Goal: Task Accomplishment & Management: Manage account settings

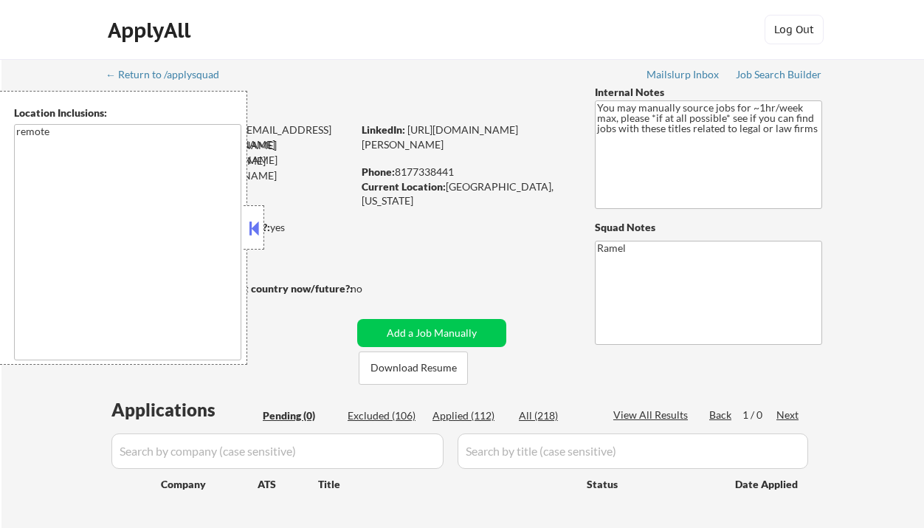
click at [254, 224] on button at bounding box center [254, 228] width 16 height 22
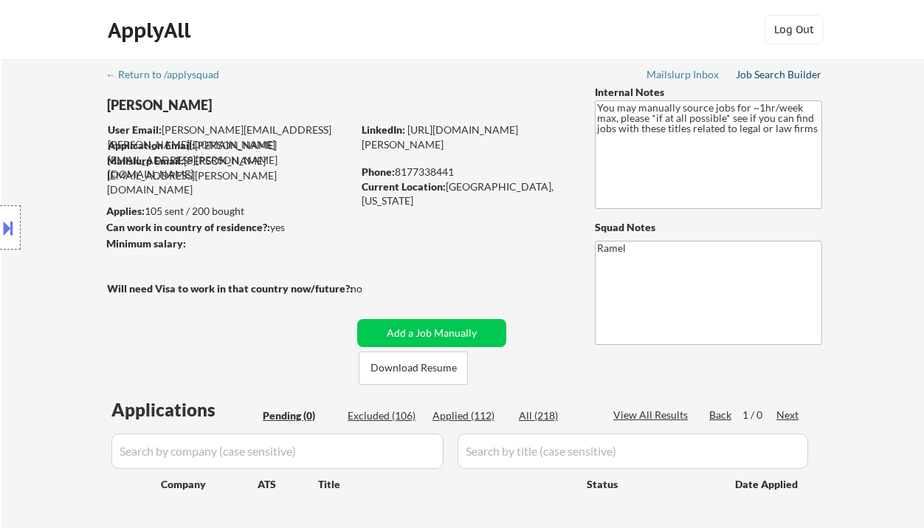
click at [776, 74] on div "Job Search Builder" at bounding box center [779, 74] width 86 height 10
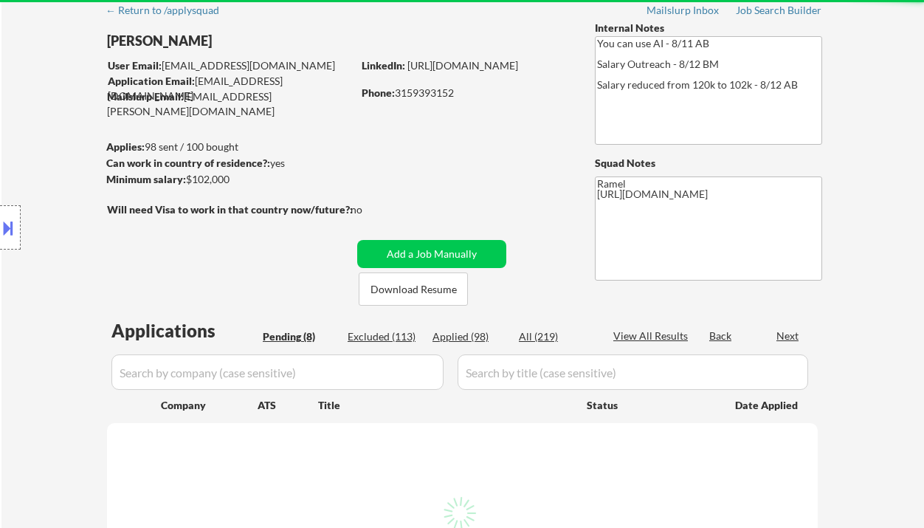
select select ""pending""
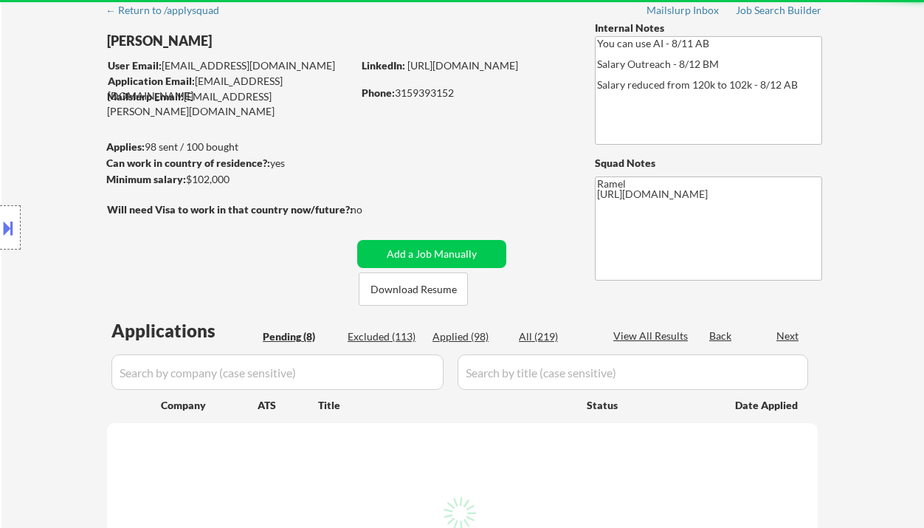
select select ""pending""
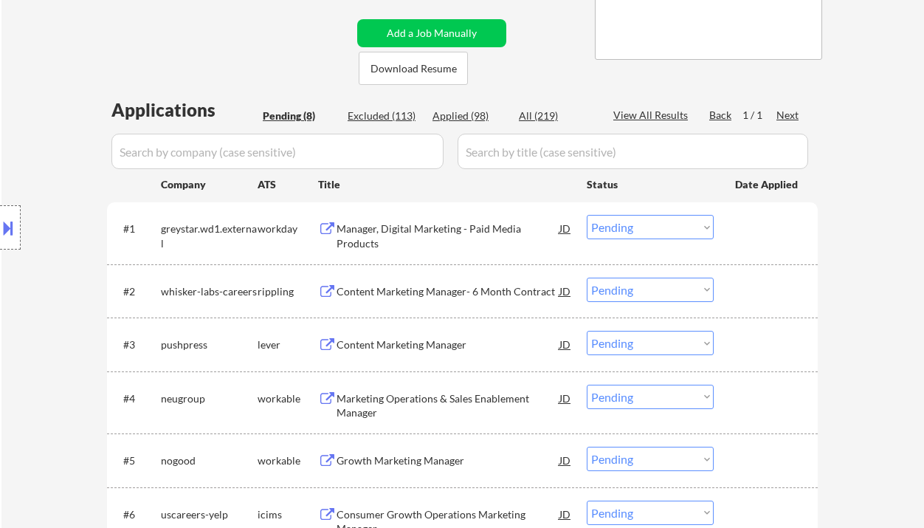
scroll to position [295, 0]
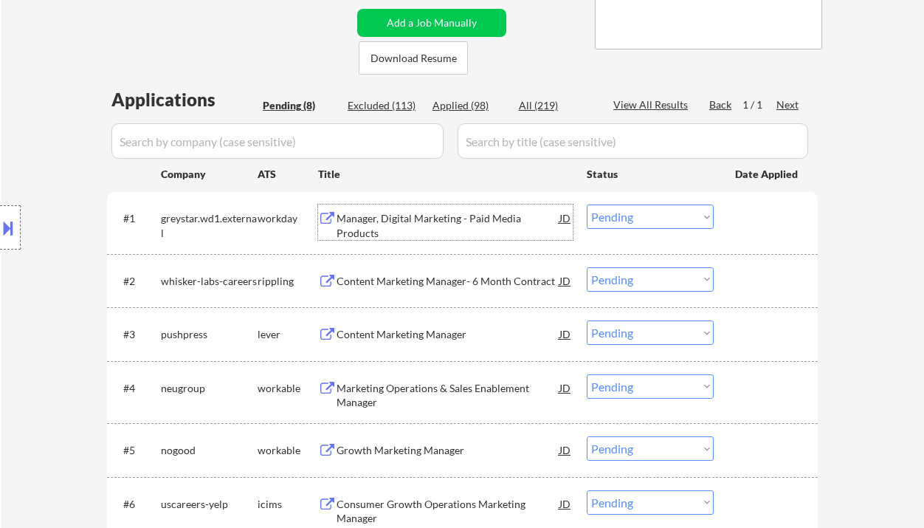
click at [481, 221] on div "Manager, Digital Marketing - Paid Media Products" at bounding box center [447, 225] width 223 height 29
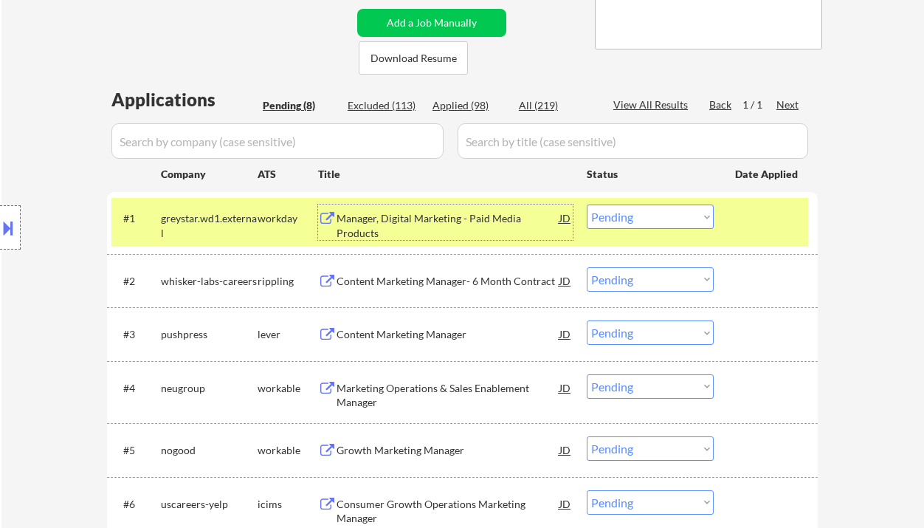
click at [567, 221] on div "JD" at bounding box center [565, 217] width 15 height 27
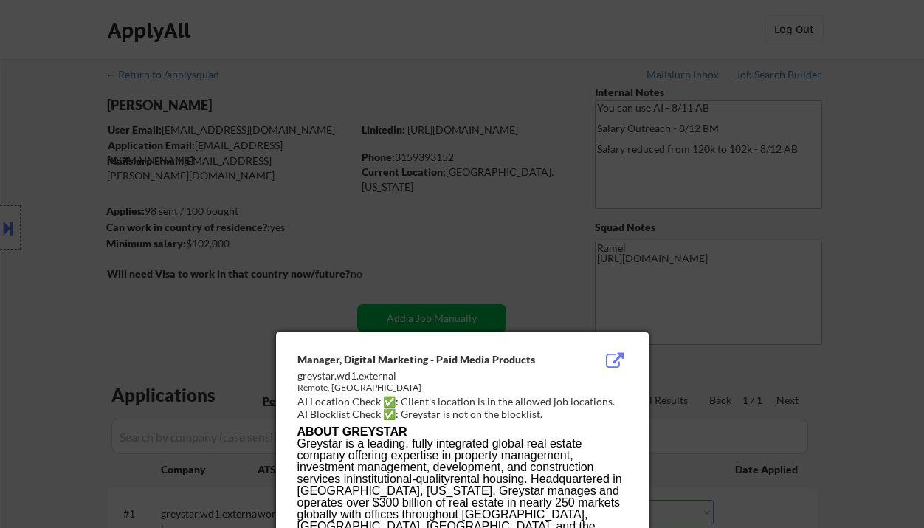
scroll to position [2151, 0]
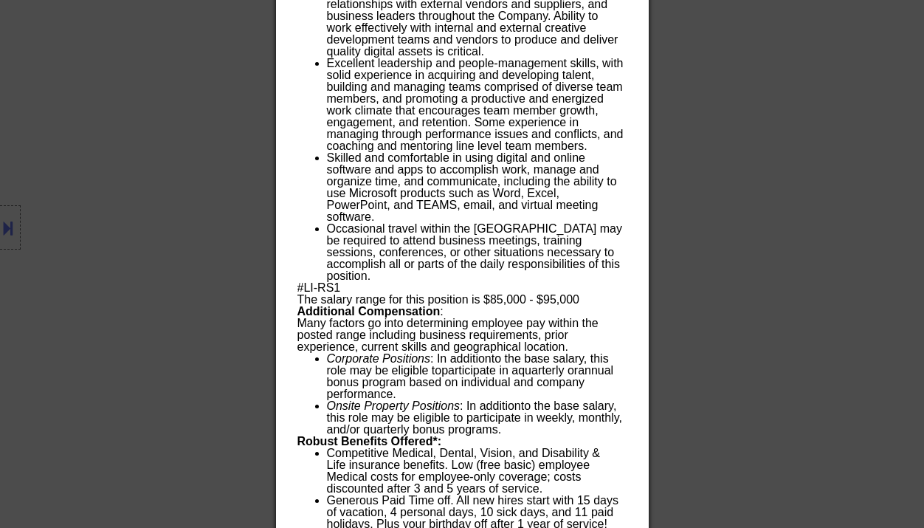
click at [181, 113] on div at bounding box center [462, 264] width 924 height 528
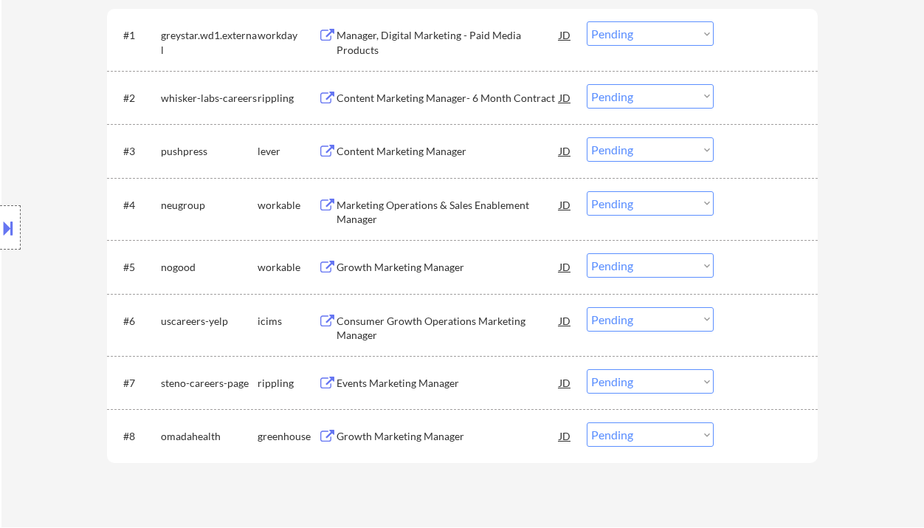
scroll to position [249, 0]
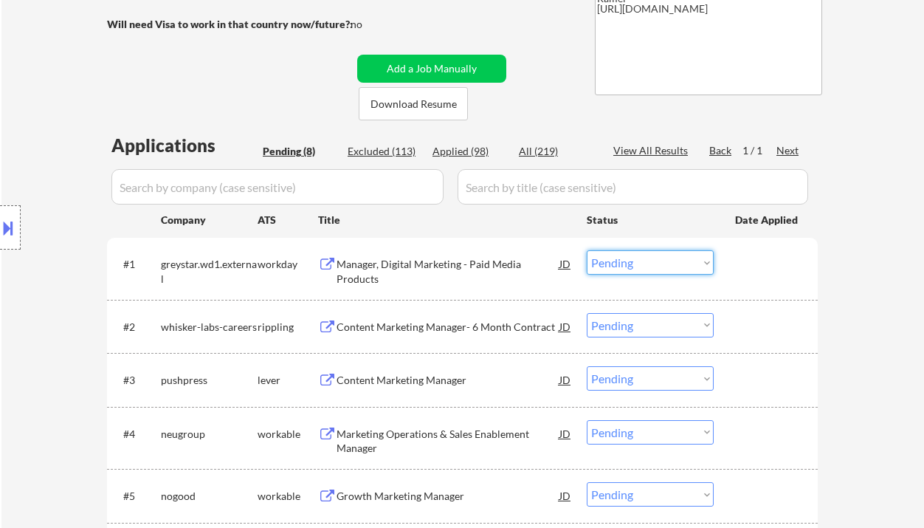
drag, startPoint x: 627, startPoint y: 263, endPoint x: 629, endPoint y: 272, distance: 8.4
click at [627, 263] on select "Choose an option... Pending Applied Excluded (Questions) Excluded (Expired) Exc…" at bounding box center [650, 262] width 127 height 24
click at [587, 250] on select "Choose an option... Pending Applied Excluded (Questions) Excluded (Expired) Exc…" at bounding box center [650, 262] width 127 height 24
click at [458, 336] on div "Content Marketing Manager- 6 Month Contract" at bounding box center [447, 326] width 223 height 27
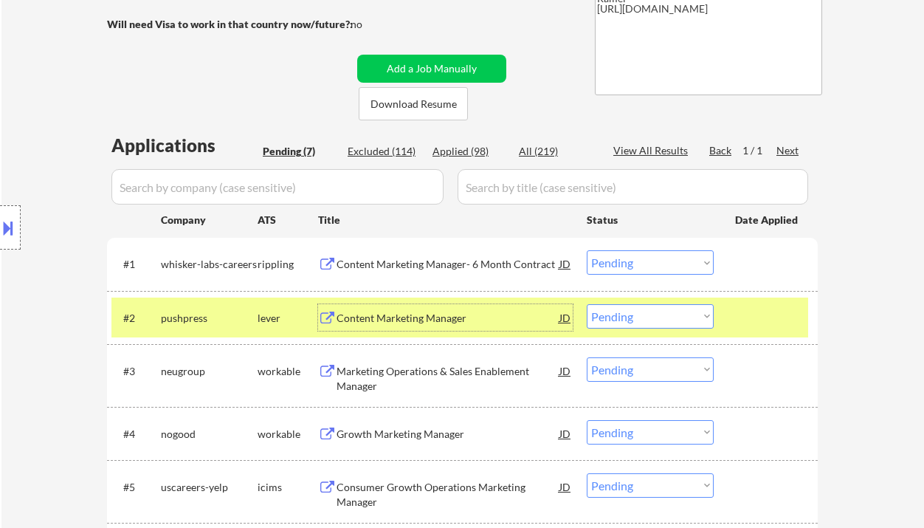
drag, startPoint x: 691, startPoint y: 262, endPoint x: 687, endPoint y: 273, distance: 11.7
click at [691, 262] on select "Choose an option... Pending Applied Excluded (Questions) Excluded (Expired) Exc…" at bounding box center [650, 262] width 127 height 24
click at [587, 250] on select "Choose an option... Pending Applied Excluded (Questions) Excluded (Expired) Exc…" at bounding box center [650, 262] width 127 height 24
click at [454, 324] on div "Content Marketing Manager" at bounding box center [447, 318] width 223 height 15
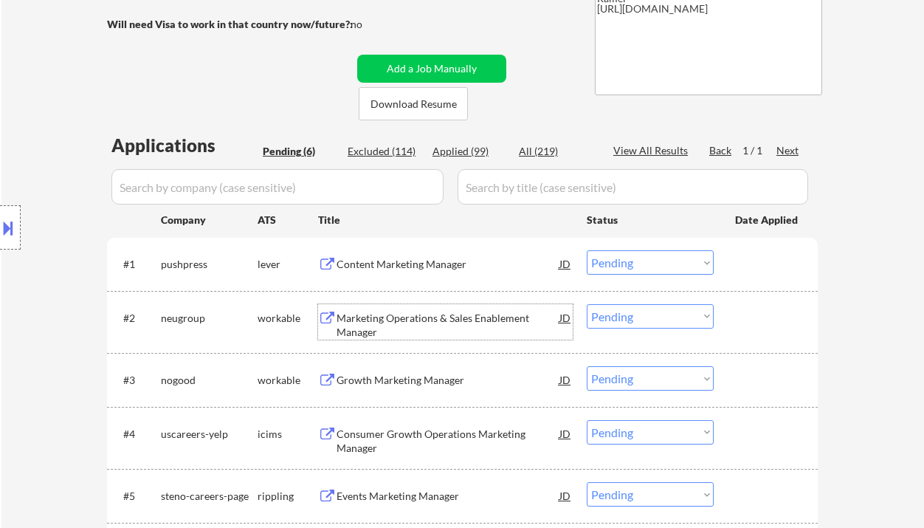
click at [636, 257] on select "Choose an option... Pending Applied Excluded (Questions) Excluded (Expired) Exc…" at bounding box center [650, 262] width 127 height 24
click at [587, 250] on select "Choose an option... Pending Applied Excluded (Questions) Excluded (Expired) Exc…" at bounding box center [650, 262] width 127 height 24
click at [460, 315] on div "Marketing Operations & Sales Enablement Manager" at bounding box center [447, 325] width 223 height 29
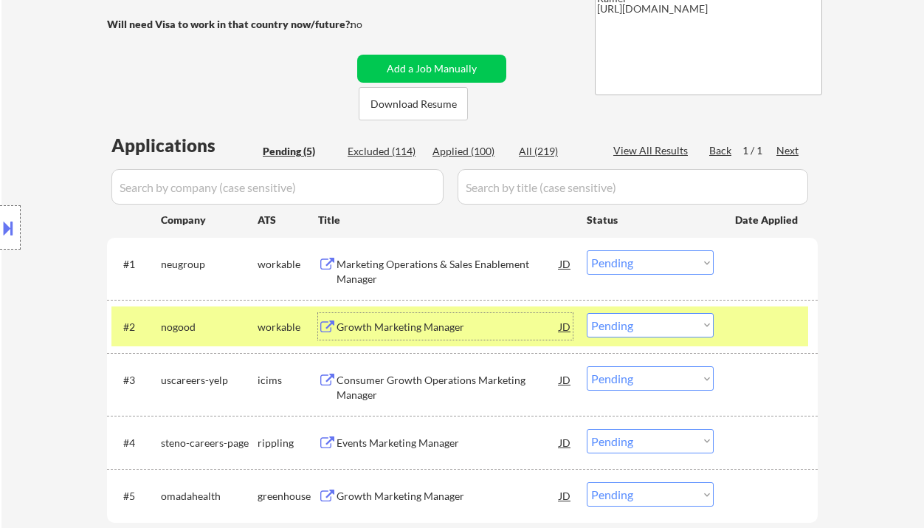
click at [370, 327] on div "Growth Marketing Manager" at bounding box center [447, 327] width 223 height 15
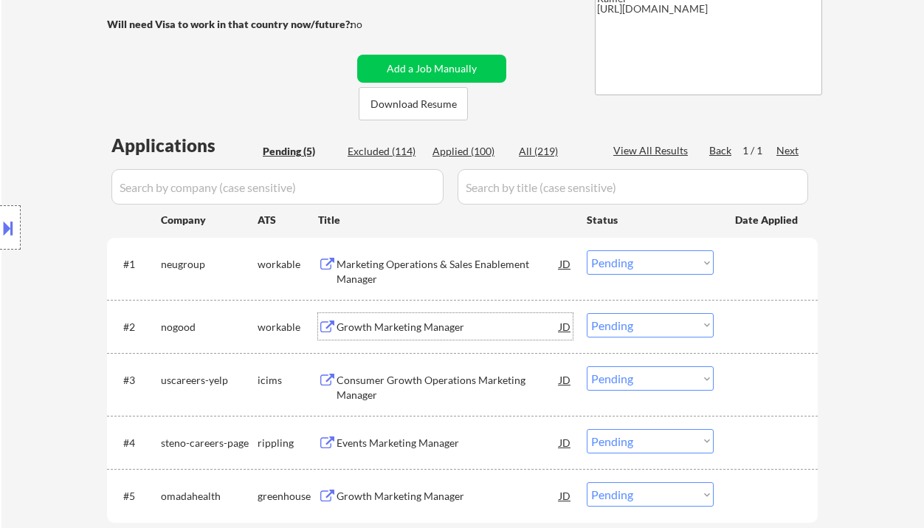
drag, startPoint x: 642, startPoint y: 263, endPoint x: 645, endPoint y: 273, distance: 10.7
click at [642, 263] on select "Choose an option... Pending Applied Excluded (Questions) Excluded (Expired) Exc…" at bounding box center [650, 262] width 127 height 24
click at [587, 250] on select "Choose an option... Pending Applied Excluded (Questions) Excluded (Expired) Exc…" at bounding box center [650, 262] width 127 height 24
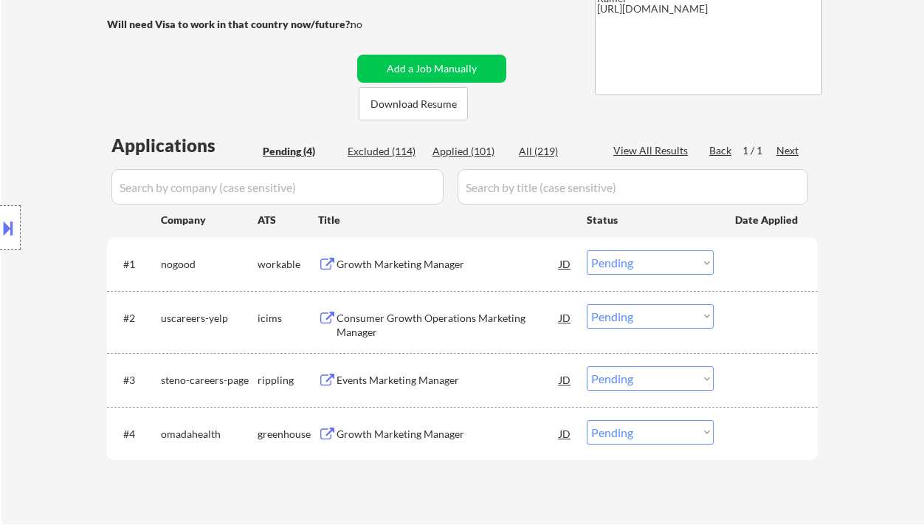
click at [55, 164] on div "Location Inclusions: remote" at bounding box center [132, 228] width 264 height 274
click at [388, 431] on div "Growth Marketing Manager" at bounding box center [447, 434] width 223 height 15
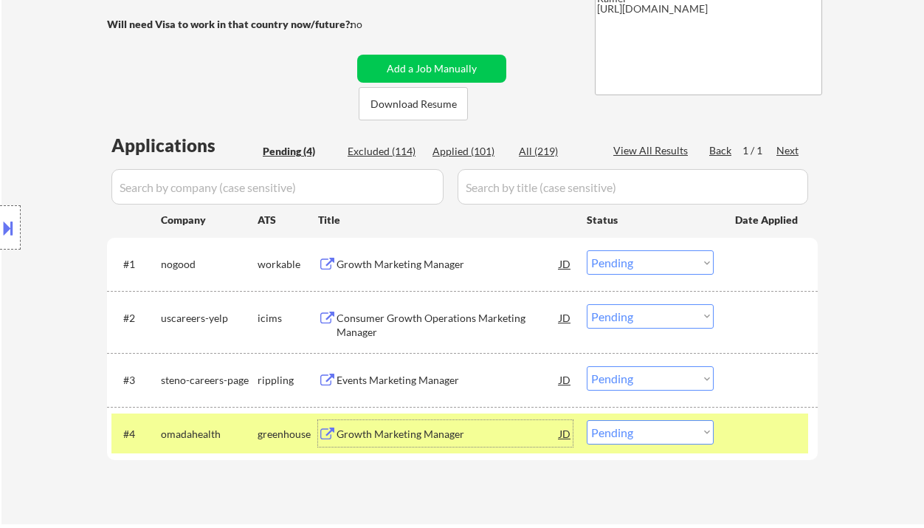
click at [608, 256] on select "Choose an option... Pending Applied Excluded (Questions) Excluded (Expired) Exc…" at bounding box center [650, 262] width 127 height 24
click at [587, 250] on select "Choose an option... Pending Applied Excluded (Questions) Excluded (Expired) Exc…" at bounding box center [650, 262] width 127 height 24
select select ""pending""
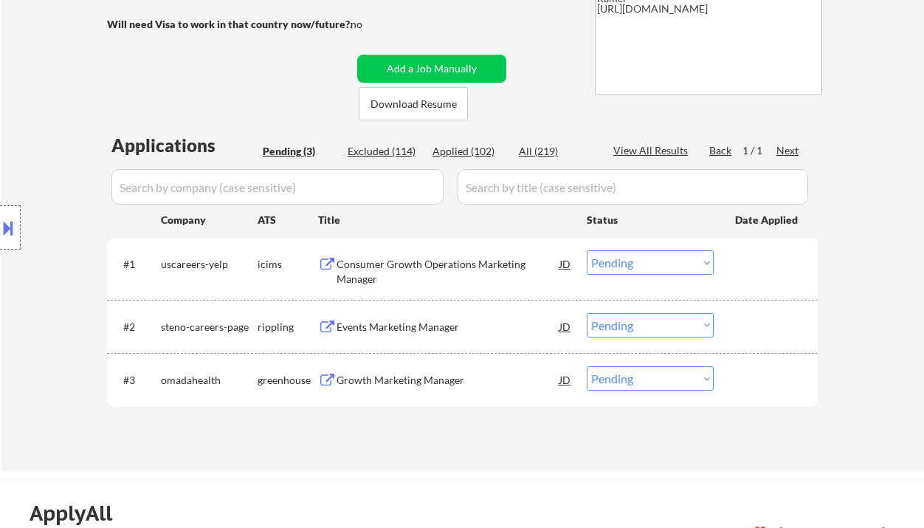
drag, startPoint x: 635, startPoint y: 385, endPoint x: 635, endPoint y: 394, distance: 8.9
click at [635, 385] on select "Choose an option... Pending Applied Excluded (Questions) Excluded (Expired) Exc…" at bounding box center [650, 378] width 127 height 24
select select ""applied""
click at [587, 366] on select "Choose an option... Pending Applied Excluded (Questions) Excluded (Expired) Exc…" at bounding box center [650, 378] width 127 height 24
click at [415, 322] on div "Events Marketing Manager" at bounding box center [447, 327] width 223 height 15
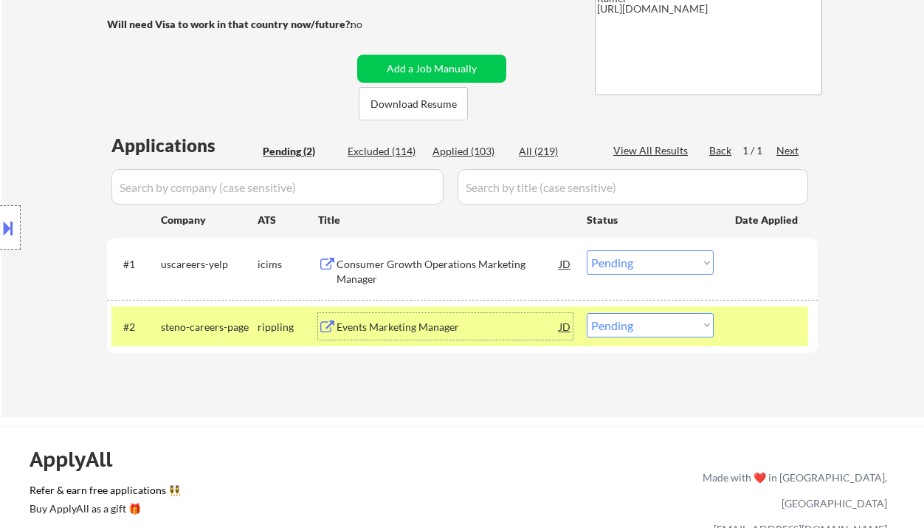
click at [408, 336] on div "Events Marketing Manager" at bounding box center [447, 326] width 223 height 27
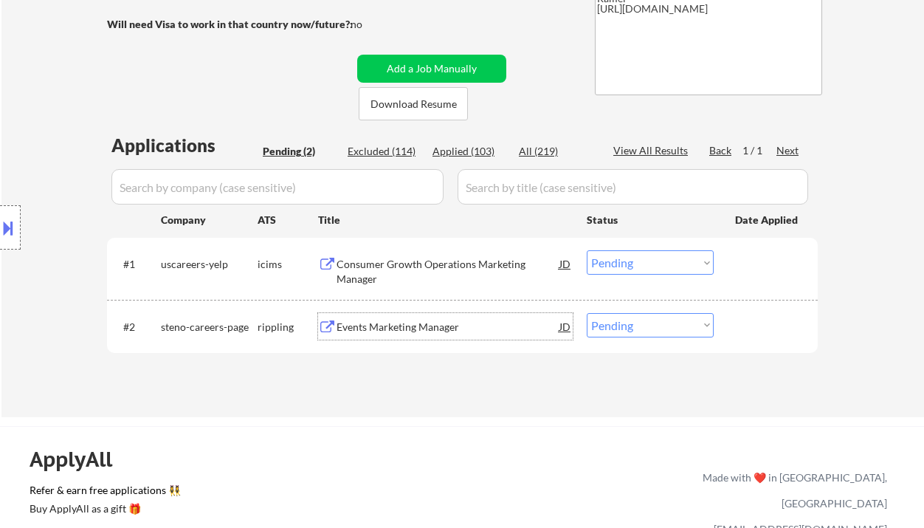
drag, startPoint x: 632, startPoint y: 328, endPoint x: 635, endPoint y: 336, distance: 7.7
click at [632, 328] on select "Choose an option... Pending Applied Excluded (Questions) Excluded (Expired) Exc…" at bounding box center [650, 325] width 127 height 24
select select ""excluded__other_""
click at [587, 313] on select "Choose an option... Pending Applied Excluded (Questions) Excluded (Expired) Exc…" at bounding box center [650, 325] width 127 height 24
drag, startPoint x: 397, startPoint y: 238, endPoint x: 403, endPoint y: 254, distance: 16.6
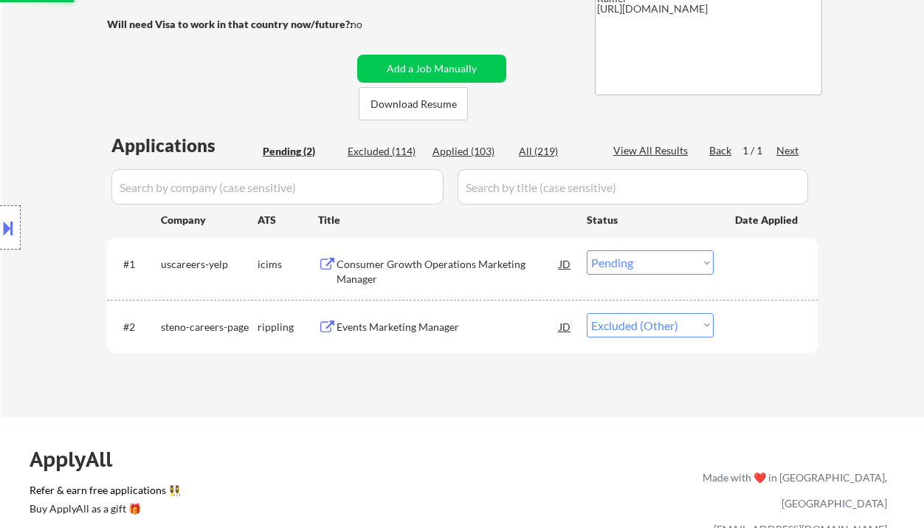
click at [399, 246] on div "#1 uscareers-yelp icims Consumer Growth Operations Marketing Manager JD Choose …" at bounding box center [462, 269] width 711 height 62
click at [406, 266] on div "Consumer Growth Operations Marketing Manager" at bounding box center [447, 271] width 223 height 29
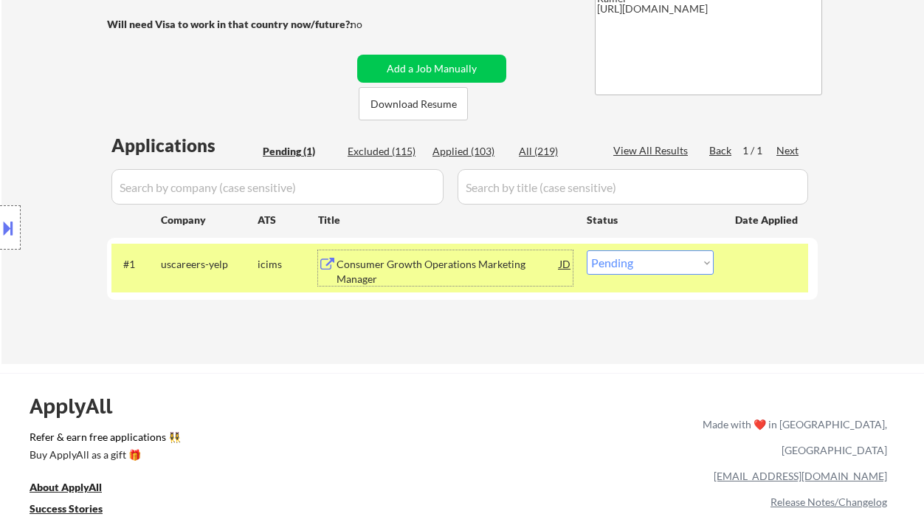
click at [630, 275] on div "#1 uscareers-yelp icims Consumer Growth Operations Marketing Manager JD Choose …" at bounding box center [459, 268] width 697 height 49
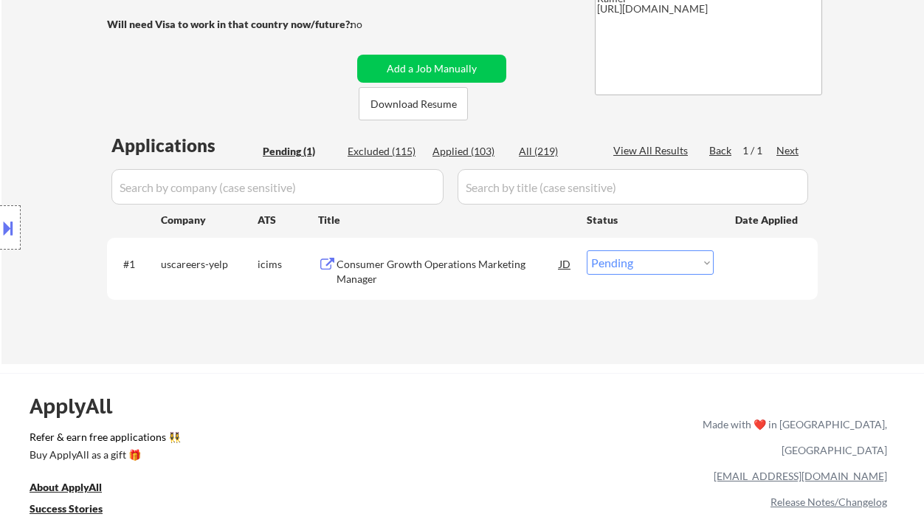
click at [640, 269] on select "Choose an option... Pending Applied Excluded (Questions) Excluded (Expired) Exc…" at bounding box center [650, 262] width 127 height 24
select select ""excluded__expired_""
click at [587, 250] on select "Choose an option... Pending Applied Excluded (Questions) Excluded (Expired) Exc…" at bounding box center [650, 262] width 127 height 24
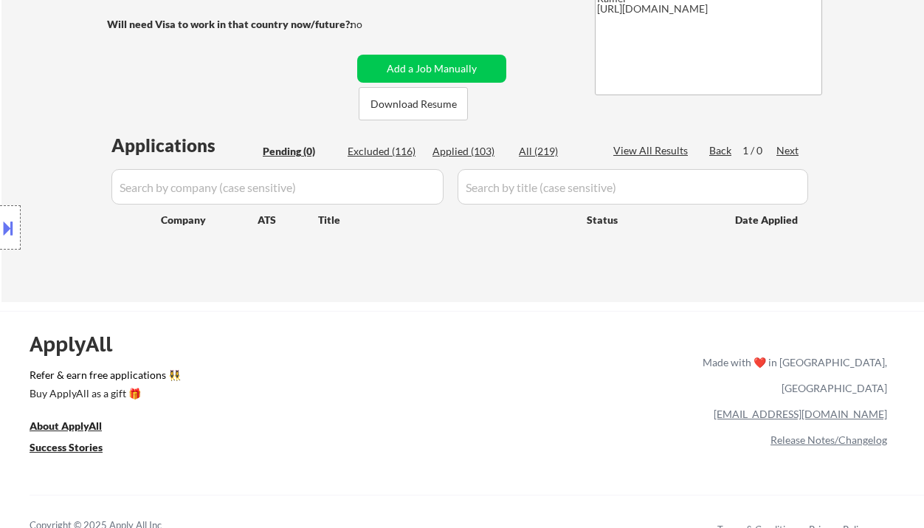
click at [28, 126] on div "Location Inclusions: remote" at bounding box center [132, 228] width 264 height 274
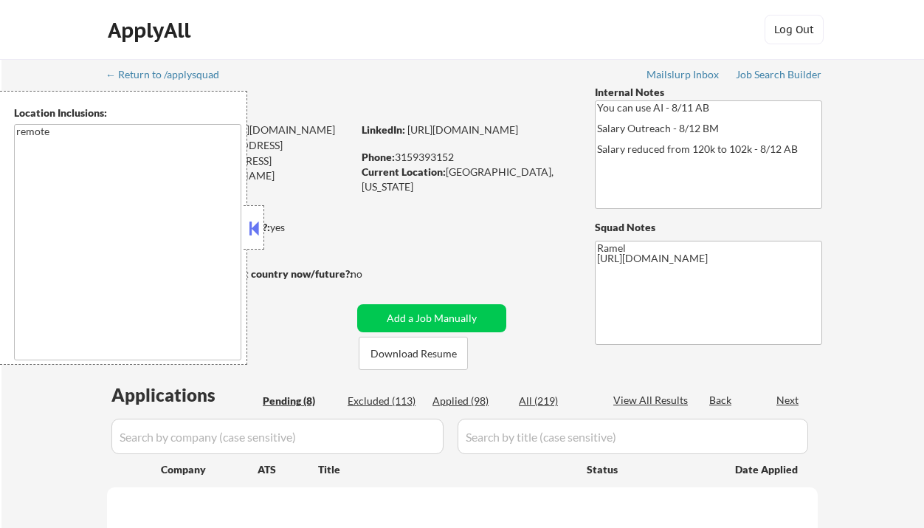
select select ""pending""
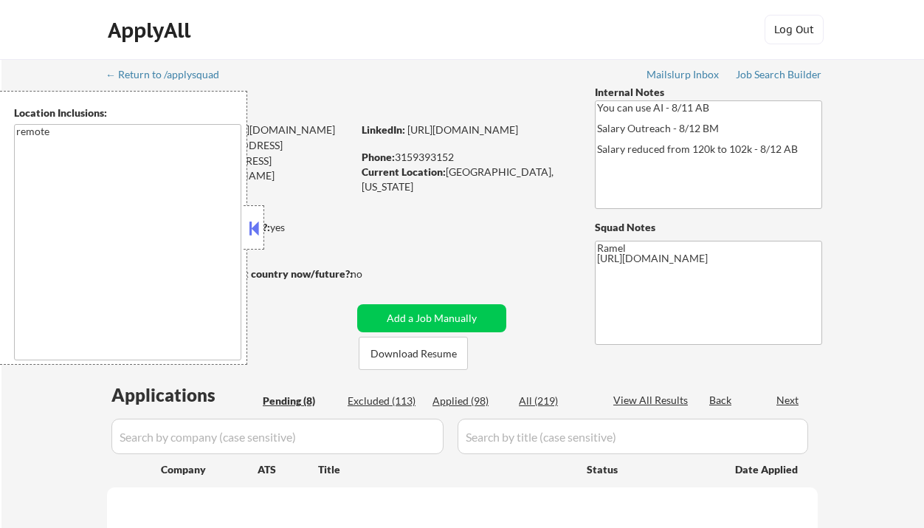
select select ""pending""
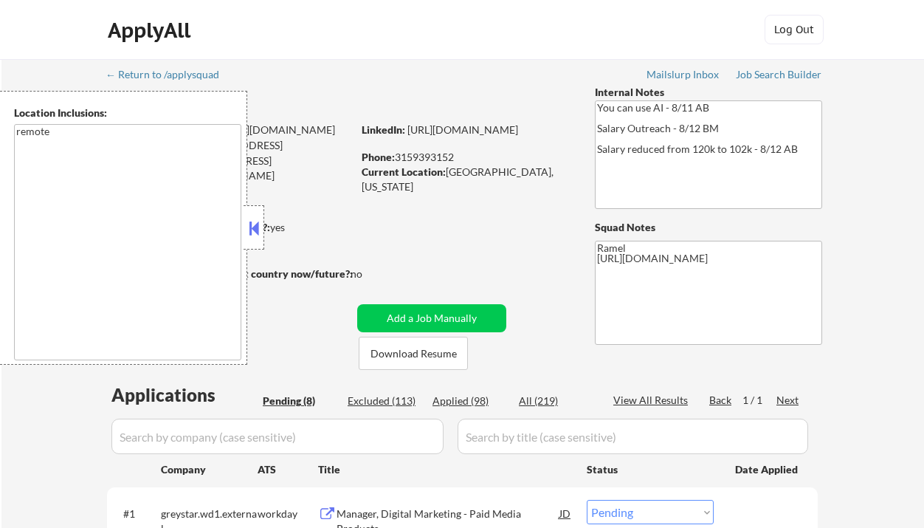
click at [257, 227] on button at bounding box center [254, 228] width 16 height 22
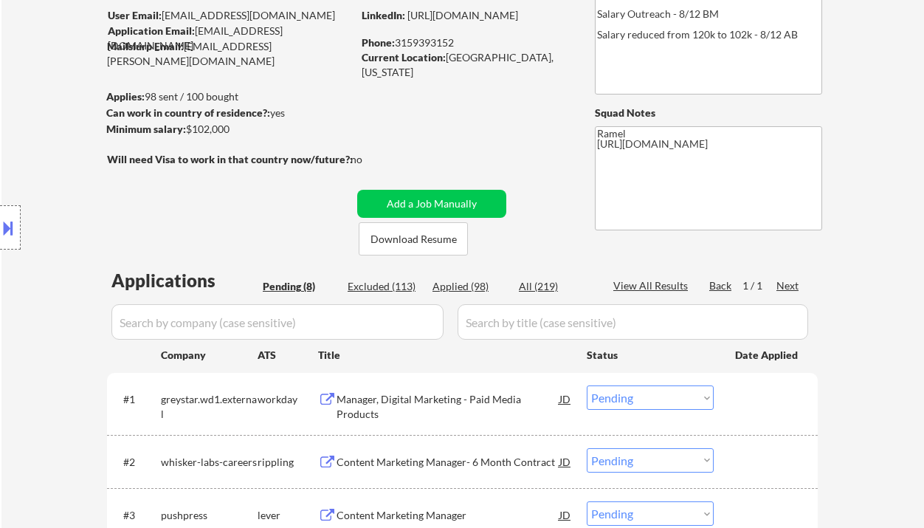
scroll to position [98, 0]
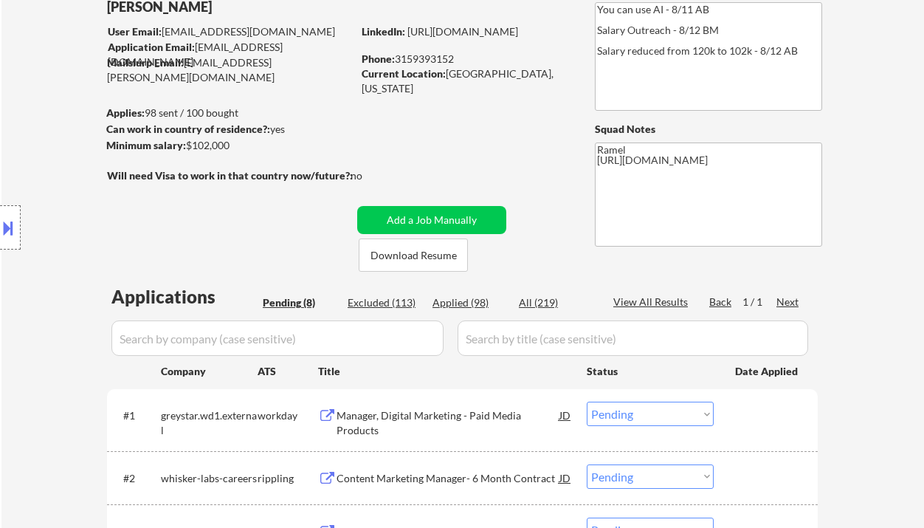
click at [439, 52] on div "Phone: 3159393152" at bounding box center [466, 59] width 209 height 15
copy div "3159393152"
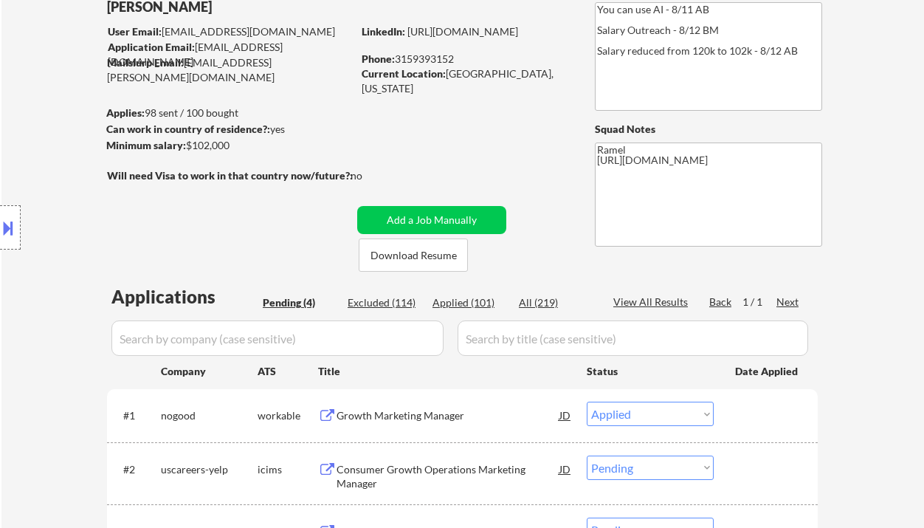
select select ""pending""
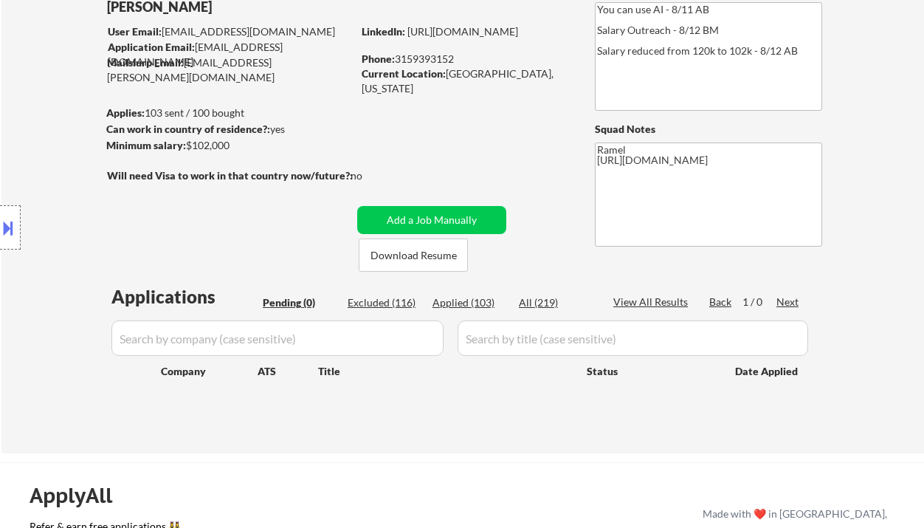
click at [467, 302] on div "Applied (103)" at bounding box center [469, 302] width 74 height 15
select select ""applied""
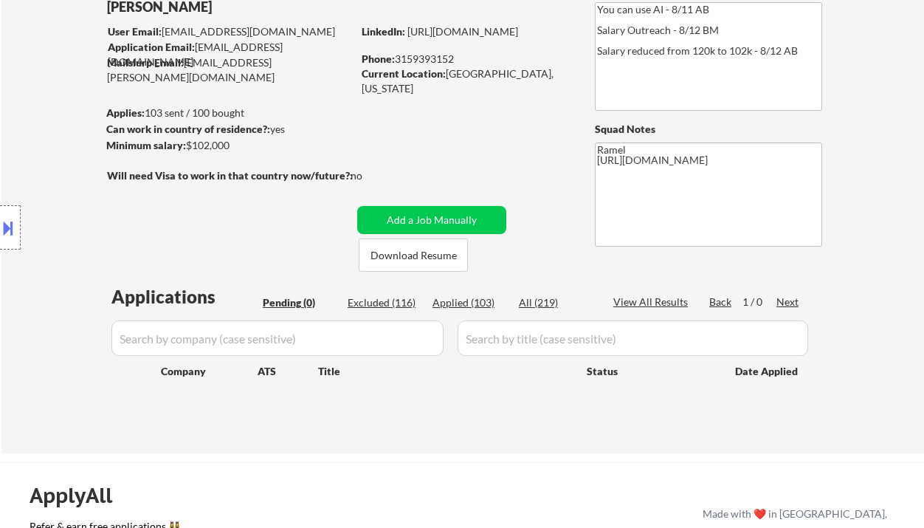
select select ""applied""
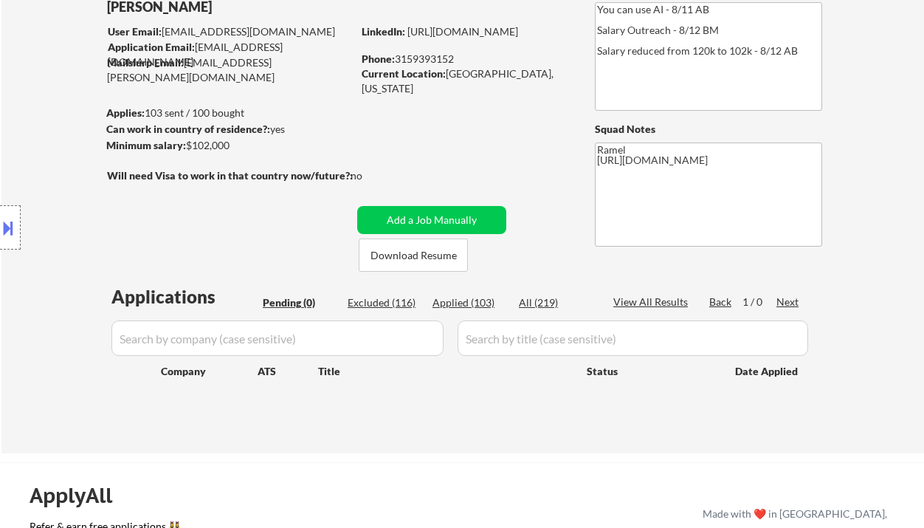
select select ""applied""
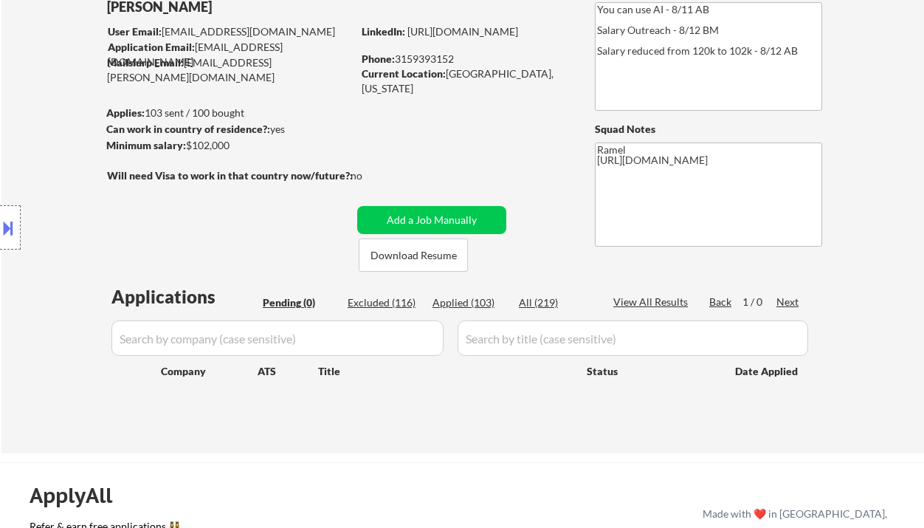
select select ""applied""
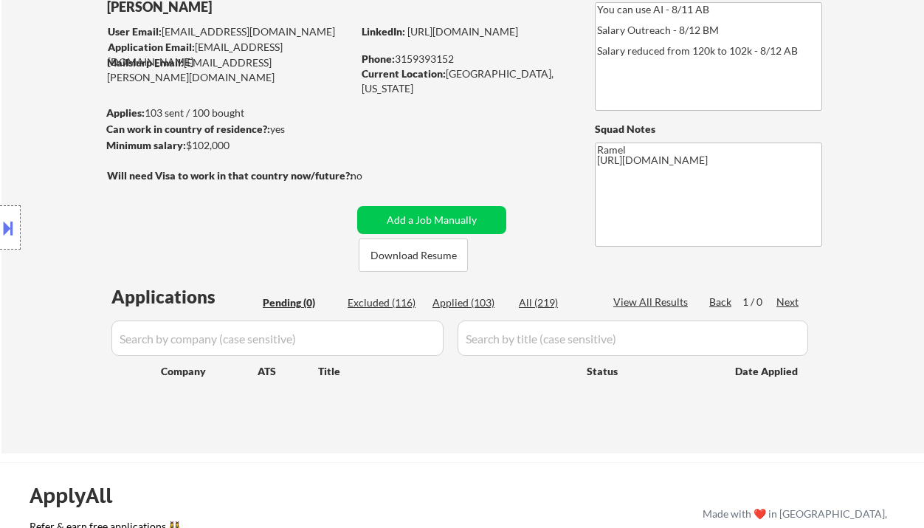
select select ""applied""
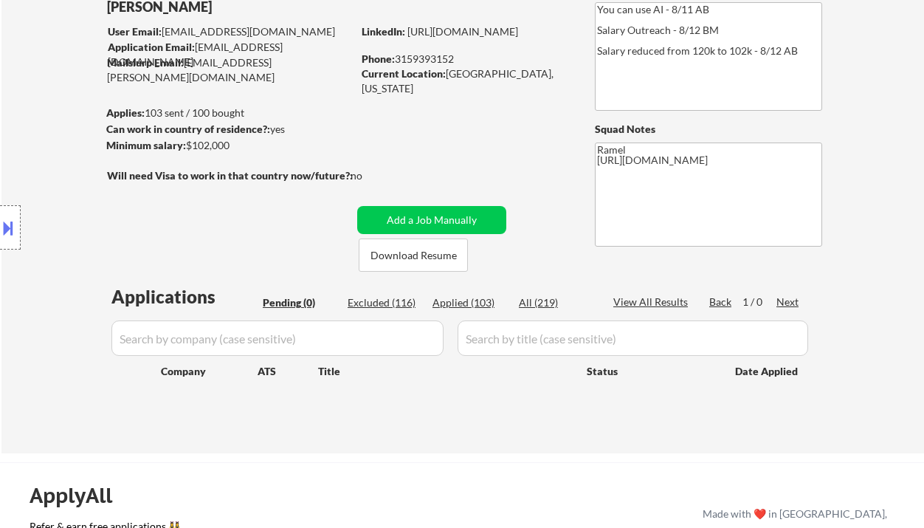
select select ""applied""
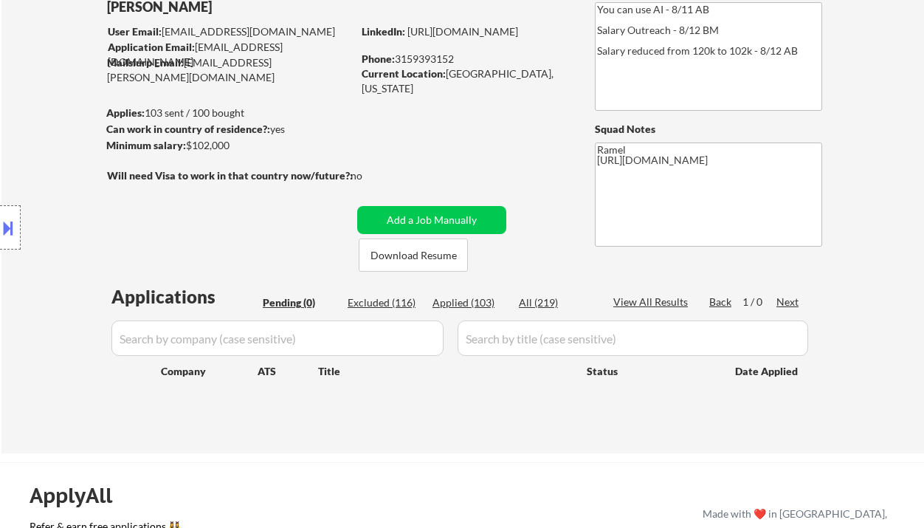
select select ""applied""
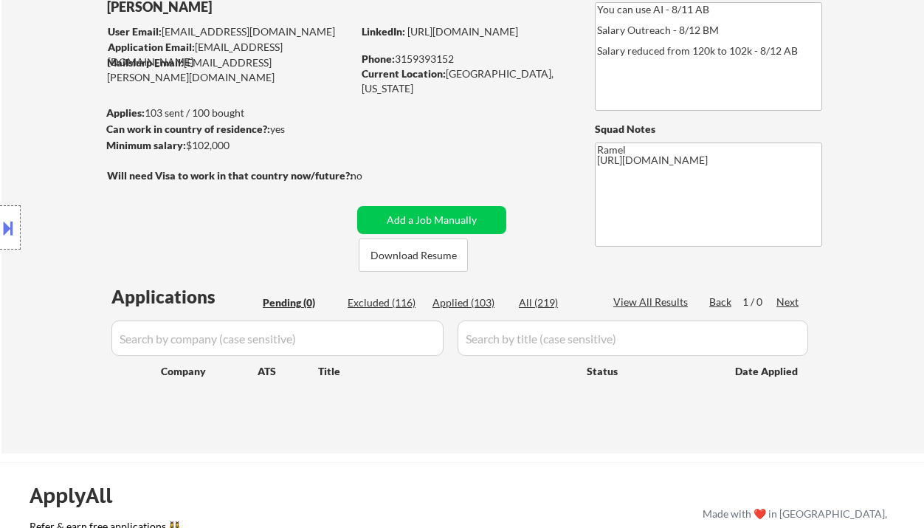
select select ""applied""
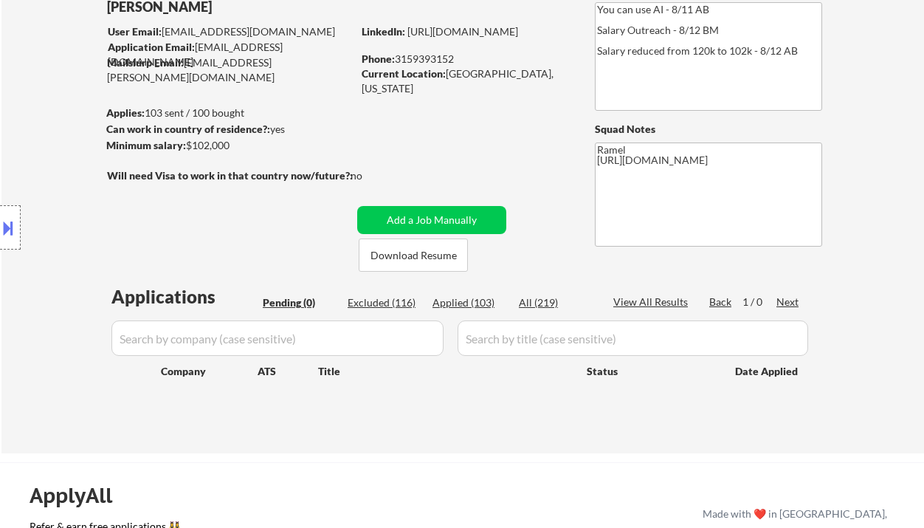
select select ""applied""
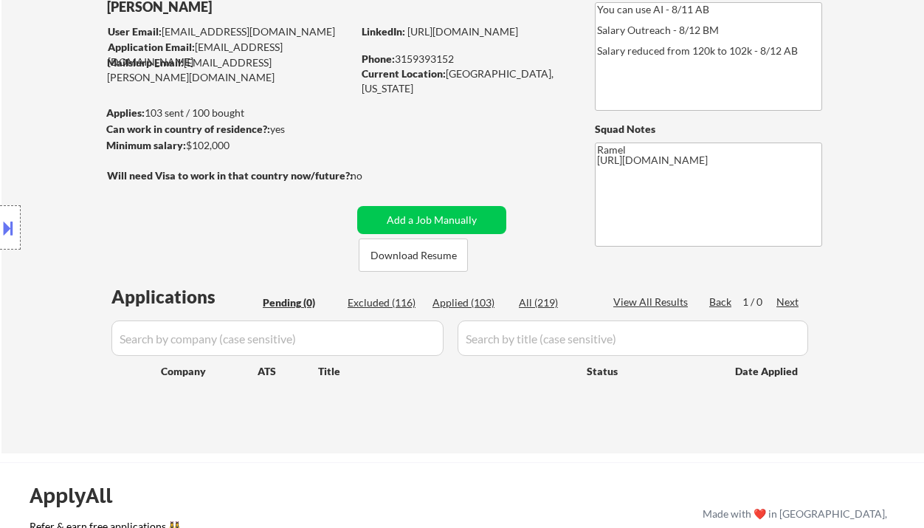
select select ""applied""
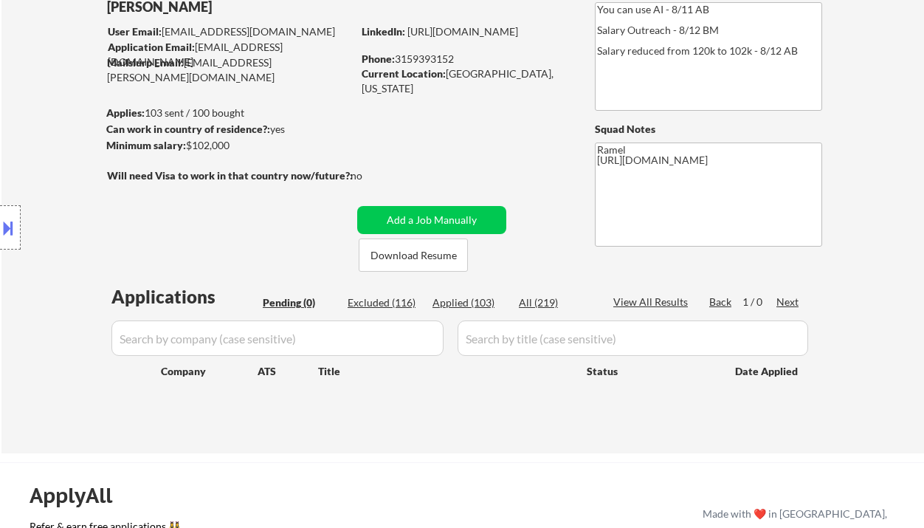
select select ""applied""
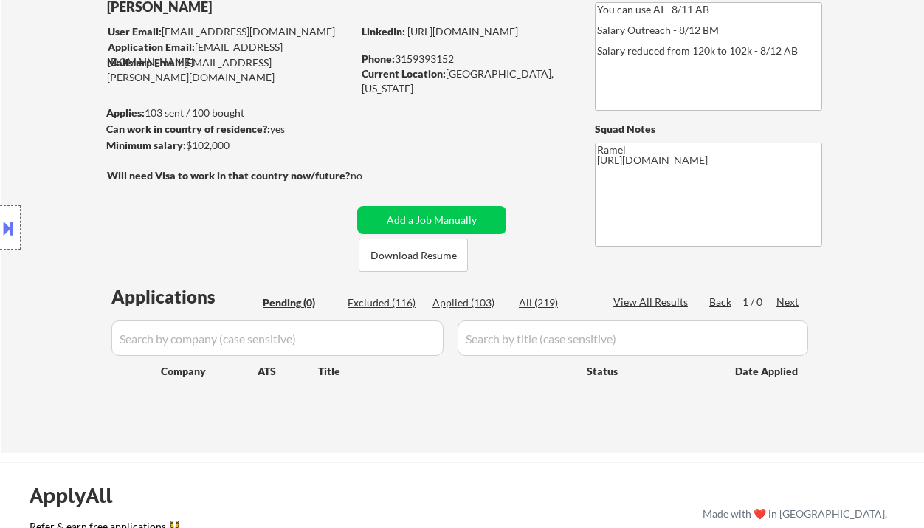
select select ""applied""
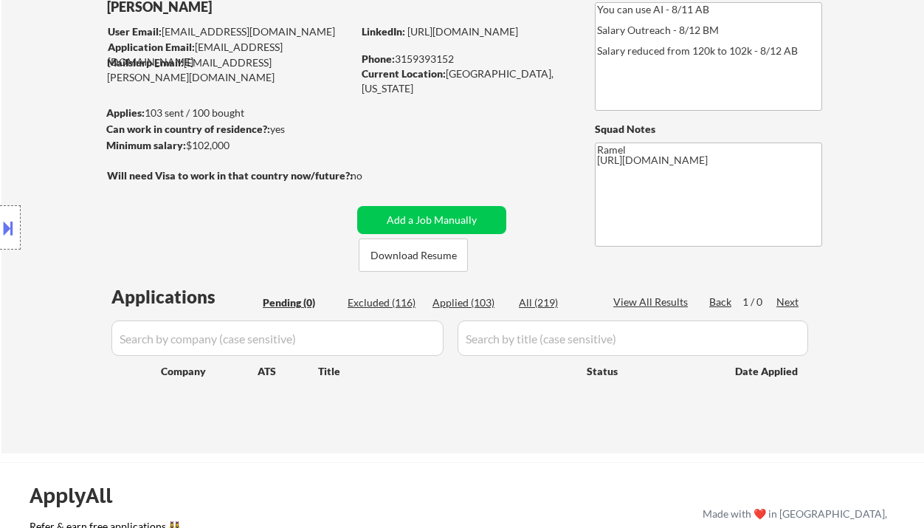
select select ""applied""
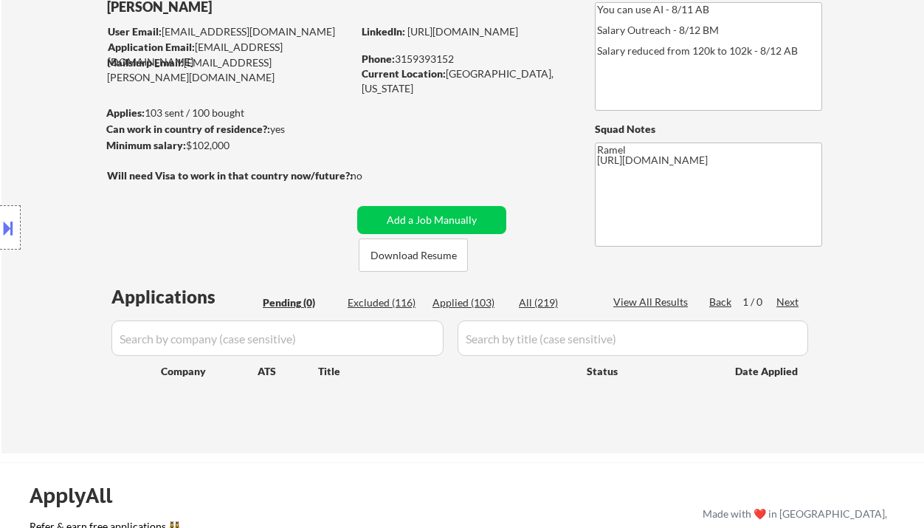
select select ""applied""
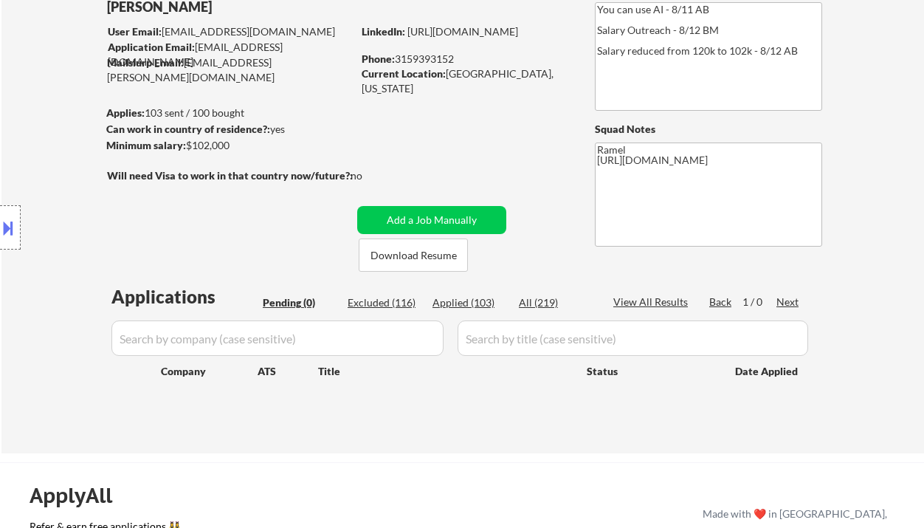
select select ""applied""
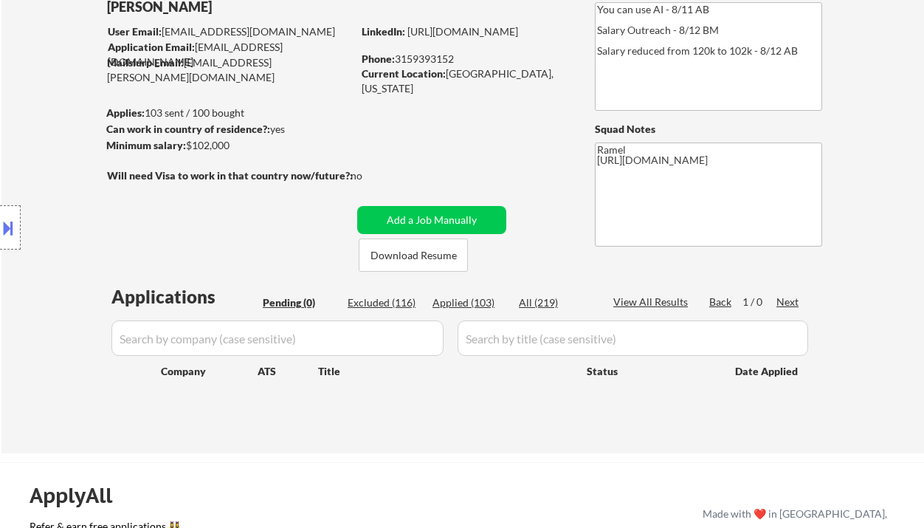
select select ""applied""
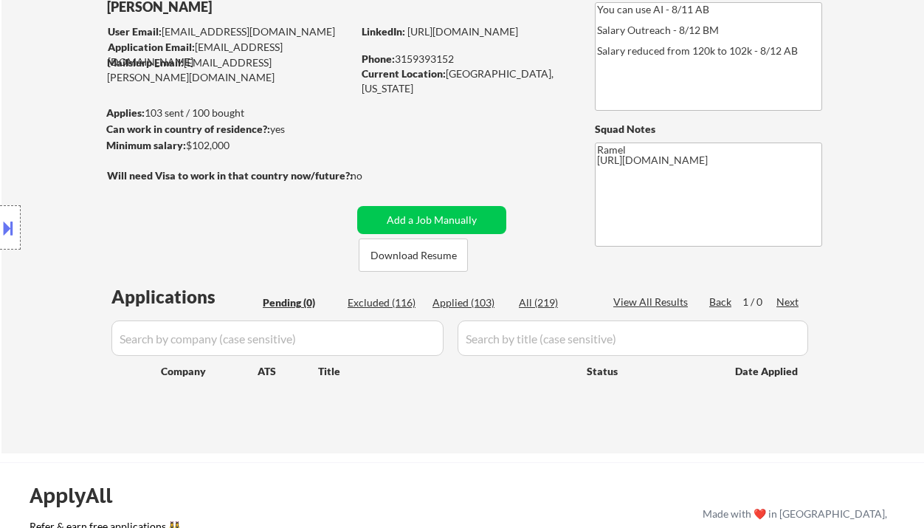
select select ""applied""
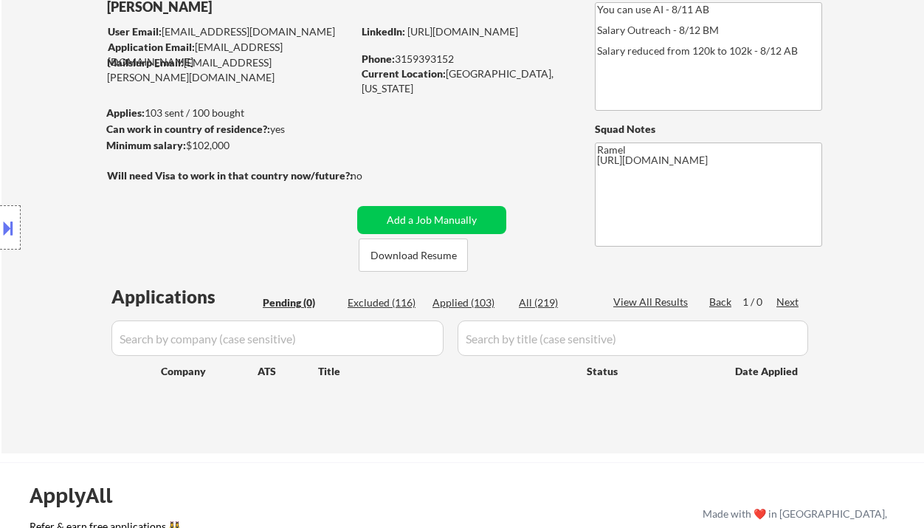
select select ""applied""
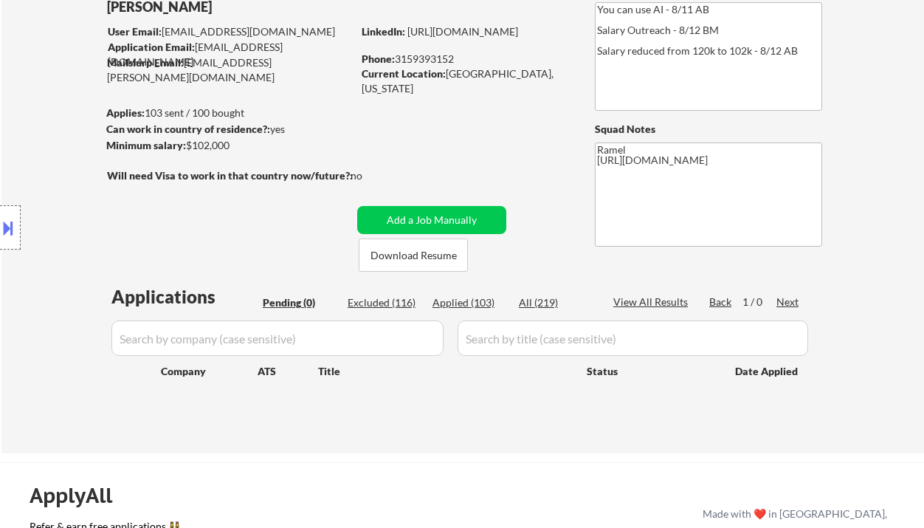
select select ""applied""
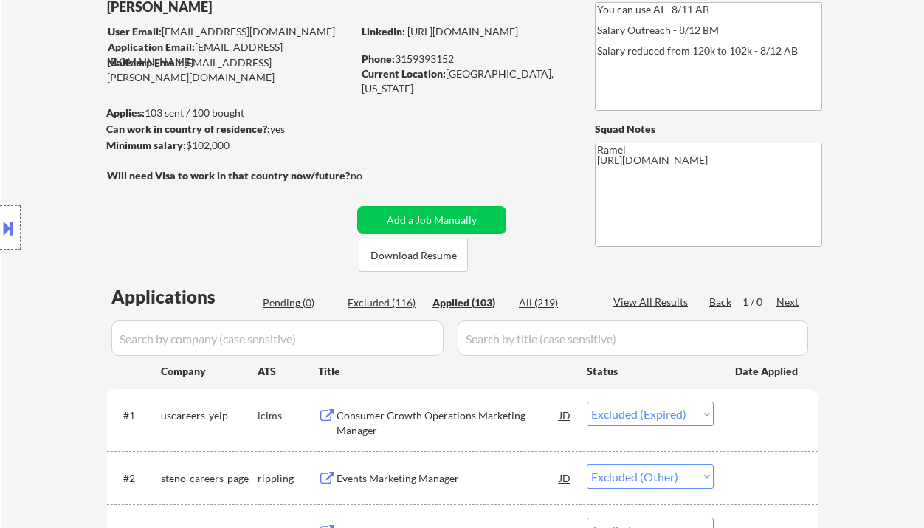
select select ""applied""
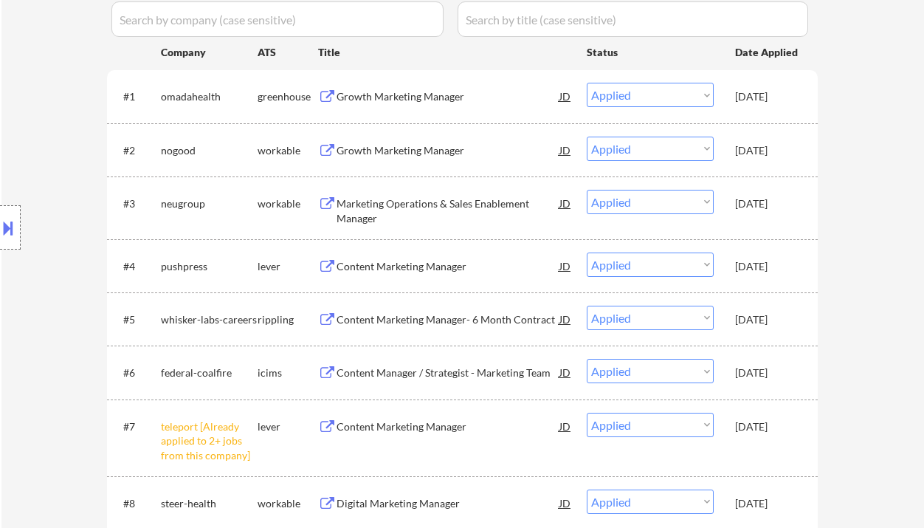
scroll to position [491, 0]
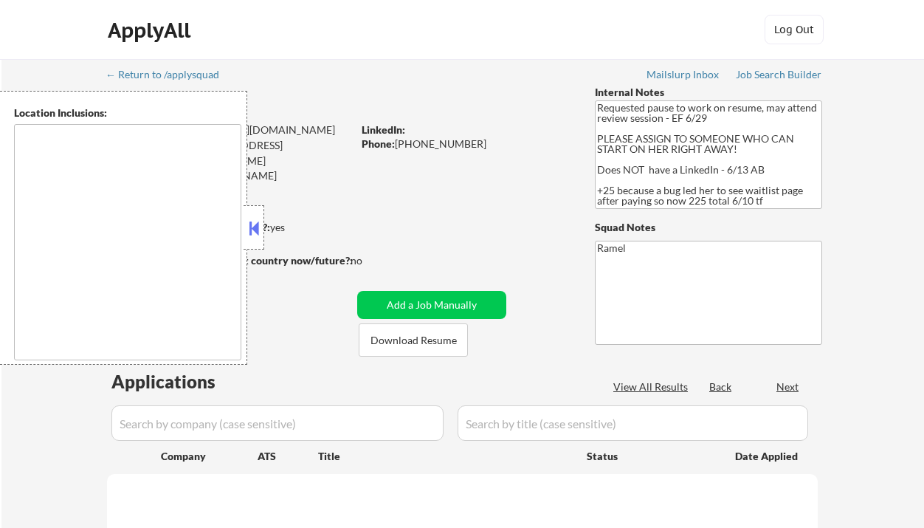
type textarea "[GEOGRAPHIC_DATA], [GEOGRAPHIC_DATA] [GEOGRAPHIC_DATA], [GEOGRAPHIC_DATA] [GEOG…"
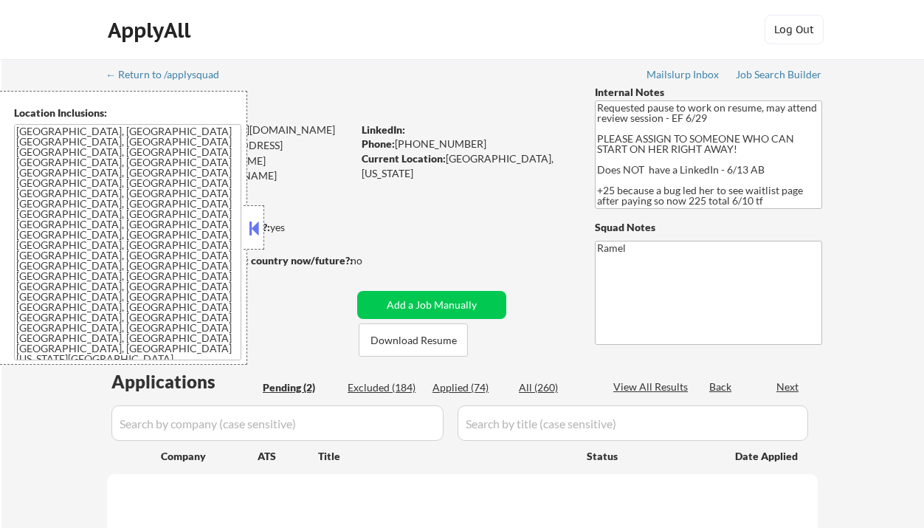
select select ""pending""
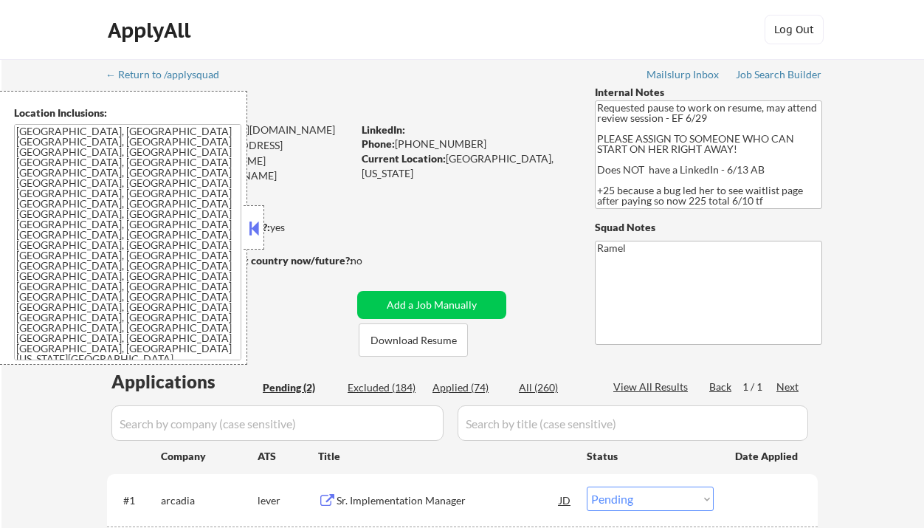
click at [256, 229] on button at bounding box center [254, 228] width 16 height 22
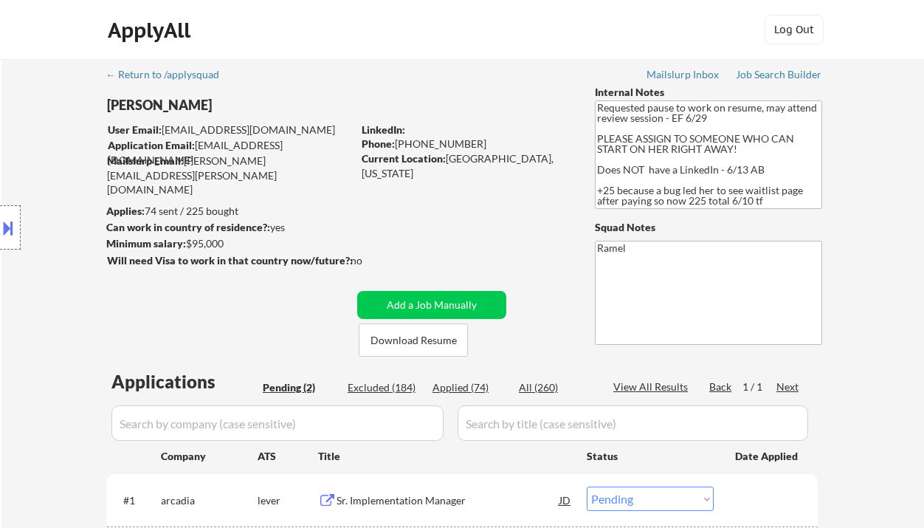
scroll to position [295, 0]
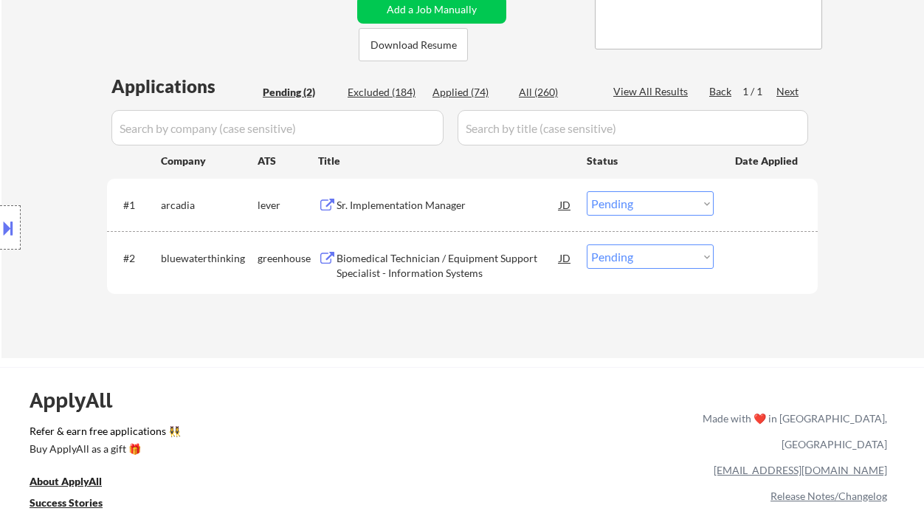
click at [412, 205] on div "Sr. Implementation Manager" at bounding box center [447, 205] width 223 height 15
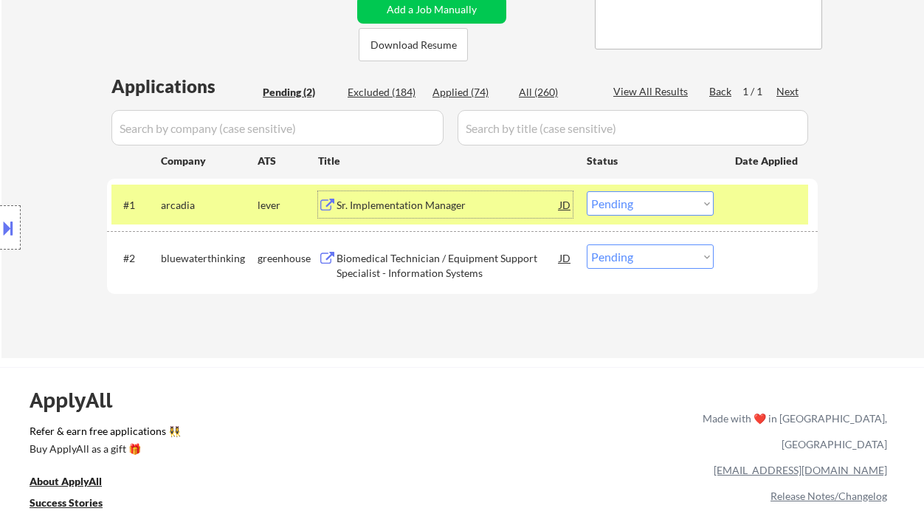
click at [628, 211] on select "Choose an option... Pending Applied Excluded (Questions) Excluded (Expired) Exc…" at bounding box center [650, 203] width 127 height 24
click at [587, 191] on select "Choose an option... Pending Applied Excluded (Questions) Excluded (Expired) Exc…" at bounding box center [650, 203] width 127 height 24
click at [455, 273] on div "Biomedical Technician / Equipment Support Specialist - Information Systems" at bounding box center [447, 265] width 223 height 29
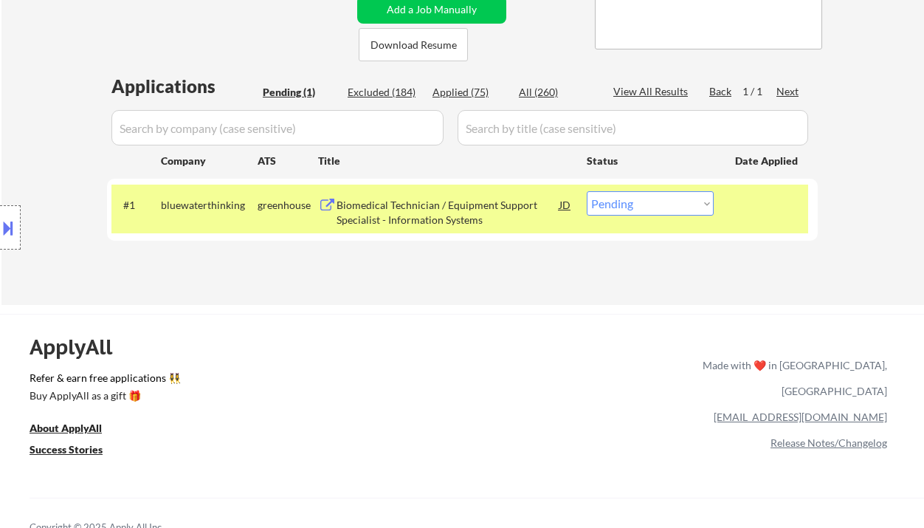
click at [641, 205] on select "Choose an option... Pending Applied Excluded (Questions) Excluded (Expired) Exc…" at bounding box center [650, 203] width 127 height 24
select select ""excluded__bad_match_""
click at [587, 191] on select "Choose an option... Pending Applied Excluded (Questions) Excluded (Expired) Exc…" at bounding box center [650, 203] width 127 height 24
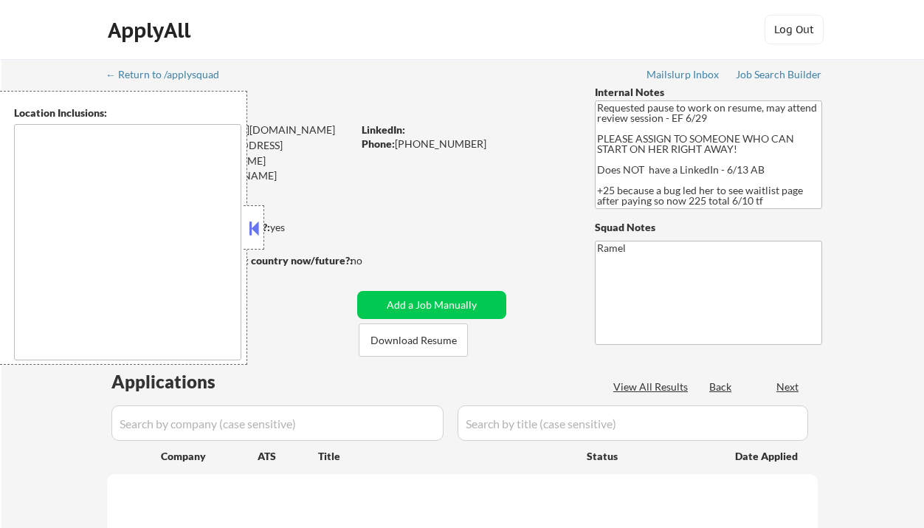
select select ""pending""
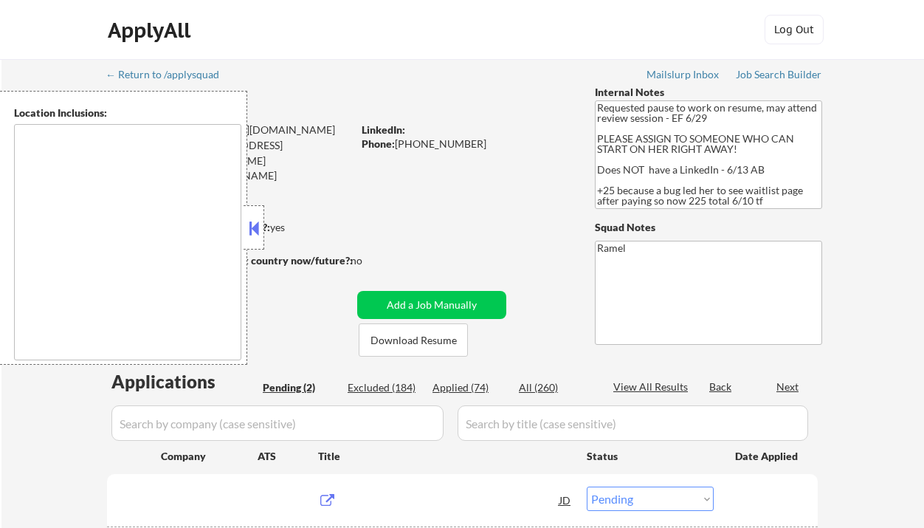
type textarea "[GEOGRAPHIC_DATA], [GEOGRAPHIC_DATA] [GEOGRAPHIC_DATA], [GEOGRAPHIC_DATA] [GEOG…"
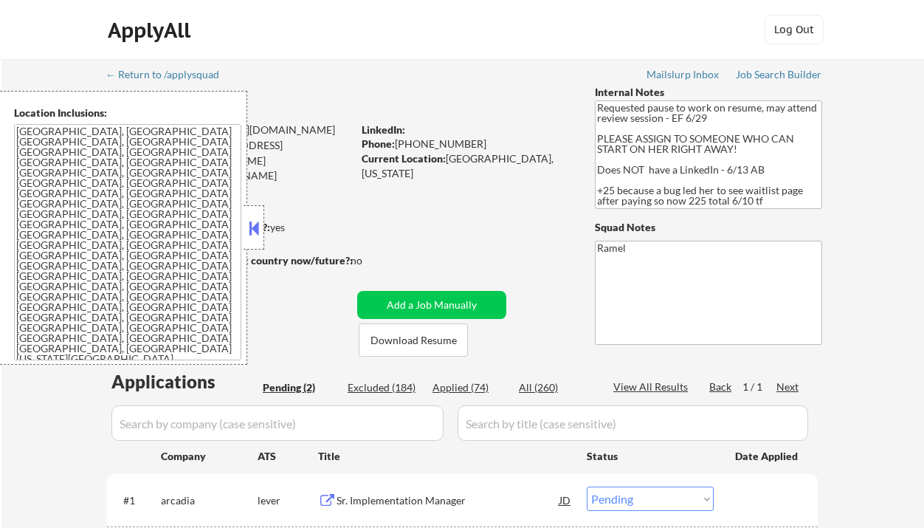
click at [255, 230] on button at bounding box center [254, 228] width 16 height 22
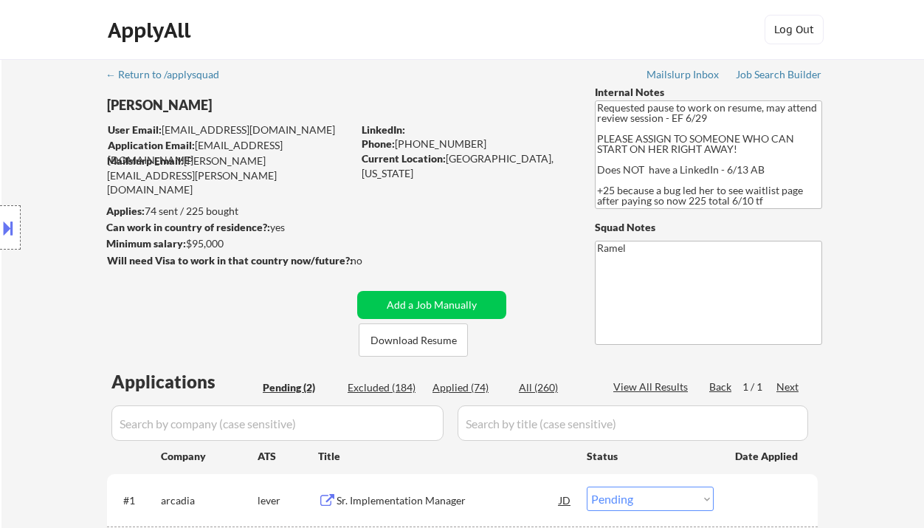
scroll to position [196, 0]
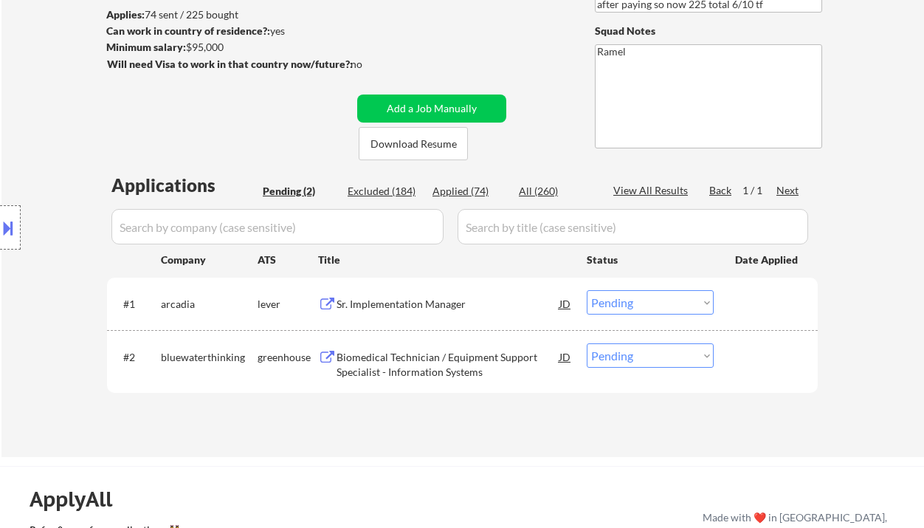
drag, startPoint x: 38, startPoint y: 172, endPoint x: 156, endPoint y: 218, distance: 126.6
click at [38, 172] on div "Location Inclusions: [GEOGRAPHIC_DATA], [GEOGRAPHIC_DATA] [GEOGRAPHIC_DATA], [G…" at bounding box center [132, 228] width 264 height 274
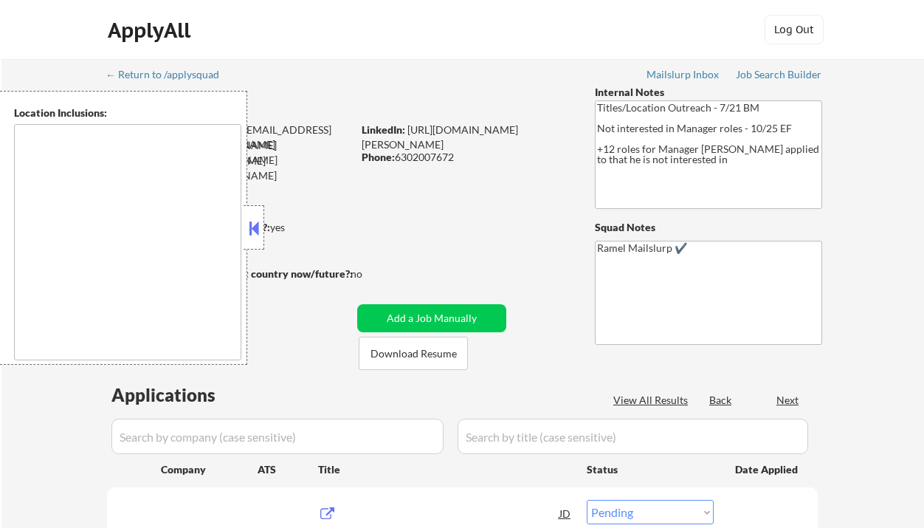
select select ""pending""
type textarea "[GEOGRAPHIC_DATA], [GEOGRAPHIC_DATA] [GEOGRAPHIC_DATA], [GEOGRAPHIC_DATA], [GEO…"
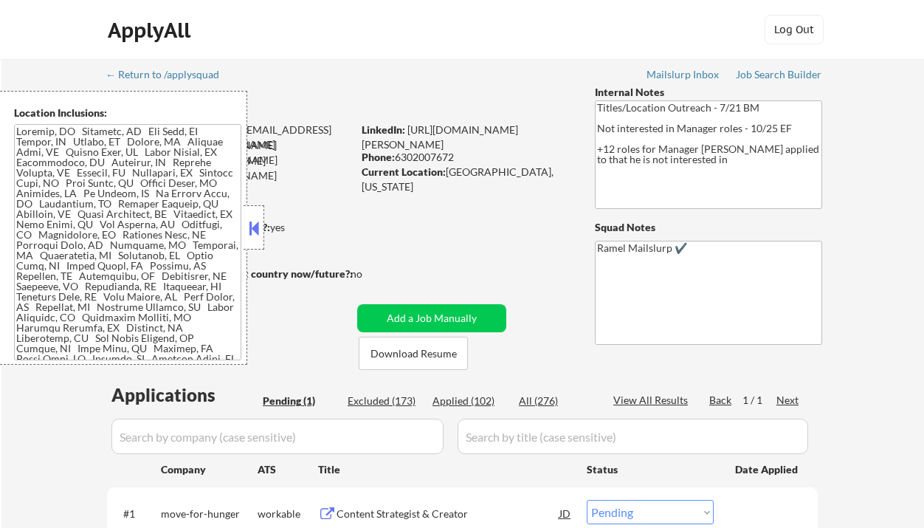
click at [249, 225] on button at bounding box center [254, 228] width 16 height 22
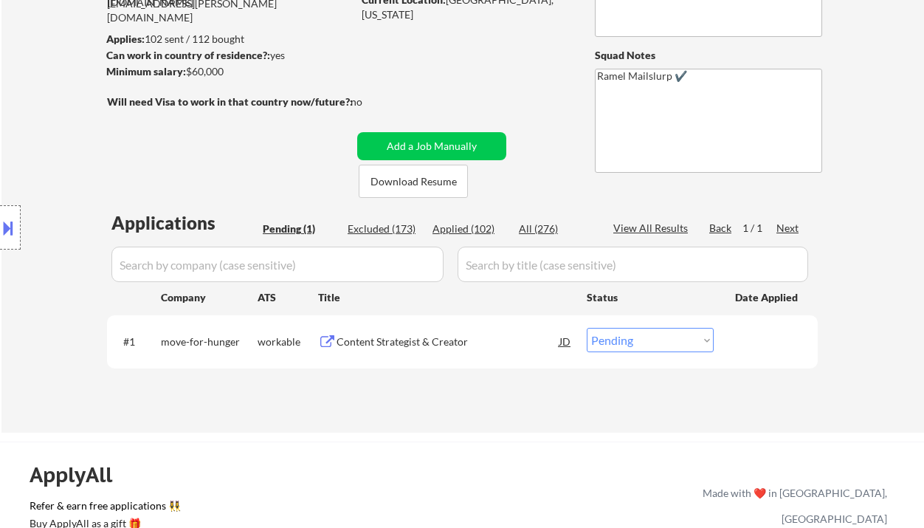
scroll to position [196, 0]
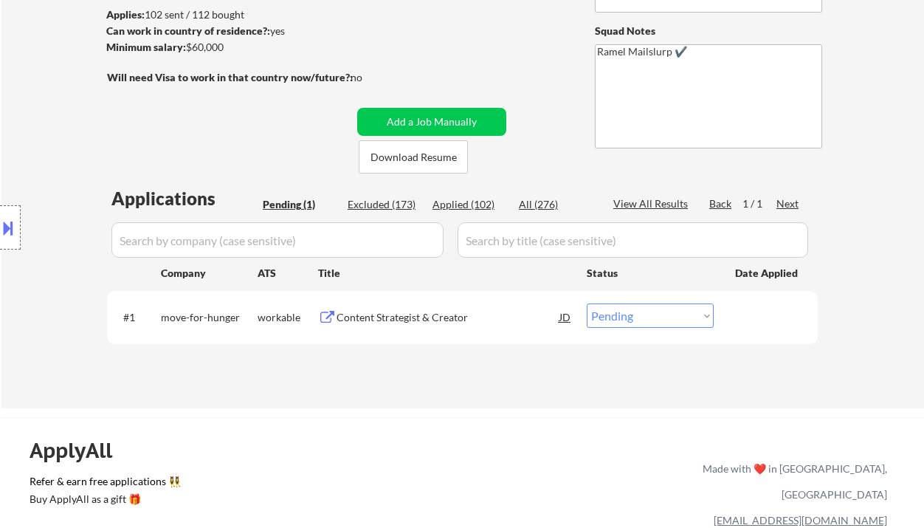
click at [418, 314] on div "Content Strategist & Creator" at bounding box center [447, 317] width 223 height 15
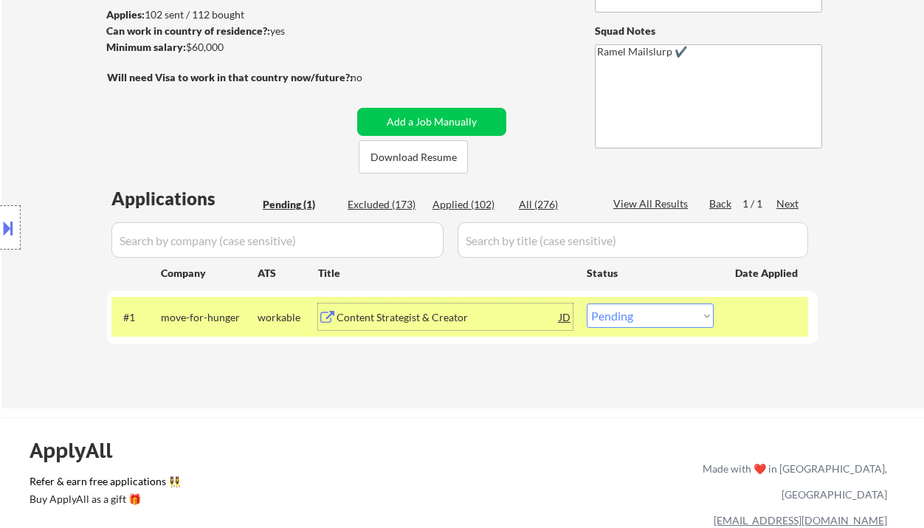
click at [680, 329] on div "#1 move-for-hunger workable Content Strategist & Creator JD Choose an option...…" at bounding box center [459, 317] width 697 height 40
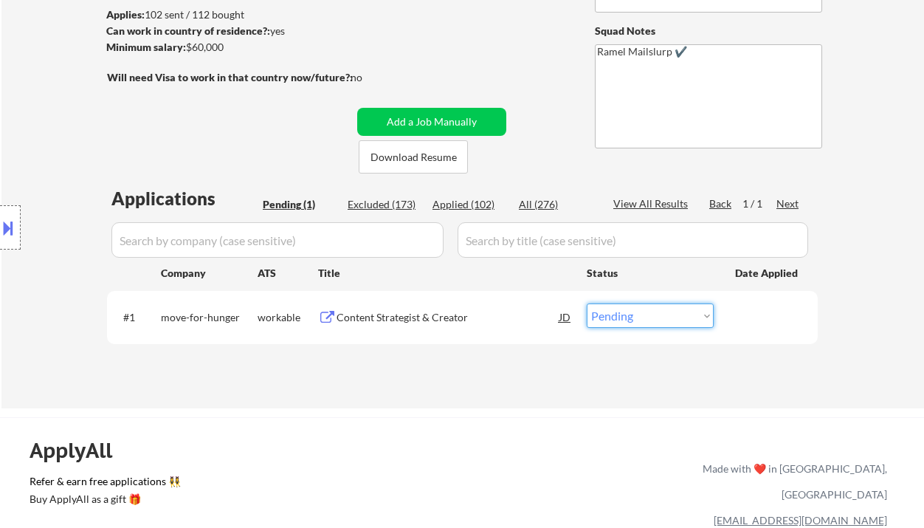
click at [681, 324] on select "Choose an option... Pending Applied Excluded (Questions) Excluded (Expired) Exc…" at bounding box center [650, 315] width 127 height 24
select select ""excluded__salary_""
click at [587, 303] on select "Choose an option... Pending Applied Excluded (Questions) Excluded (Expired) Exc…" at bounding box center [650, 315] width 127 height 24
click at [463, 422] on div "ApplyAll Refer & earn free applications 👯‍♀️ Buy ApplyAll as a gift 🎁 About App…" at bounding box center [462, 531] width 924 height 229
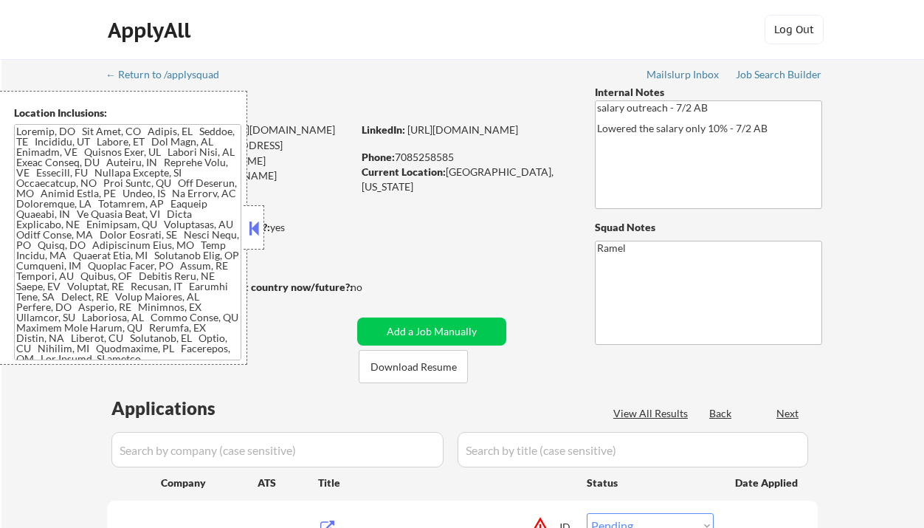
select select ""pending""
click at [254, 227] on button at bounding box center [254, 228] width 16 height 22
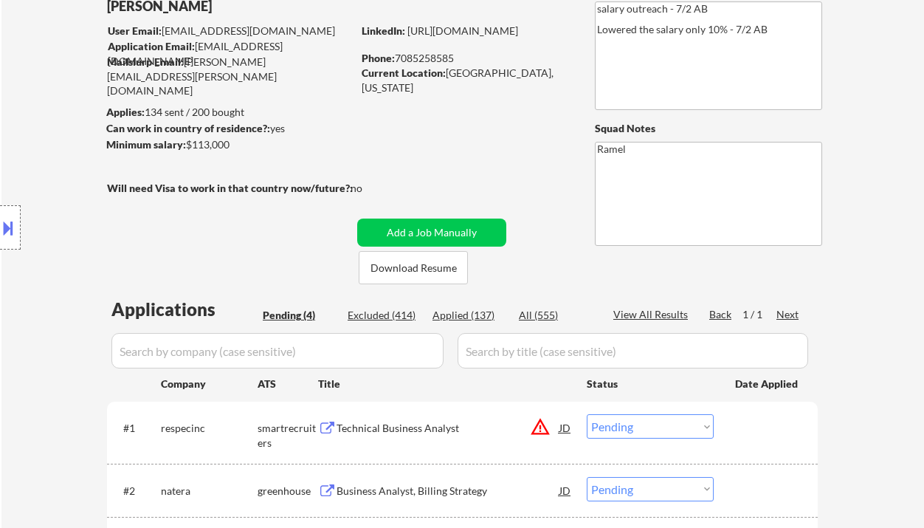
scroll to position [196, 0]
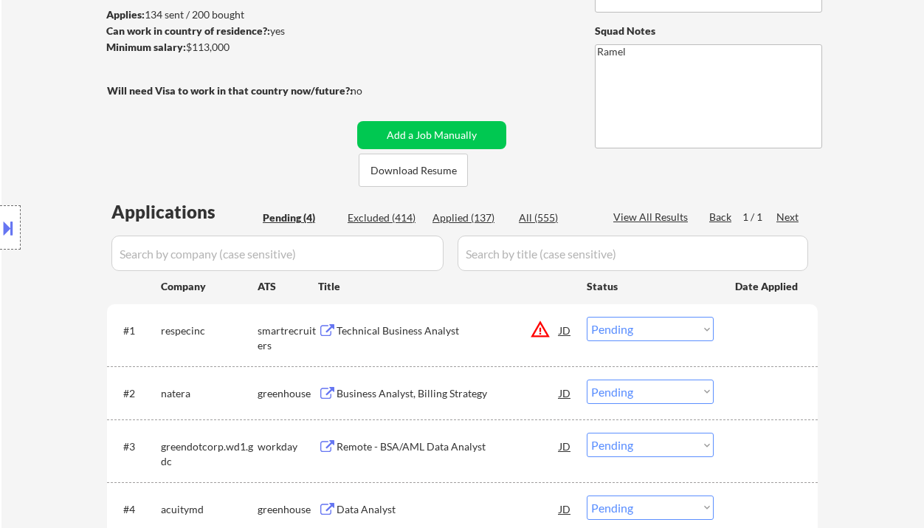
click at [396, 401] on div "Business Analyst, Billing Strategy" at bounding box center [447, 392] width 223 height 27
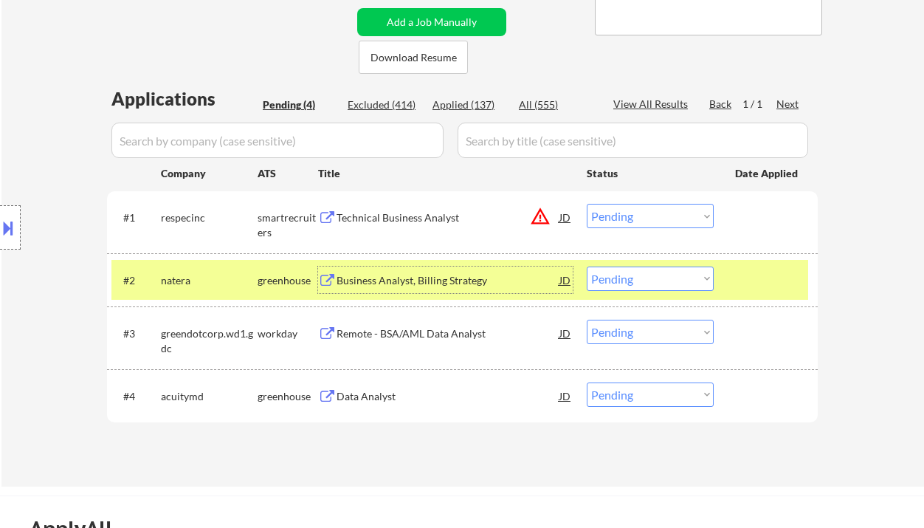
scroll to position [393, 0]
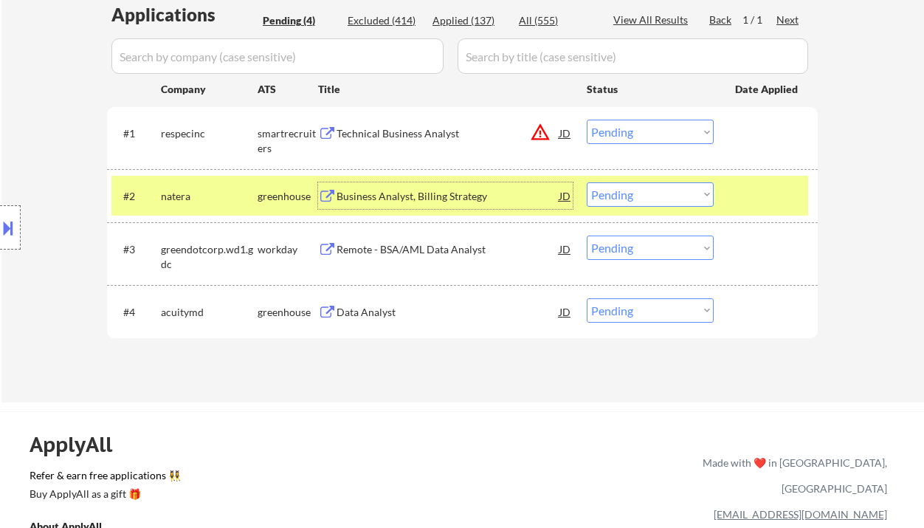
drag, startPoint x: 627, startPoint y: 188, endPoint x: 635, endPoint y: 205, distance: 18.8
click at [627, 188] on select "Choose an option... Pending Applied Excluded (Questions) Excluded (Expired) Exc…" at bounding box center [650, 194] width 127 height 24
click at [587, 182] on select "Choose an option... Pending Applied Excluded (Questions) Excluded (Expired) Exc…" at bounding box center [650, 194] width 127 height 24
click at [383, 314] on div "Data Analyst" at bounding box center [447, 312] width 223 height 15
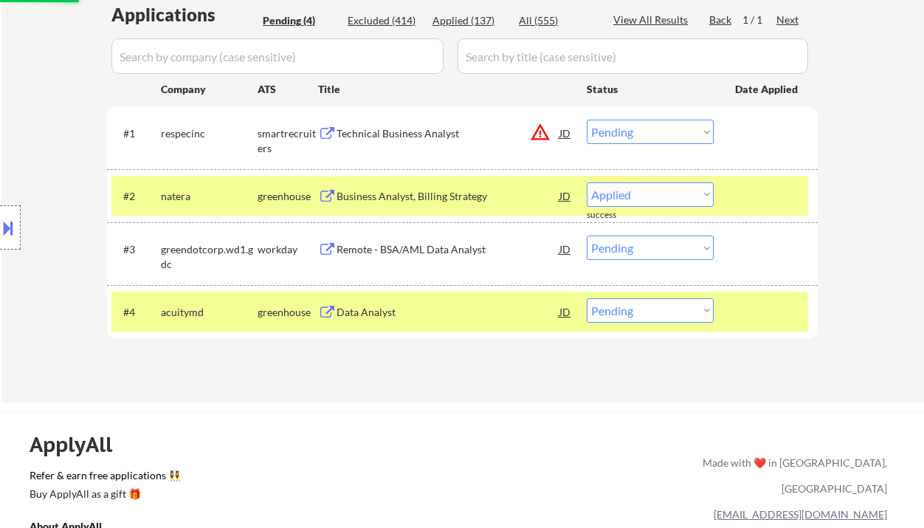
select select ""pending""
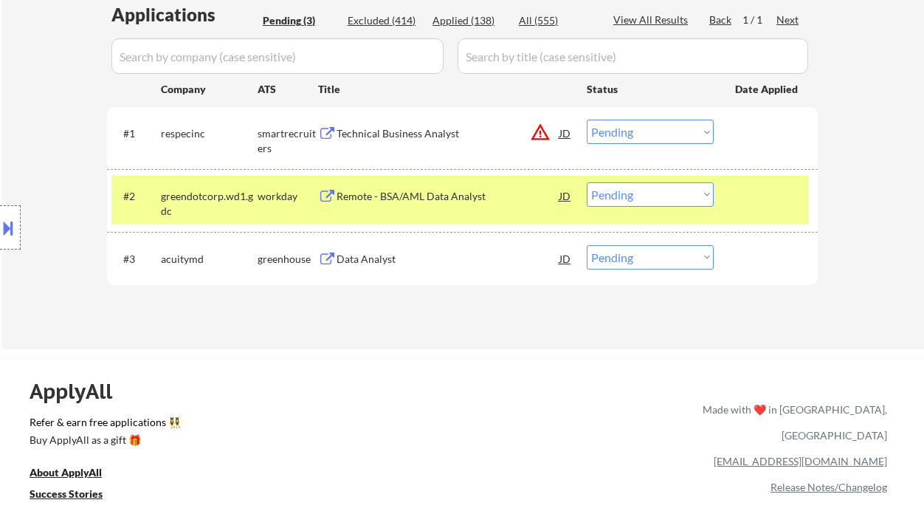
click at [47, 47] on div "← Return to /applysquad Mailslurp Inbox Job Search Builder [PERSON_NAME] User E…" at bounding box center [462, 7] width 922 height 683
drag, startPoint x: 626, startPoint y: 252, endPoint x: 609, endPoint y: 268, distance: 23.0
click at [626, 252] on select "Choose an option... Pending Applied Excluded (Questions) Excluded (Expired) Exc…" at bounding box center [650, 257] width 127 height 24
select select ""applied""
click at [587, 245] on select "Choose an option... Pending Applied Excluded (Questions) Excluded (Expired) Exc…" at bounding box center [650, 257] width 127 height 24
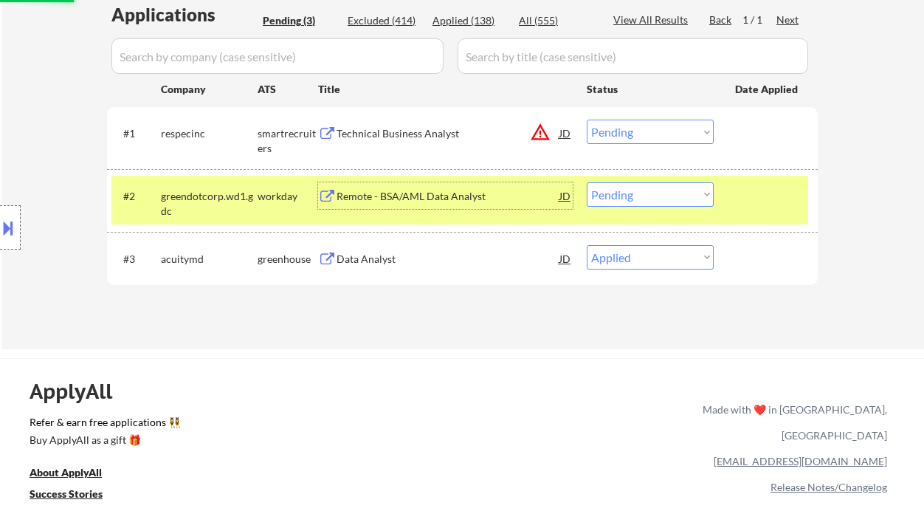
click at [429, 190] on div "Remote - BSA/AML Data Analyst" at bounding box center [447, 196] width 223 height 15
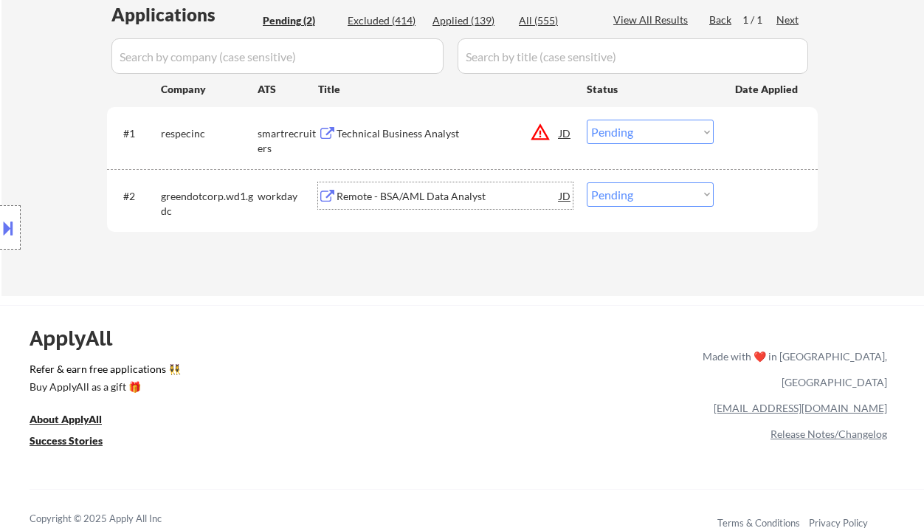
drag, startPoint x: 687, startPoint y: 195, endPoint x: 687, endPoint y: 204, distance: 9.6
click at [687, 195] on select "Choose an option... Pending Applied Excluded (Questions) Excluded (Expired) Exc…" at bounding box center [650, 194] width 127 height 24
select select ""excluded__salary_""
click at [587, 182] on select "Choose an option... Pending Applied Excluded (Questions) Excluded (Expired) Exc…" at bounding box center [650, 194] width 127 height 24
click at [404, 134] on div "Technical Business Analyst" at bounding box center [447, 133] width 223 height 15
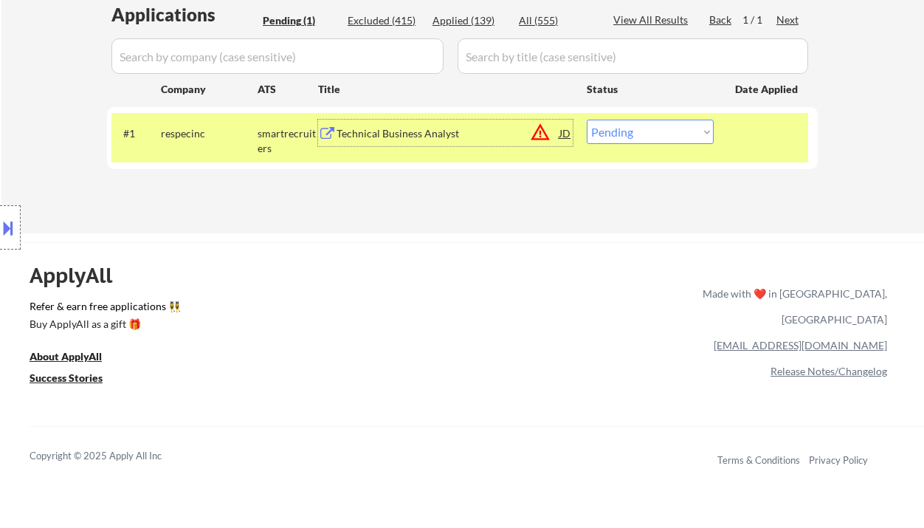
click at [564, 137] on div "JD" at bounding box center [565, 133] width 15 height 27
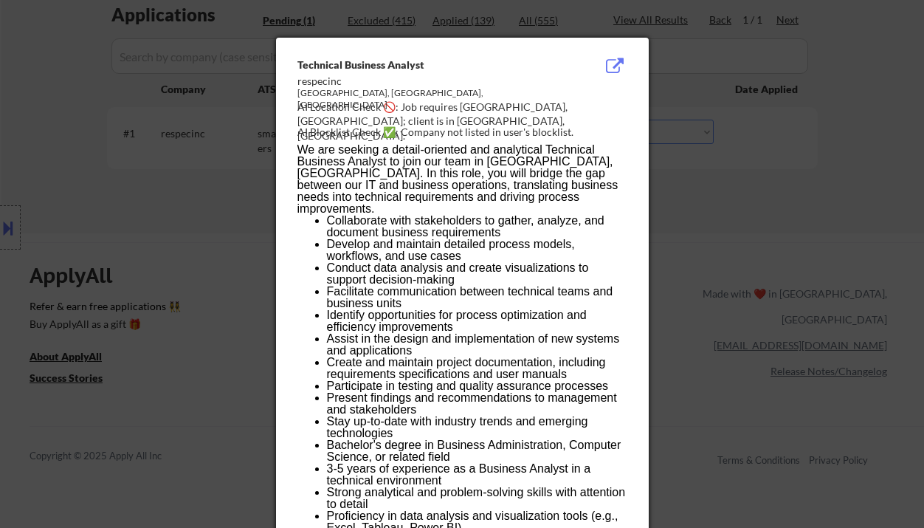
click at [691, 186] on div at bounding box center [462, 264] width 924 height 528
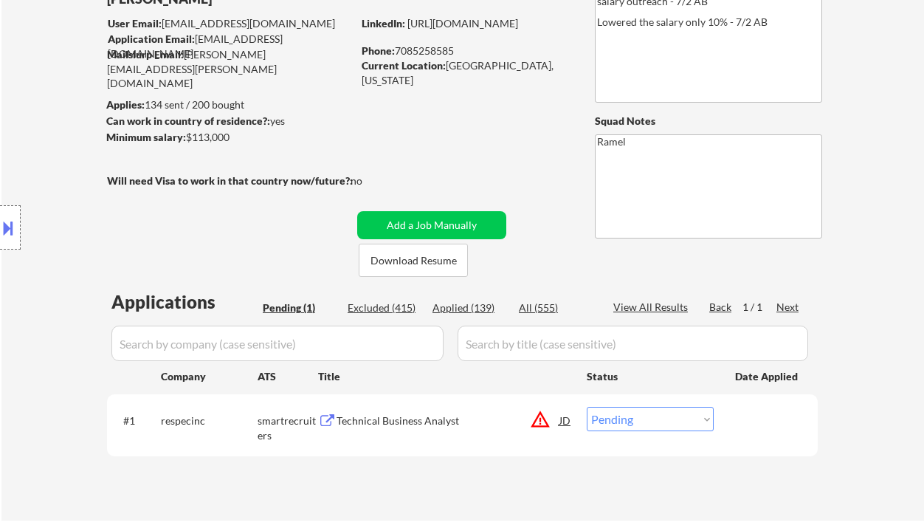
scroll to position [98, 0]
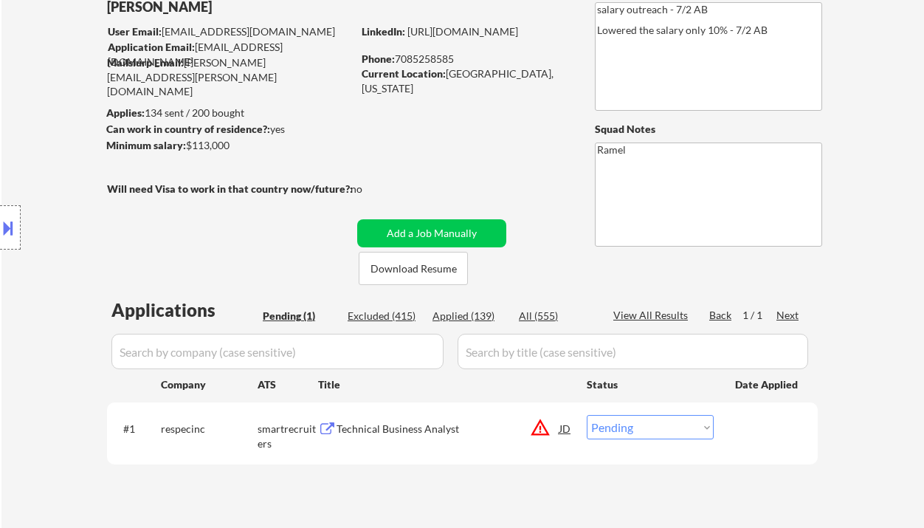
click at [601, 429] on select "Choose an option... Pending Applied Excluded (Questions) Excluded (Expired) Exc…" at bounding box center [650, 427] width 127 height 24
select select ""excluded""
click at [587, 415] on select "Choose an option... Pending Applied Excluded (Questions) Excluded (Expired) Exc…" at bounding box center [650, 427] width 127 height 24
click at [476, 314] on div "Applied (139)" at bounding box center [469, 315] width 74 height 15
select select ""applied""
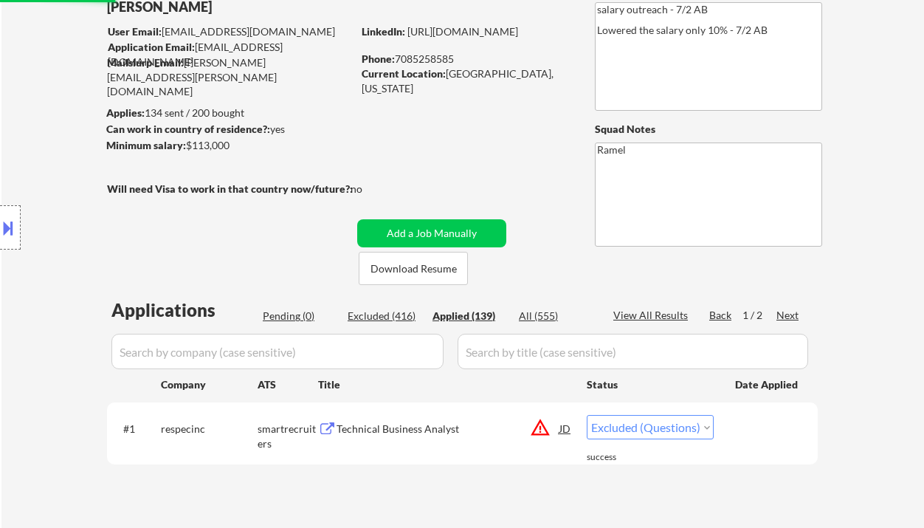
select select ""applied""
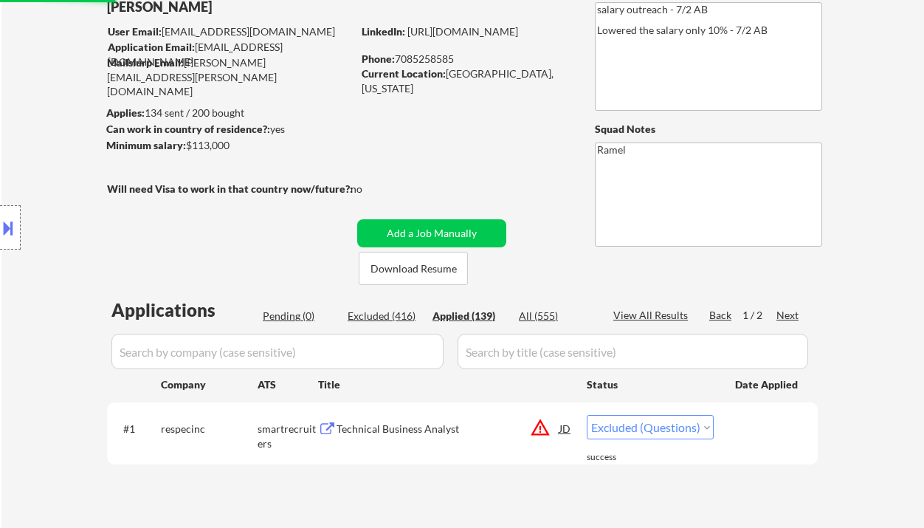
select select ""applied""
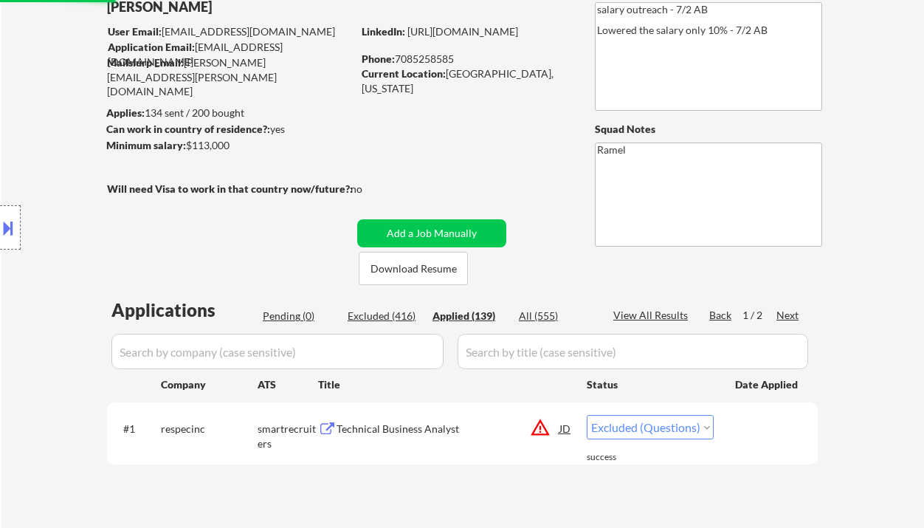
select select ""applied""
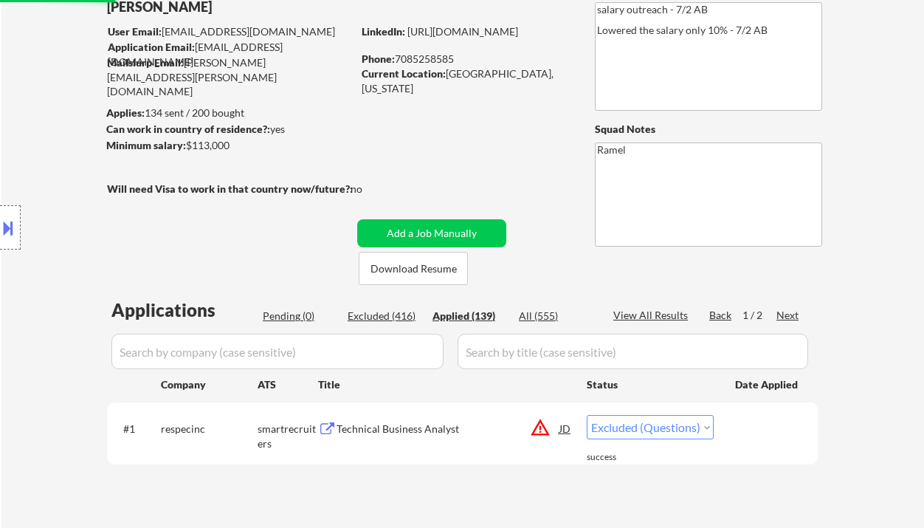
select select ""applied""
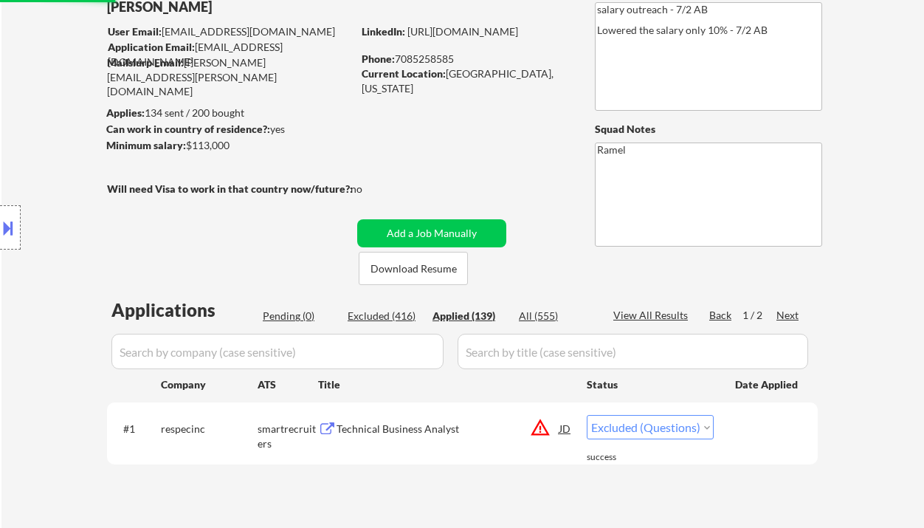
select select ""applied""
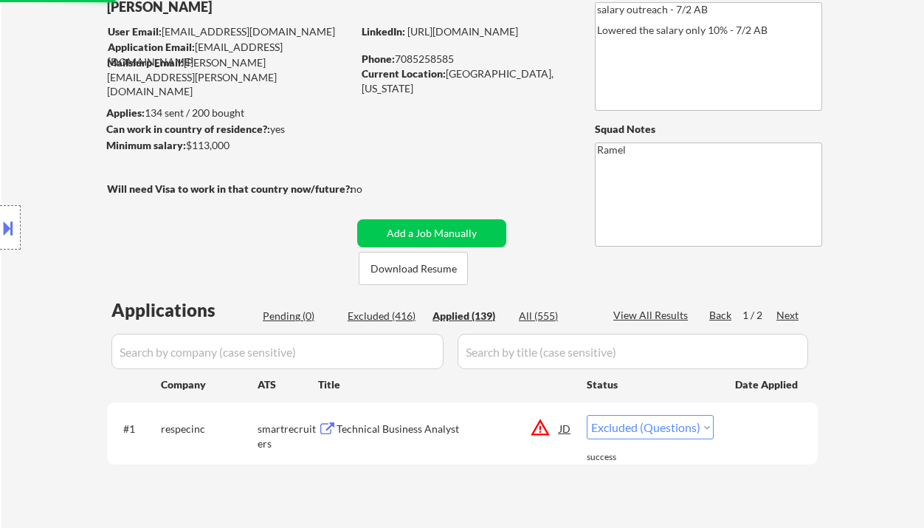
select select ""applied""
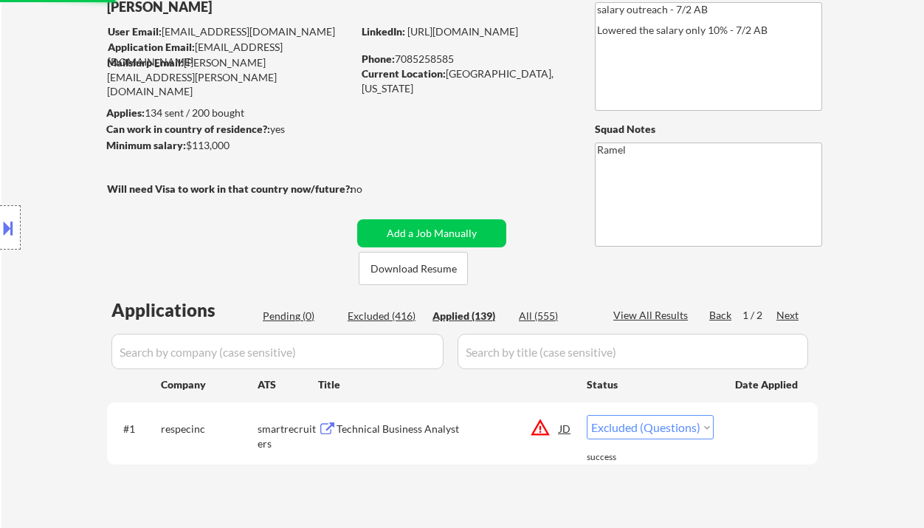
select select ""applied""
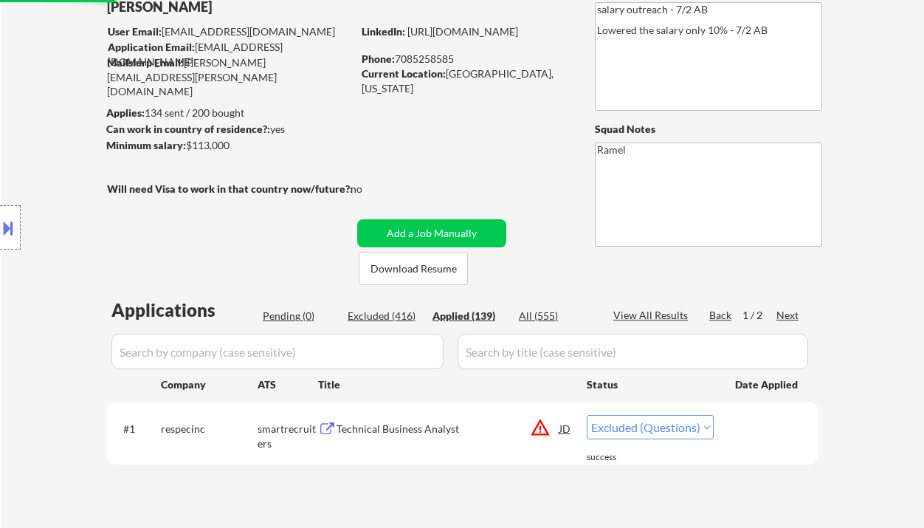
select select ""applied""
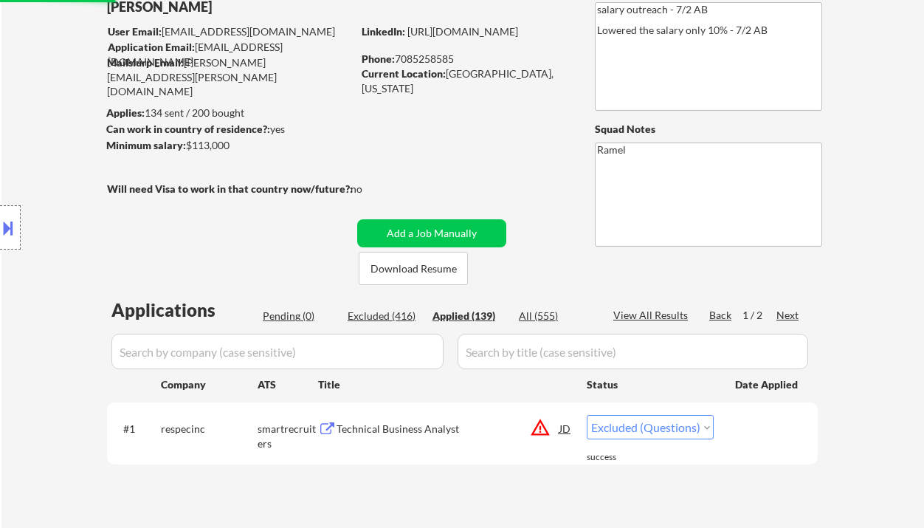
select select ""applied""
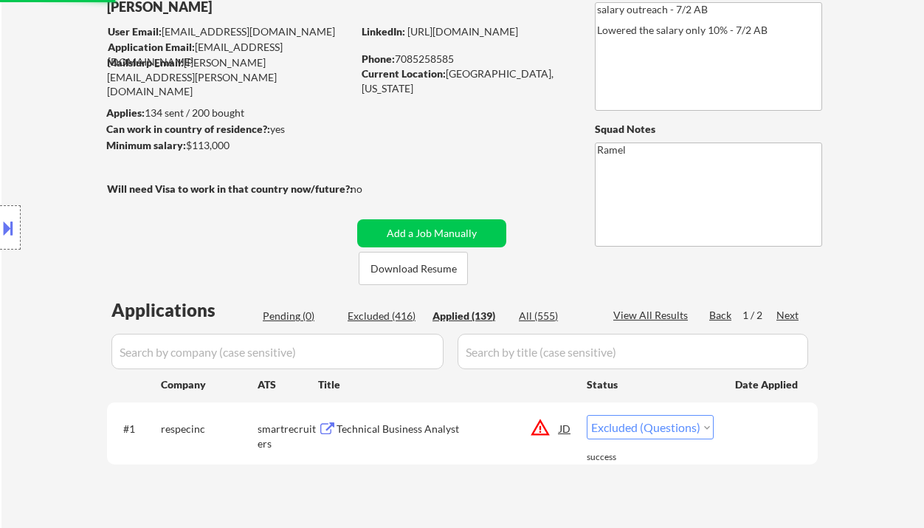
select select ""applied""
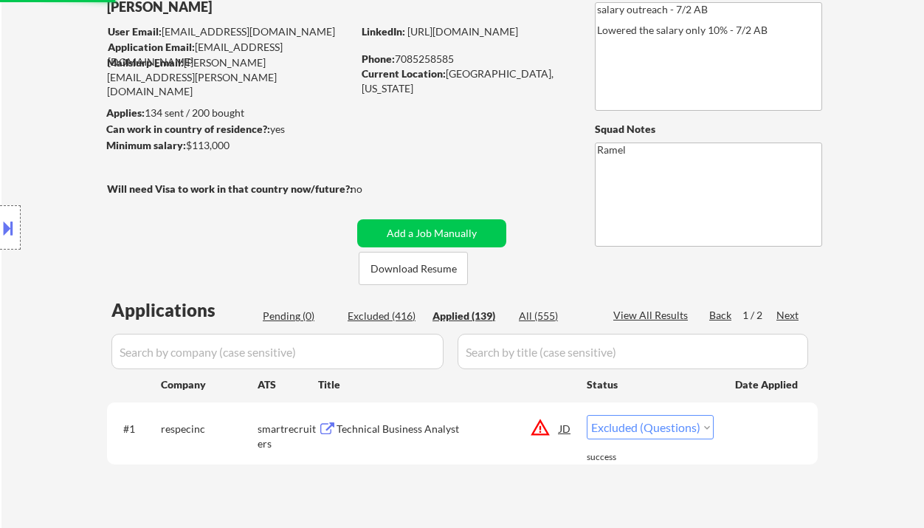
select select ""applied""
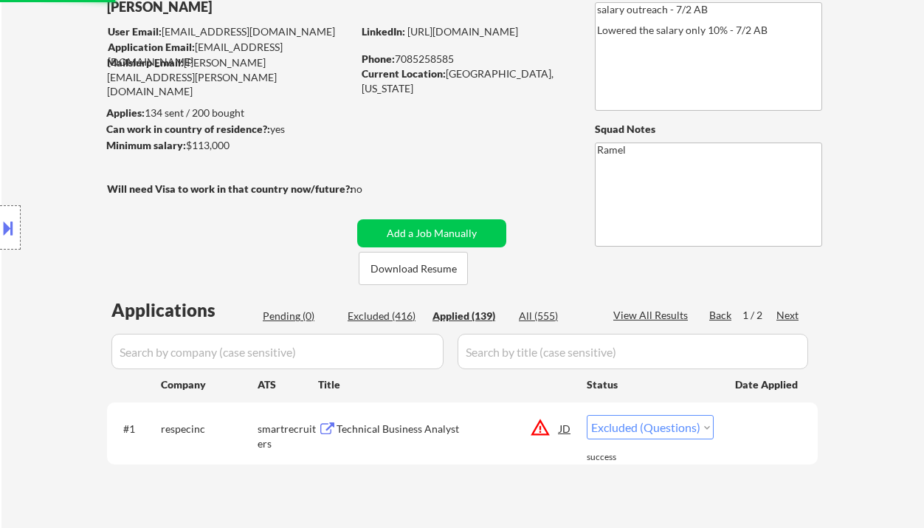
select select ""applied""
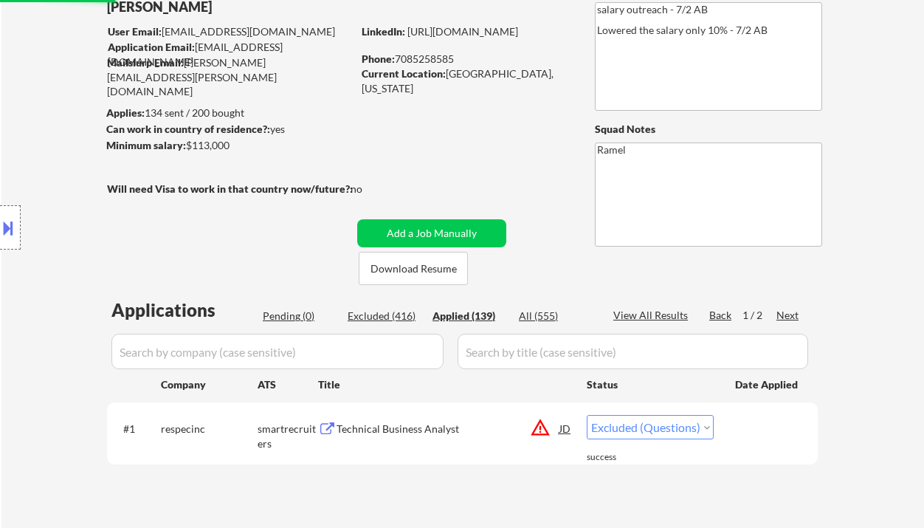
select select ""applied""
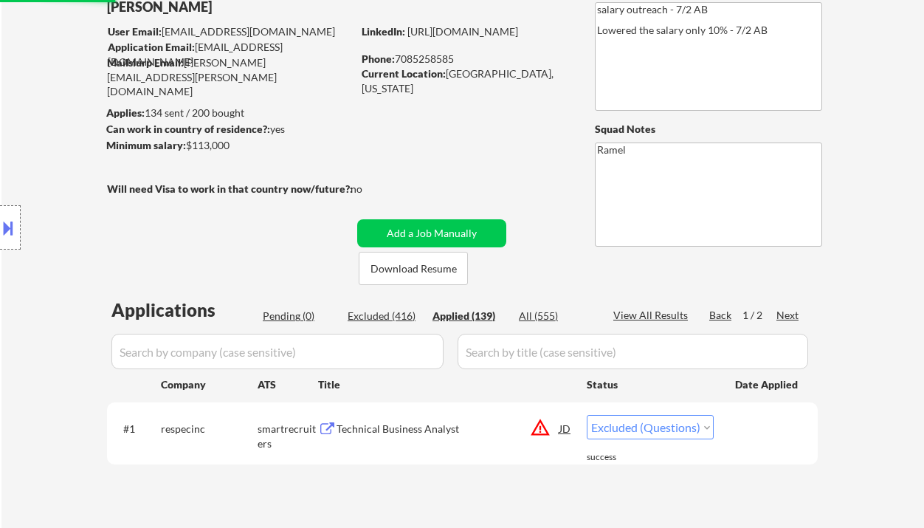
select select ""applied""
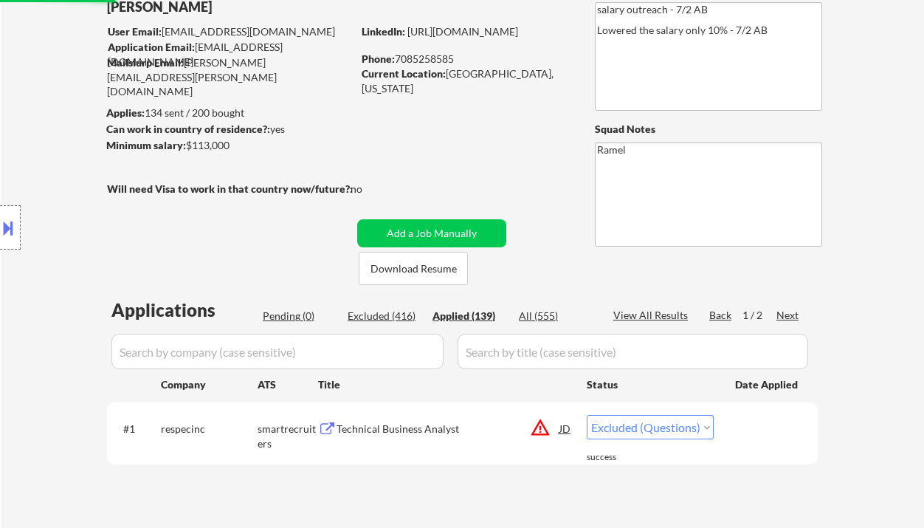
select select ""applied""
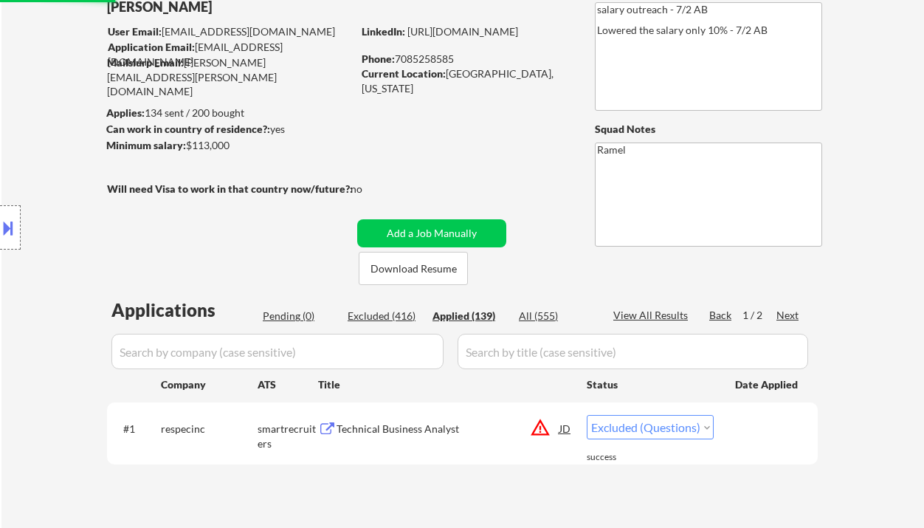
select select ""applied""
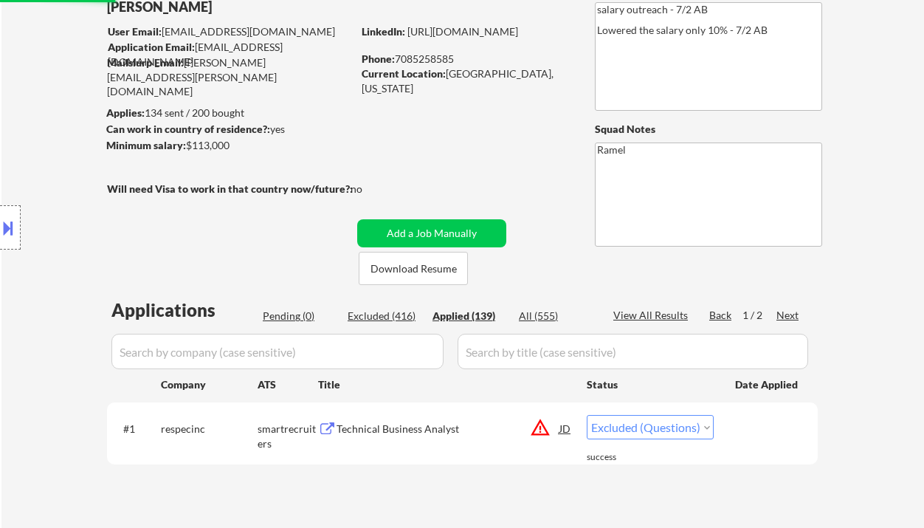
select select ""applied""
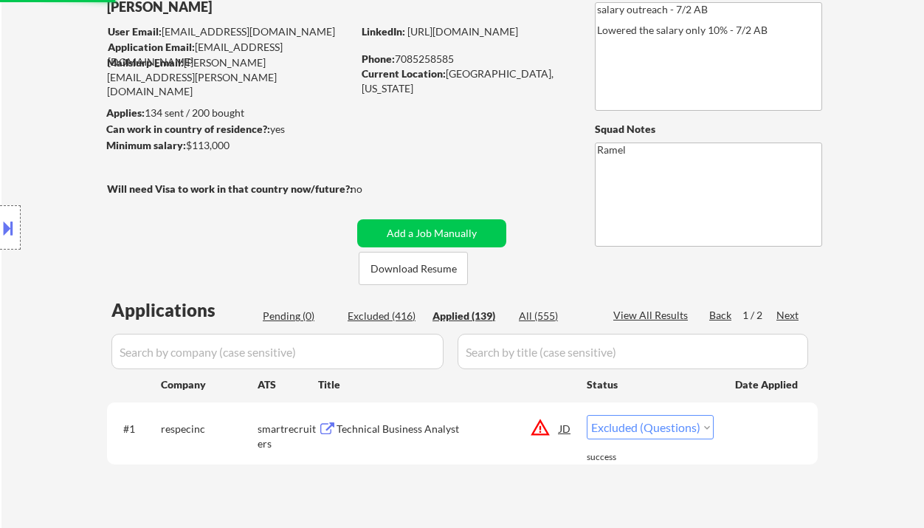
select select ""applied""
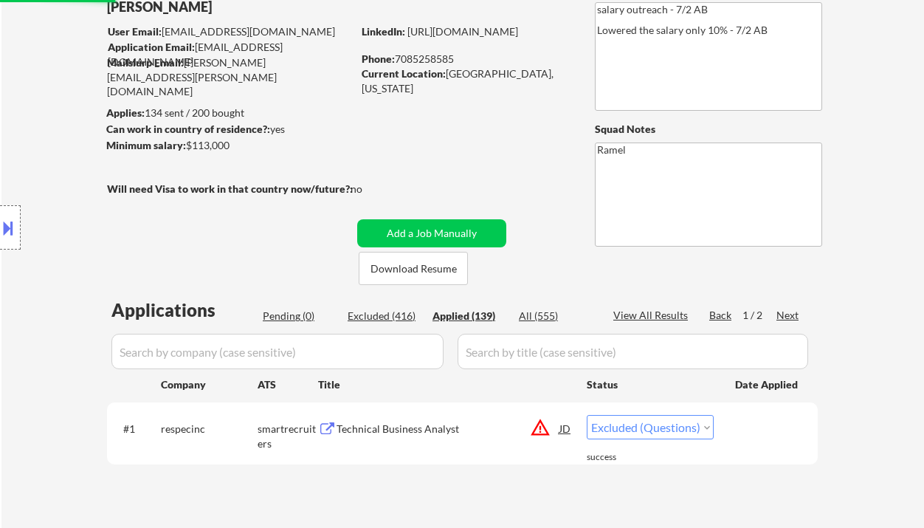
select select ""applied""
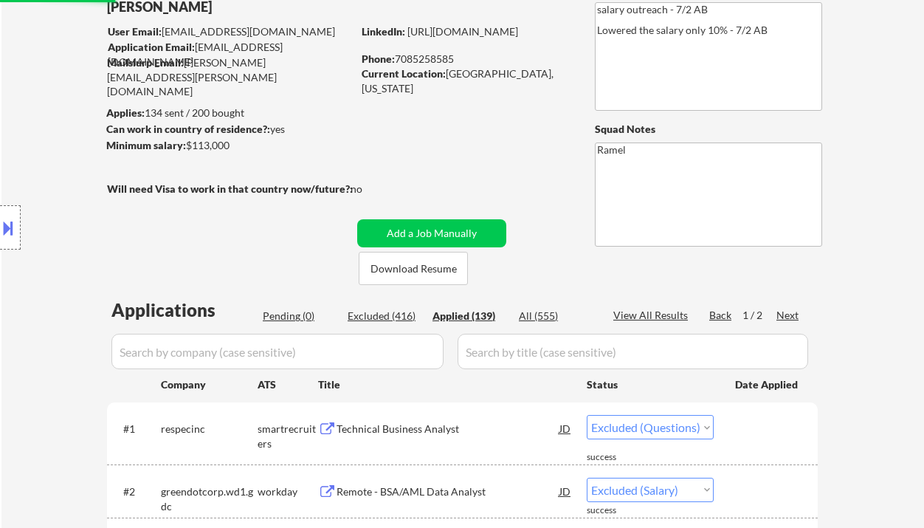
select select ""applied""
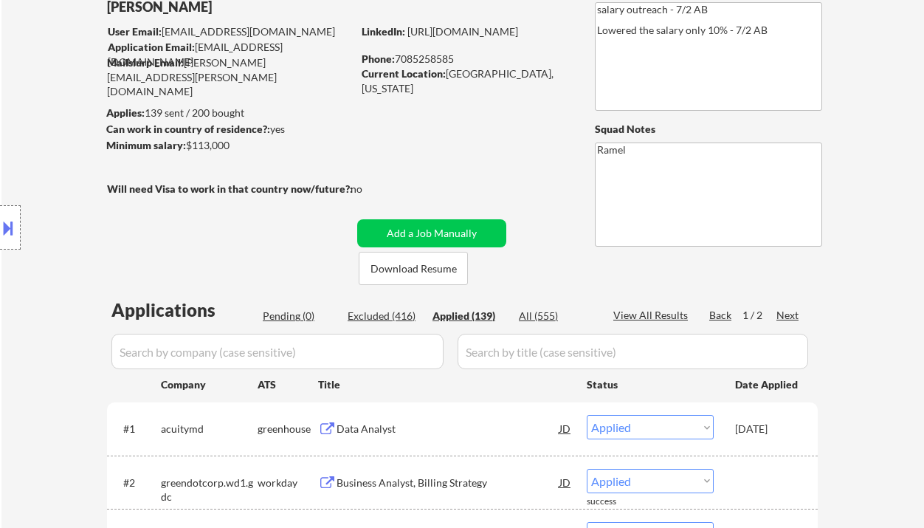
drag, startPoint x: 30, startPoint y: 184, endPoint x: 64, endPoint y: 195, distance: 35.5
click at [30, 184] on div "Location Inclusions:" at bounding box center [132, 228] width 264 height 274
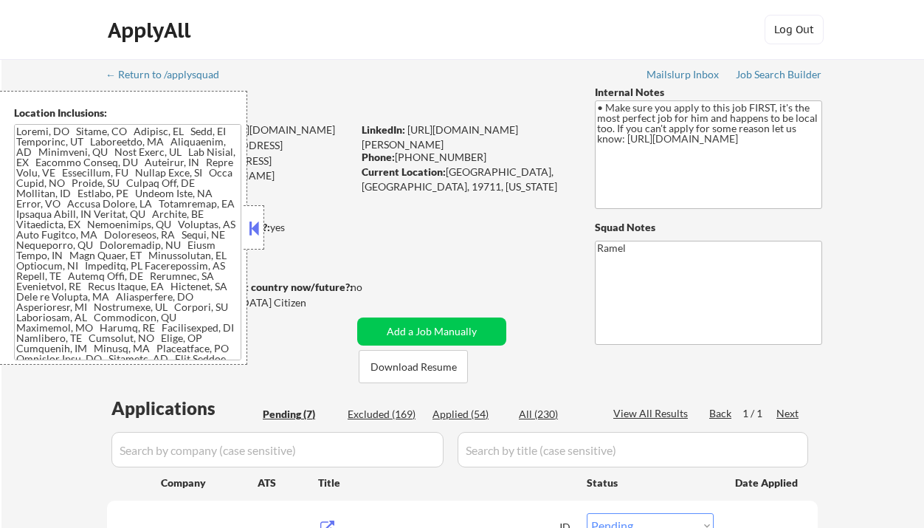
select select ""pending""
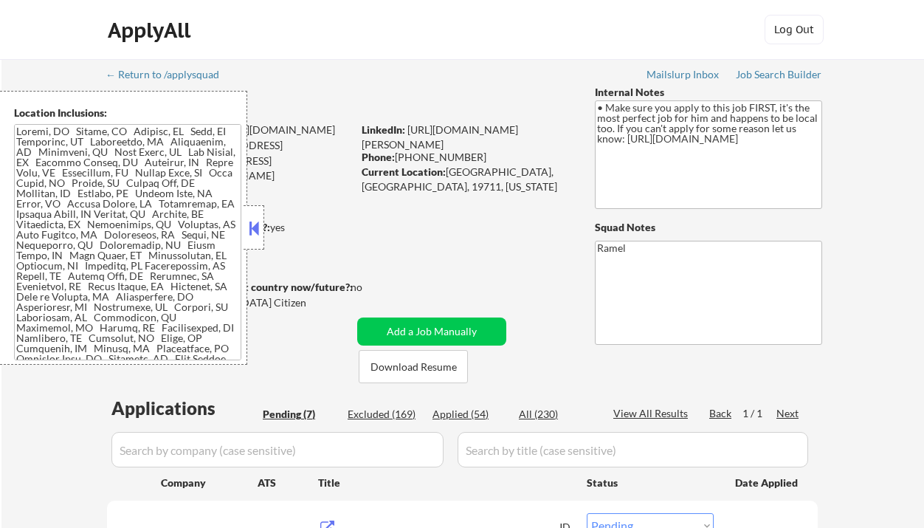
select select ""pending""
click at [887, 247] on div "← Return to /applysquad Mailslurp Inbox Job Search Builder [PERSON_NAME] User E…" at bounding box center [462, 507] width 922 height 897
click at [254, 224] on button at bounding box center [254, 228] width 16 height 22
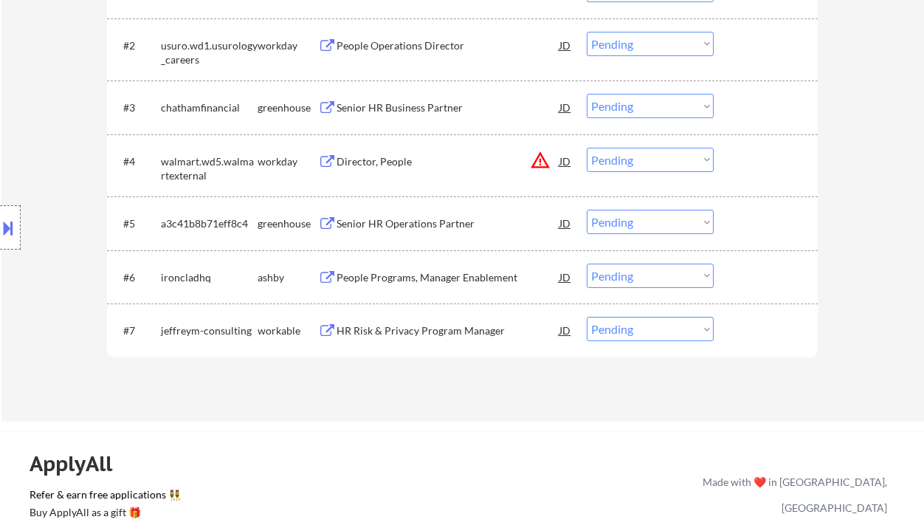
scroll to position [295, 0]
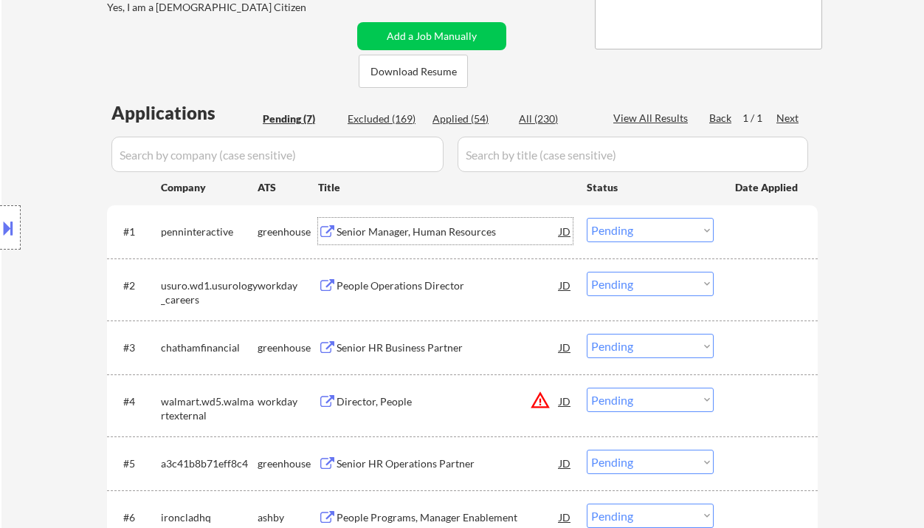
click at [424, 227] on div "Senior Manager, Human Resources" at bounding box center [447, 231] width 223 height 15
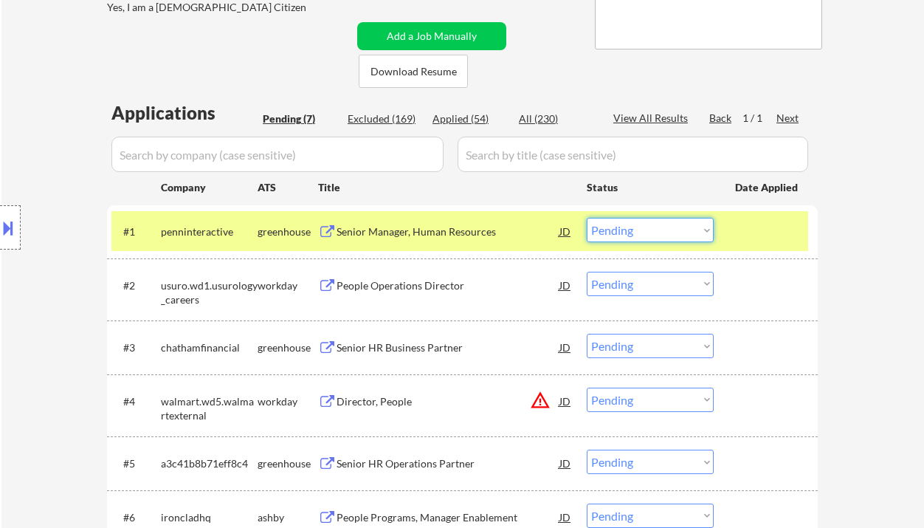
click at [652, 224] on select "Choose an option... Pending Applied Excluded (Questions) Excluded (Expired) Exc…" at bounding box center [650, 230] width 127 height 24
click at [587, 218] on select "Choose an option... Pending Applied Excluded (Questions) Excluded (Expired) Exc…" at bounding box center [650, 230] width 127 height 24
click at [415, 343] on div "Senior HR Business Partner" at bounding box center [447, 347] width 223 height 15
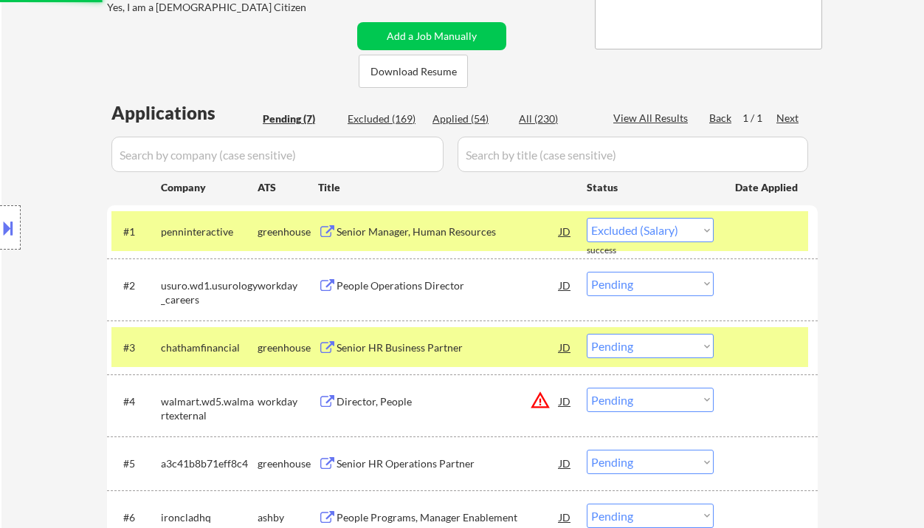
select select ""pending""
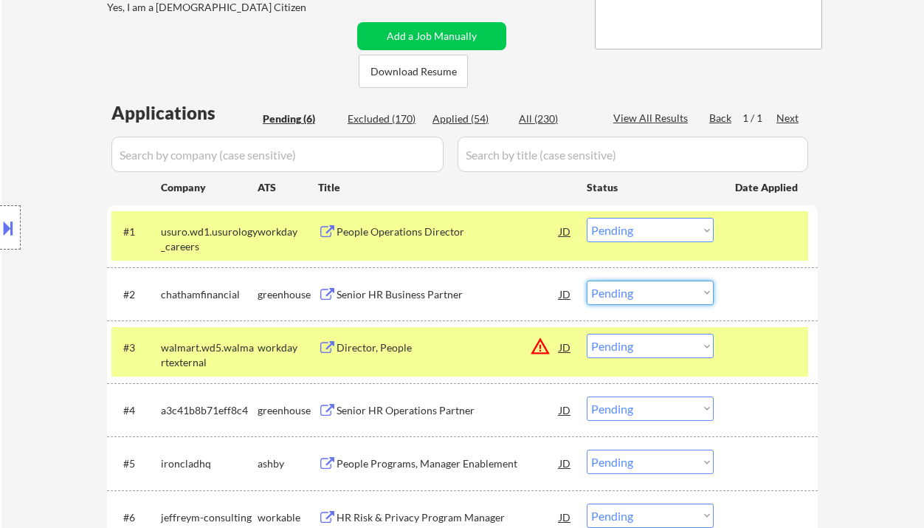
drag, startPoint x: 625, startPoint y: 298, endPoint x: 643, endPoint y: 304, distance: 19.4
click at [625, 298] on select "Choose an option... Pending Applied Excluded (Questions) Excluded (Expired) Exc…" at bounding box center [650, 292] width 127 height 24
click at [587, 280] on select "Choose an option... Pending Applied Excluded (Questions) Excluded (Expired) Exc…" at bounding box center [650, 292] width 127 height 24
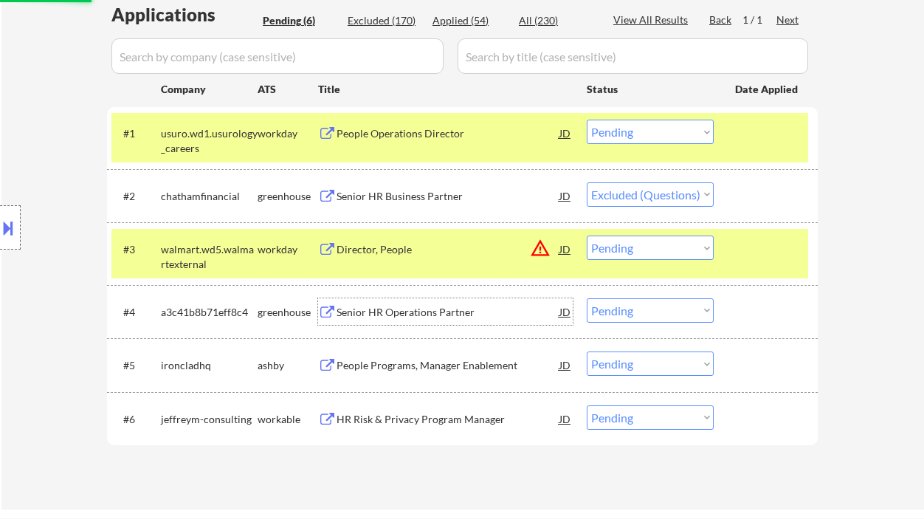
click at [426, 311] on div "Senior HR Operations Partner" at bounding box center [447, 312] width 223 height 15
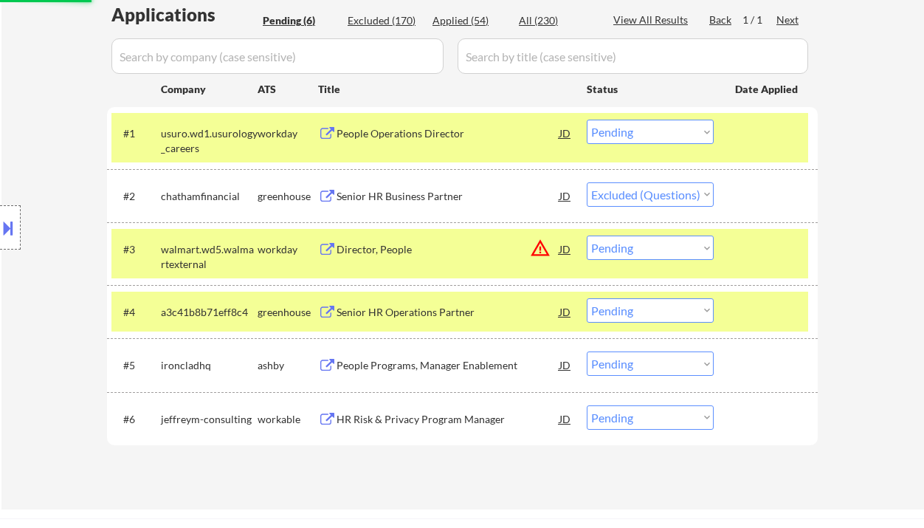
select select ""pending""
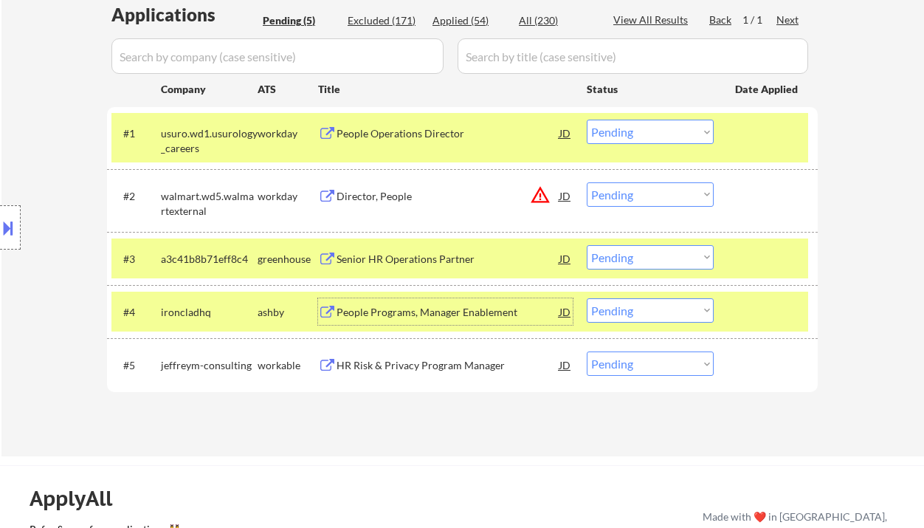
click at [653, 252] on select "Choose an option... Pending Applied Excluded (Questions) Excluded (Expired) Exc…" at bounding box center [650, 257] width 127 height 24
click at [587, 245] on select "Choose an option... Pending Applied Excluded (Questions) Excluded (Expired) Exc…" at bounding box center [650, 257] width 127 height 24
click at [424, 315] on div "People Programs, Manager Enablement" at bounding box center [447, 312] width 223 height 15
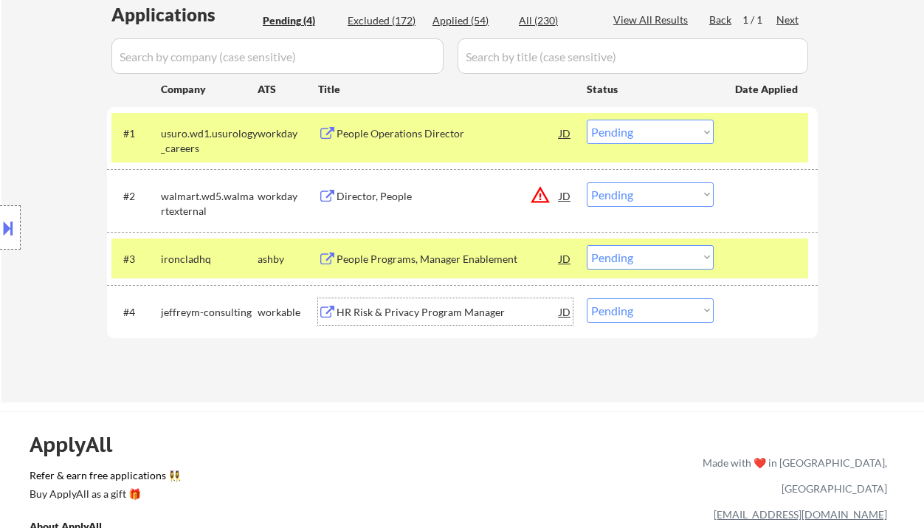
click at [630, 266] on select "Choose an option... Pending Applied Excluded (Questions) Excluded (Expired) Exc…" at bounding box center [650, 257] width 127 height 24
click at [587, 245] on select "Choose an option... Pending Applied Excluded (Questions) Excluded (Expired) Exc…" at bounding box center [650, 257] width 127 height 24
click at [424, 314] on div "HR Risk & Privacy Program Manager" at bounding box center [447, 312] width 223 height 15
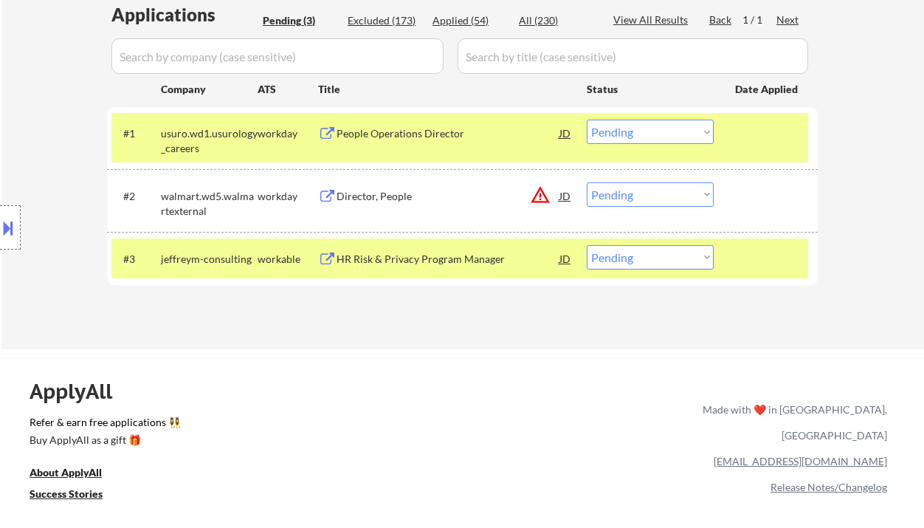
click at [655, 261] on select "Choose an option... Pending Applied Excluded (Questions) Excluded (Expired) Exc…" at bounding box center [650, 257] width 127 height 24
select select ""applied""
click at [587, 245] on select "Choose an option... Pending Applied Excluded (Questions) Excluded (Expired) Exc…" at bounding box center [650, 257] width 127 height 24
click at [406, 129] on div "People Operations Director" at bounding box center [447, 133] width 223 height 15
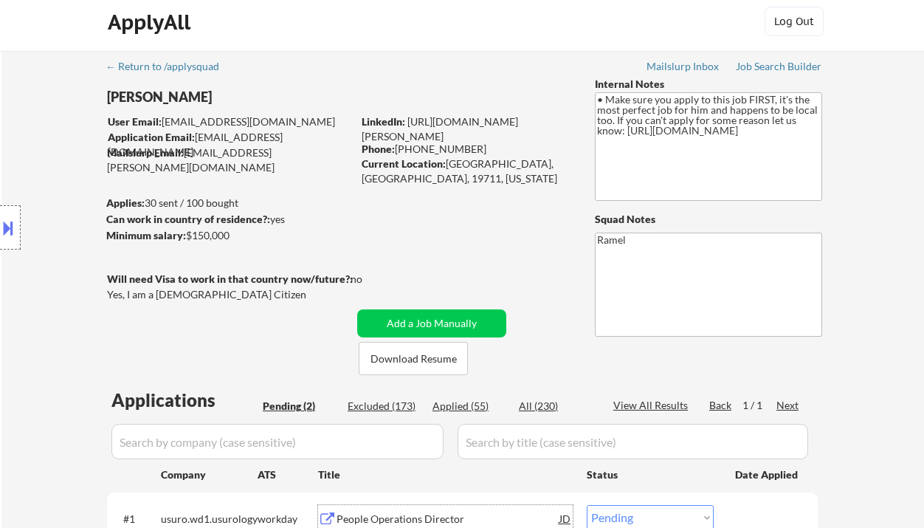
scroll to position [0, 0]
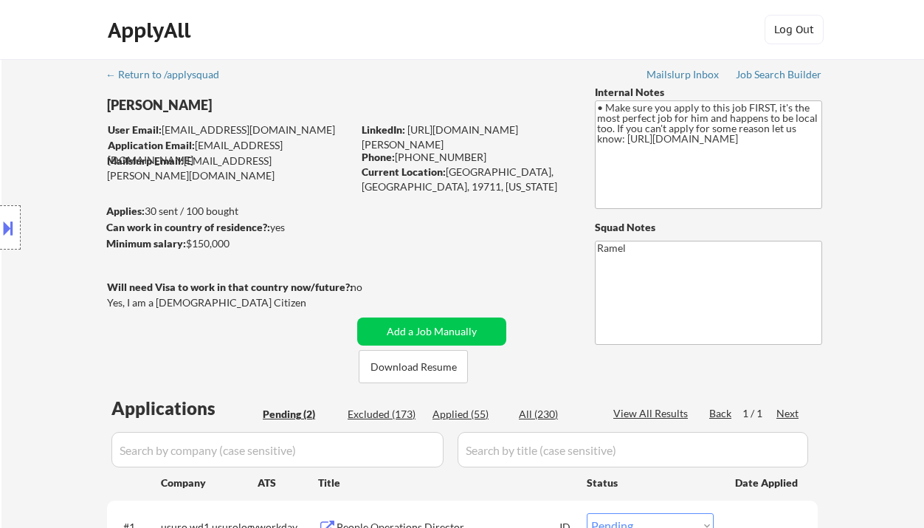
drag, startPoint x: 469, startPoint y: 159, endPoint x: 397, endPoint y: 152, distance: 72.6
click at [397, 152] on div "Phone: (302) 943-8686" at bounding box center [466, 157] width 209 height 15
copy div "(302) 943-8686"
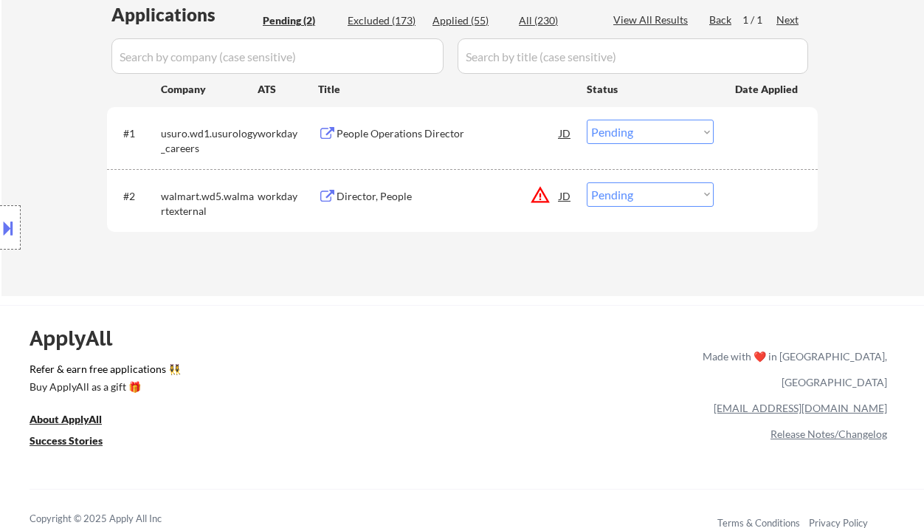
click at [613, 135] on select "Choose an option... Pending Applied Excluded (Questions) Excluded (Expired) Exc…" at bounding box center [650, 132] width 127 height 24
click at [587, 120] on select "Choose an option... Pending Applied Excluded (Questions) Excluded (Expired) Exc…" at bounding box center [650, 132] width 127 height 24
click at [383, 202] on div "Director, People" at bounding box center [447, 196] width 223 height 15
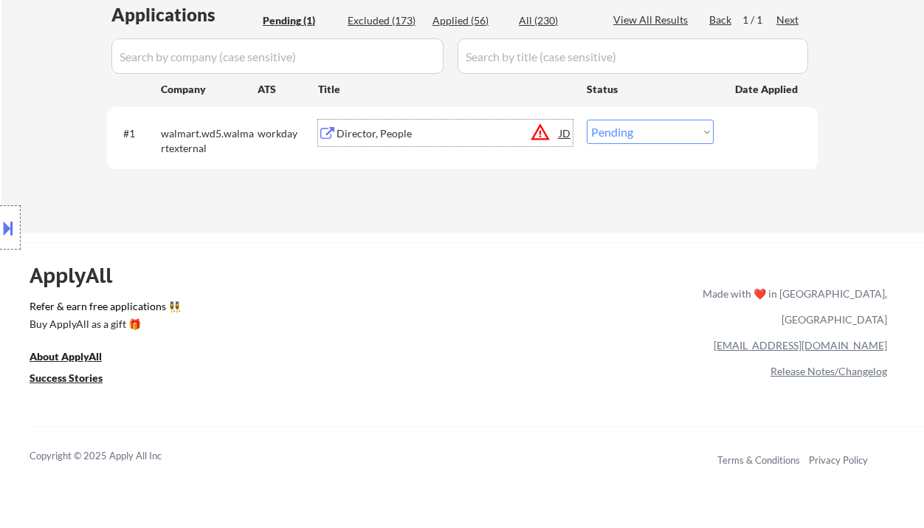
click at [388, 131] on div "Director, People" at bounding box center [447, 133] width 223 height 15
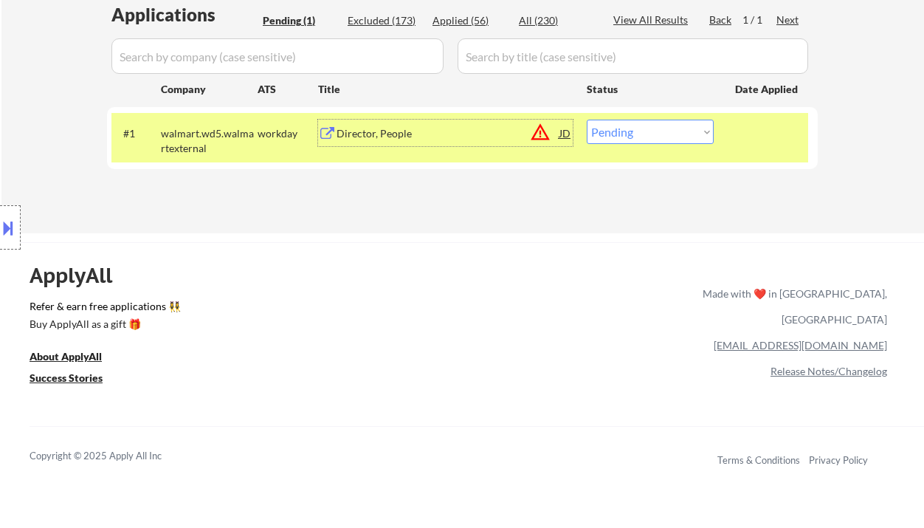
click at [654, 126] on select "Choose an option... Pending Applied Excluded (Questions) Excluded (Expired) Exc…" at bounding box center [650, 132] width 127 height 24
select select ""excluded__expired_""
click at [587, 120] on select "Choose an option... Pending Applied Excluded (Questions) Excluded (Expired) Exc…" at bounding box center [650, 132] width 127 height 24
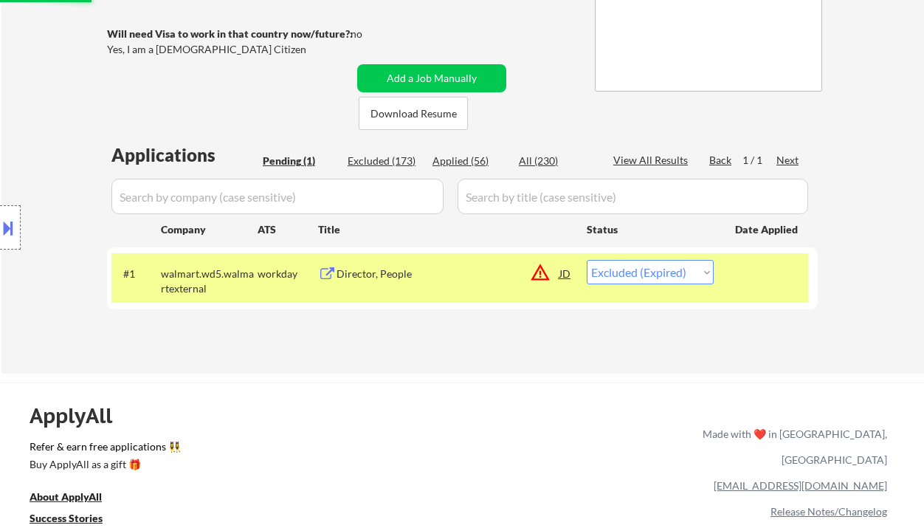
scroll to position [196, 0]
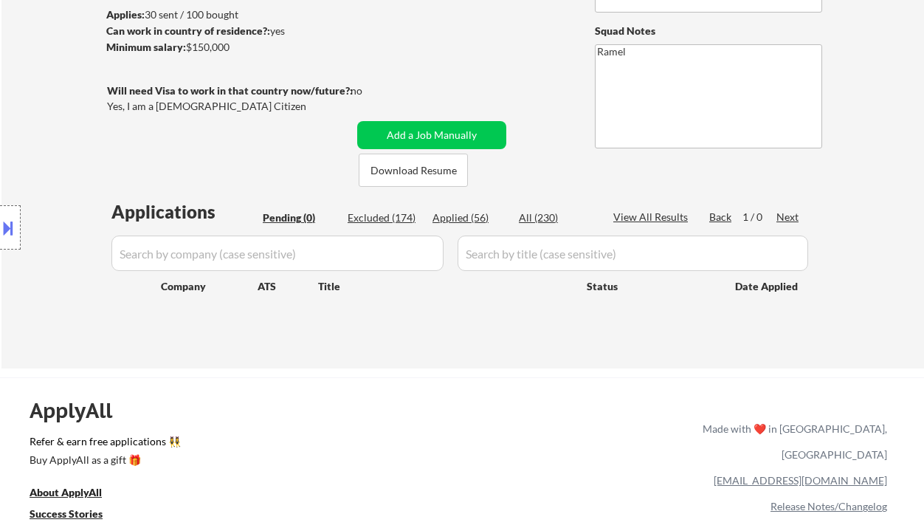
click at [58, 111] on div "Location Inclusions:" at bounding box center [132, 228] width 264 height 274
click at [469, 216] on div "Applied (56)" at bounding box center [469, 217] width 74 height 15
click at [55, 123] on div "Location Inclusions:" at bounding box center [132, 228] width 264 height 274
click at [469, 215] on div "Applied (56)" at bounding box center [469, 217] width 74 height 15
select select ""applied""
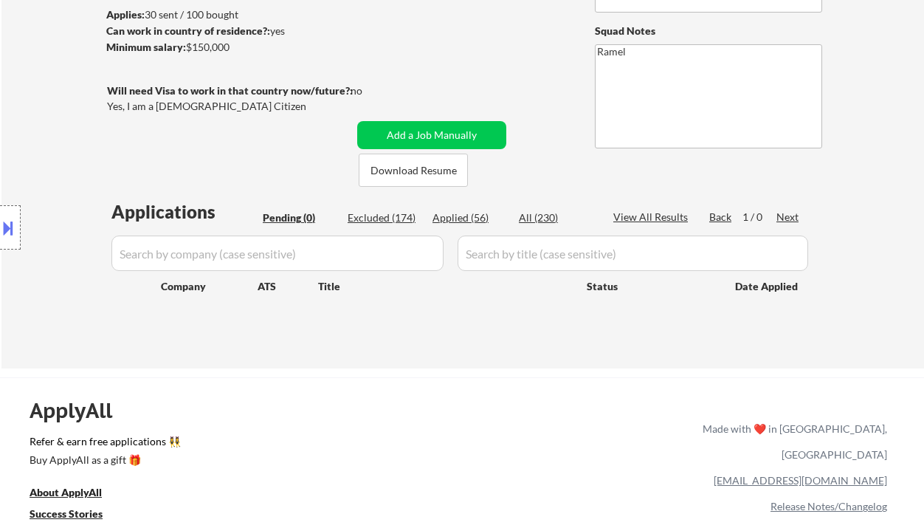
select select ""applied""
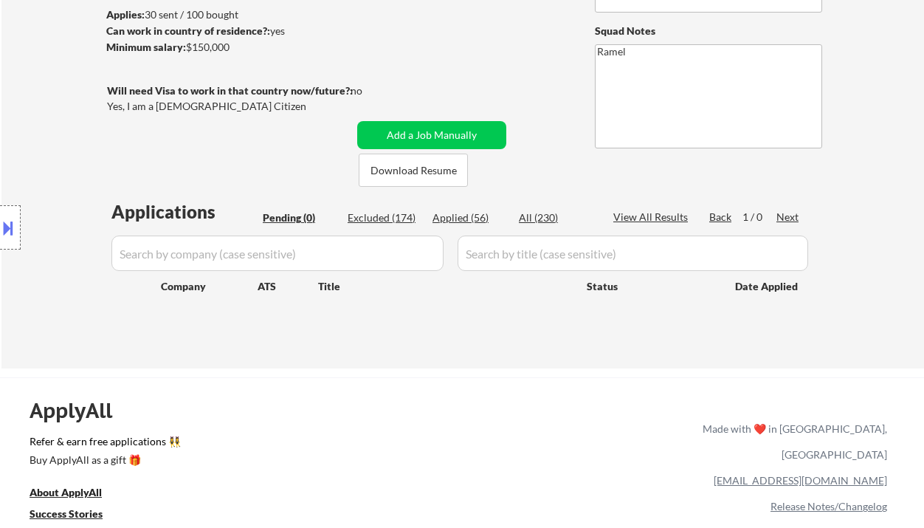
select select ""applied""
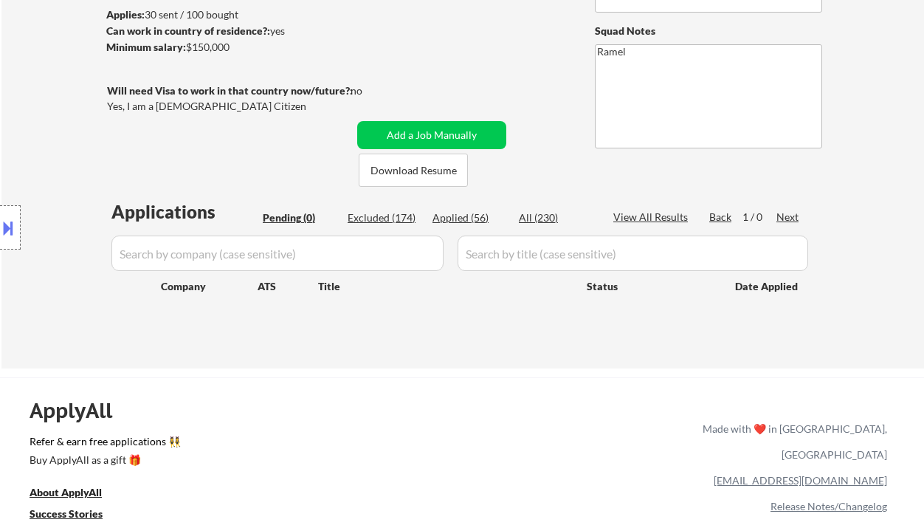
select select ""applied""
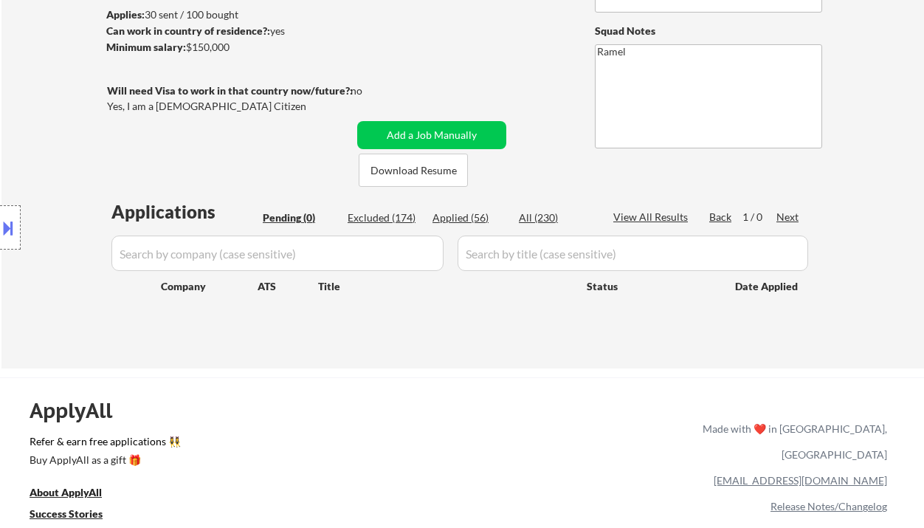
select select ""applied""
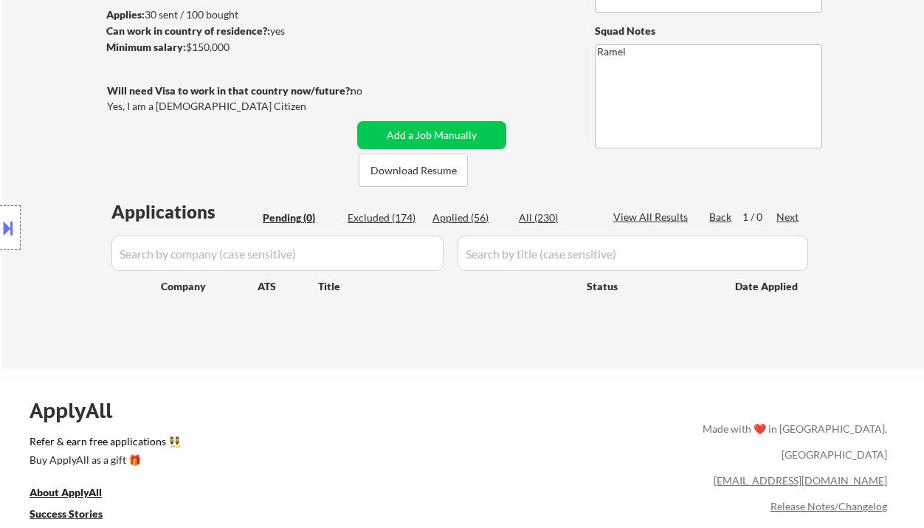
select select ""applied""
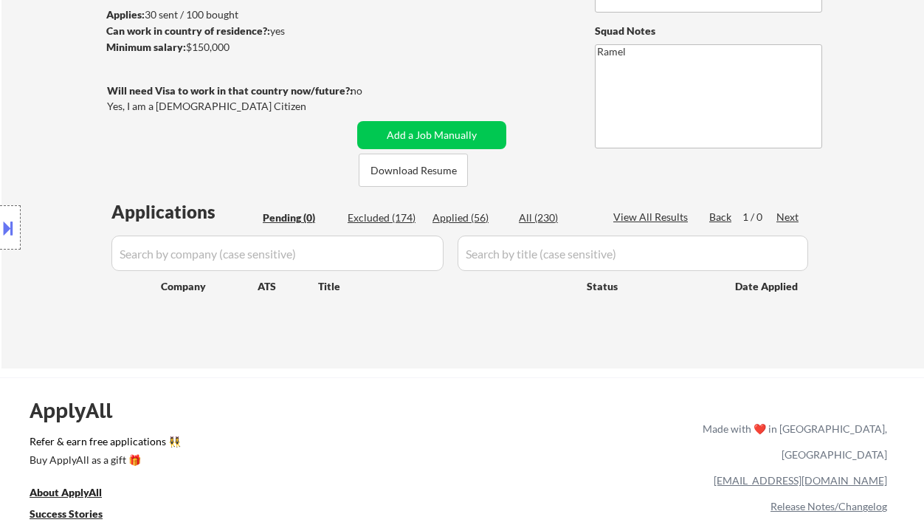
select select ""applied""
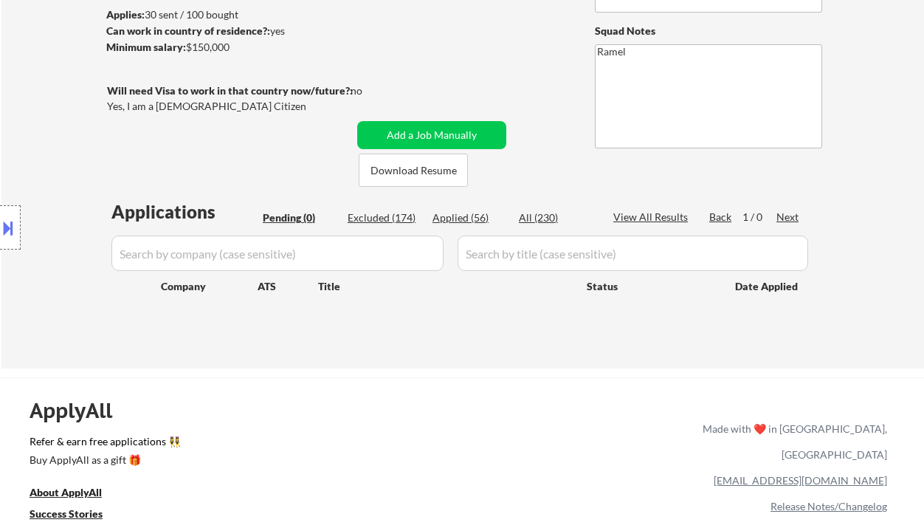
select select ""applied""
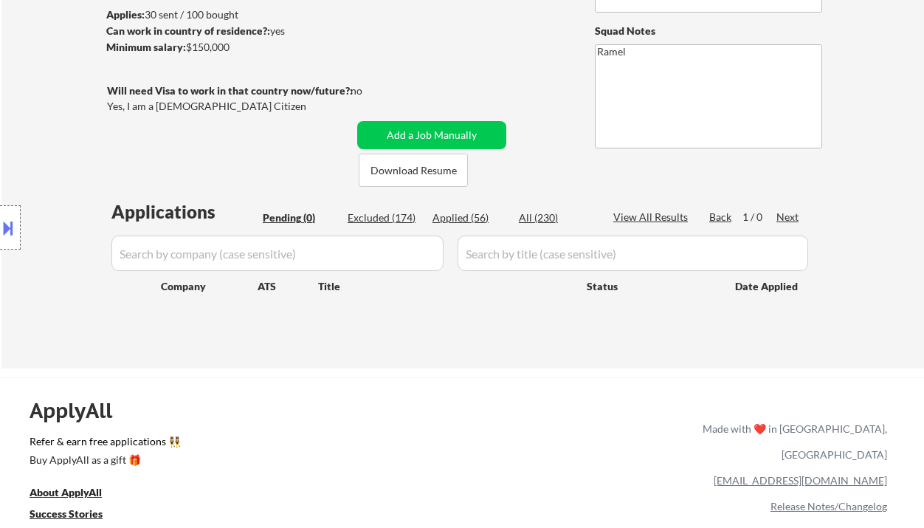
select select ""applied""
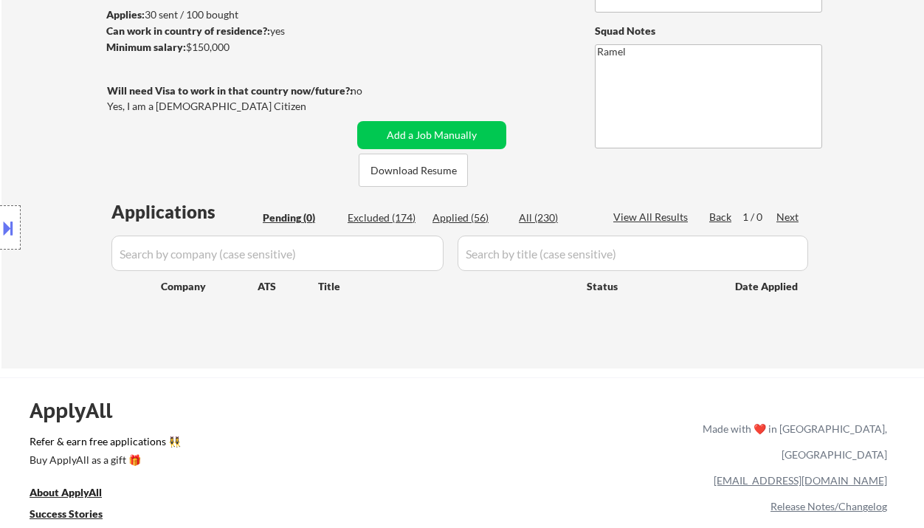
select select ""applied""
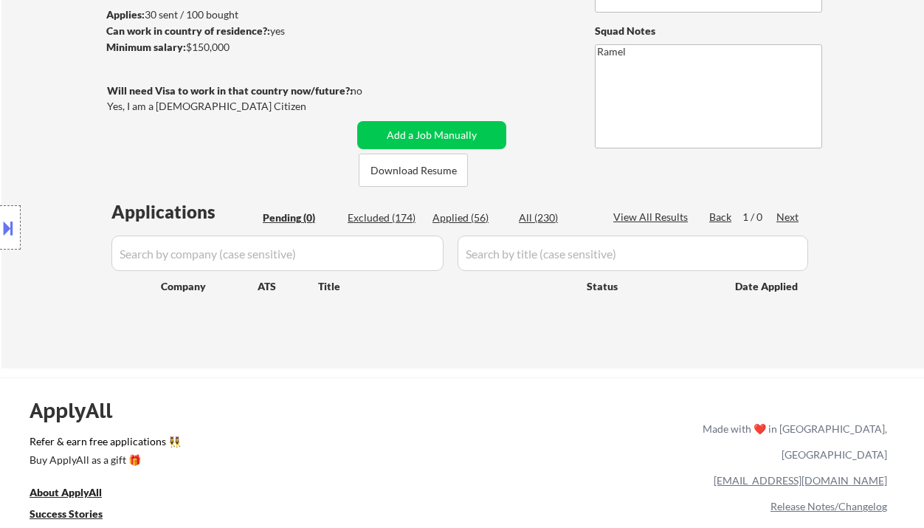
select select ""applied""
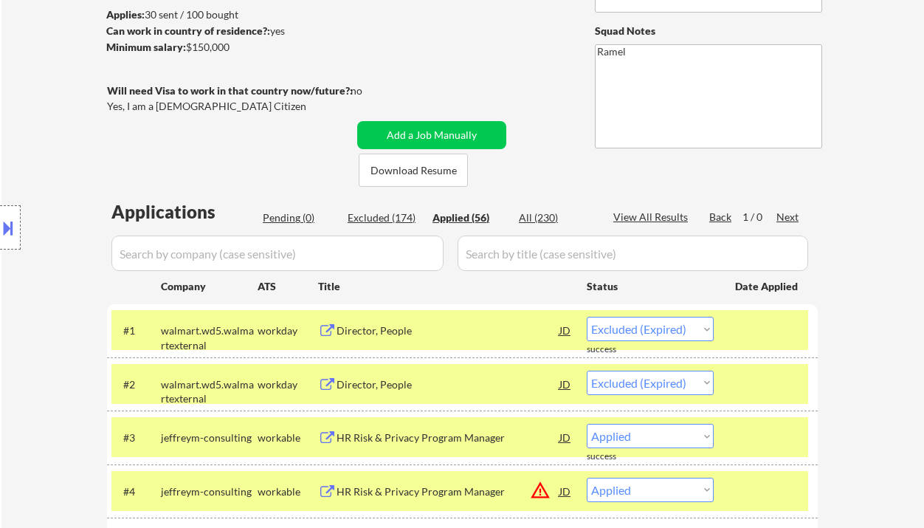
select select ""applied""
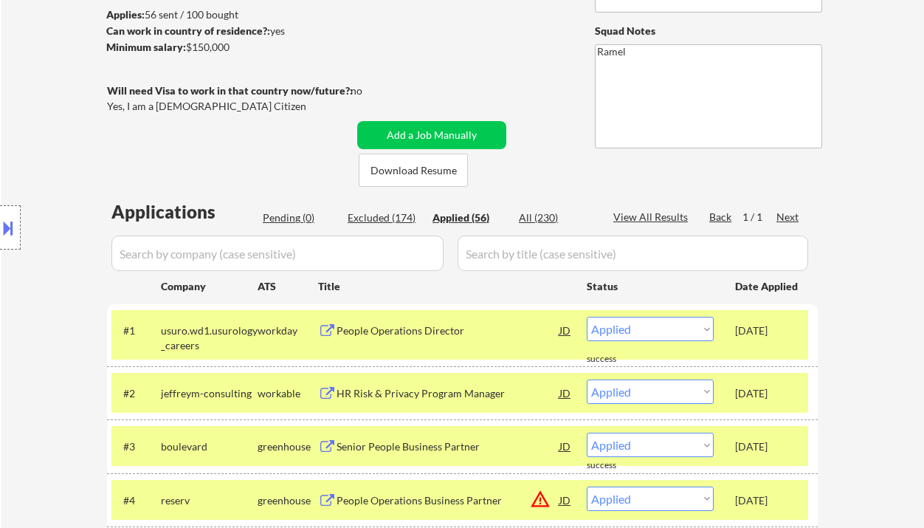
scroll to position [295, 0]
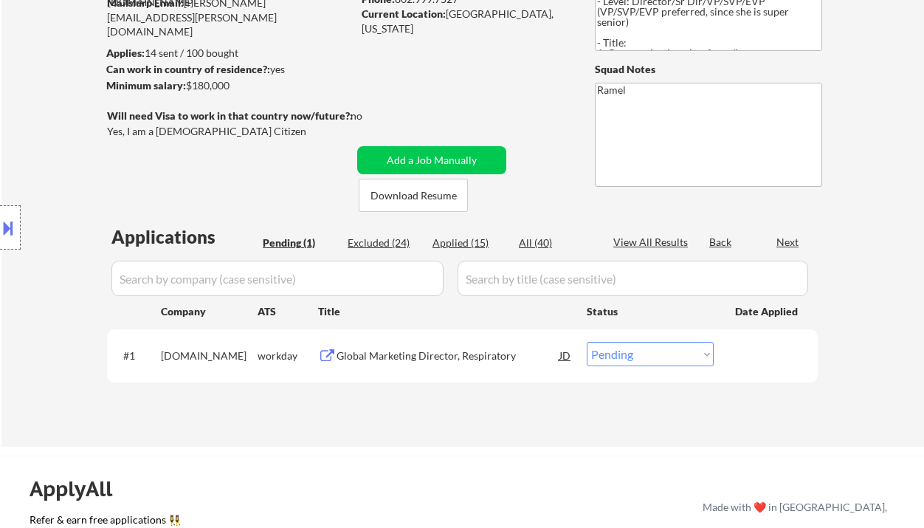
scroll to position [196, 0]
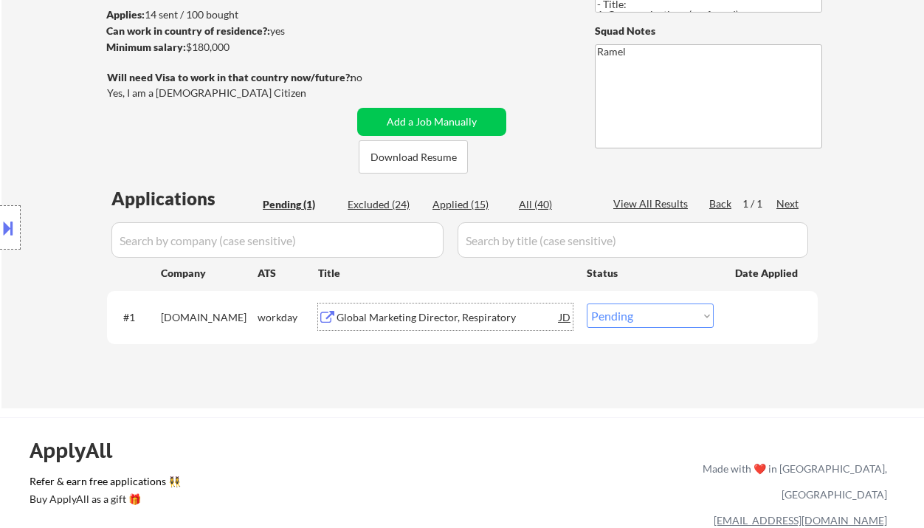
click at [410, 316] on div "Global Marketing Director, Respiratory" at bounding box center [447, 317] width 223 height 15
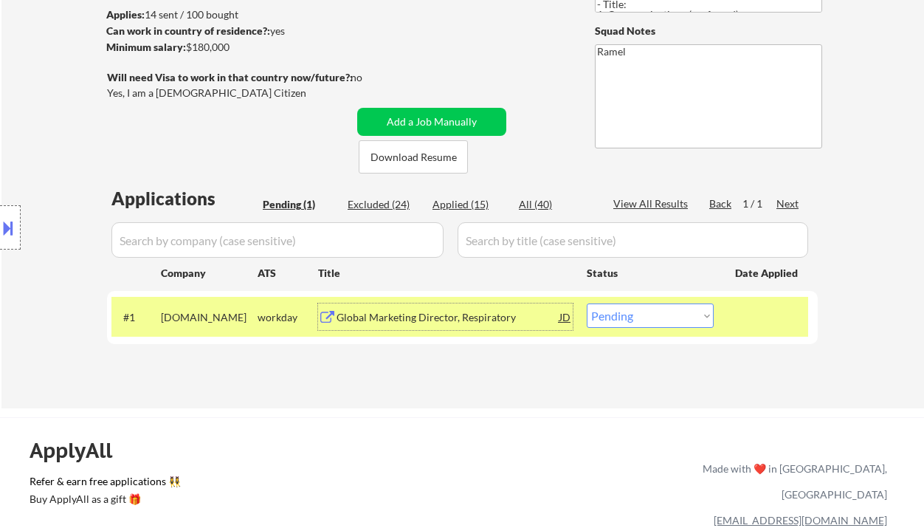
click at [371, 321] on div "Global Marketing Director, Respiratory" at bounding box center [447, 317] width 223 height 15
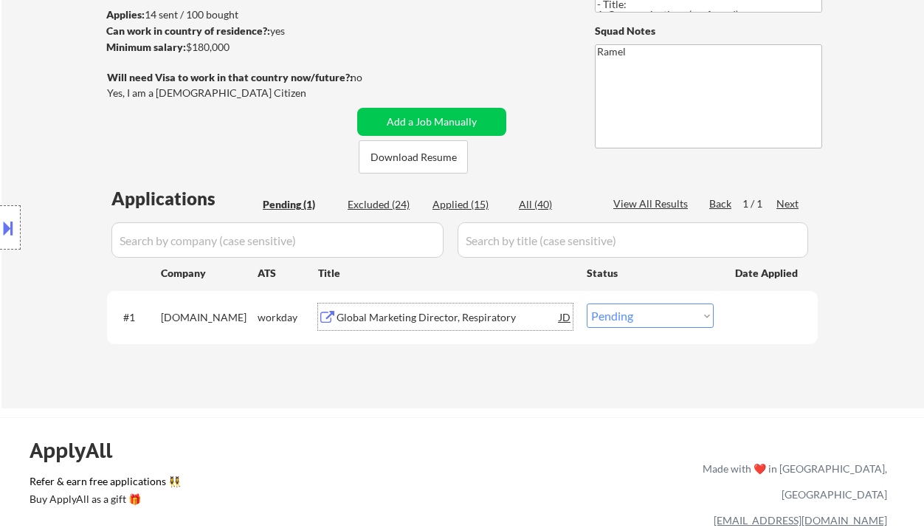
click at [14, 221] on button at bounding box center [8, 227] width 16 height 24
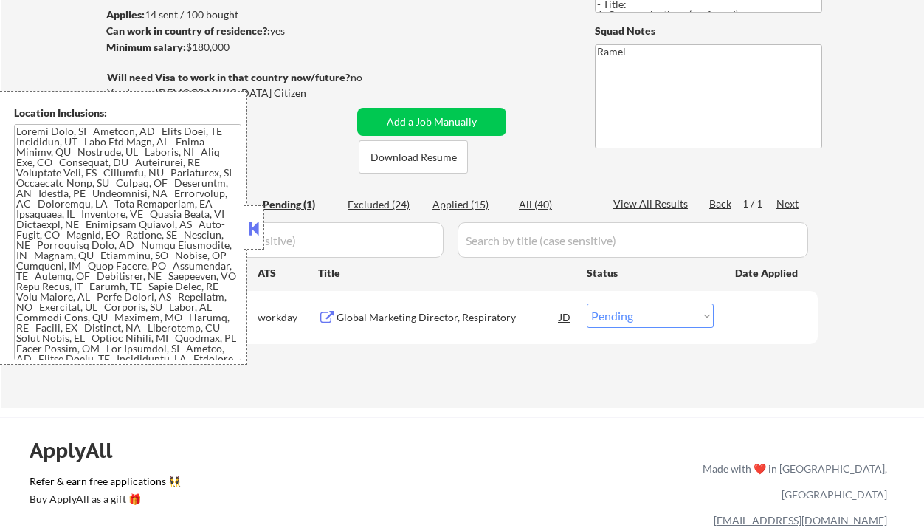
click at [144, 261] on textarea at bounding box center [127, 242] width 227 height 236
click at [44, 382] on div "← Return to /applysquad Mailslurp Inbox Job Search Builder Sarah Haviland User …" at bounding box center [462, 135] width 922 height 545
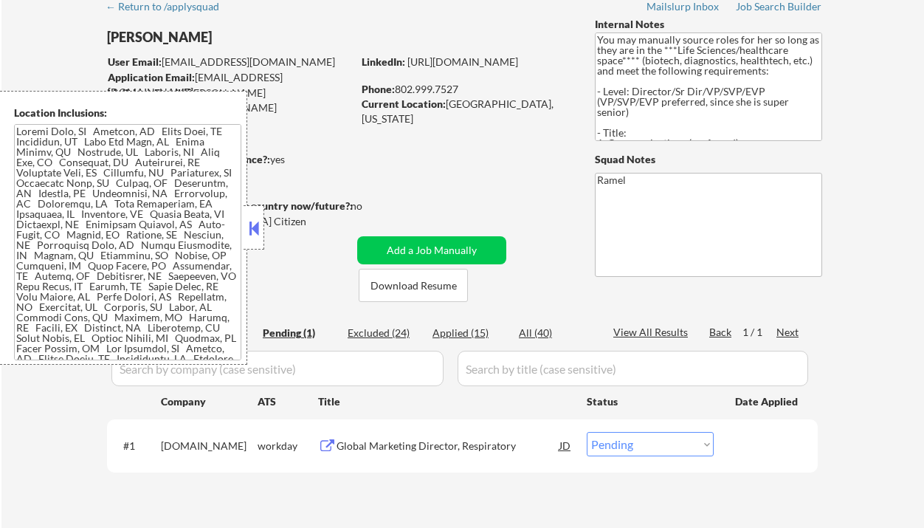
scroll to position [0, 0]
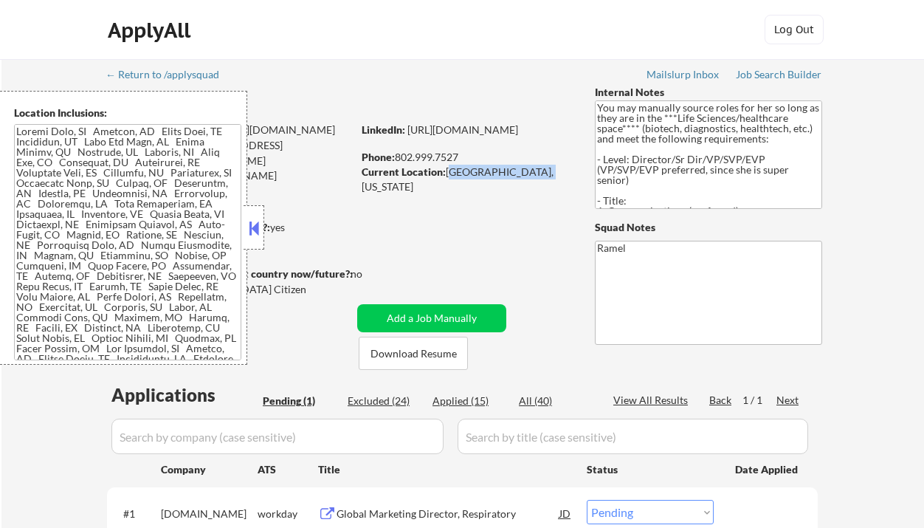
drag, startPoint x: 446, startPoint y: 172, endPoint x: 539, endPoint y: 172, distance: 93.0
click at [539, 172] on div "Current Location: Hinesburg, Vermont" at bounding box center [466, 179] width 209 height 29
copy div "Hinesburg, Vermont"
drag, startPoint x: 6, startPoint y: 39, endPoint x: 41, endPoint y: 24, distance: 38.7
click at [6, 39] on div "ApplyAll Log Out" at bounding box center [462, 30] width 924 height 60
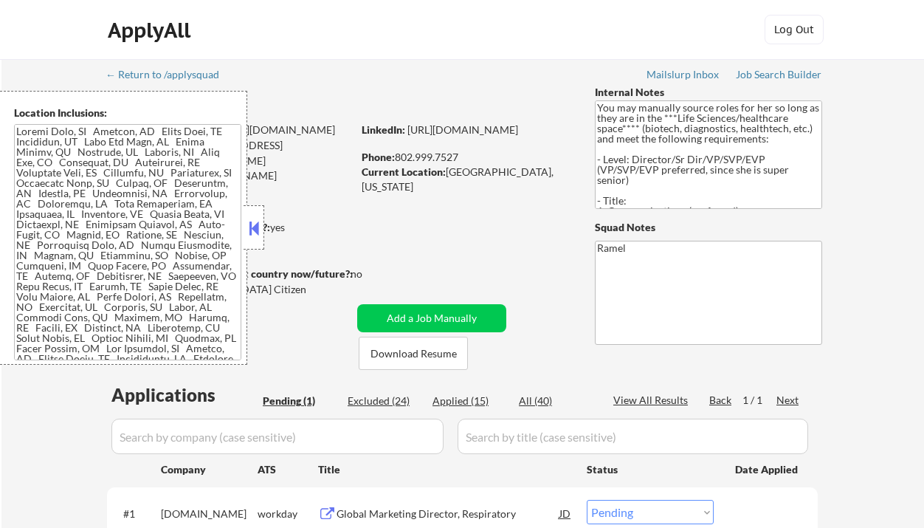
click at [249, 221] on button at bounding box center [254, 228] width 16 height 22
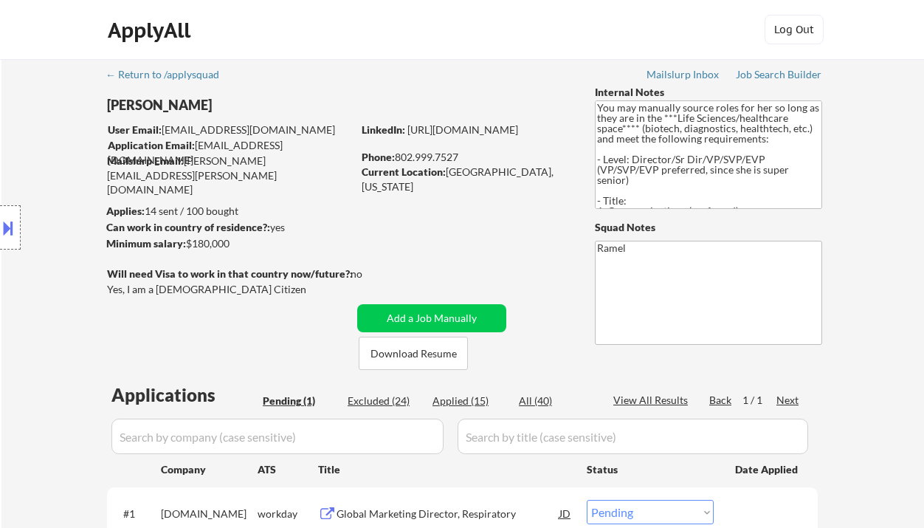
drag, startPoint x: 460, startPoint y: 157, endPoint x: 397, endPoint y: 157, distance: 63.5
click at [397, 157] on div "Phone: 802.999.7527" at bounding box center [466, 157] width 209 height 15
copy div "802.999.7527"
click at [567, 512] on div "JD" at bounding box center [565, 513] width 15 height 27
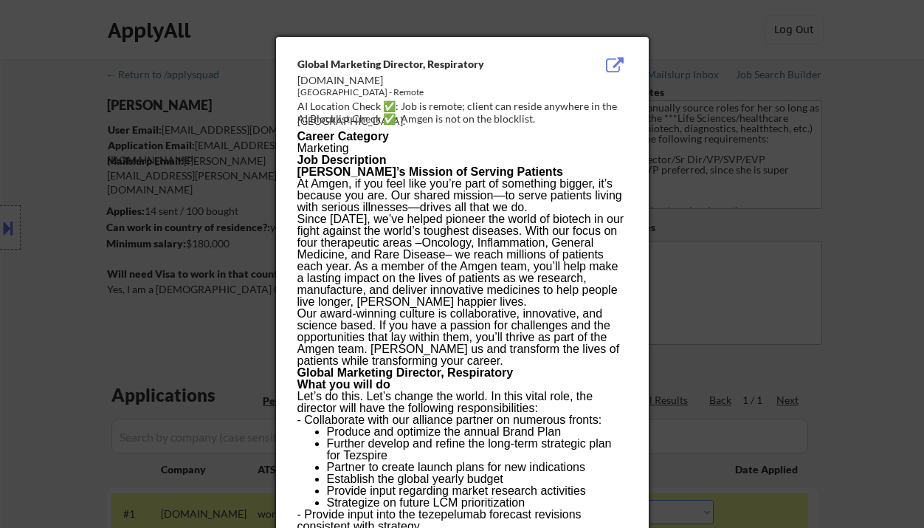
click at [23, 240] on div at bounding box center [462, 264] width 924 height 528
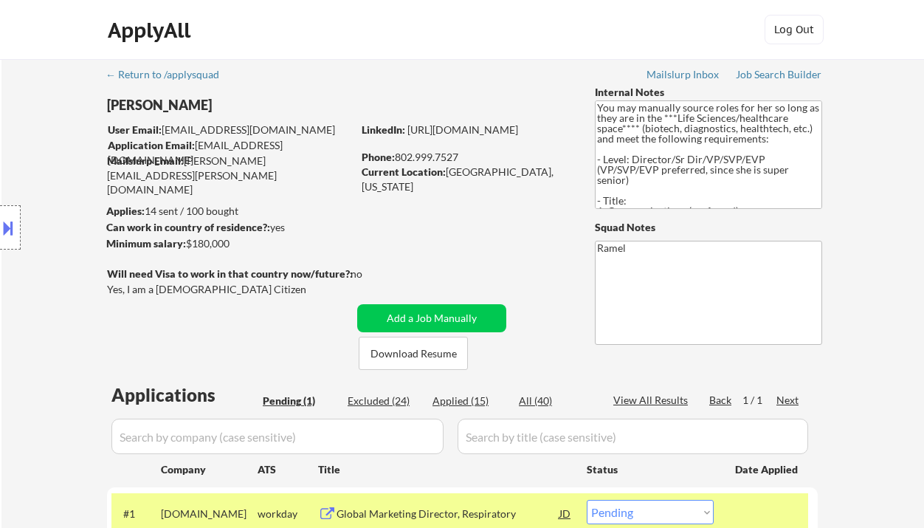
click at [15, 234] on body "← Return to /applysquad Mailslurp Inbox Job Search Builder Sarah Haviland User …" at bounding box center [462, 264] width 924 height 528
click at [15, 229] on button at bounding box center [8, 227] width 16 height 24
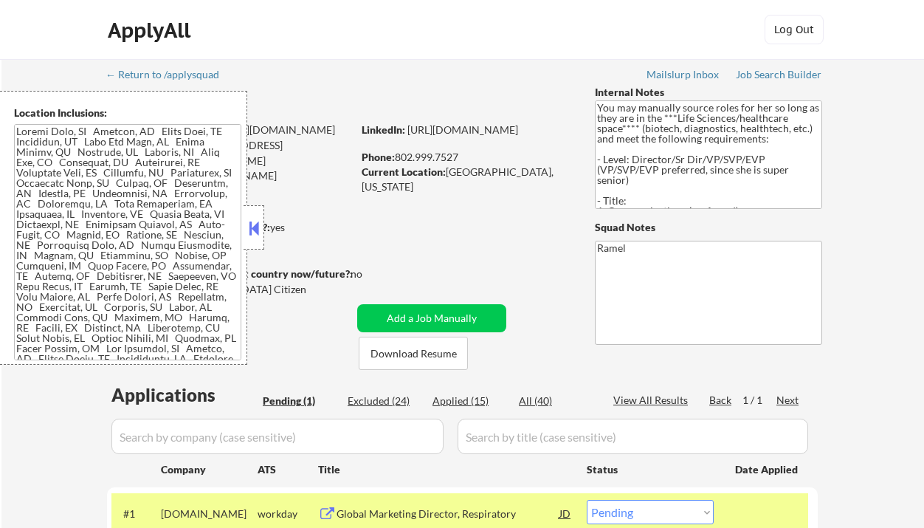
click at [260, 229] on button at bounding box center [254, 228] width 16 height 22
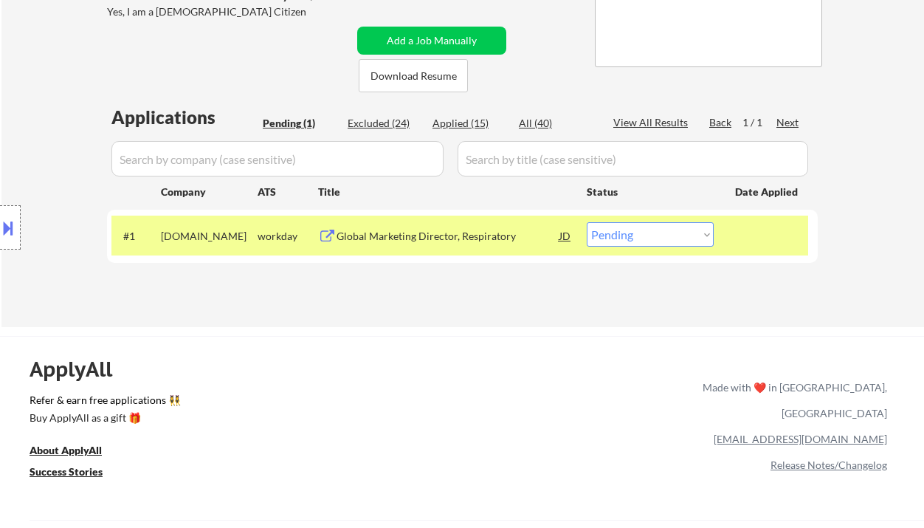
scroll to position [295, 0]
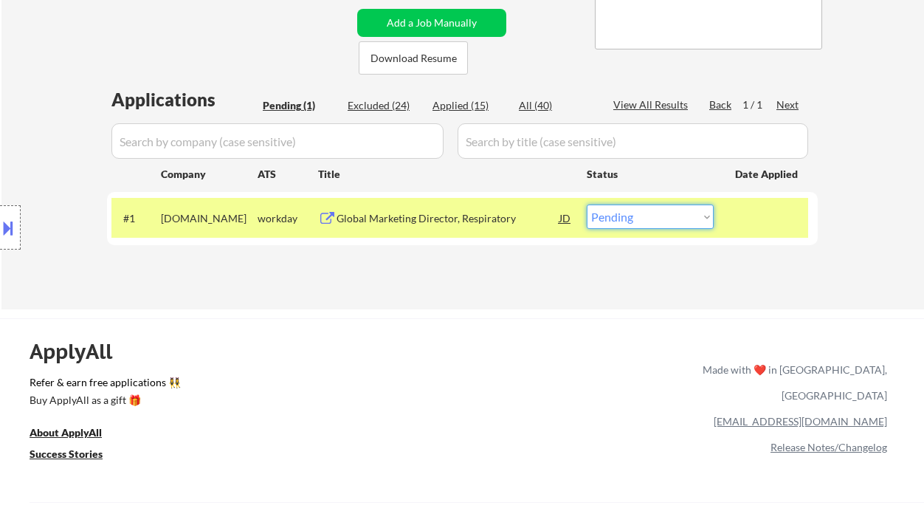
click at [641, 226] on select "Choose an option... Pending Applied Excluded (Questions) Excluded (Expired) Exc…" at bounding box center [650, 216] width 127 height 24
select select ""applied""
click at [587, 204] on select "Choose an option... Pending Applied Excluded (Questions) Excluded (Expired) Exc…" at bounding box center [650, 216] width 127 height 24
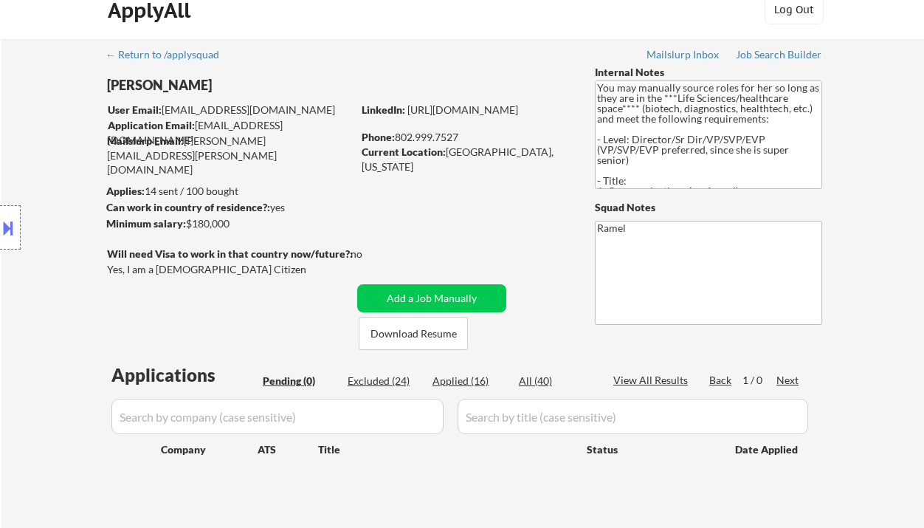
scroll to position [0, 0]
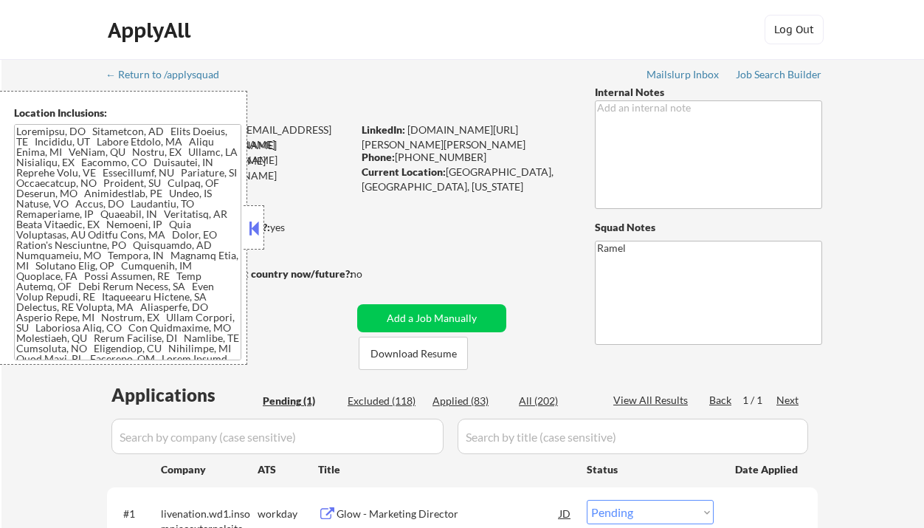
click at [255, 229] on button at bounding box center [254, 228] width 16 height 22
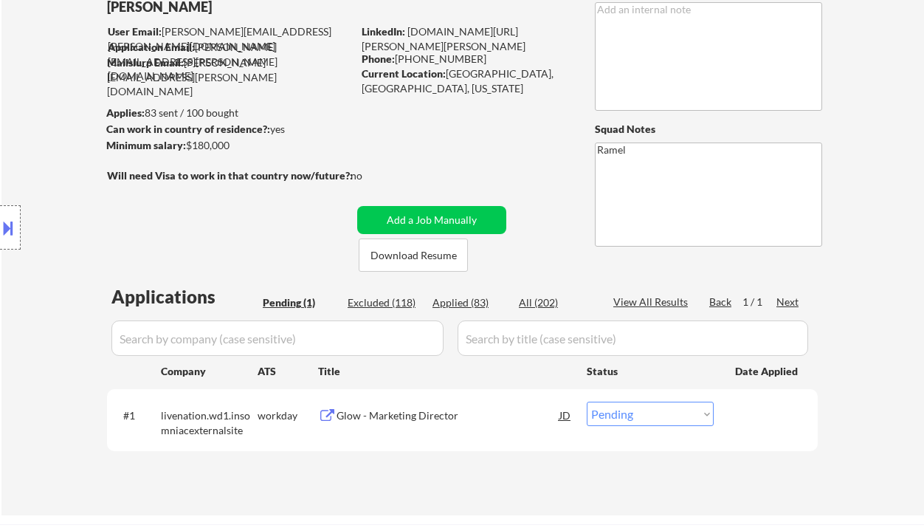
scroll to position [196, 0]
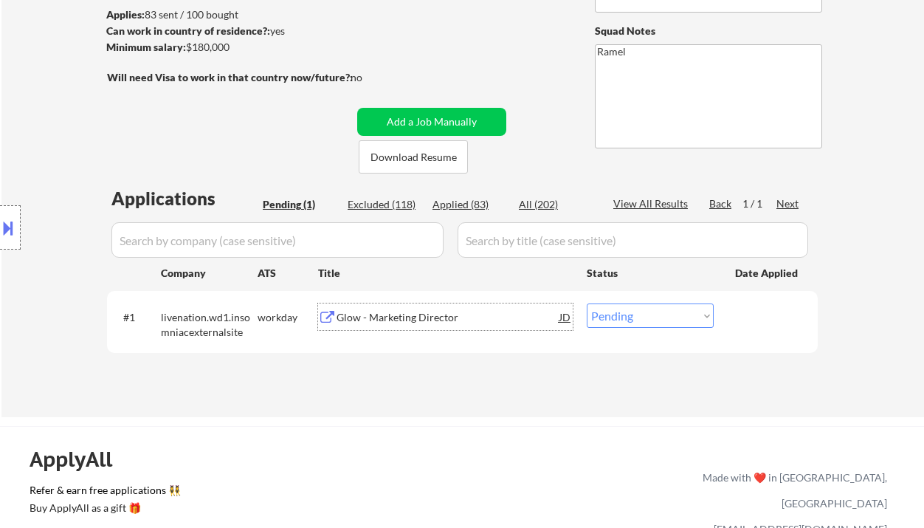
click at [433, 321] on div "Glow - Marketing Director" at bounding box center [447, 317] width 223 height 15
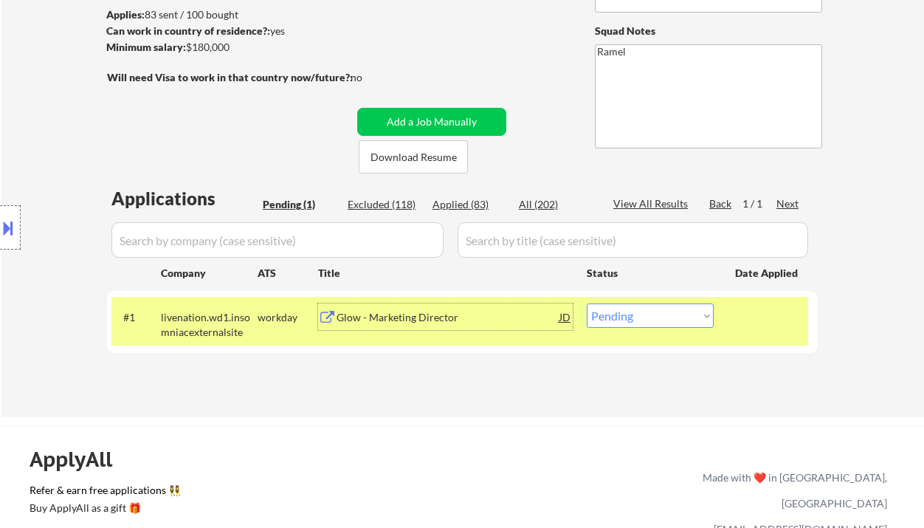
drag, startPoint x: 606, startPoint y: 318, endPoint x: 607, endPoint y: 325, distance: 7.4
click at [606, 318] on select "Choose an option... Pending Applied Excluded (Questions) Excluded (Expired) Exc…" at bounding box center [650, 315] width 127 height 24
select select ""excluded__salary_""
click at [587, 303] on select "Choose an option... Pending Applied Excluded (Questions) Excluded (Expired) Exc…" at bounding box center [650, 315] width 127 height 24
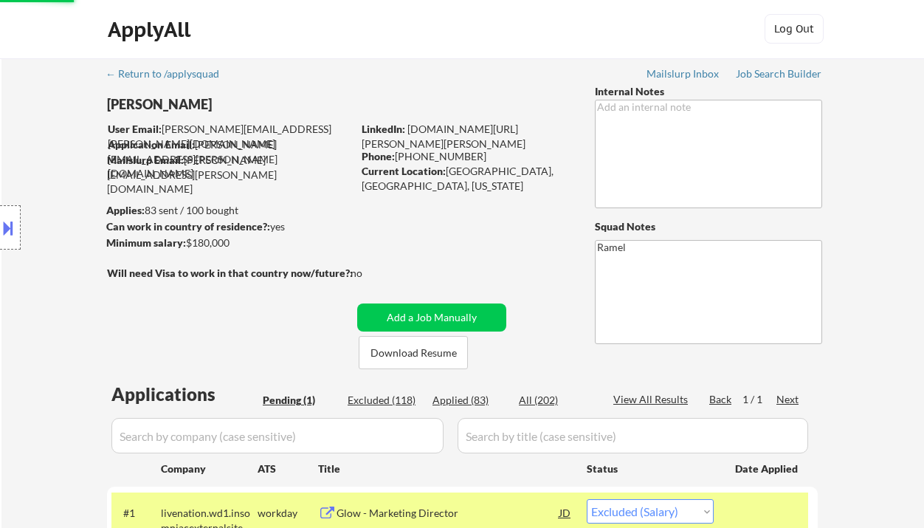
scroll to position [0, 0]
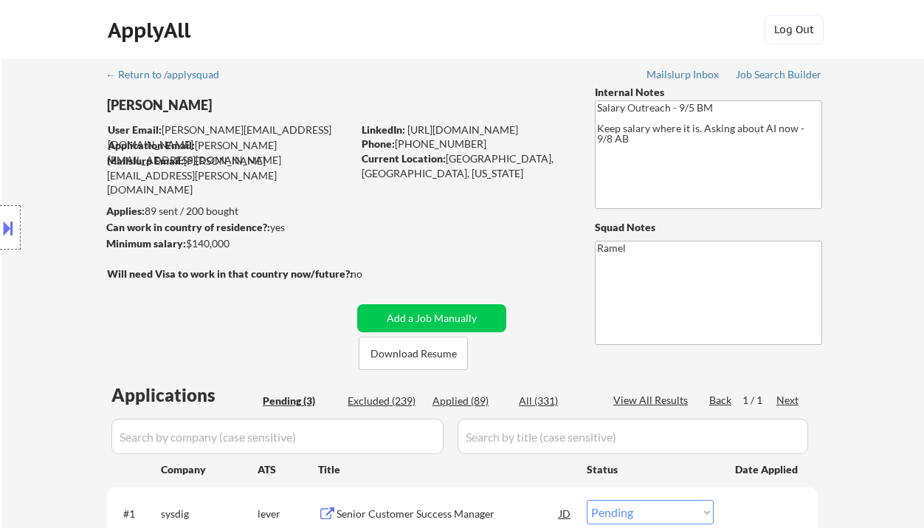
select select ""pending""
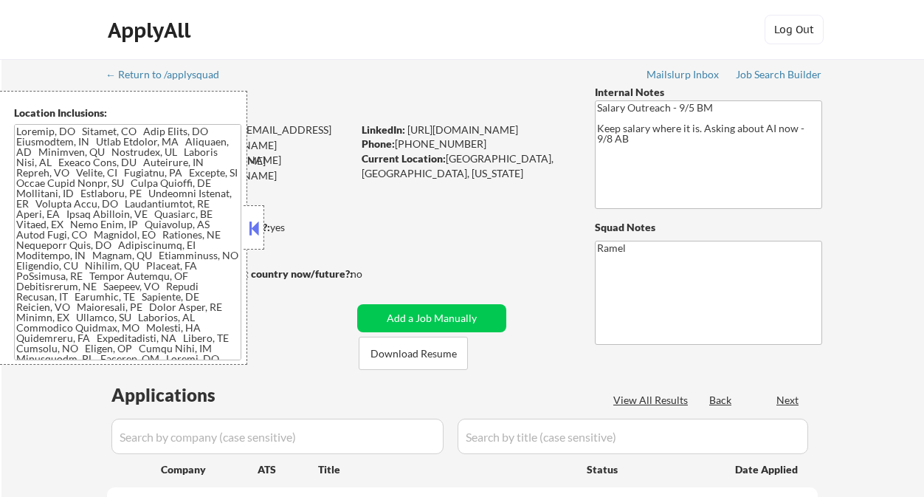
select select ""pending""
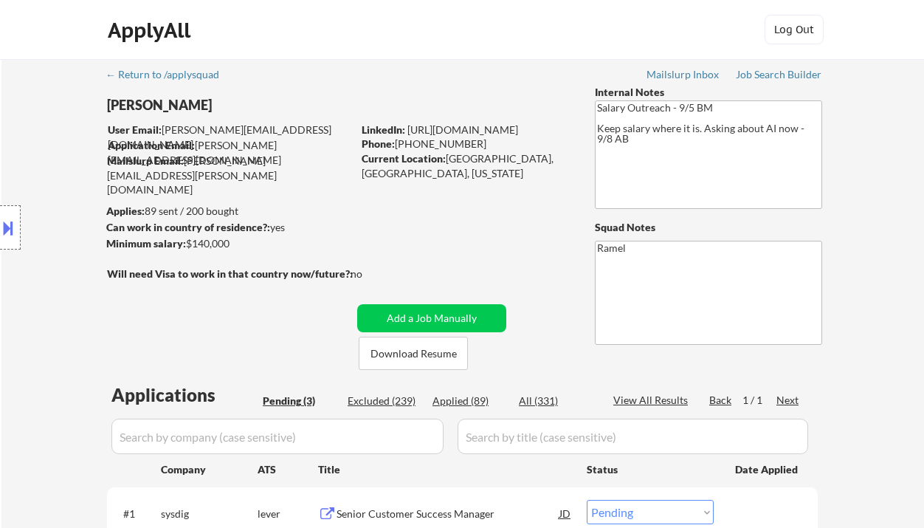
select select ""pending""
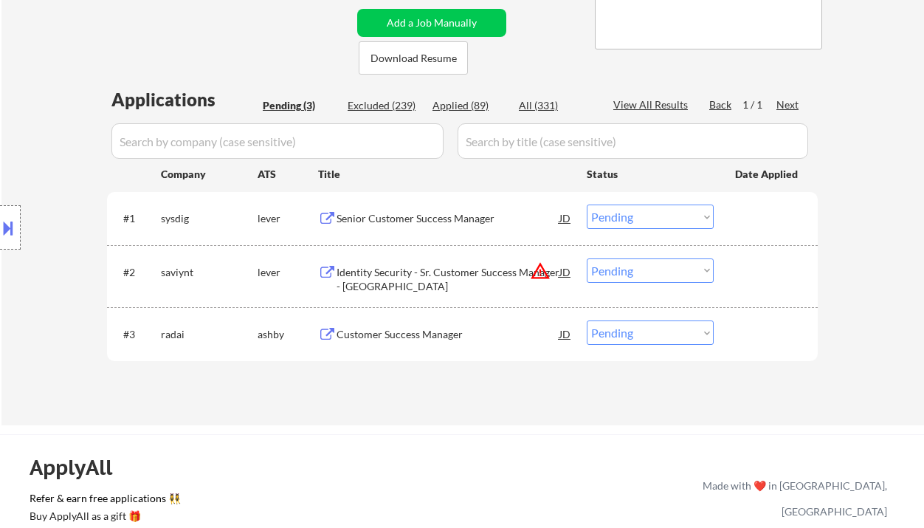
click at [416, 222] on div "Senior Customer Success Manager" at bounding box center [447, 218] width 223 height 15
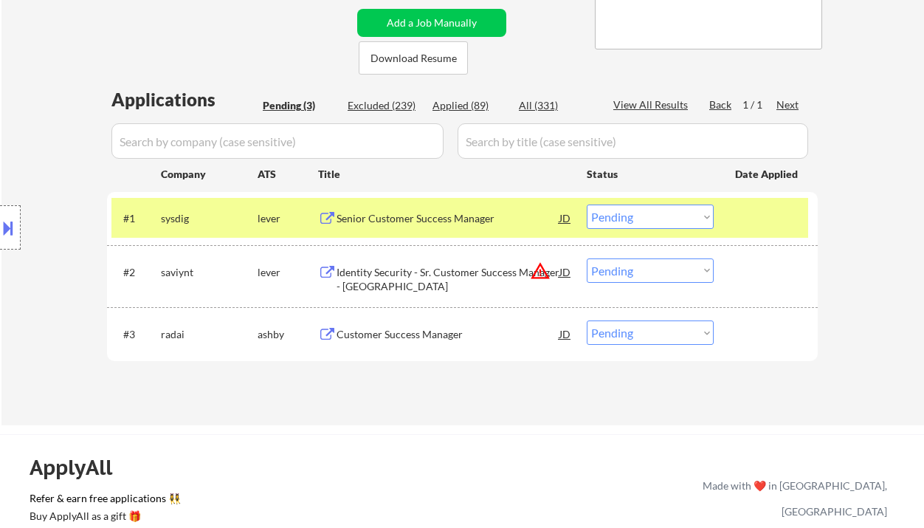
click at [39, 126] on div "Location Inclusions:" at bounding box center [132, 228] width 264 height 274
drag, startPoint x: 621, startPoint y: 215, endPoint x: 628, endPoint y: 227, distance: 14.6
click at [621, 215] on select "Choose an option... Pending Applied Excluded (Questions) Excluded (Expired) Exc…" at bounding box center [650, 216] width 127 height 24
click at [587, 204] on select "Choose an option... Pending Applied Excluded (Questions) Excluded (Expired) Exc…" at bounding box center [650, 216] width 127 height 24
select select ""pending""
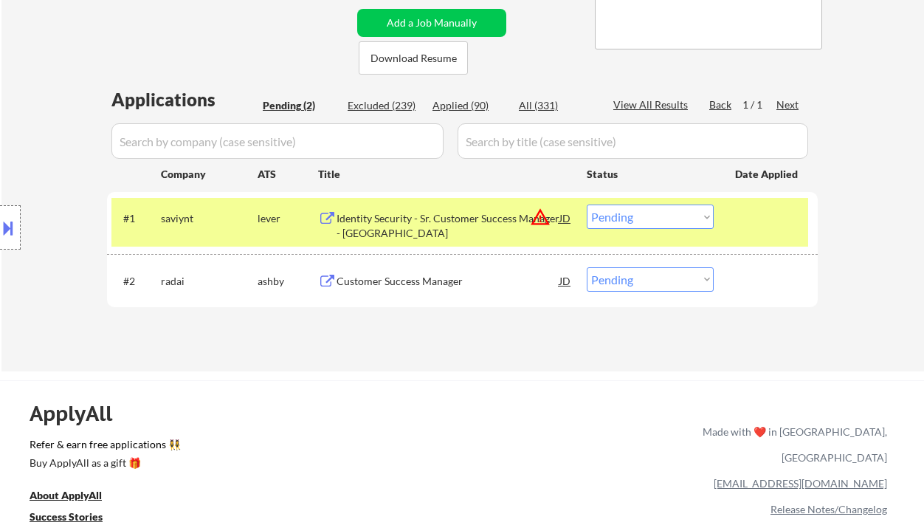
click at [408, 278] on div "Customer Success Manager" at bounding box center [447, 281] width 223 height 15
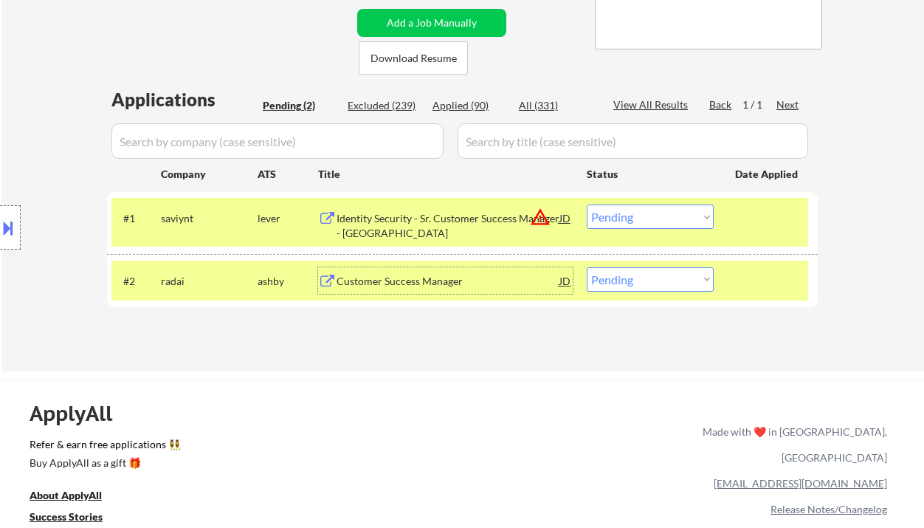
drag, startPoint x: 612, startPoint y: 274, endPoint x: 627, endPoint y: 291, distance: 22.0
click at [612, 274] on select "Choose an option... Pending Applied Excluded (Questions) Excluded (Expired) Exc…" at bounding box center [650, 279] width 127 height 24
select select ""excluded__bad_match_""
click at [587, 267] on select "Choose an option... Pending Applied Excluded (Questions) Excluded (Expired) Exc…" at bounding box center [650, 279] width 127 height 24
click at [456, 224] on div "Identity Security - Sr. Customer Success Manager - North Central" at bounding box center [447, 225] width 223 height 29
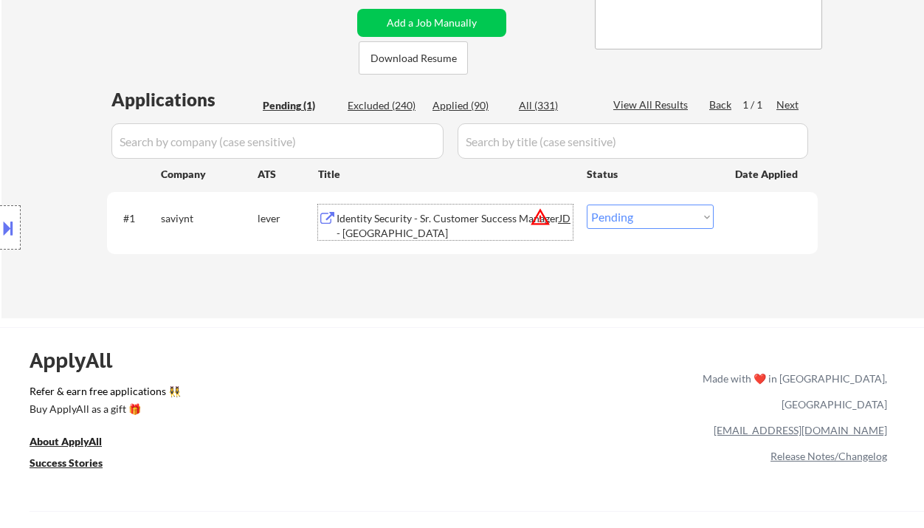
click at [604, 209] on select "Choose an option... Pending Applied Excluded (Questions) Excluded (Expired) Exc…" at bounding box center [650, 216] width 127 height 24
select select ""excluded__location_""
click at [587, 204] on select "Choose an option... Pending Applied Excluded (Questions) Excluded (Expired) Exc…" at bounding box center [650, 216] width 127 height 24
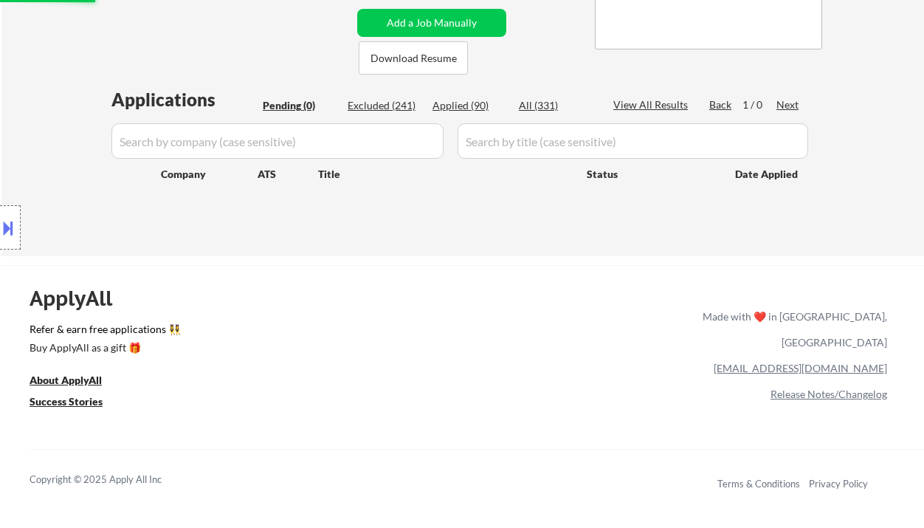
click at [423, 314] on div "ApplyAll Refer & earn free applications 👯‍♀️ Buy ApplyAll as a gift 🎁 About App…" at bounding box center [462, 392] width 924 height 234
click at [52, 60] on div "← Return to /applysquad Mailslurp Inbox Job Search Builder Tom Hunt User Email:…" at bounding box center [462, 10] width 922 height 492
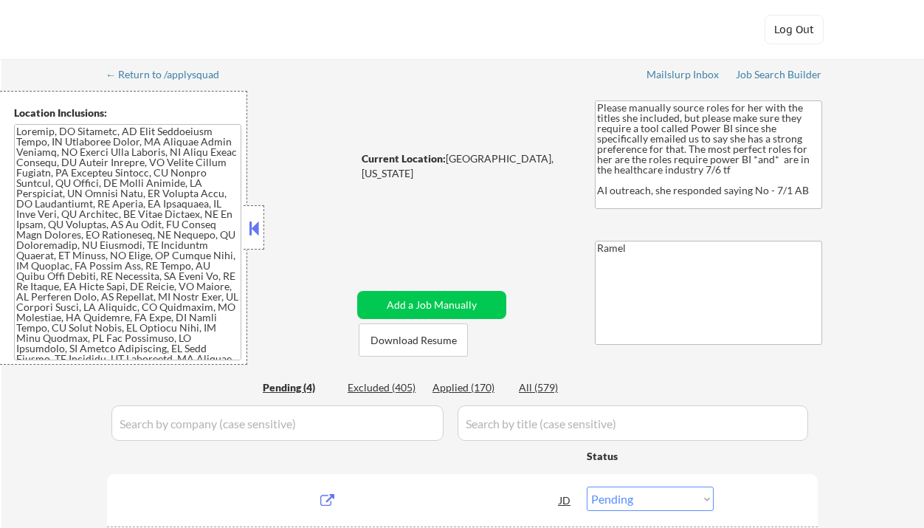
select select ""pending""
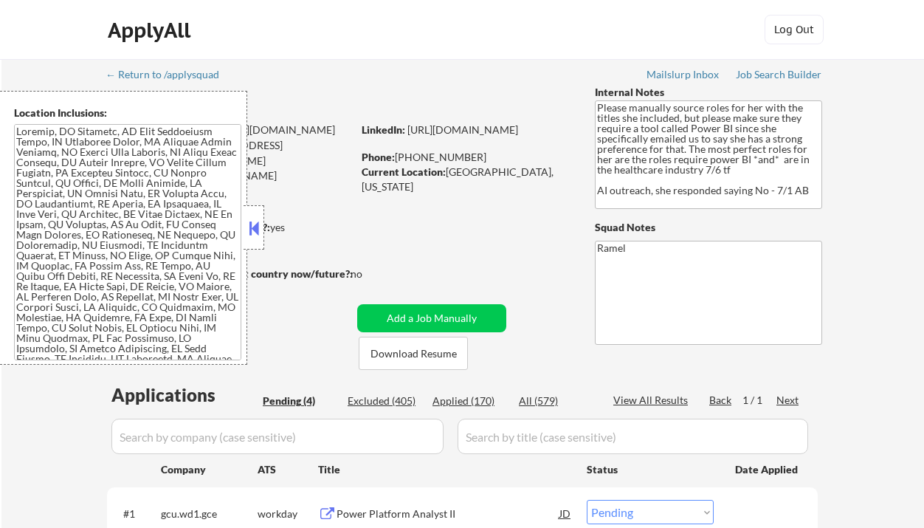
click at [255, 231] on button at bounding box center [254, 228] width 16 height 22
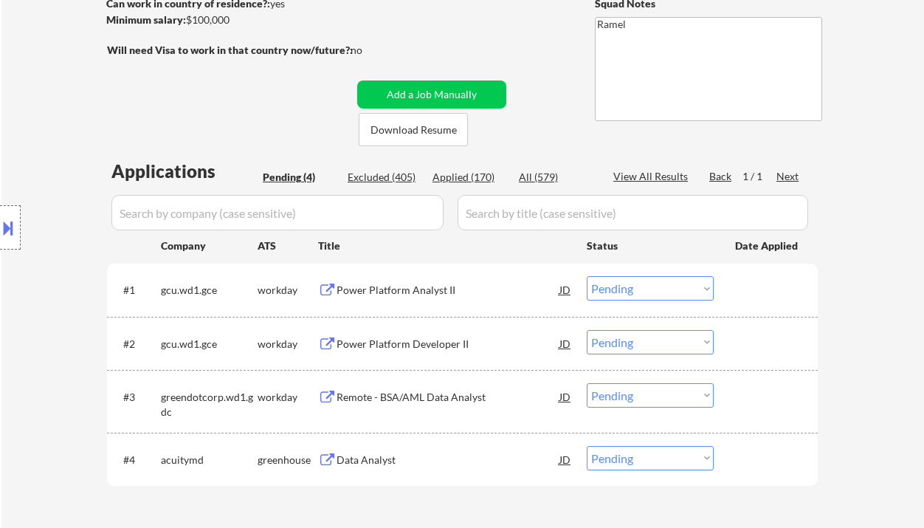
scroll to position [295, 0]
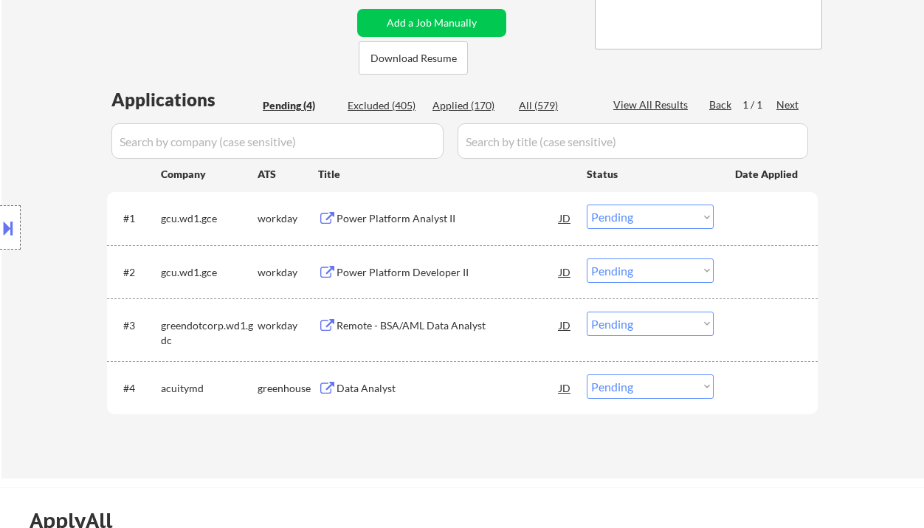
click at [386, 223] on div "Power Platform Analyst II" at bounding box center [447, 218] width 223 height 15
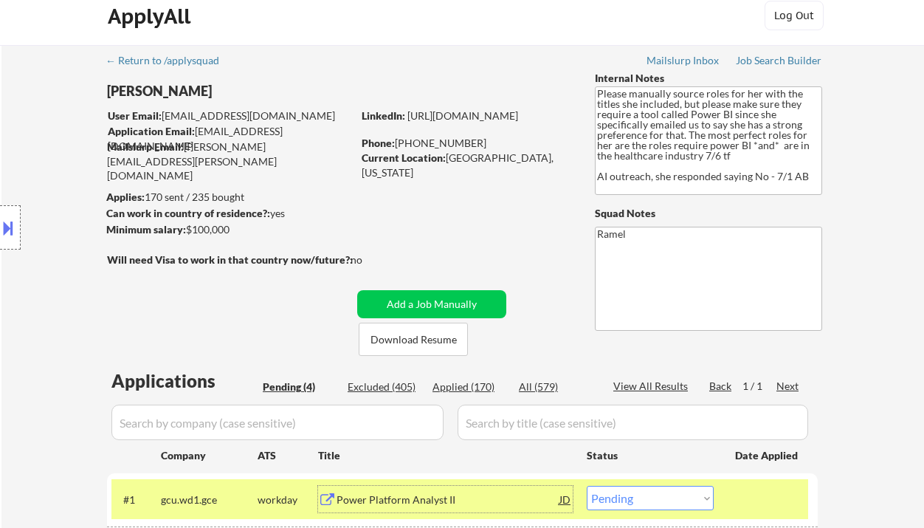
scroll to position [0, 0]
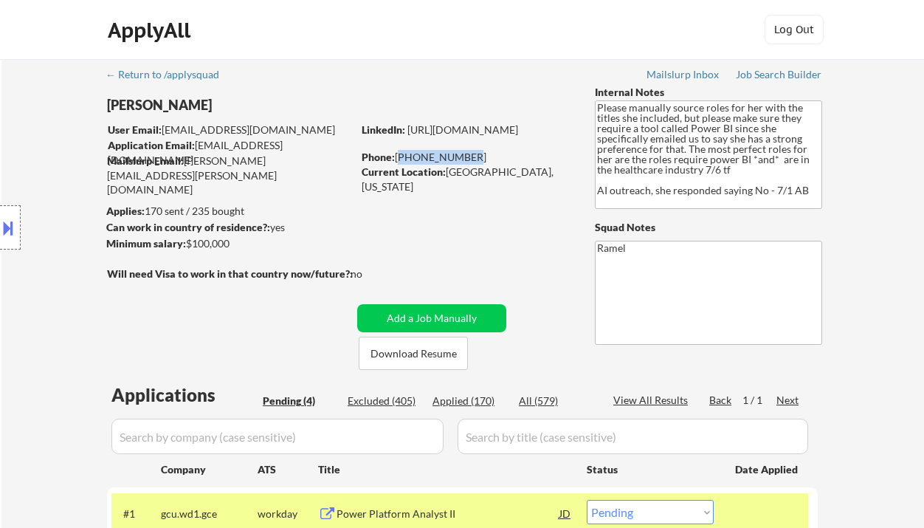
drag, startPoint x: 463, startPoint y: 157, endPoint x: 397, endPoint y: 153, distance: 66.6
click at [397, 153] on div "Phone: [PHONE_NUMBER]" at bounding box center [466, 157] width 209 height 15
copy div "[PHONE_NUMBER]"
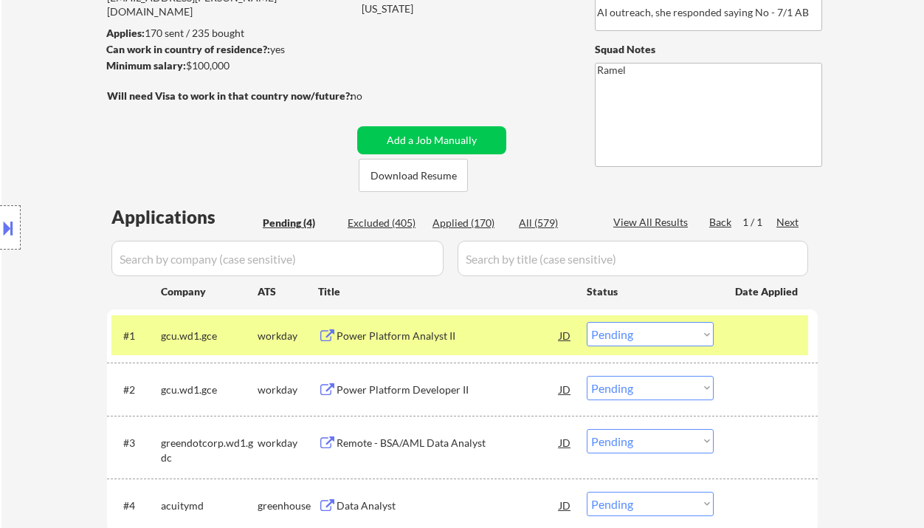
scroll to position [196, 0]
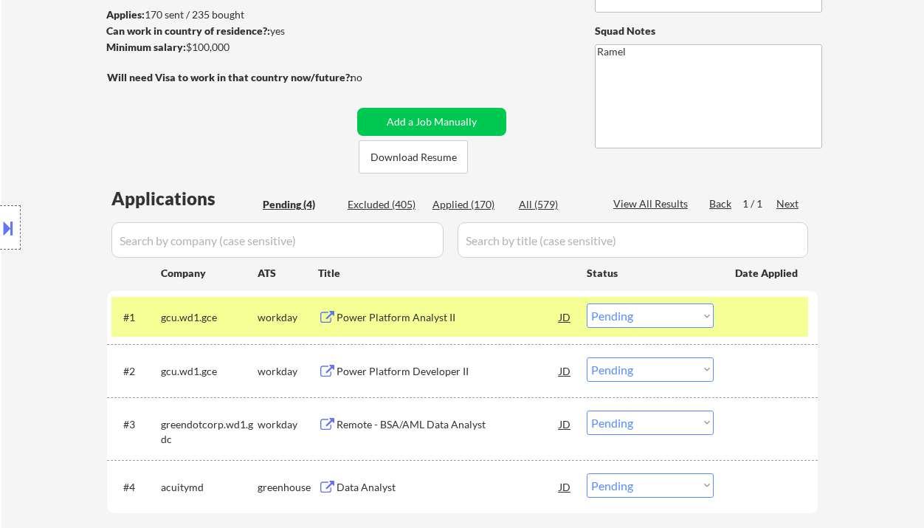
click at [626, 311] on select "Choose an option... Pending Applied Excluded (Questions) Excluded (Expired) Exc…" at bounding box center [650, 315] width 127 height 24
click at [587, 303] on select "Choose an option... Pending Applied Excluded (Questions) Excluded (Expired) Exc…" at bounding box center [650, 315] width 127 height 24
click at [402, 376] on div "Power Platform Developer II" at bounding box center [447, 371] width 223 height 15
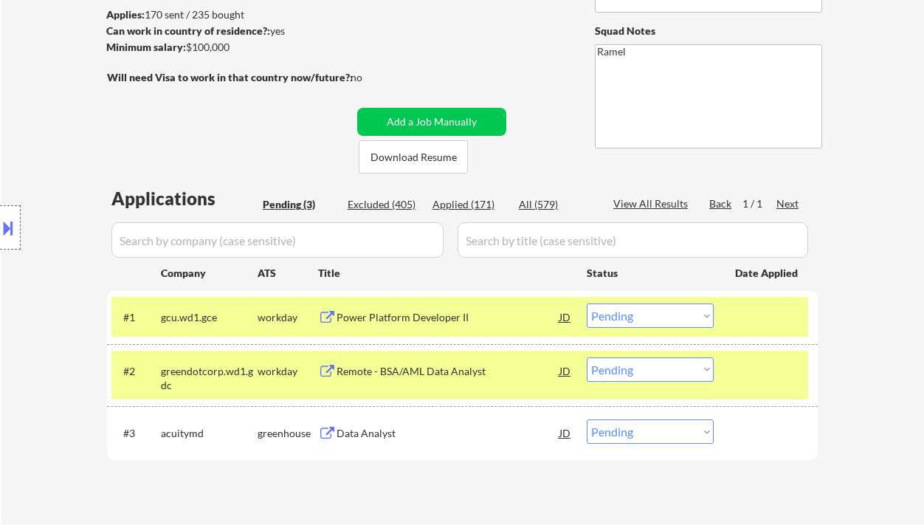
click at [639, 316] on select "Choose an option... Pending Applied Excluded (Questions) Excluded (Expired) Exc…" at bounding box center [650, 315] width 127 height 24
click at [587, 303] on select "Choose an option... Pending Applied Excluded (Questions) Excluded (Expired) Exc…" at bounding box center [650, 315] width 127 height 24
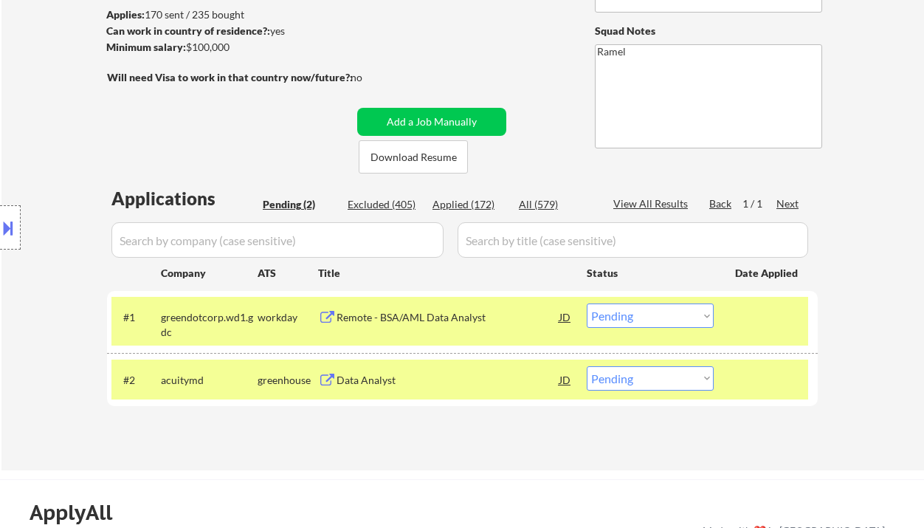
click at [471, 312] on div "Remote - BSA/AML Data Analyst" at bounding box center [447, 317] width 223 height 15
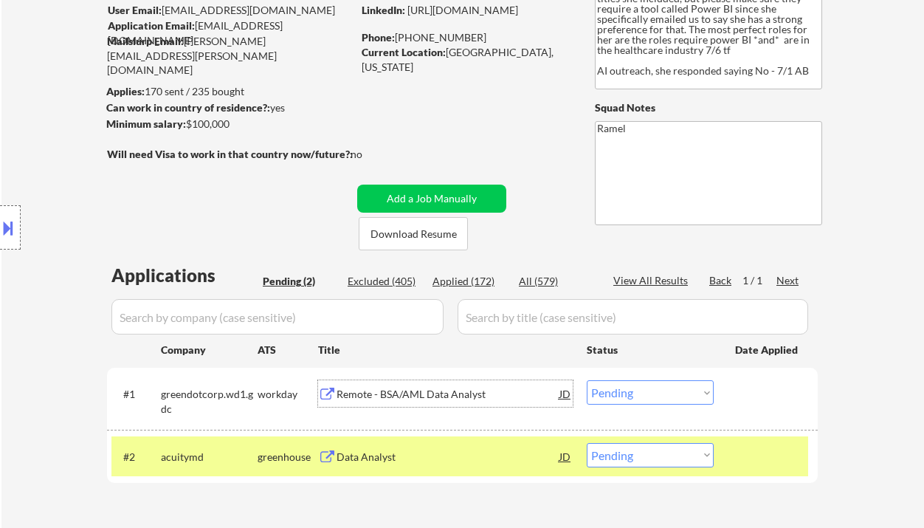
scroll to position [98, 0]
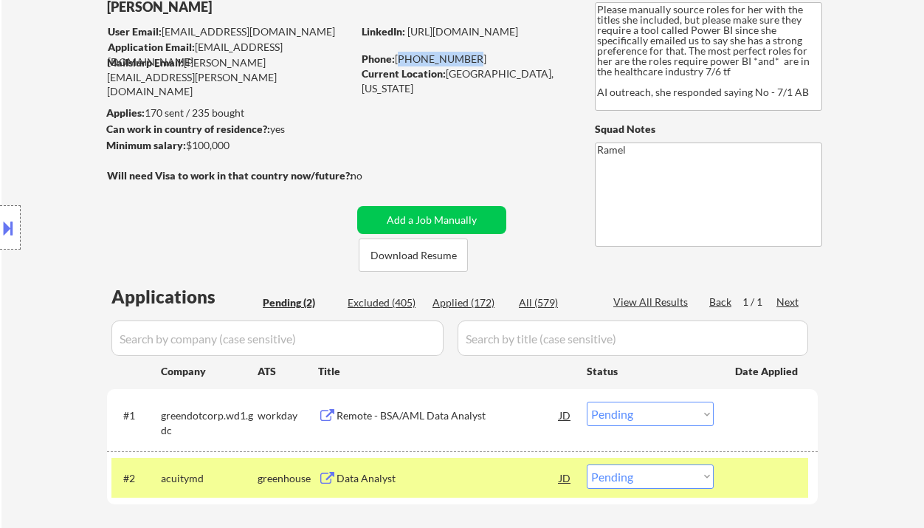
drag, startPoint x: 460, startPoint y: 58, endPoint x: 399, endPoint y: 58, distance: 61.3
click at [399, 58] on div "Phone: 281-734-5082" at bounding box center [466, 59] width 209 height 15
copy div "281-734-5082"
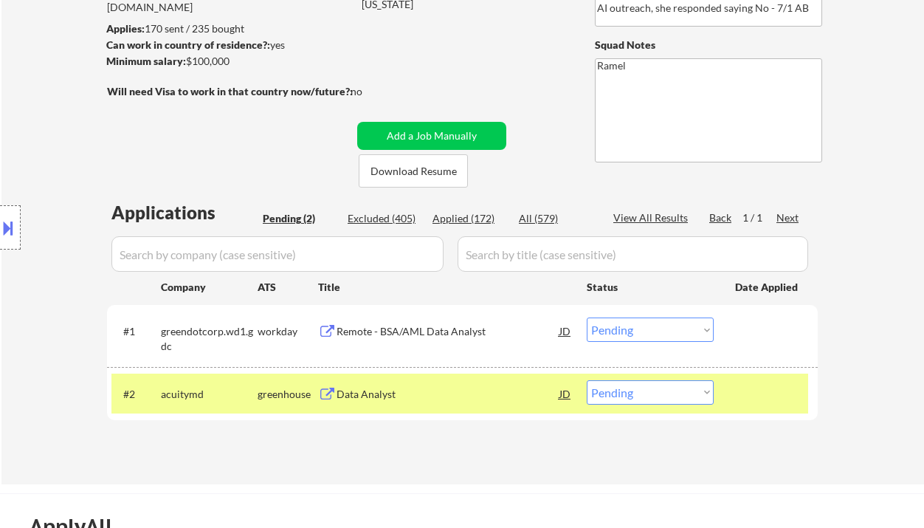
scroll to position [196, 0]
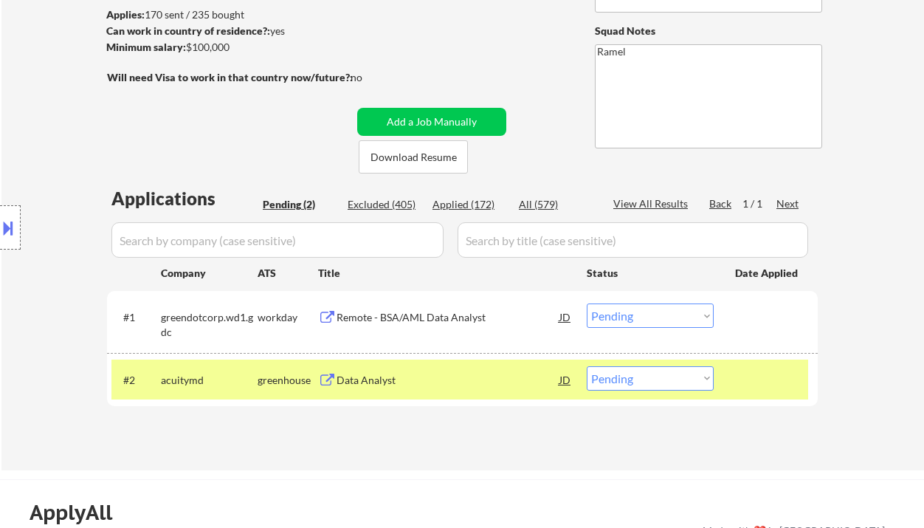
drag, startPoint x: 638, startPoint y: 311, endPoint x: 636, endPoint y: 326, distance: 14.8
click at [638, 311] on select "Choose an option... Pending Applied Excluded (Questions) Excluded (Expired) Exc…" at bounding box center [650, 315] width 127 height 24
click at [587, 303] on select "Choose an option... Pending Applied Excluded (Questions) Excluded (Expired) Exc…" at bounding box center [650, 315] width 127 height 24
click at [375, 379] on div "Data Analyst" at bounding box center [447, 380] width 223 height 15
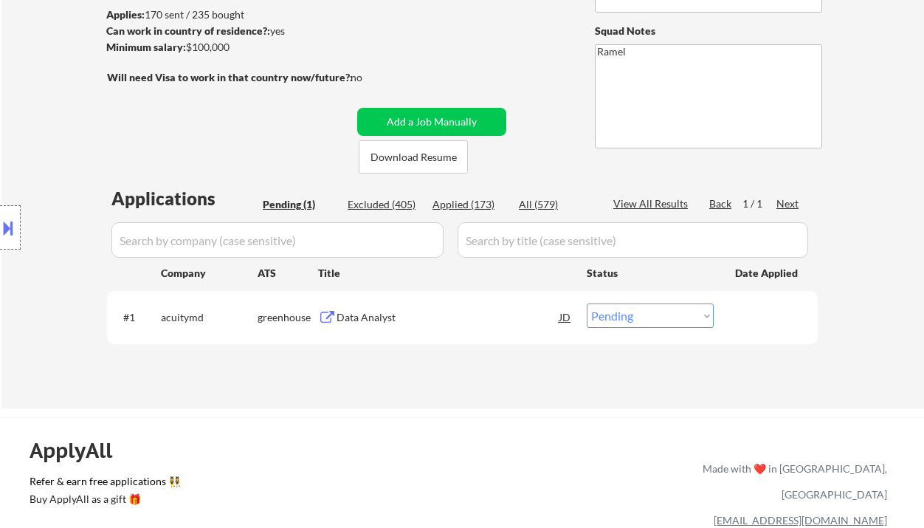
click at [623, 314] on select "Choose an option... Pending Applied Excluded (Questions) Excluded (Expired) Exc…" at bounding box center [650, 315] width 127 height 24
select select ""applied""
click at [587, 303] on select "Choose an option... Pending Applied Excluded (Questions) Excluded (Expired) Exc…" at bounding box center [650, 315] width 127 height 24
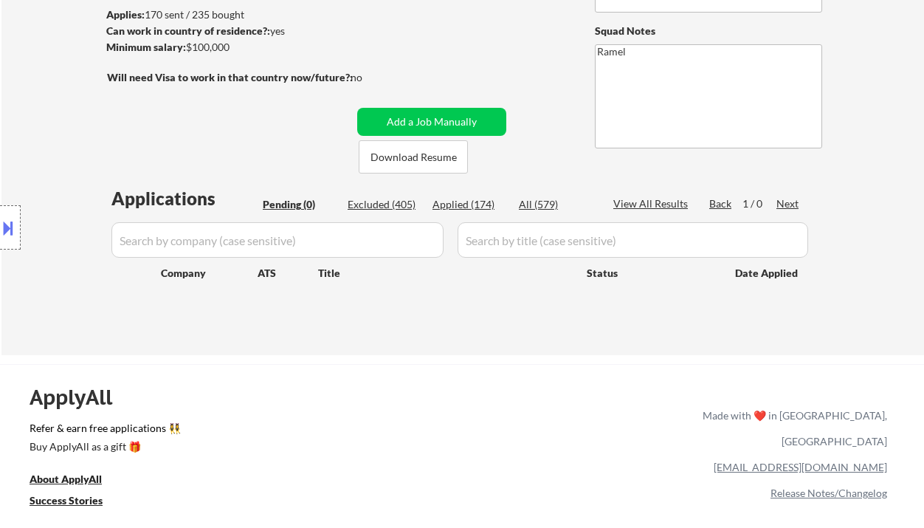
click at [24, 107] on div "Location Inclusions:" at bounding box center [132, 228] width 264 height 274
click at [491, 203] on div "Applied (174)" at bounding box center [469, 204] width 74 height 15
select select ""applied""
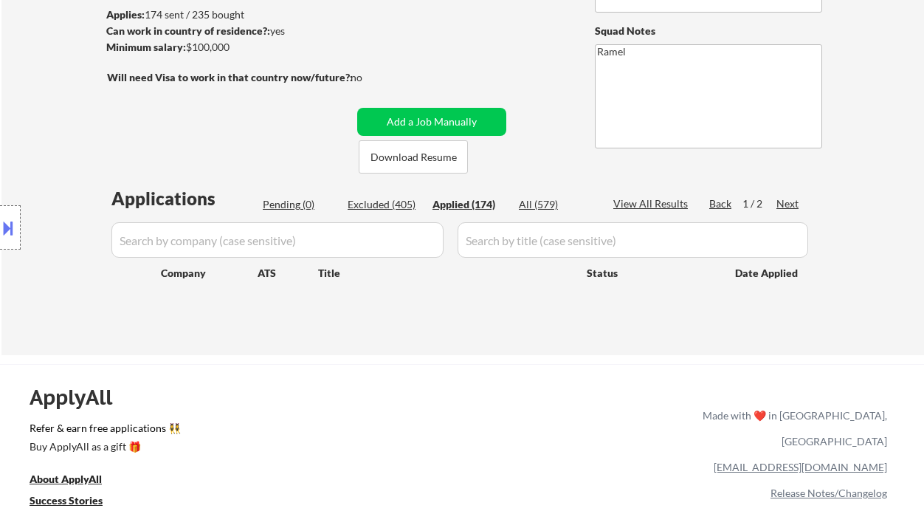
select select ""applied""
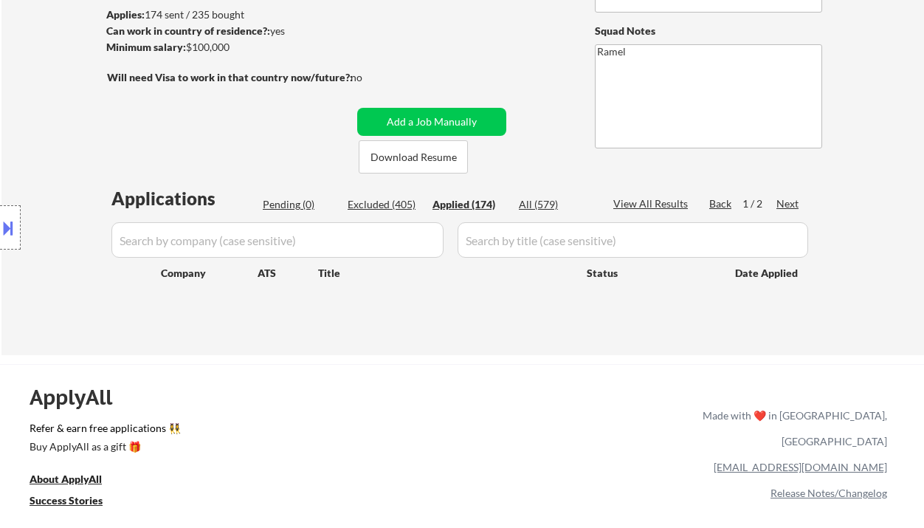
select select ""applied""
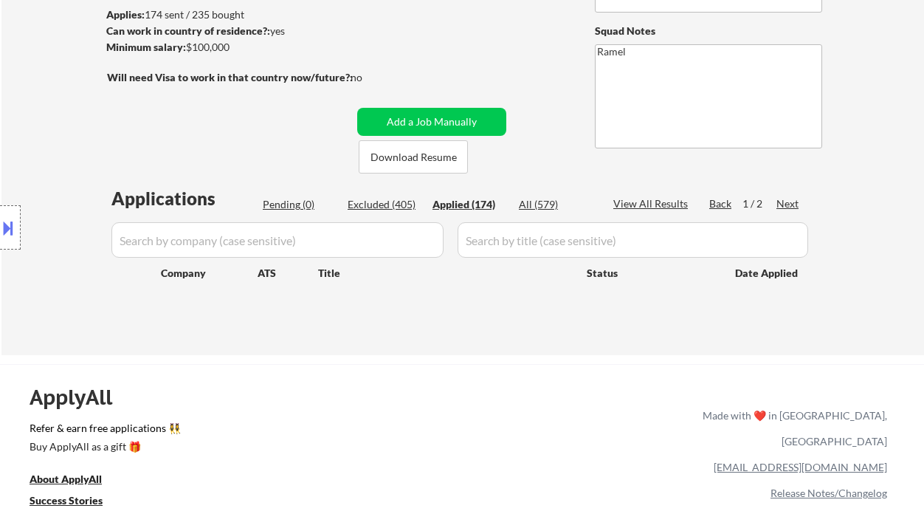
select select ""applied""
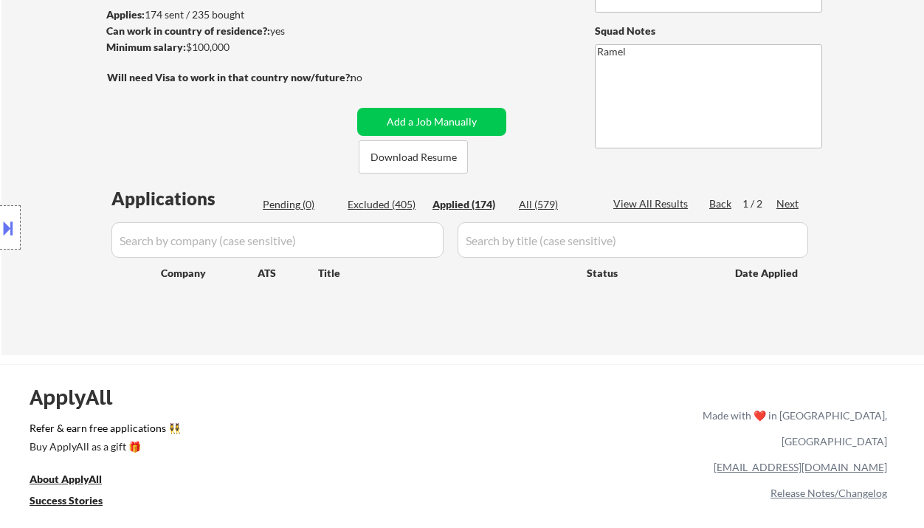
select select ""applied""
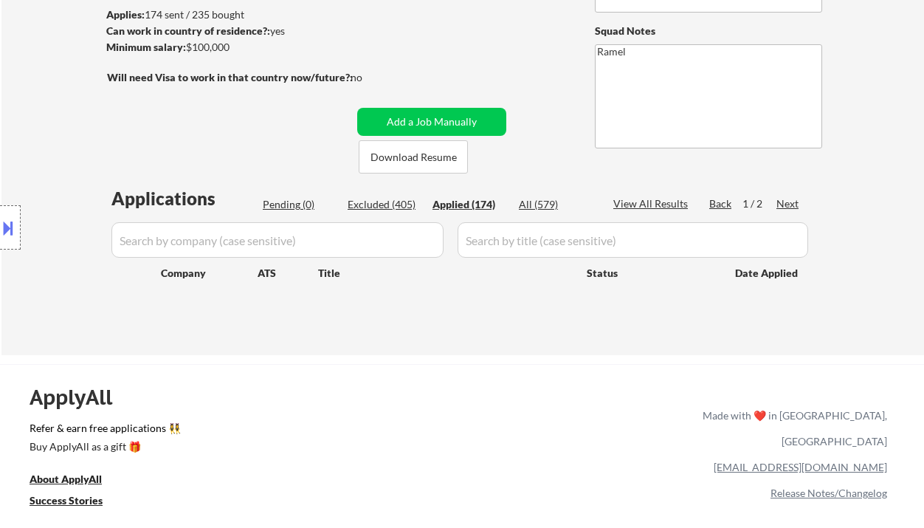
select select ""applied""
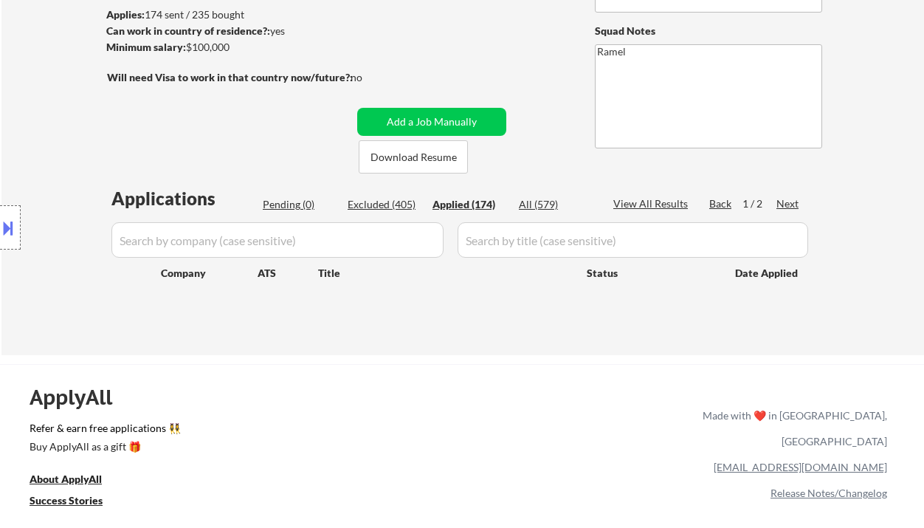
select select ""applied""
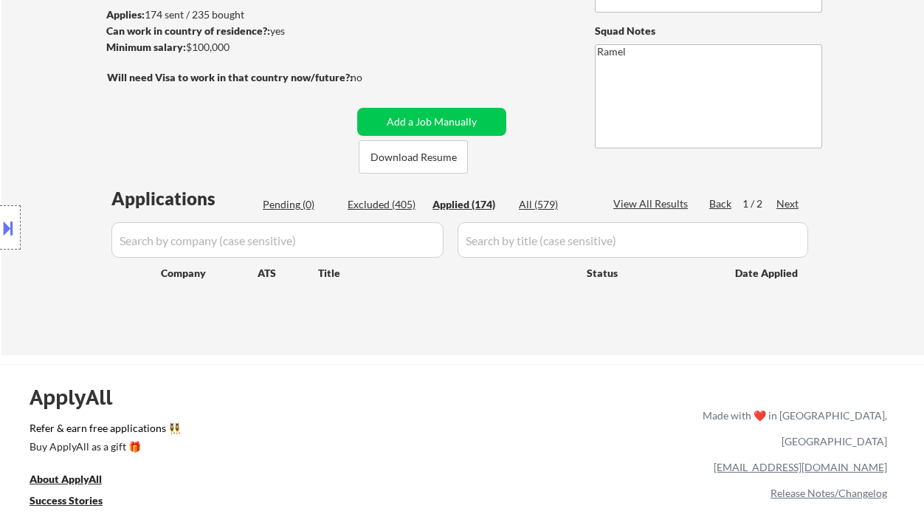
select select ""applied""
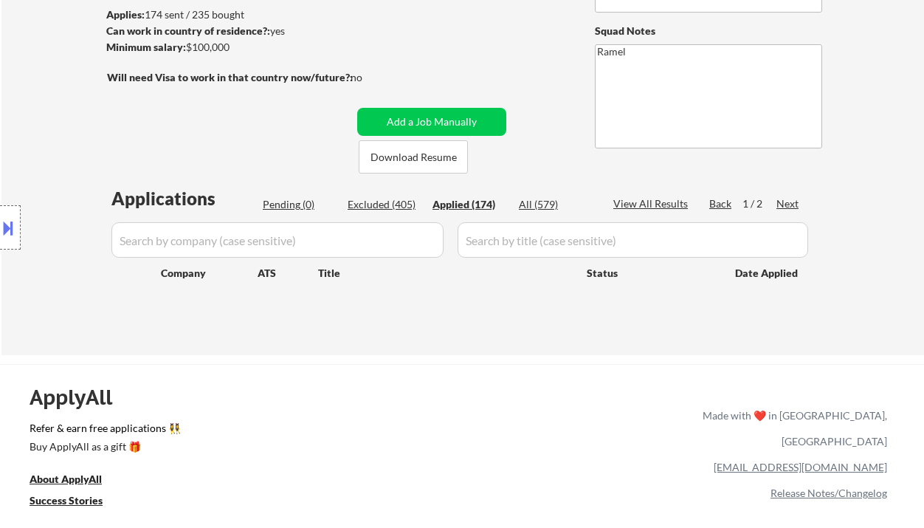
select select ""applied""
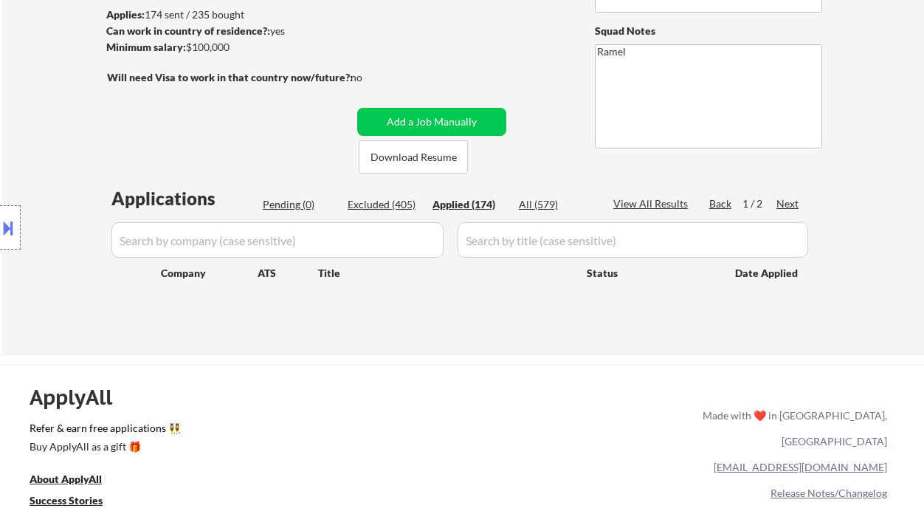
select select ""applied""
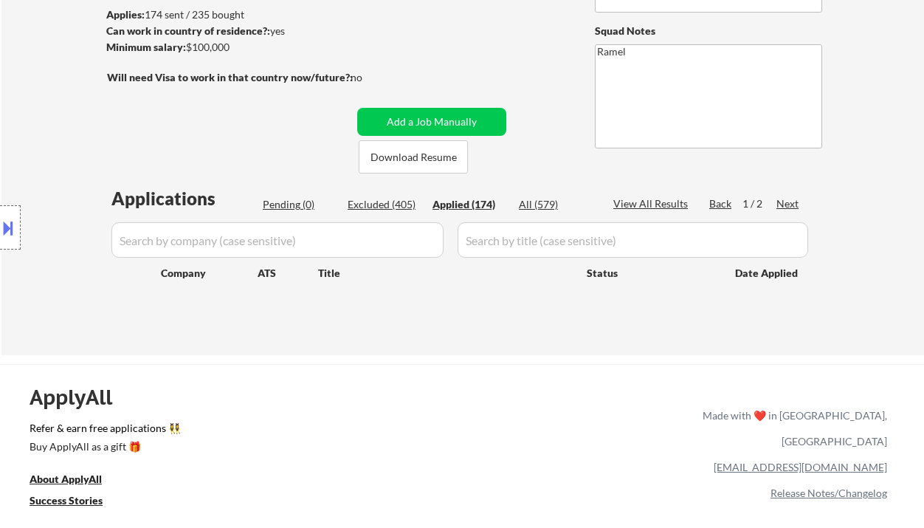
select select ""applied""
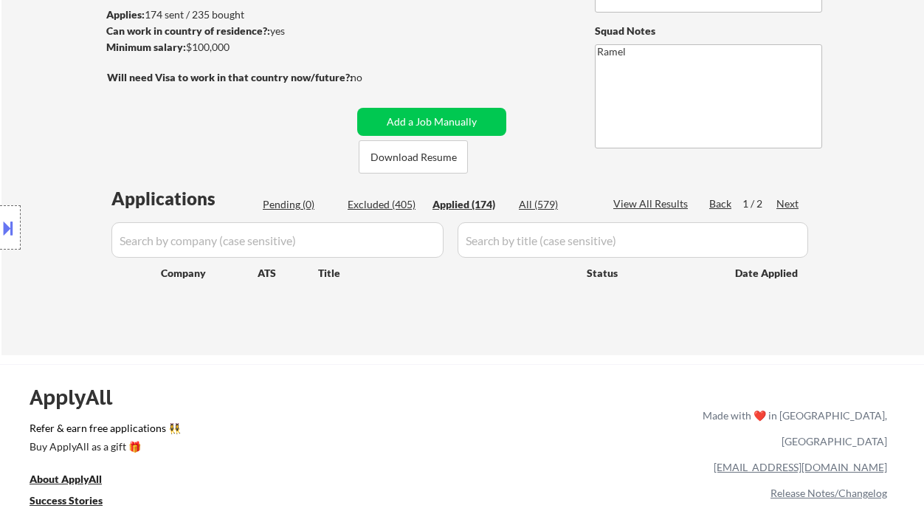
select select ""applied""
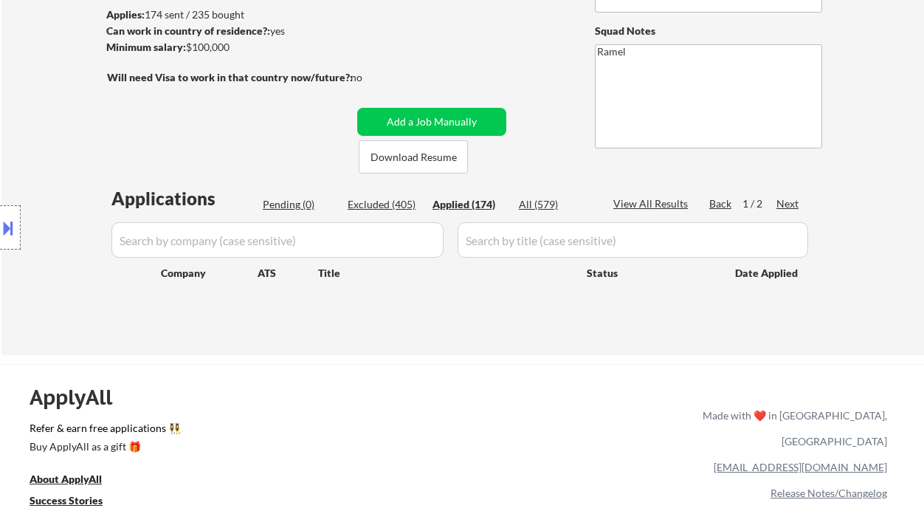
select select ""applied""
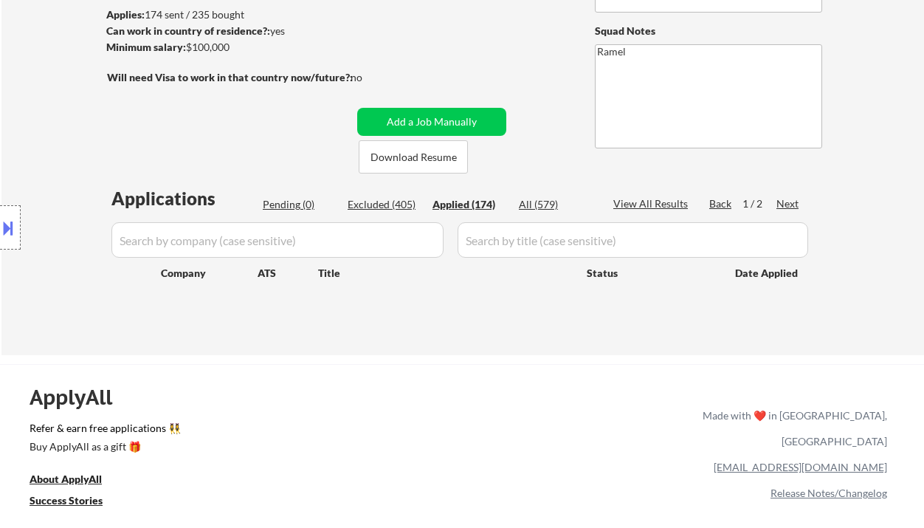
select select ""applied""
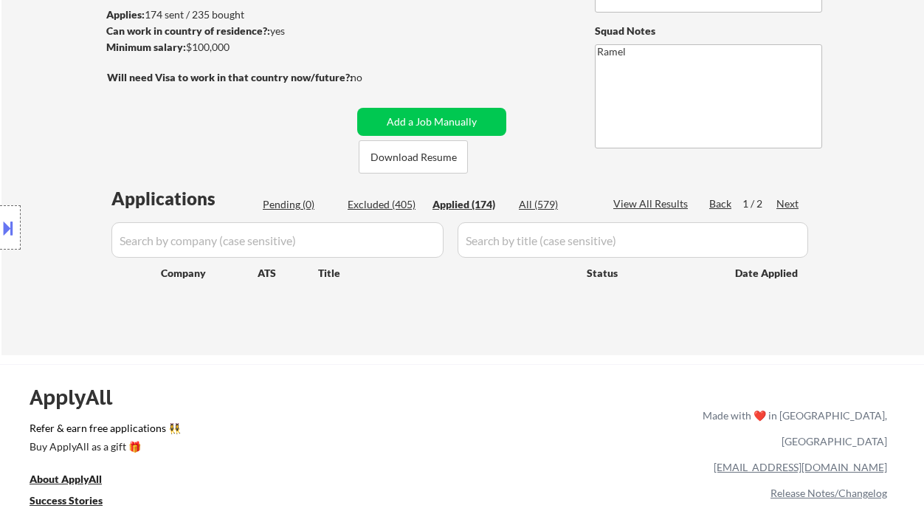
select select ""applied""
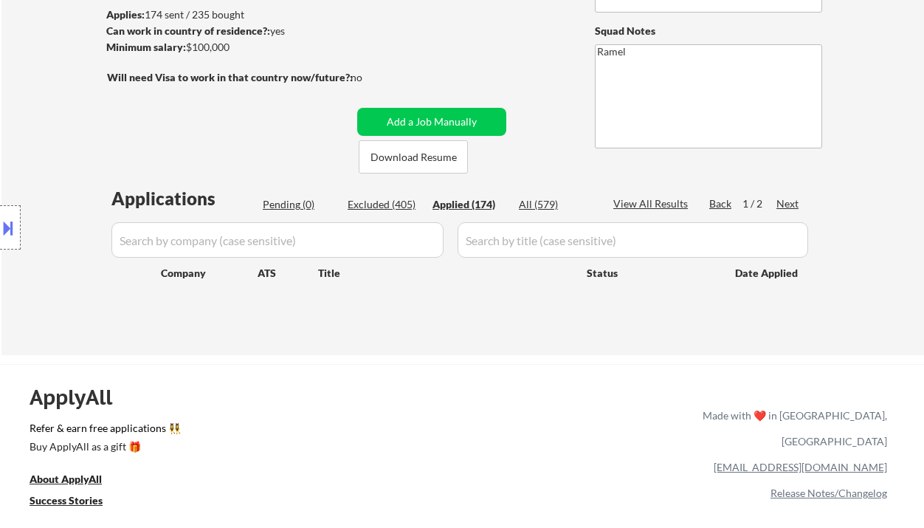
select select ""applied""
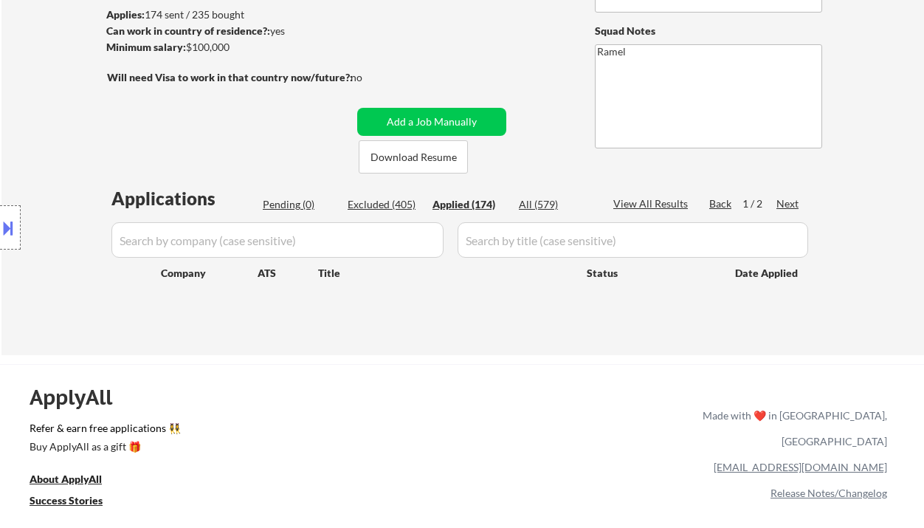
select select ""applied""
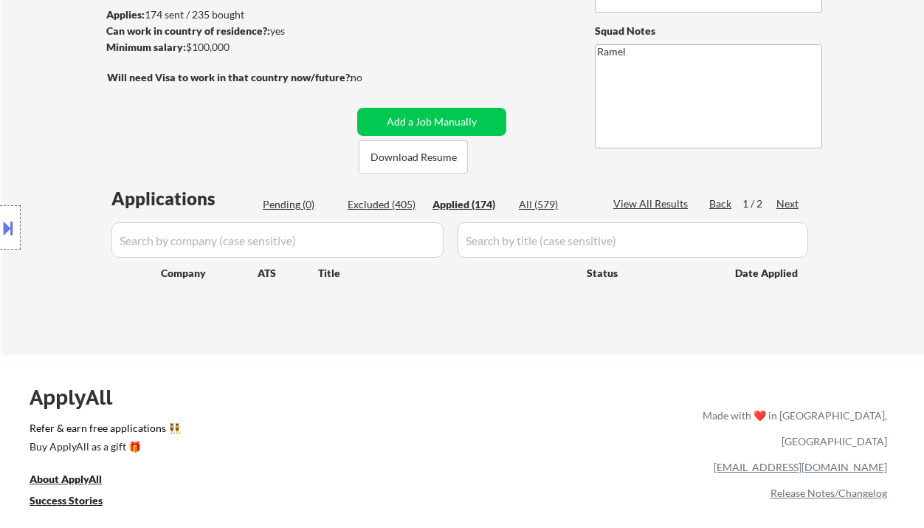
select select ""applied""
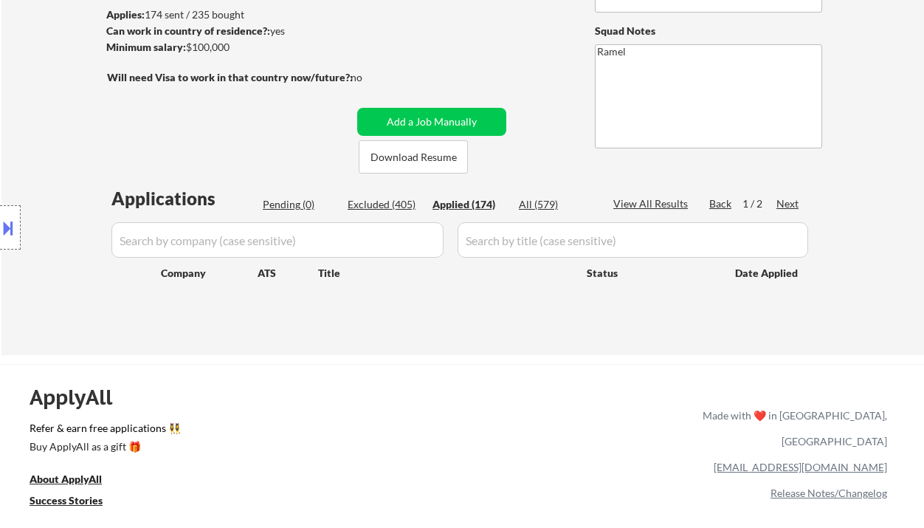
select select ""applied""
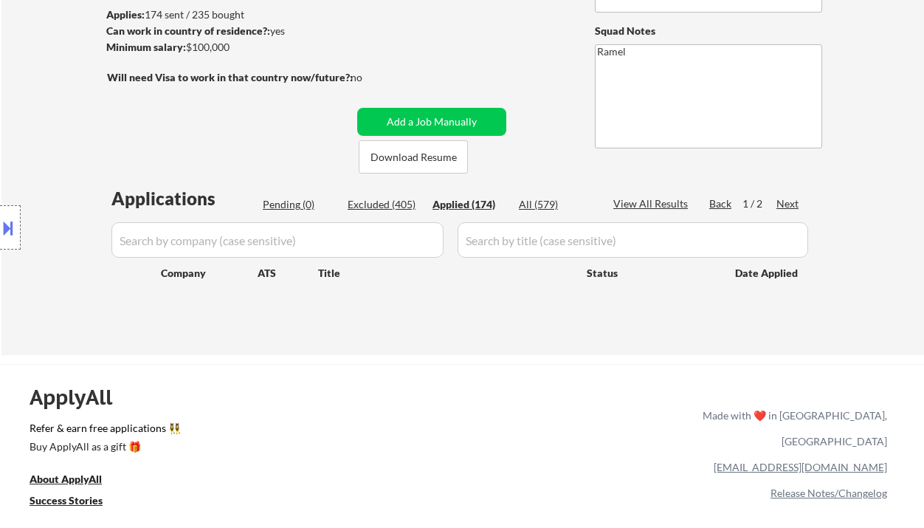
select select ""applied""
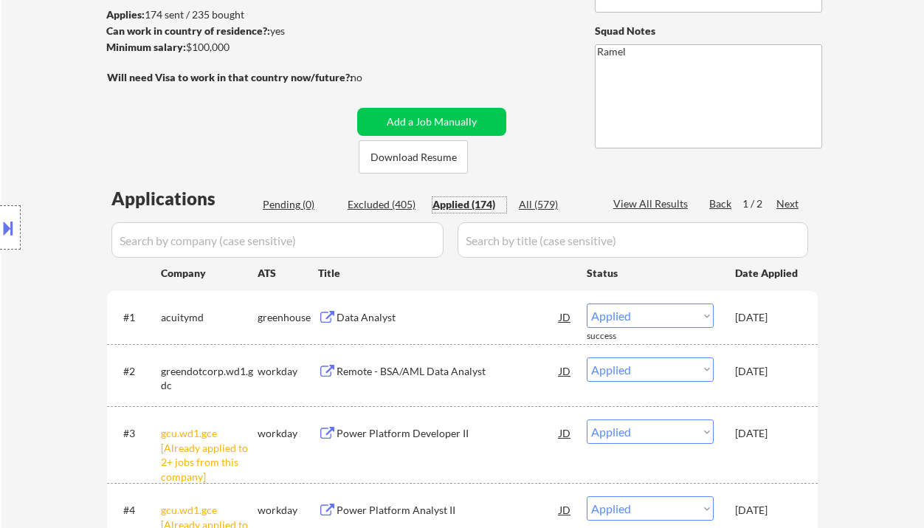
scroll to position [393, 0]
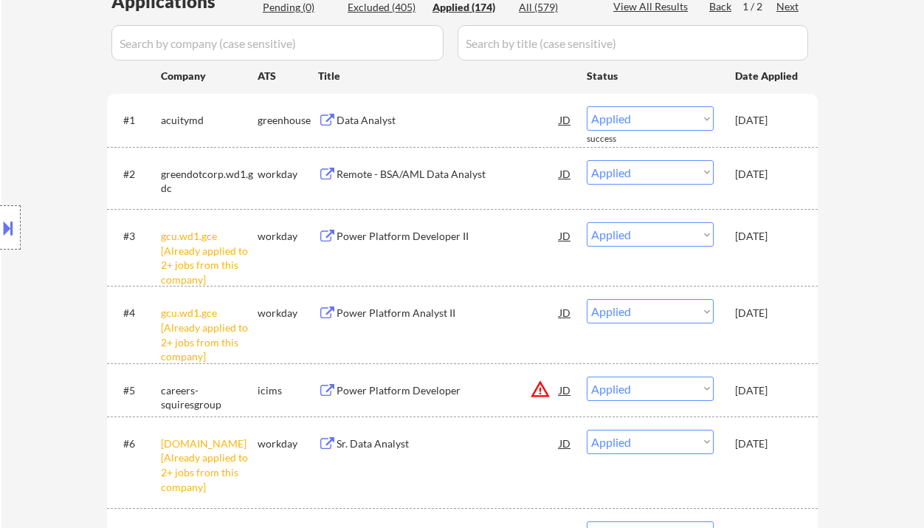
click at [43, 115] on div "Location Inclusions:" at bounding box center [132, 228] width 264 height 274
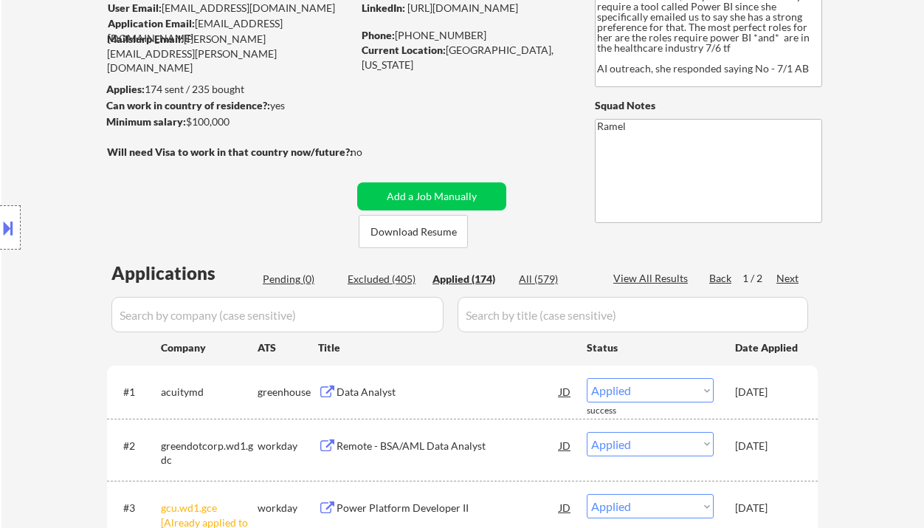
scroll to position [98, 0]
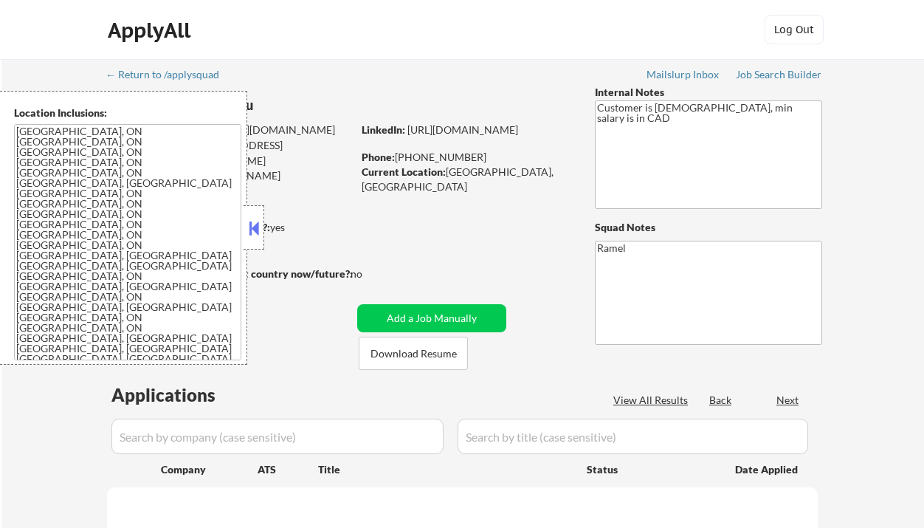
select select ""pending""
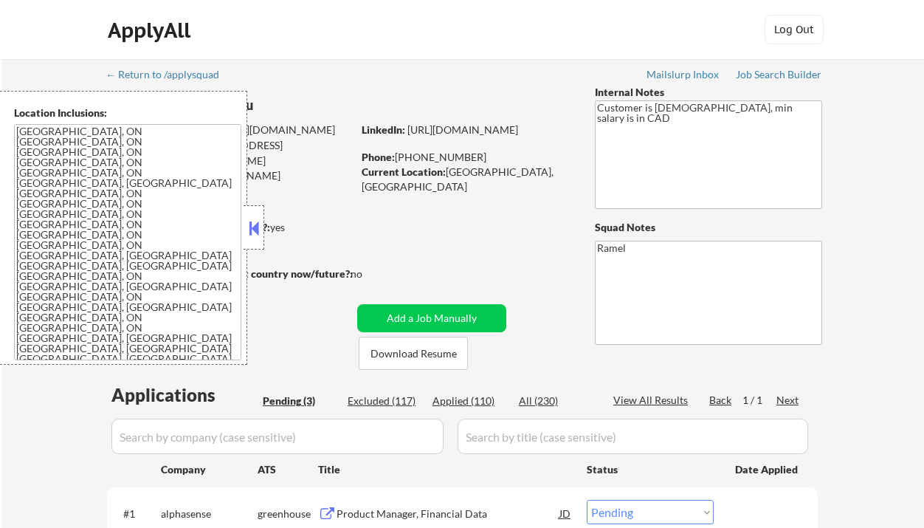
click at [249, 229] on button at bounding box center [254, 228] width 16 height 22
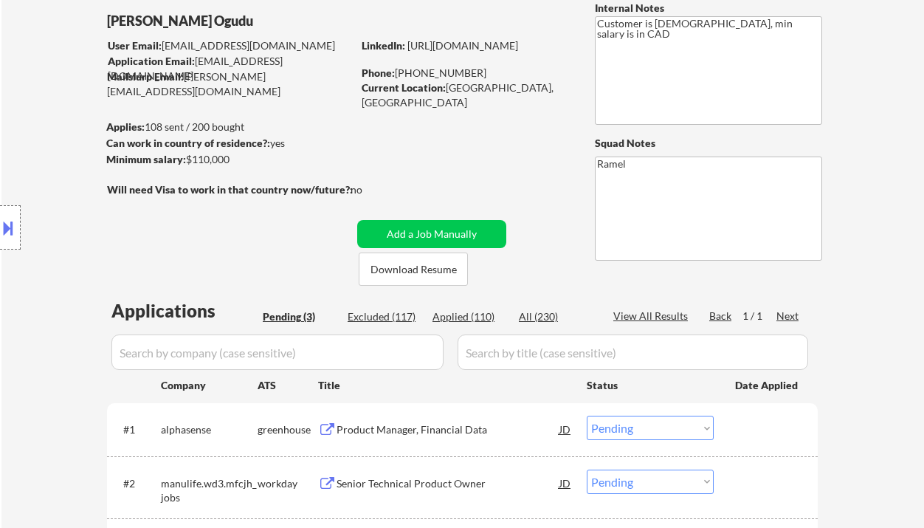
scroll to position [98, 0]
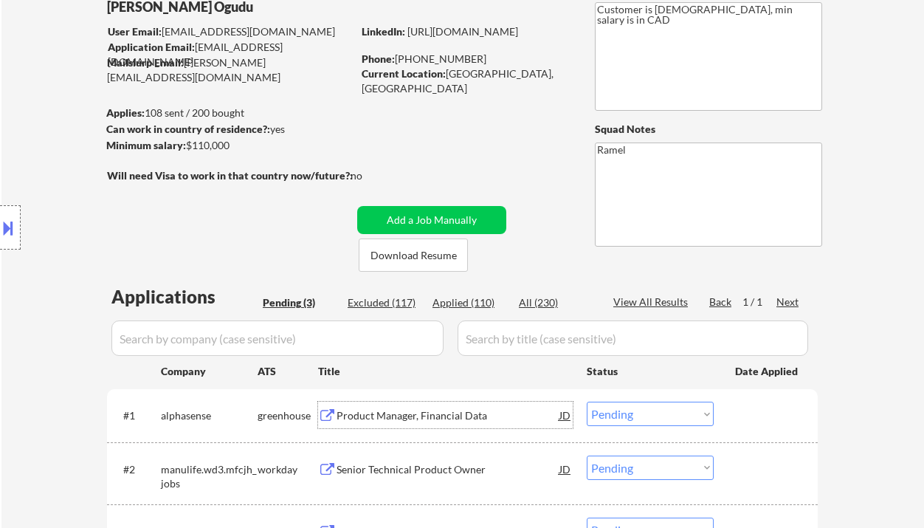
click at [432, 420] on div "Product Manager, Financial Data" at bounding box center [447, 415] width 223 height 15
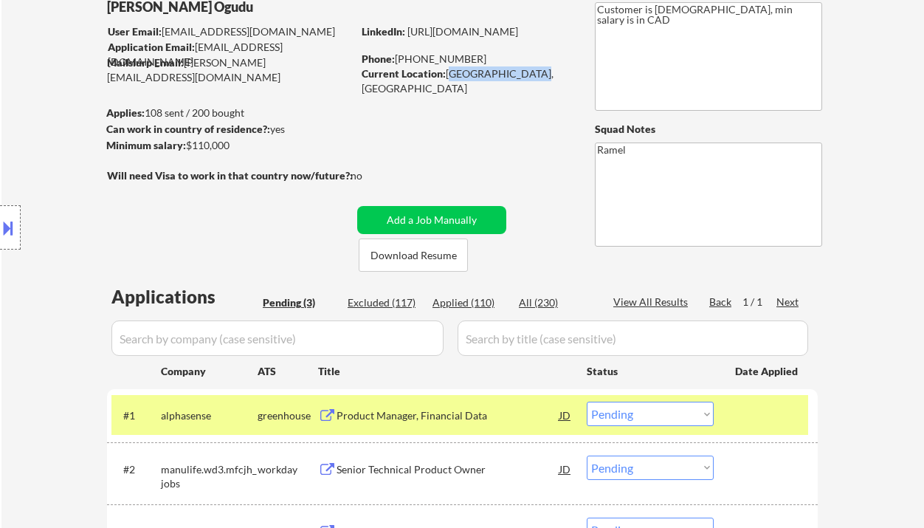
drag, startPoint x: 446, startPoint y: 69, endPoint x: 520, endPoint y: 77, distance: 74.2
click at [520, 77] on div "Current Location: [GEOGRAPHIC_DATA], [GEOGRAPHIC_DATA]" at bounding box center [466, 80] width 209 height 29
copy div "[GEOGRAPHIC_DATA], [GEOGRAPHIC_DATA]"
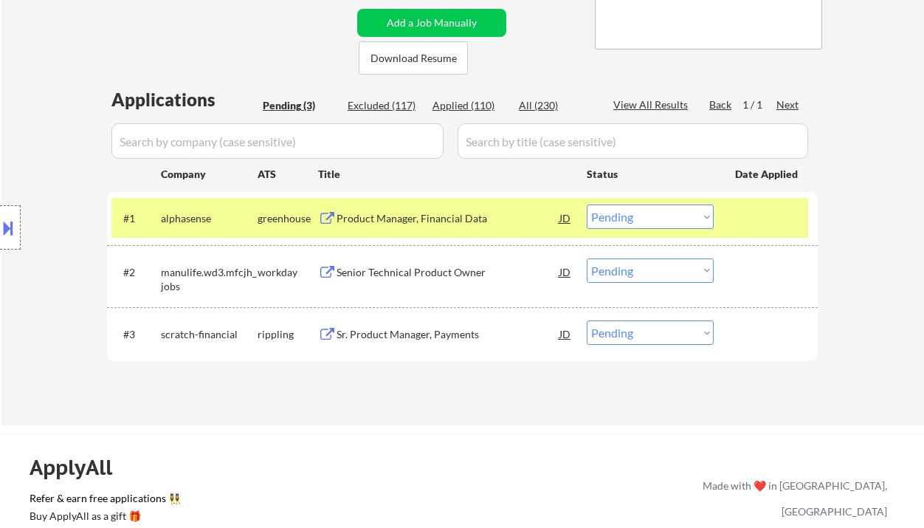
drag, startPoint x: 631, startPoint y: 208, endPoint x: 632, endPoint y: 216, distance: 8.3
click at [631, 208] on select "Choose an option... Pending Applied Excluded (Questions) Excluded (Expired) Exc…" at bounding box center [650, 216] width 127 height 24
click at [587, 204] on select "Choose an option... Pending Applied Excluded (Questions) Excluded (Expired) Exc…" at bounding box center [650, 216] width 127 height 24
click at [423, 337] on div "Sr. Product Manager, Payments" at bounding box center [447, 334] width 223 height 15
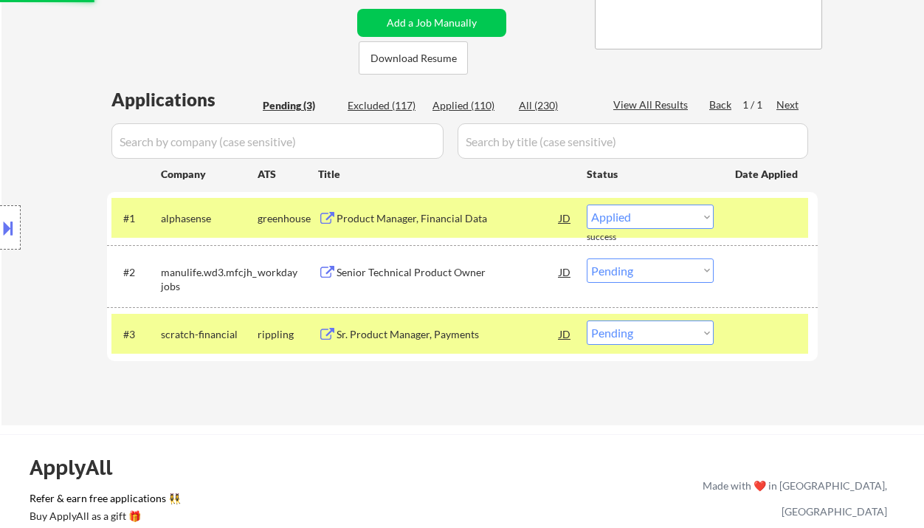
select select ""pending""
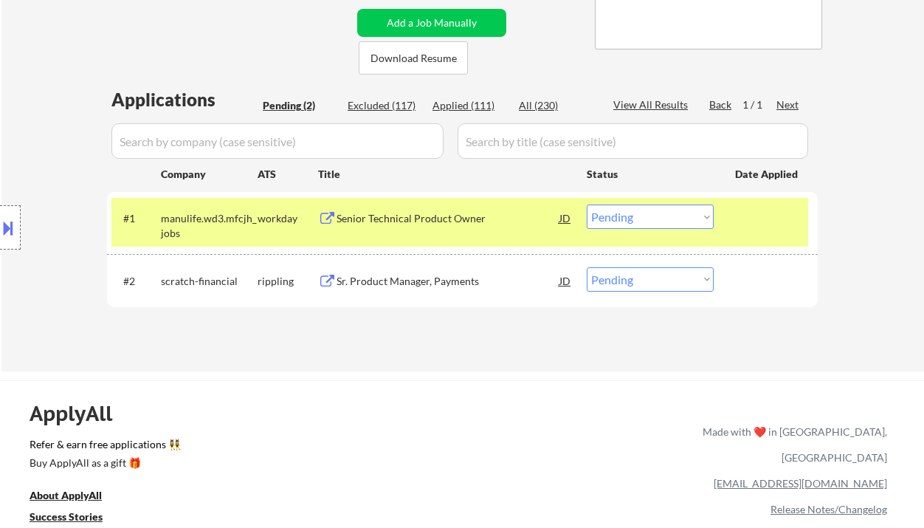
click at [660, 215] on select "Choose an option... Pending Applied Excluded (Questions) Excluded (Expired) Exc…" at bounding box center [650, 216] width 127 height 24
click at [421, 357] on div "← Return to /applysquad Mailslurp Inbox Job Search Builder Chimere Ogudu User E…" at bounding box center [462, 62] width 736 height 596
click at [633, 274] on select "Choose an option... Pending Applied Excluded (Questions) Excluded (Expired) Exc…" at bounding box center [650, 279] width 127 height 24
select select ""excluded""
click at [587, 267] on select "Choose an option... Pending Applied Excluded (Questions) Excluded (Expired) Exc…" at bounding box center [650, 279] width 127 height 24
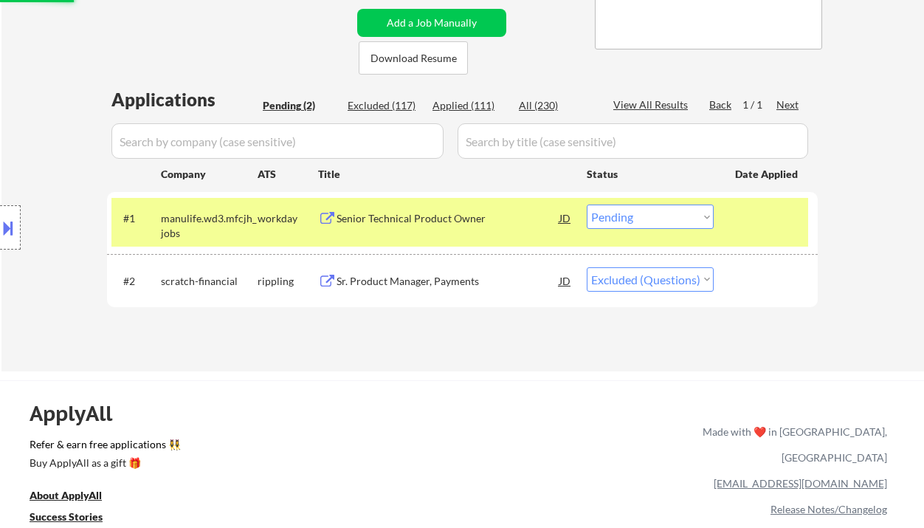
click at [454, 227] on div "Senior Technical Product Owner" at bounding box center [447, 217] width 223 height 27
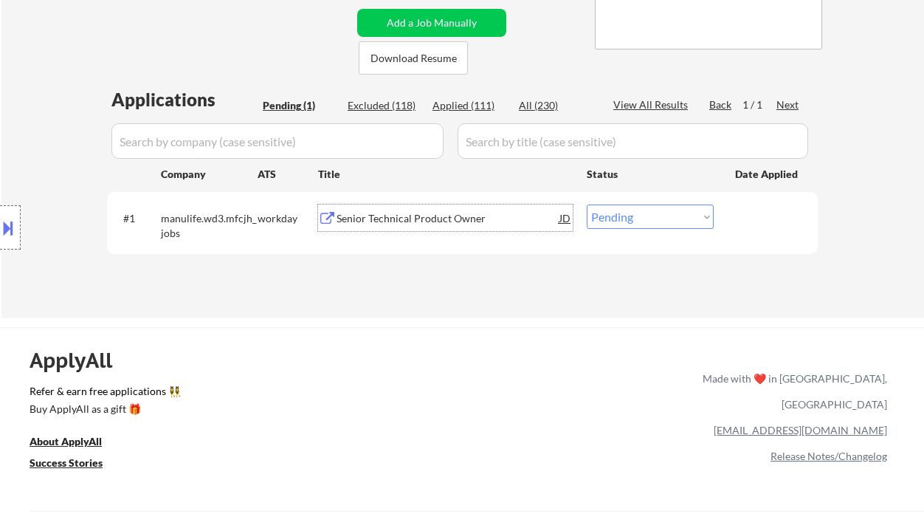
drag, startPoint x: 10, startPoint y: 241, endPoint x: 80, endPoint y: 212, distance: 75.4
click at [12, 241] on div at bounding box center [10, 227] width 21 height 44
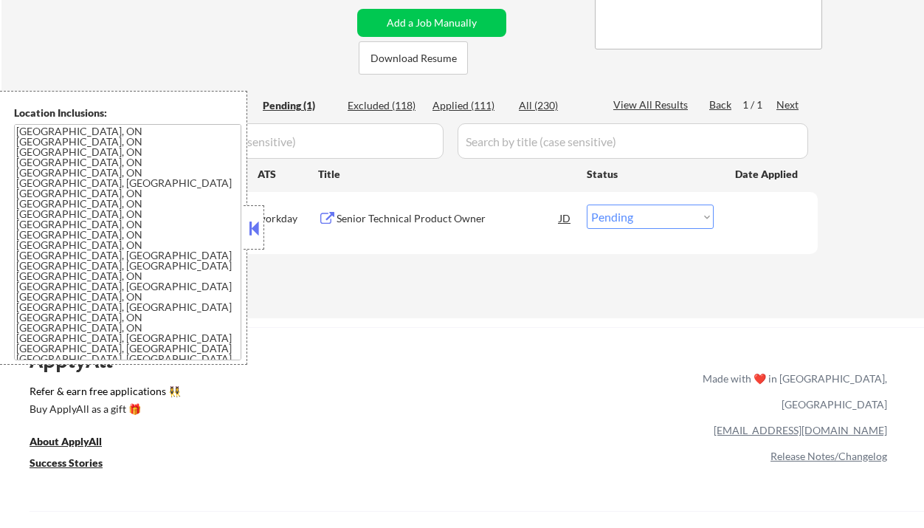
click at [252, 236] on button at bounding box center [254, 228] width 16 height 22
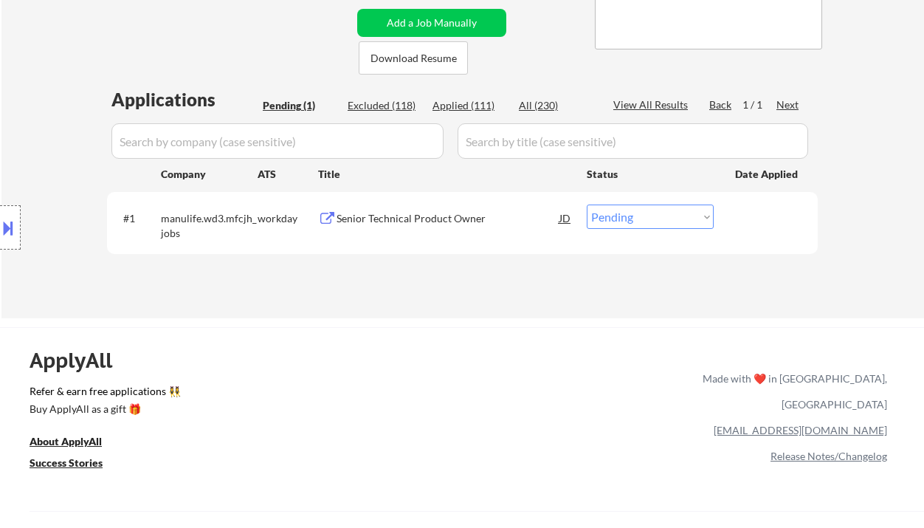
click at [442, 219] on div "Senior Technical Product Owner" at bounding box center [447, 218] width 223 height 15
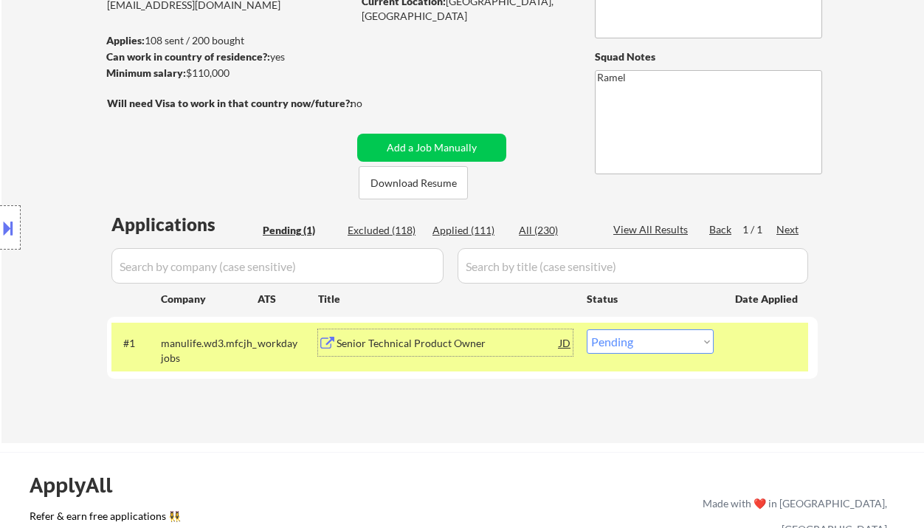
scroll to position [98, 0]
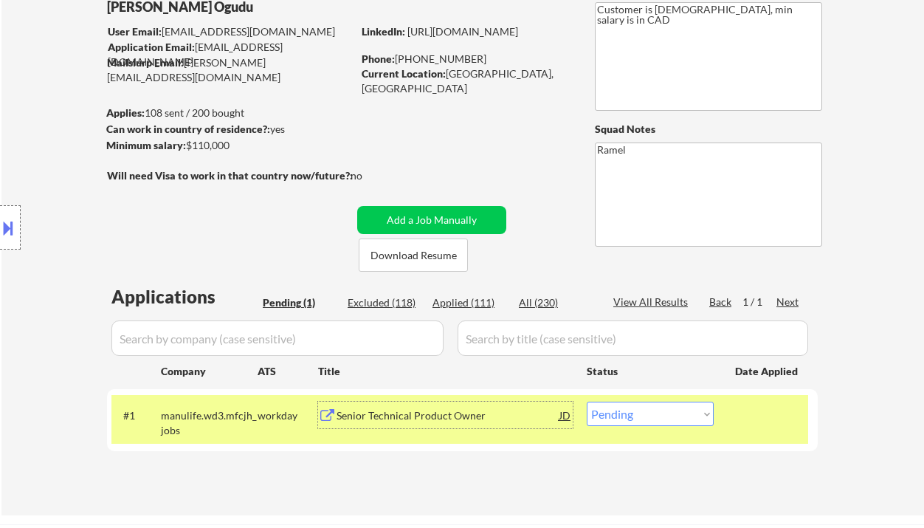
click at [435, 57] on div "Phone: +15878326145" at bounding box center [466, 59] width 209 height 15
copy div "15878326145"
click at [655, 413] on select "Choose an option... Pending Applied Excluded (Questions) Excluded (Expired) Exc…" at bounding box center [650, 413] width 127 height 24
select select ""applied""
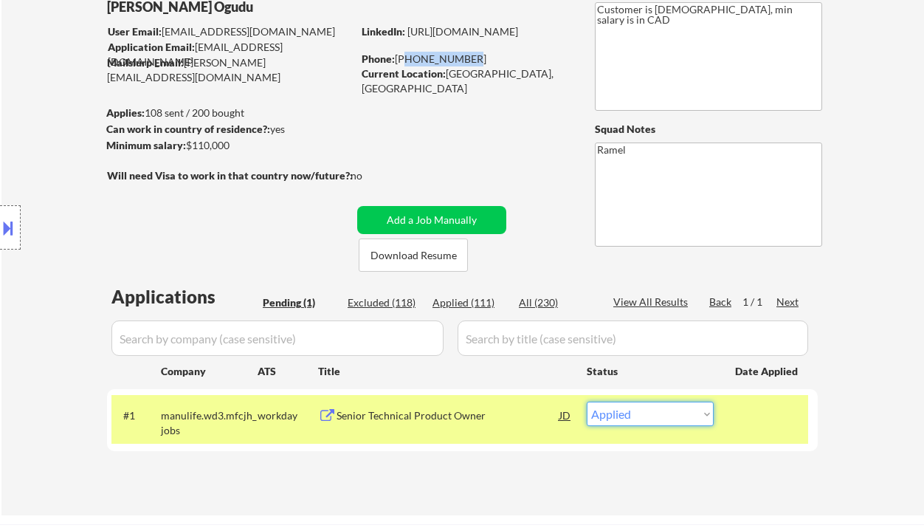
click at [587, 401] on select "Choose an option... Pending Applied Excluded (Questions) Excluded (Expired) Exc…" at bounding box center [650, 413] width 127 height 24
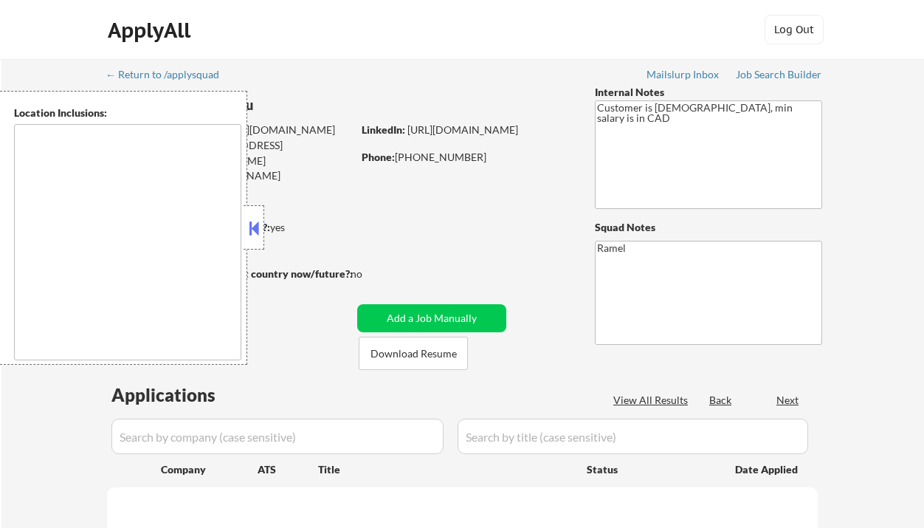
type textarea "[GEOGRAPHIC_DATA], ON [GEOGRAPHIC_DATA], ON [GEOGRAPHIC_DATA], ON [GEOGRAPHIC_D…"
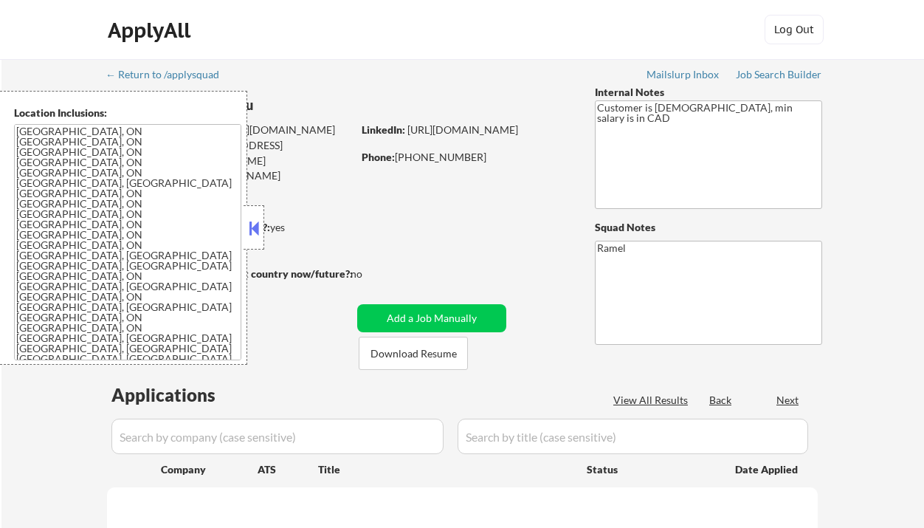
select select ""pending""
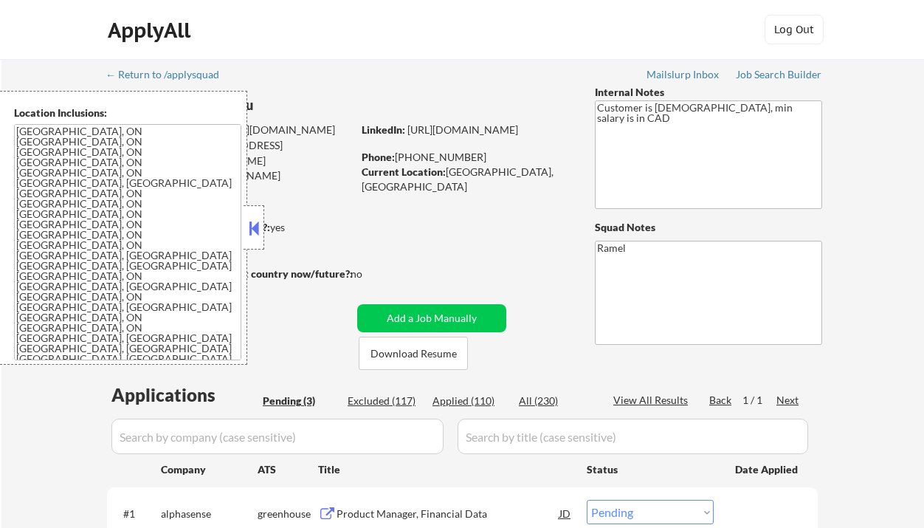
click at [256, 225] on button at bounding box center [254, 228] width 16 height 22
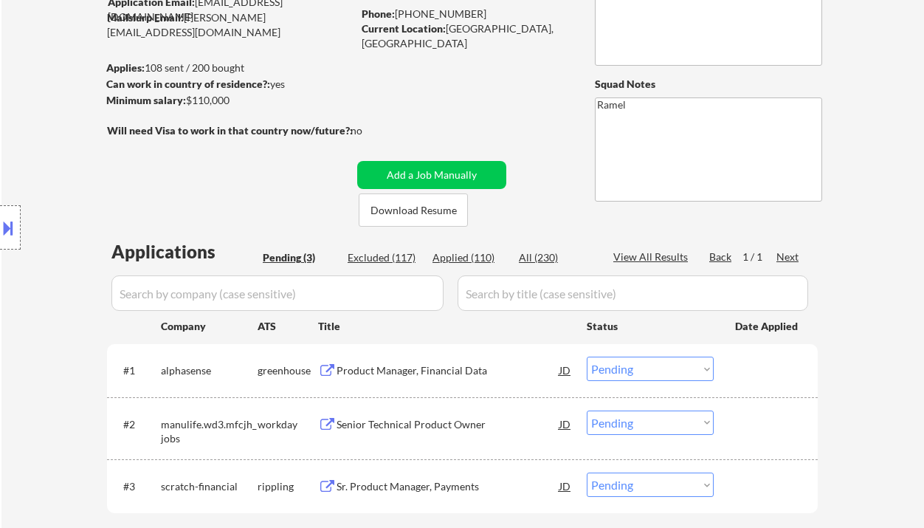
scroll to position [196, 0]
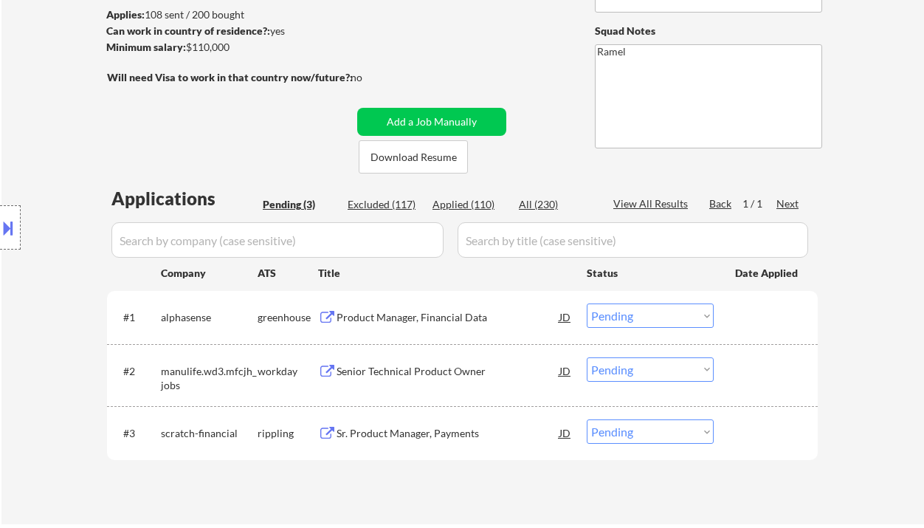
click at [456, 205] on div "Applied (110)" at bounding box center [469, 204] width 74 height 15
select select ""applied""
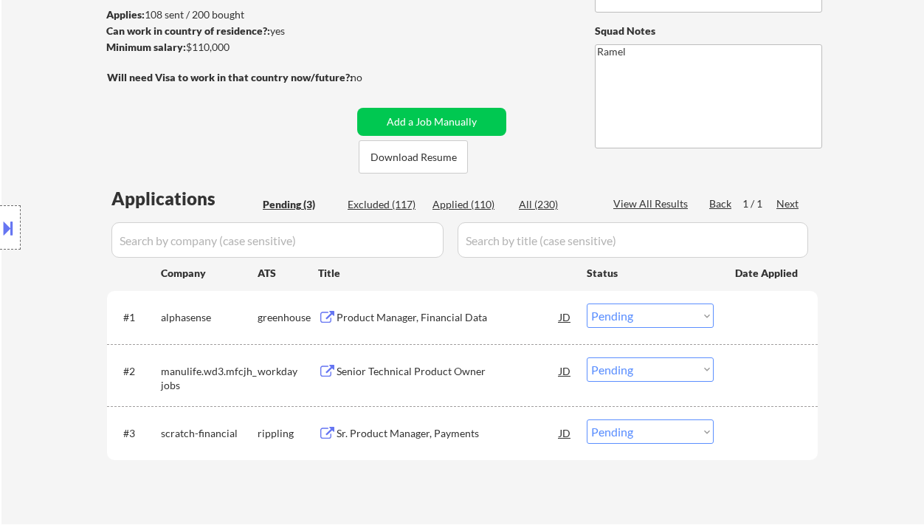
select select ""applied""
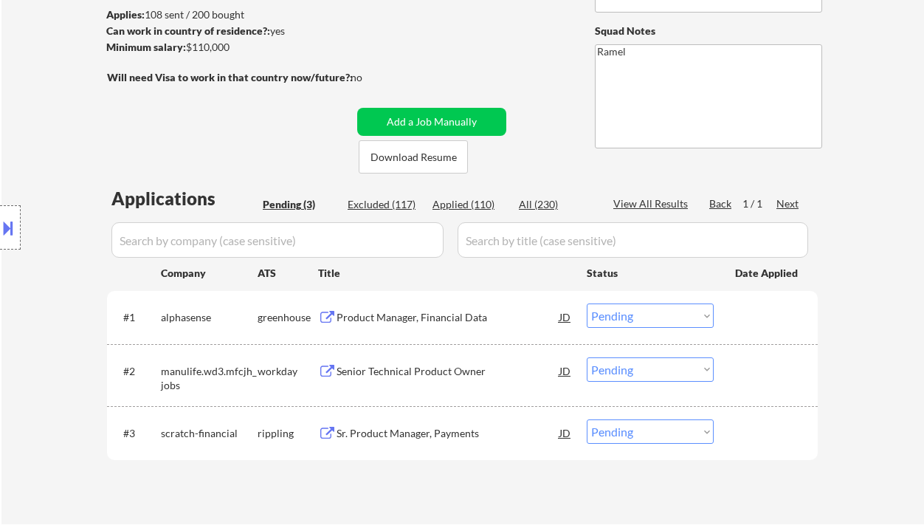
select select ""applied""
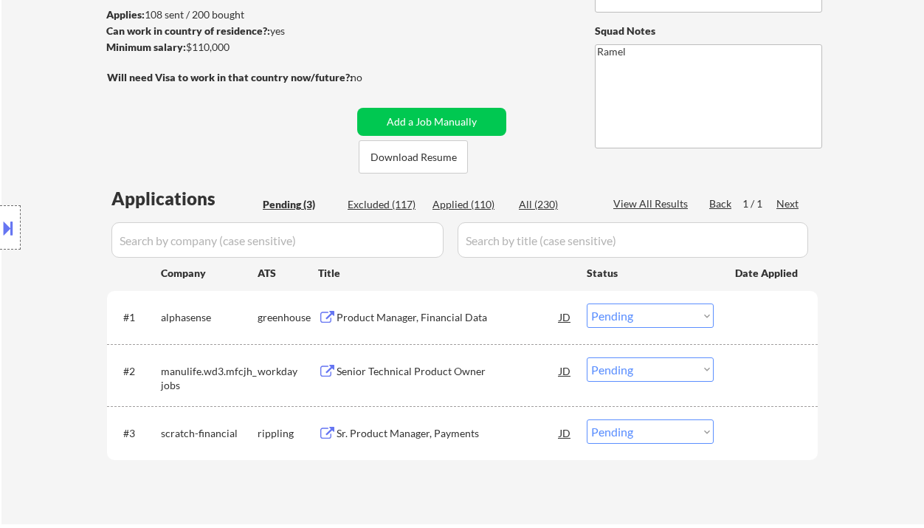
select select ""applied""
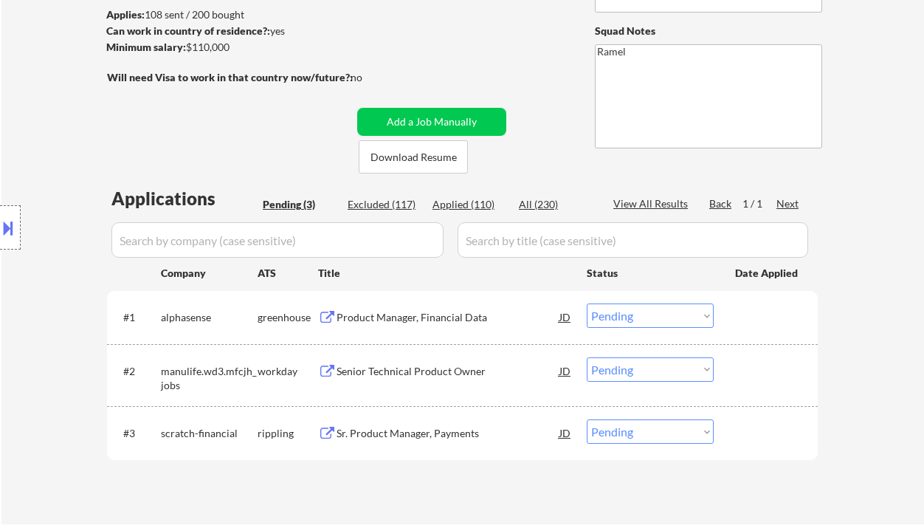
select select ""applied""
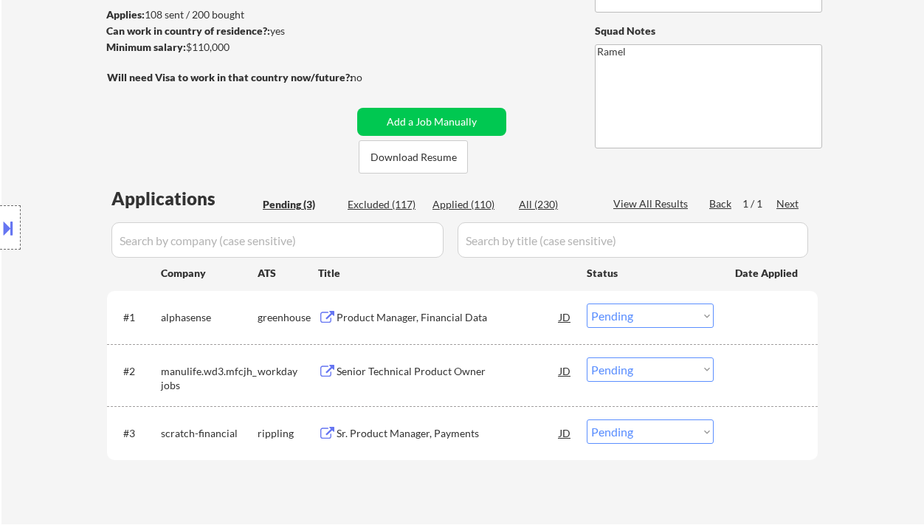
select select ""applied""
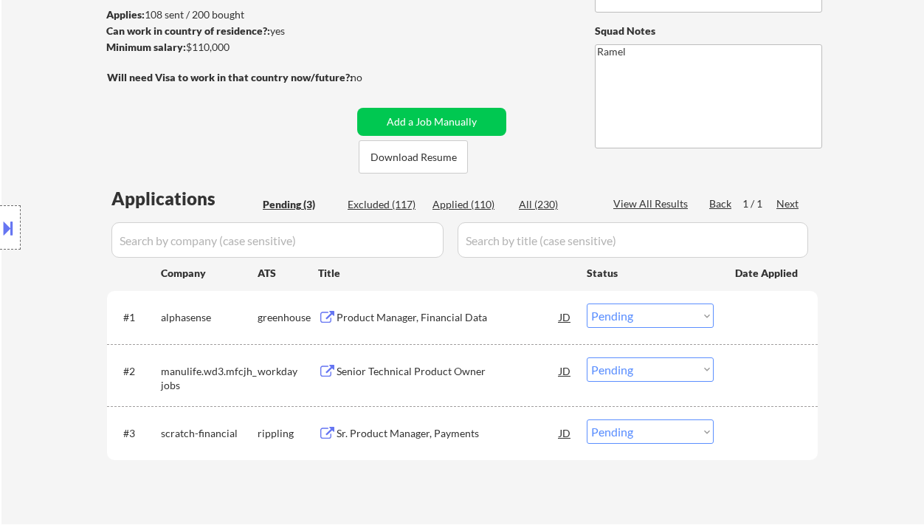
select select ""applied""
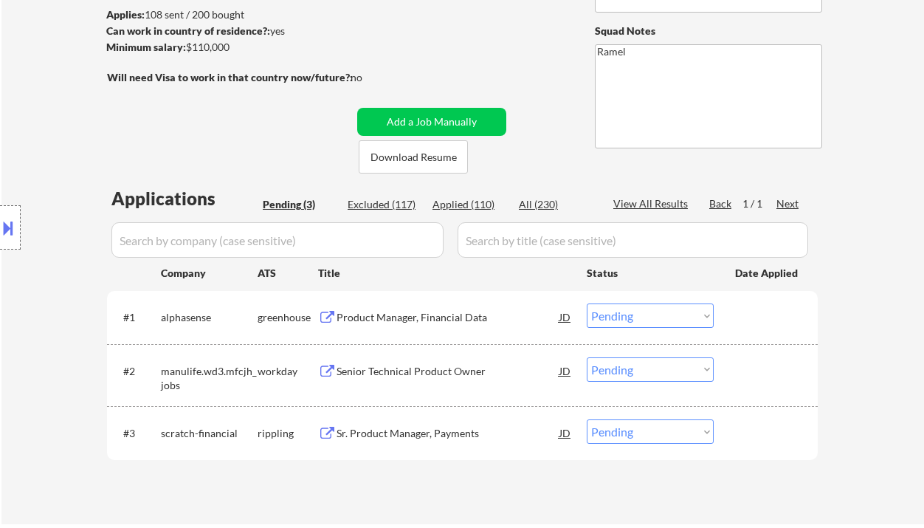
select select ""applied""
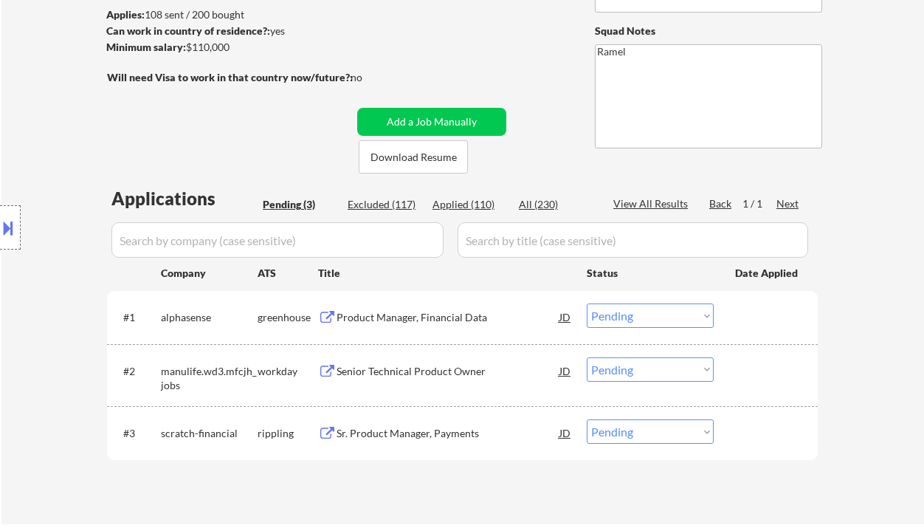
select select ""applied""
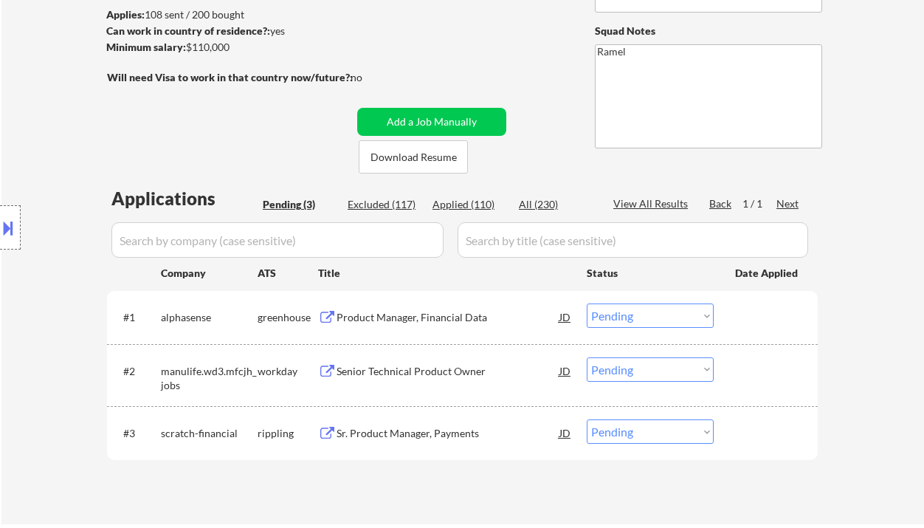
select select ""applied""
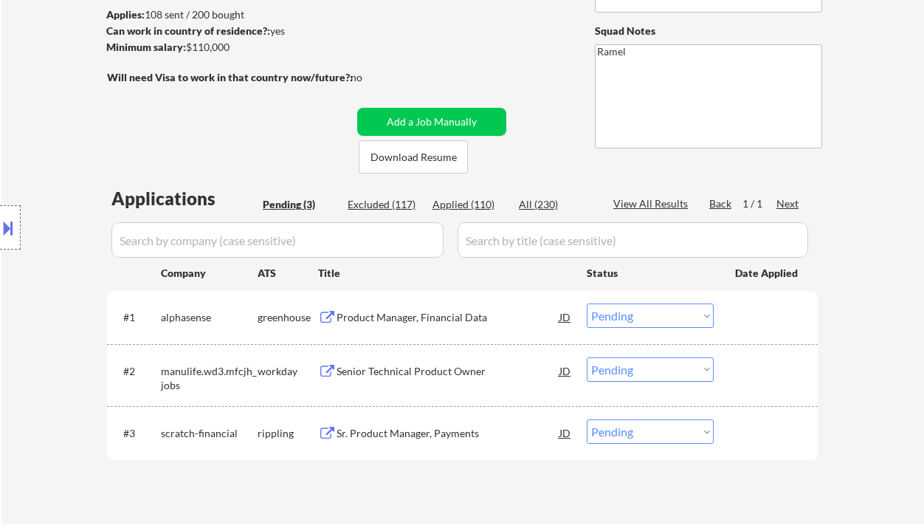
select select ""applied""
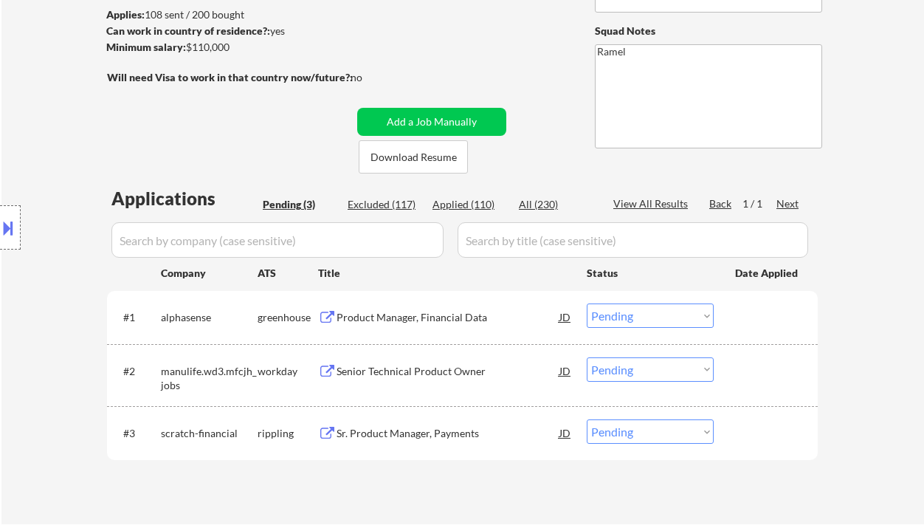
select select ""applied""
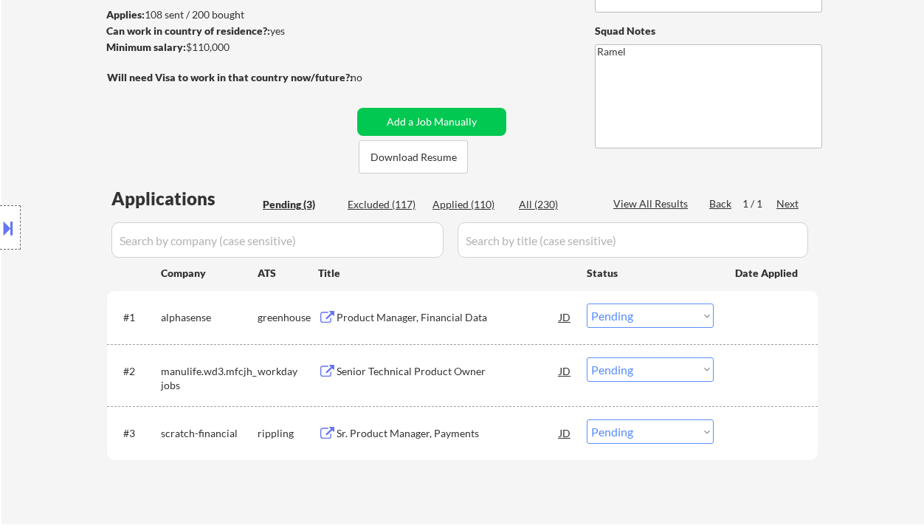
select select ""applied""
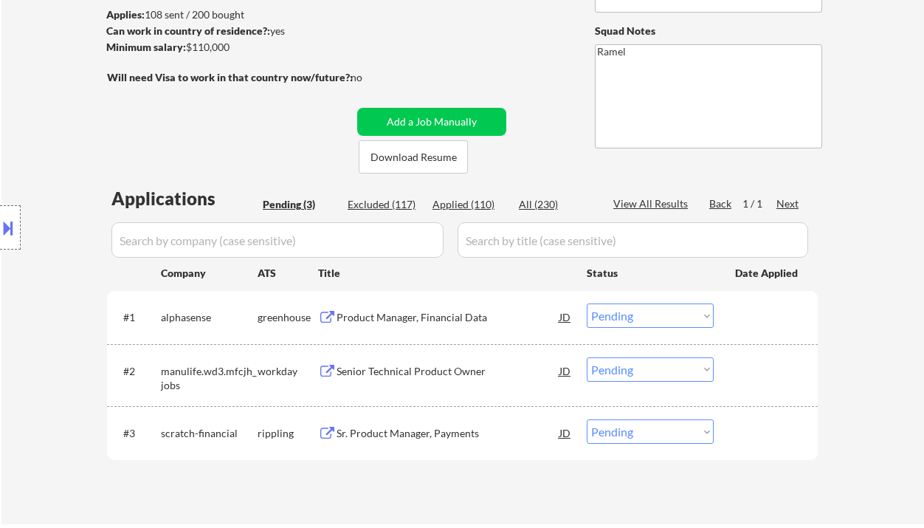
select select ""applied""
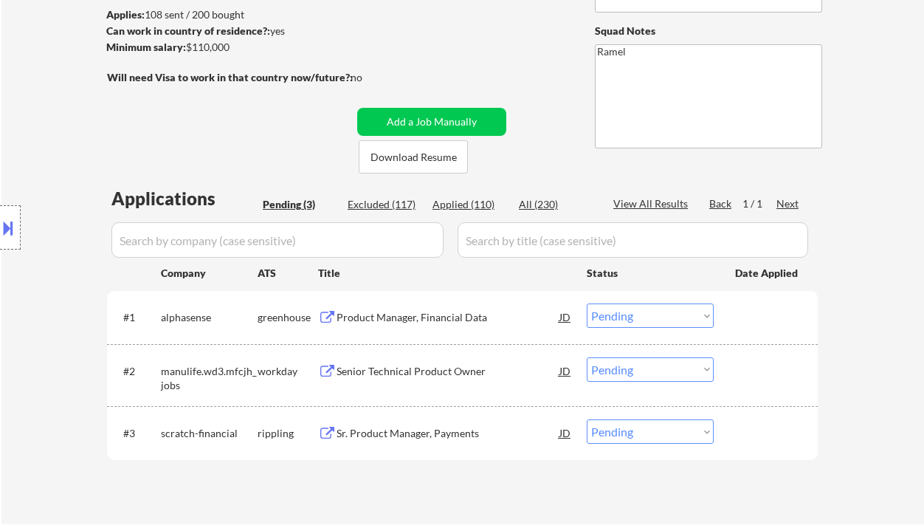
select select ""applied""
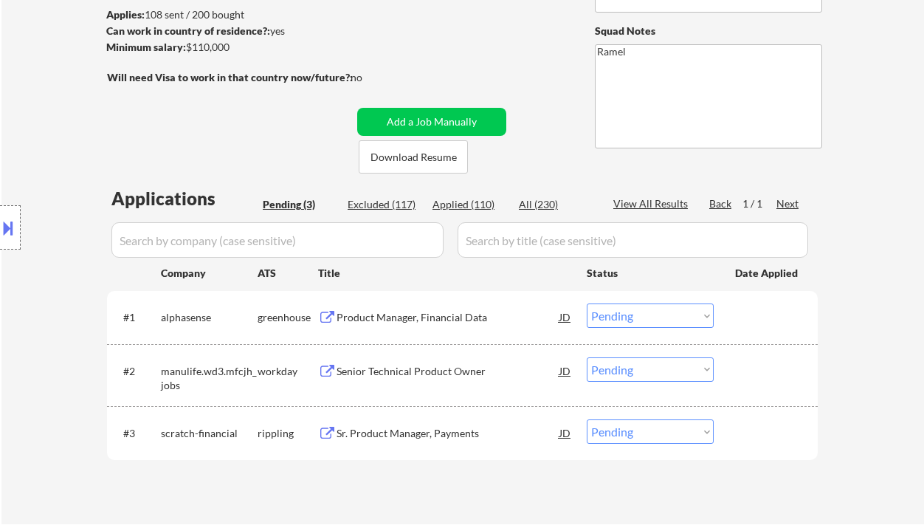
select select ""applied""
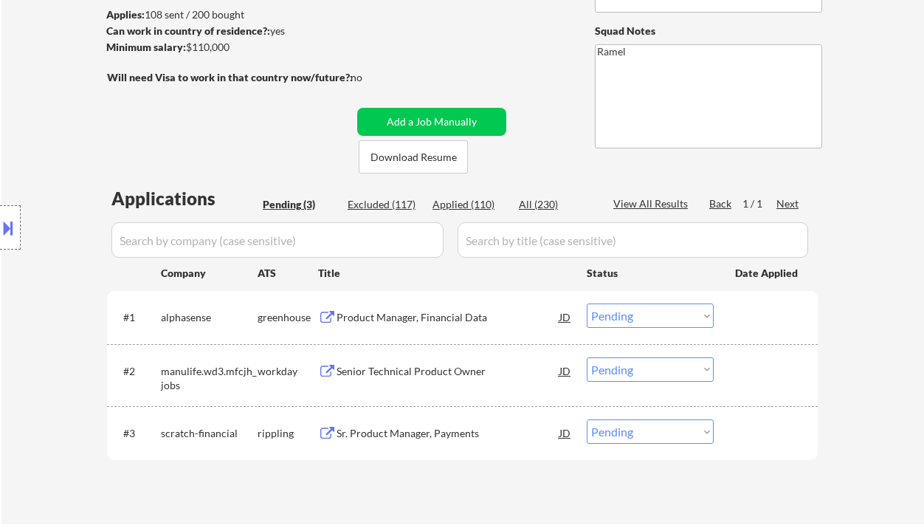
select select ""applied""
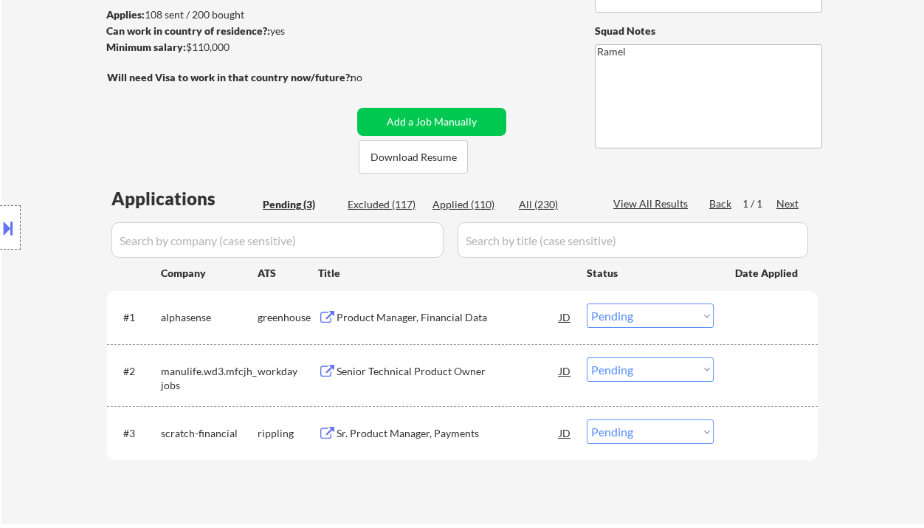
select select ""applied""
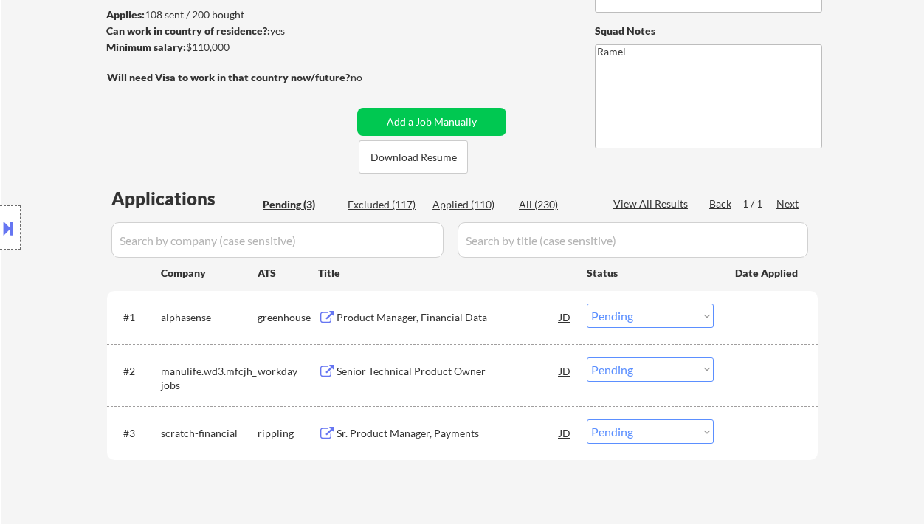
select select ""applied""
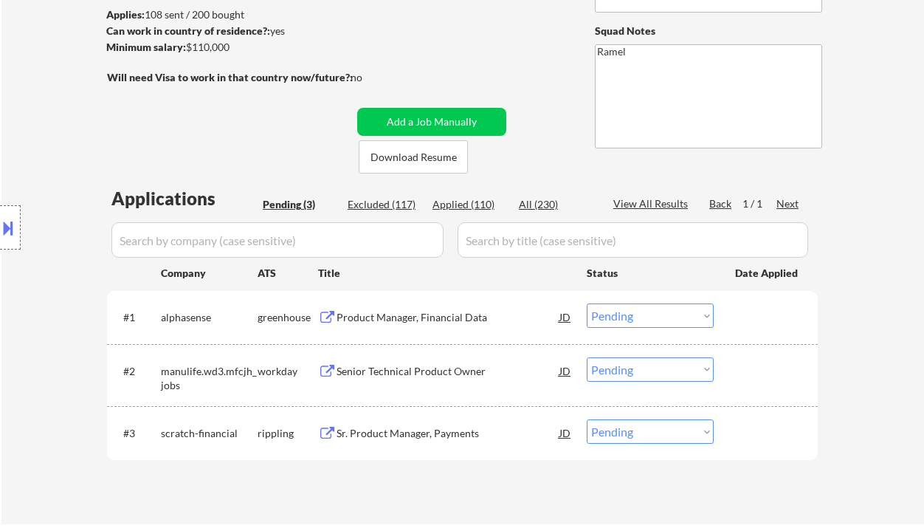
select select ""applied""
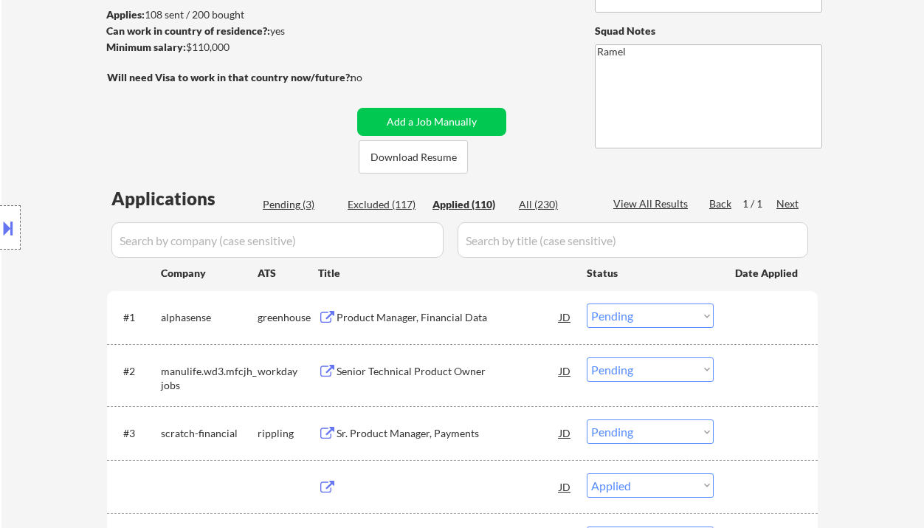
select select ""applied""
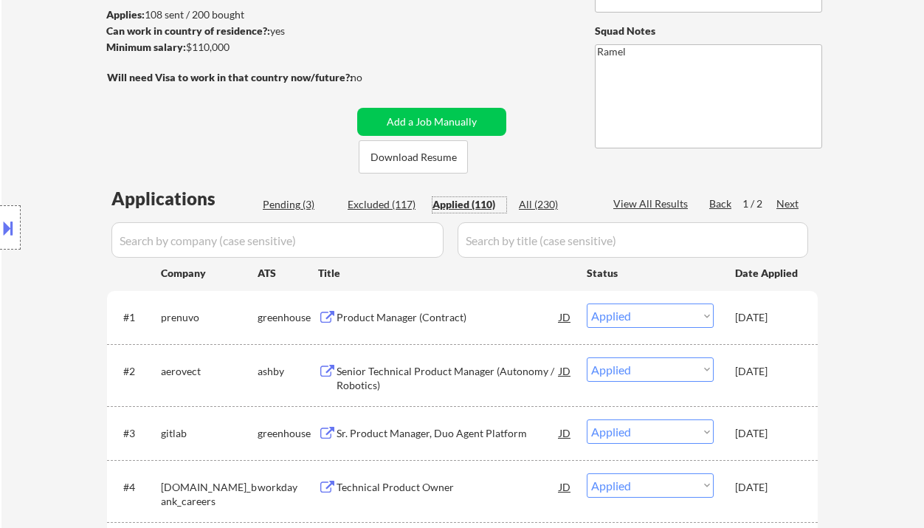
scroll to position [98, 0]
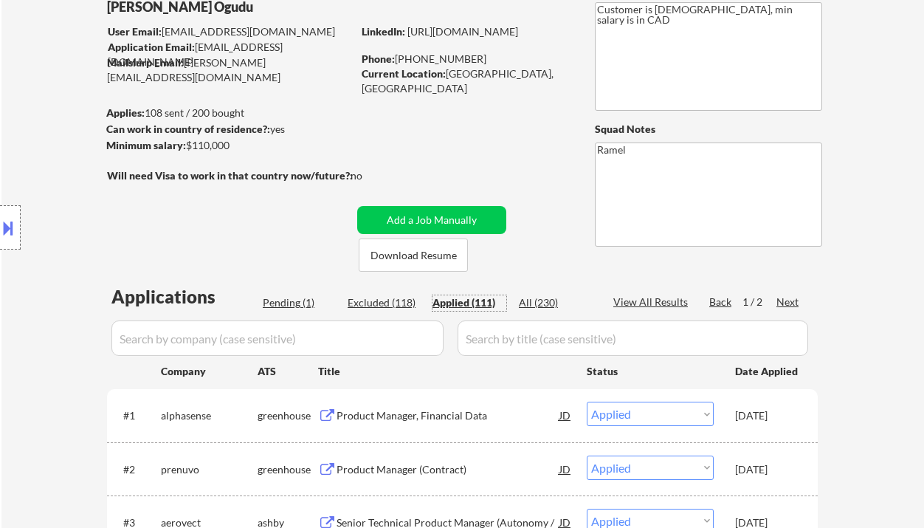
click at [472, 302] on div "Applied (111)" at bounding box center [469, 302] width 74 height 15
click at [660, 305] on div "View All Results" at bounding box center [652, 301] width 79 height 15
select select ""applied""
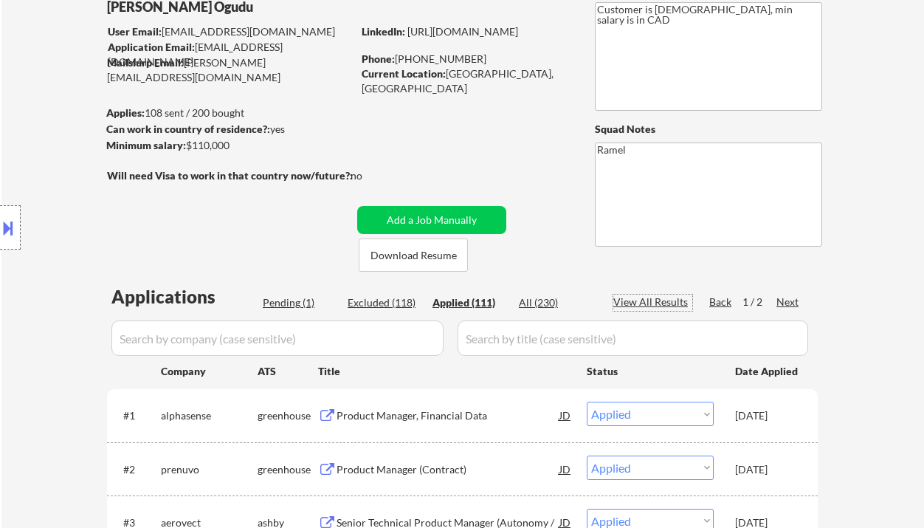
select select ""applied""
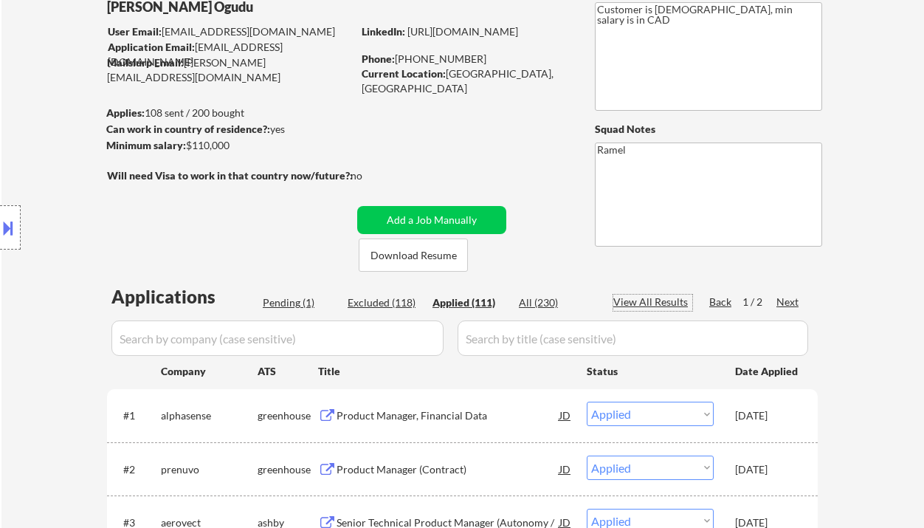
select select ""applied""
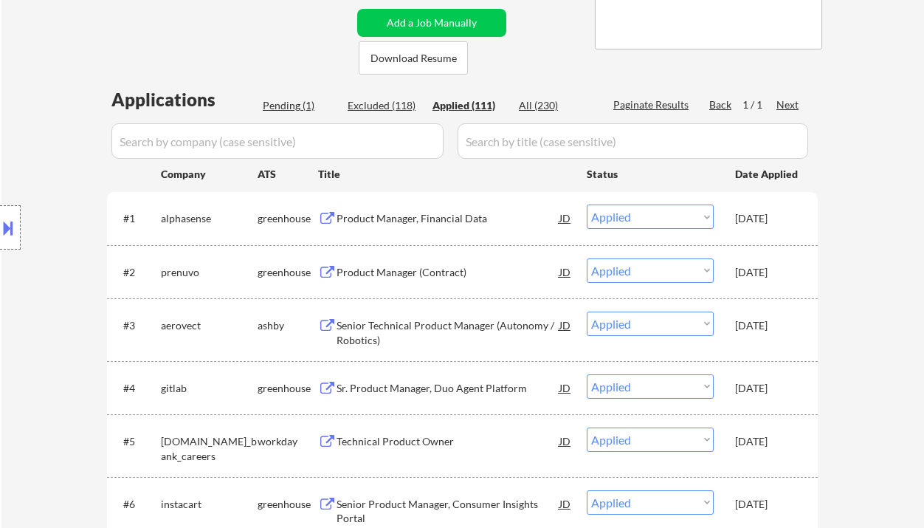
scroll to position [1235, 0]
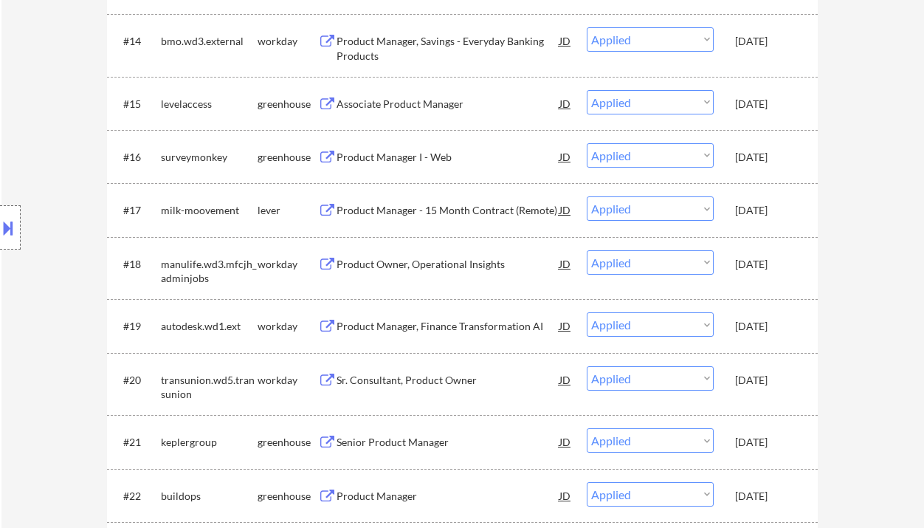
select select ""applied""
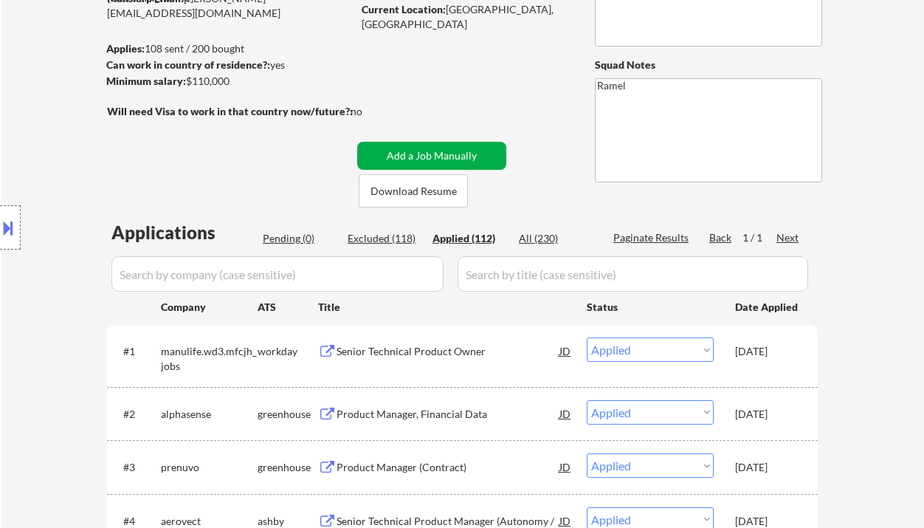
scroll to position [64, 0]
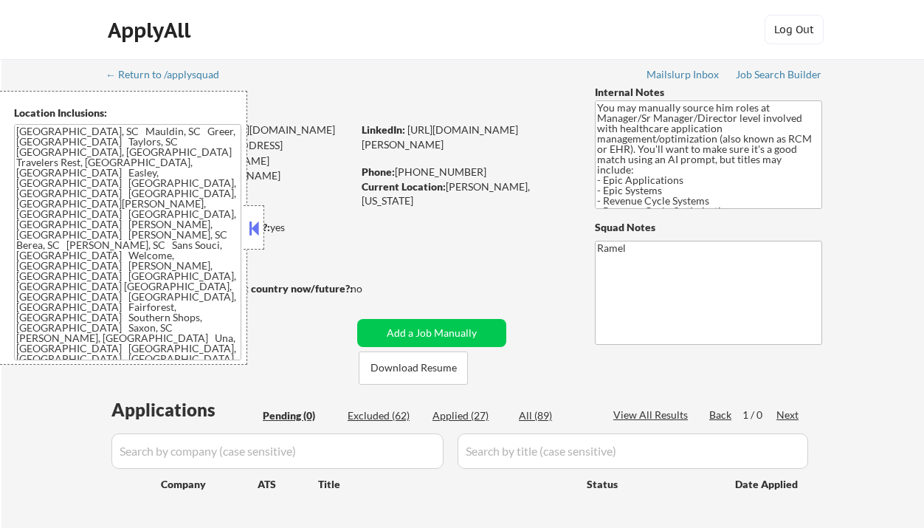
click at [249, 229] on button at bounding box center [254, 228] width 16 height 22
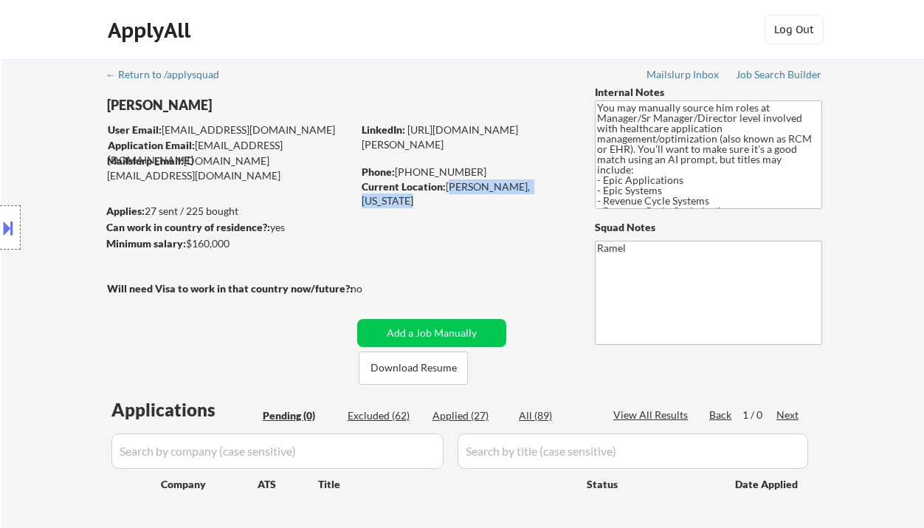
drag, startPoint x: 448, startPoint y: 188, endPoint x: 567, endPoint y: 182, distance: 119.0
click at [567, 182] on div "Current Location: Woodruff, South Carolina" at bounding box center [466, 193] width 209 height 29
copy div "Woodruff, South Carolina"
click at [403, 333] on button "Add a Job Manually" at bounding box center [431, 333] width 149 height 28
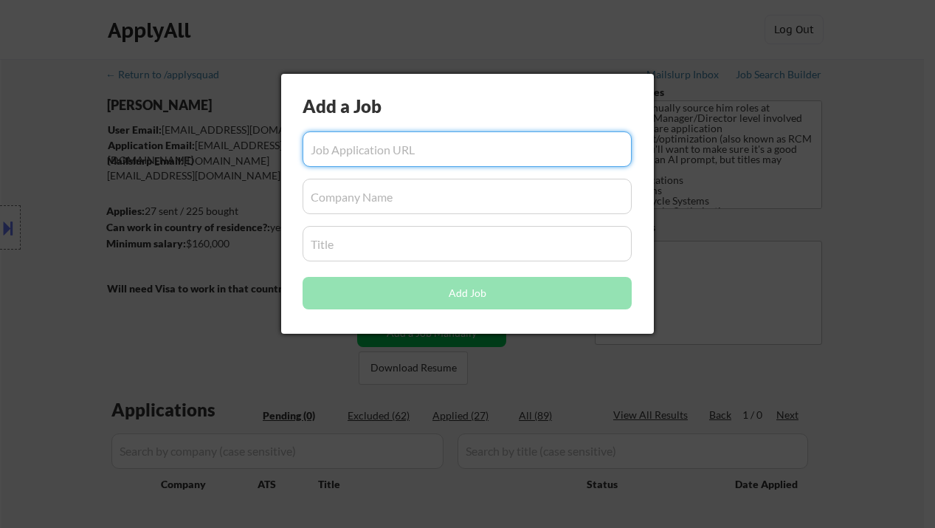
click at [370, 156] on input "input" at bounding box center [467, 148] width 329 height 35
paste input "https://www.simplyhired.com/job/upWBGTf9PnWsjwCeaKDBNB90O_7eXU3XvPK1fP7i0L-X2_s…"
type input "https://www.simplyhired.com/job/upWBGTf9PnWsjwCeaKDBNB90O_7eXU3XvPK1fP7i0L-X2_s…"
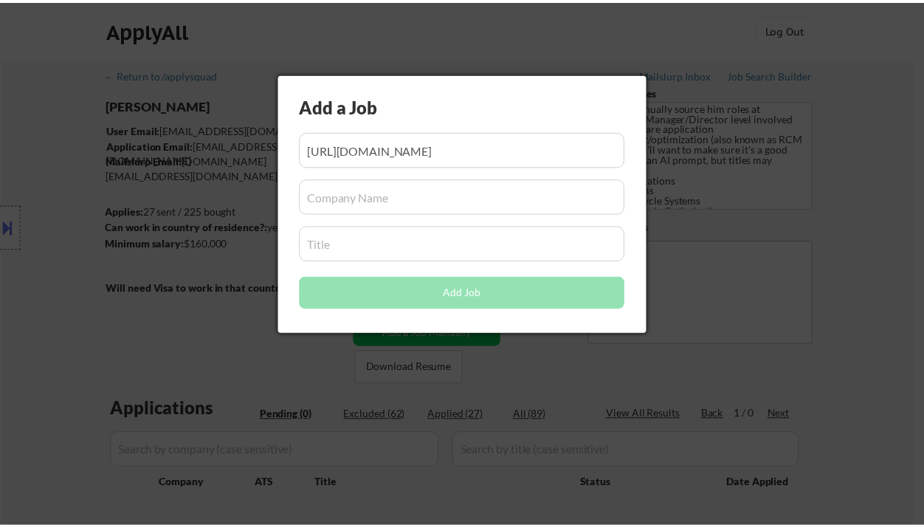
scroll to position [0, 0]
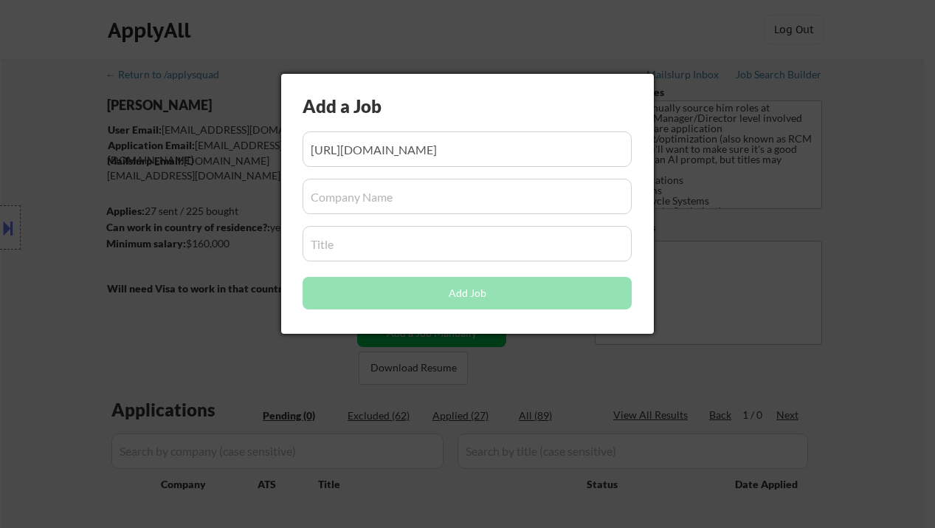
click at [410, 197] on input "input" at bounding box center [467, 196] width 329 height 35
paste input "Metro Vein Centers"
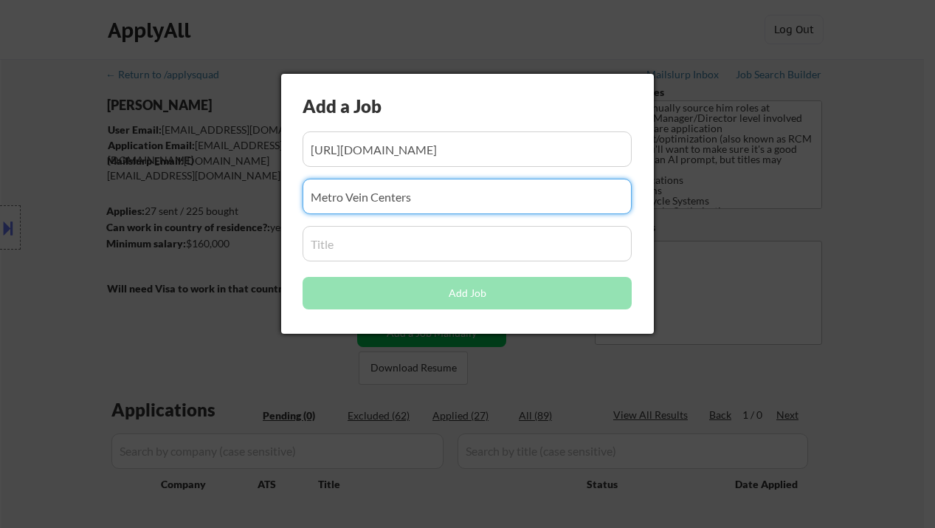
type input "Metro Vein Centers"
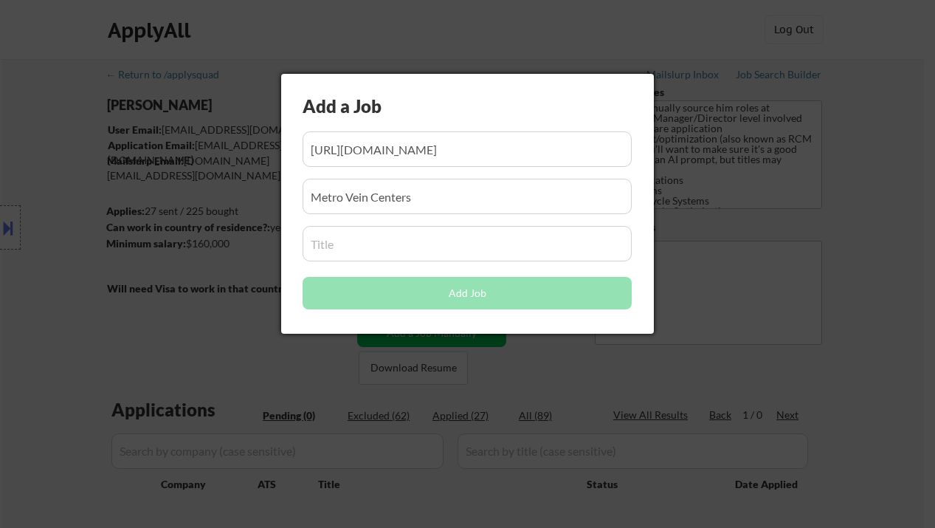
click at [355, 236] on input "input" at bounding box center [467, 243] width 329 height 35
paste input "Director of Revenue Cycle Operations & Strategy"
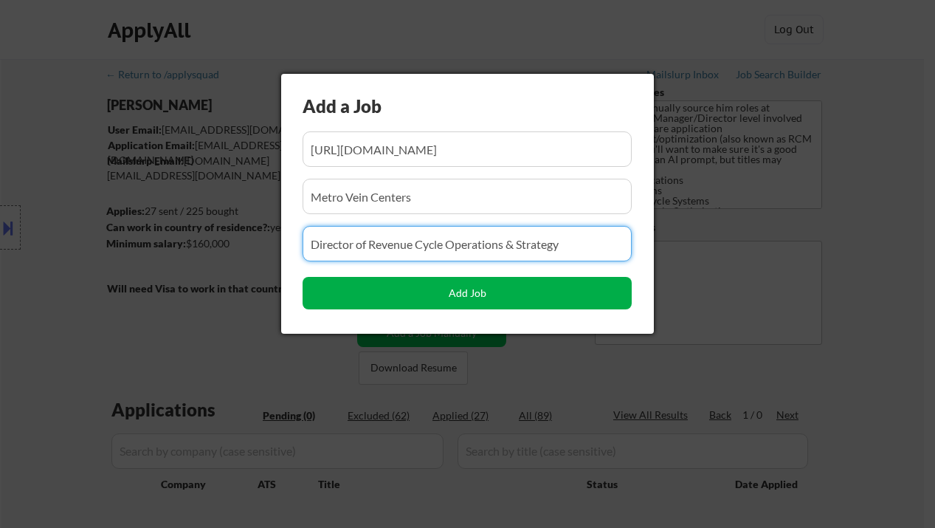
type input "Director of Revenue Cycle Operations & Strategy"
click at [439, 289] on button "Add Job" at bounding box center [467, 293] width 329 height 32
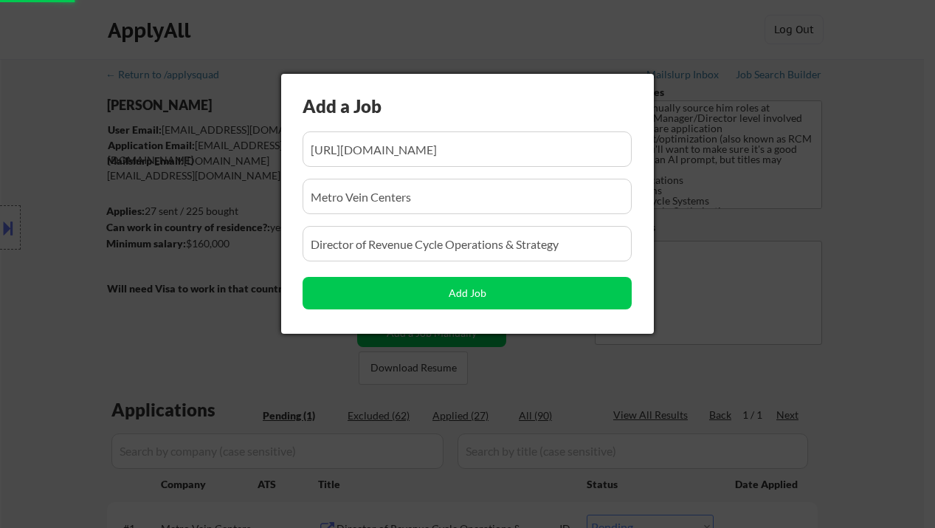
click at [886, 367] on div at bounding box center [467, 264] width 935 height 528
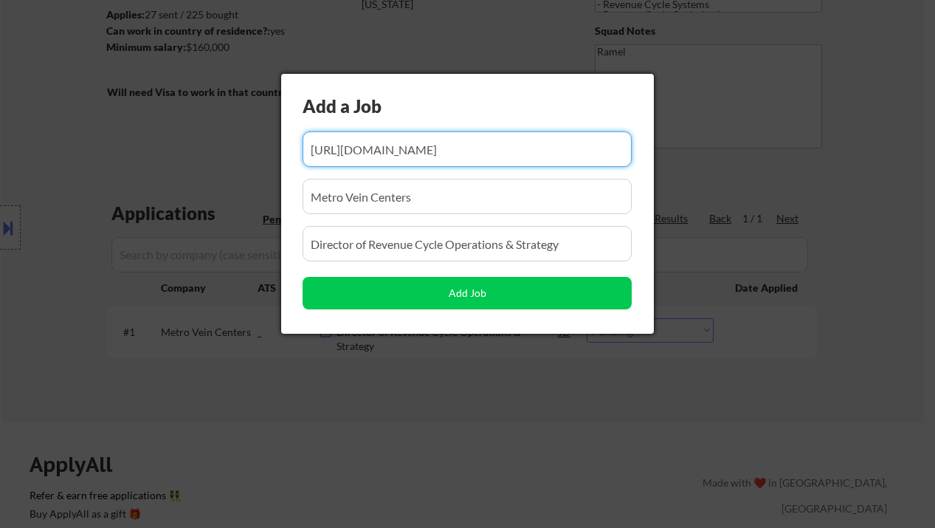
scroll to position [0, 230]
click at [615, 377] on div at bounding box center [467, 264] width 935 height 528
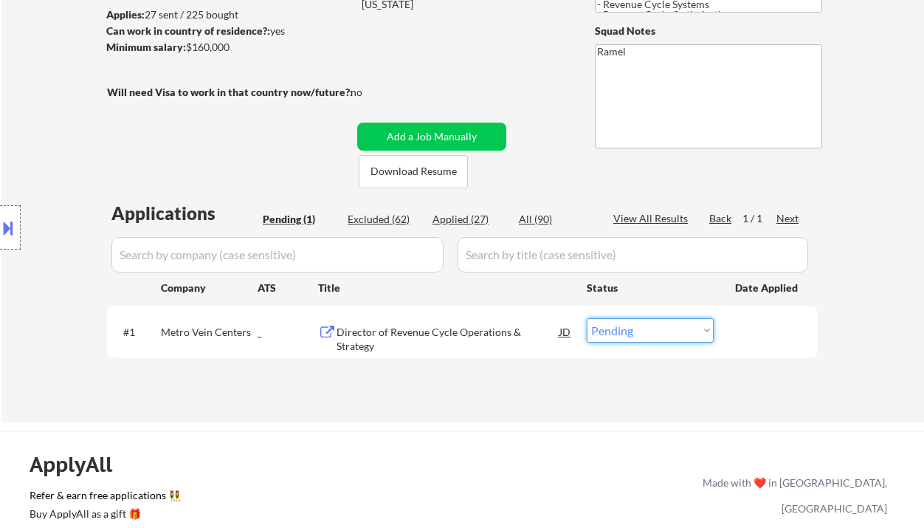
click at [624, 338] on select "Choose an option... Pending Applied Excluded (Questions) Excluded (Expired) Exc…" at bounding box center [650, 330] width 127 height 24
select select ""applied""
click at [587, 318] on select "Choose an option... Pending Applied Excluded (Questions) Excluded (Expired) Exc…" at bounding box center [650, 330] width 127 height 24
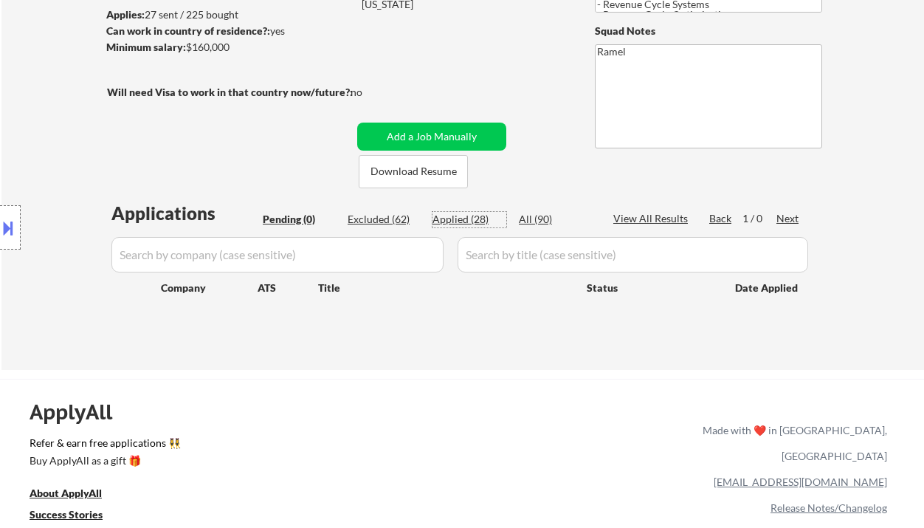
click at [470, 215] on div "Applied (28)" at bounding box center [469, 219] width 74 height 15
select select ""applied""
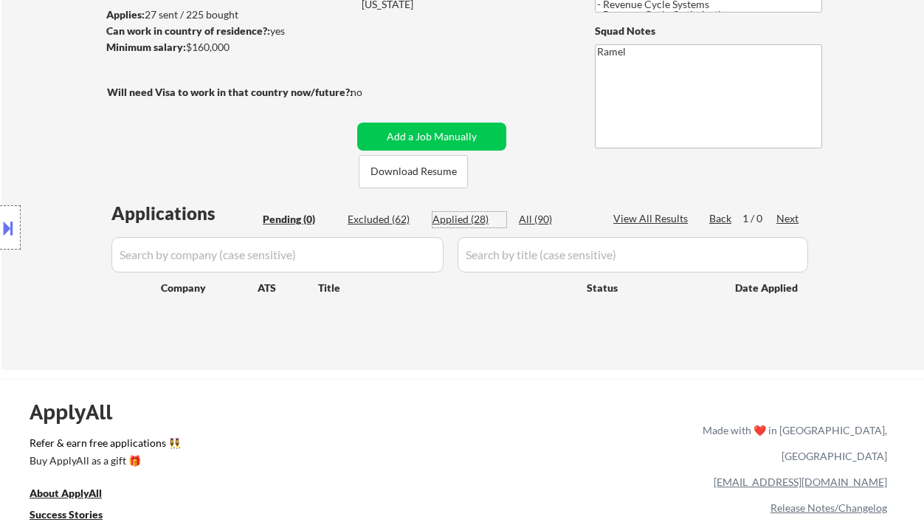
select select ""applied""
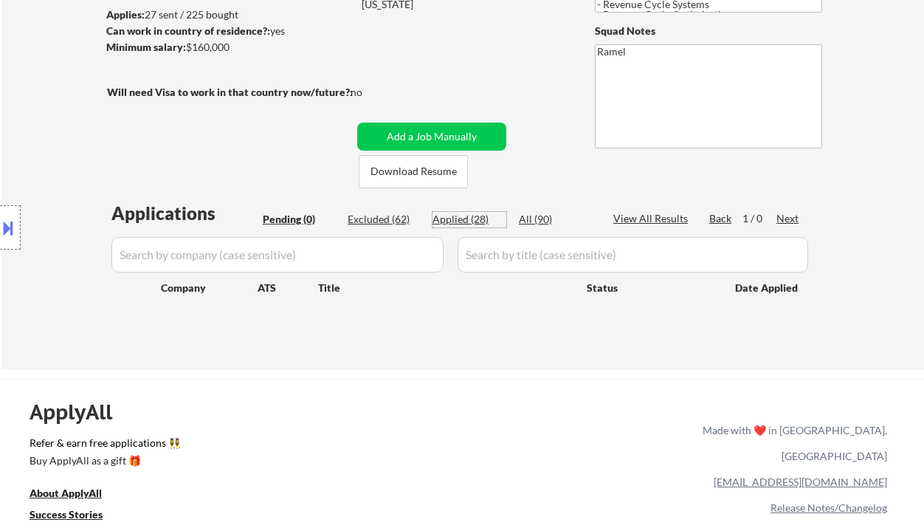
select select ""applied""
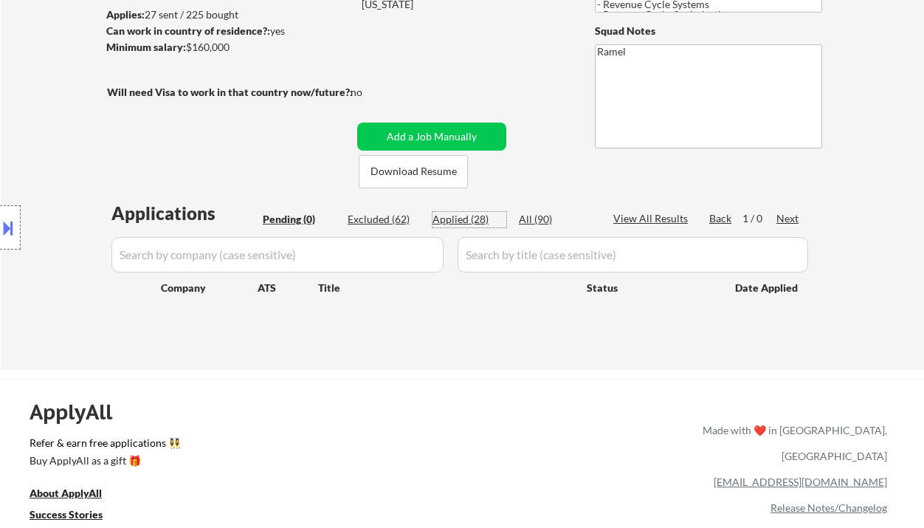
select select ""applied""
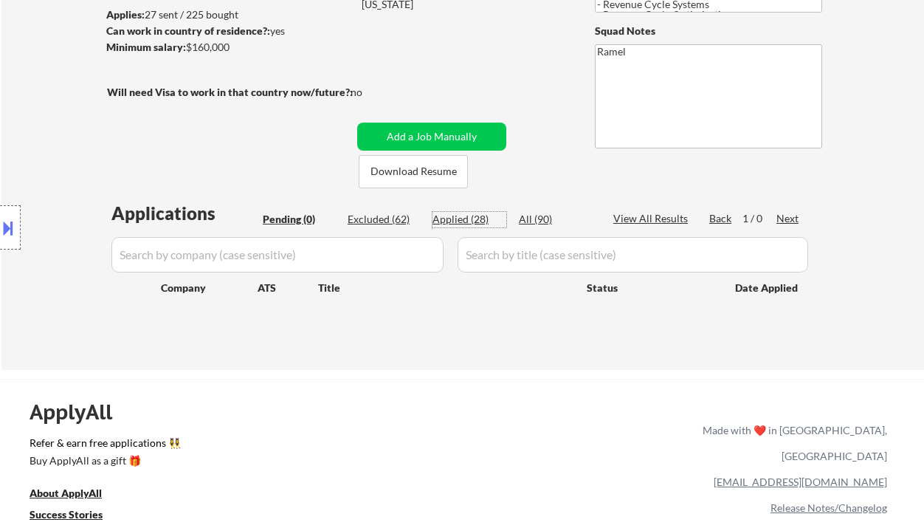
select select ""applied""
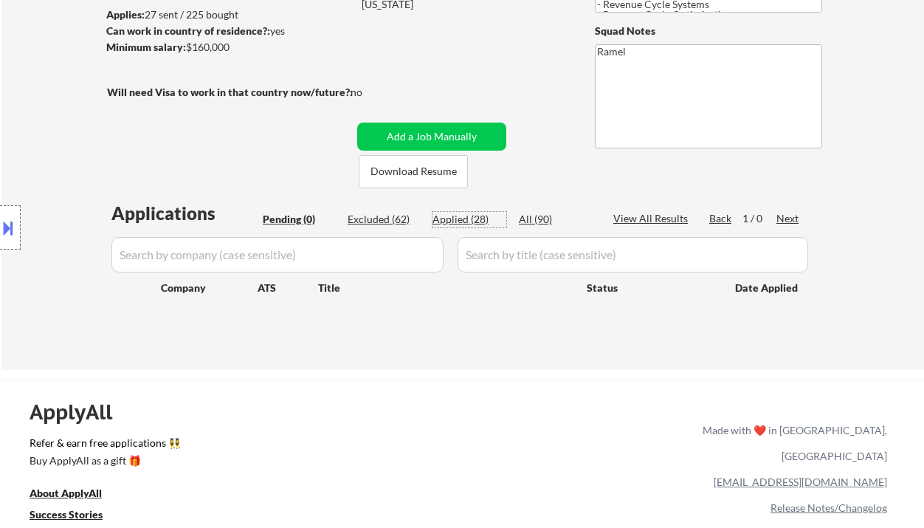
select select ""applied""
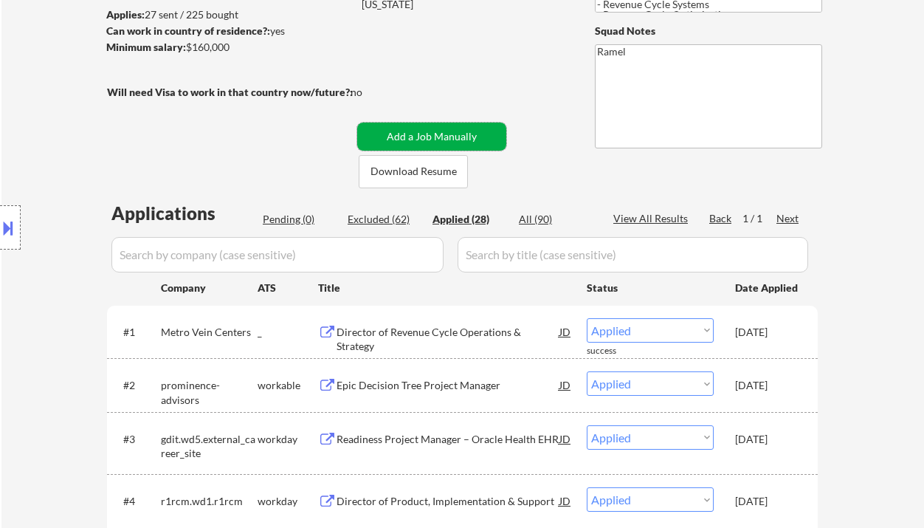
click at [432, 131] on button "Add a Job Manually" at bounding box center [431, 136] width 149 height 28
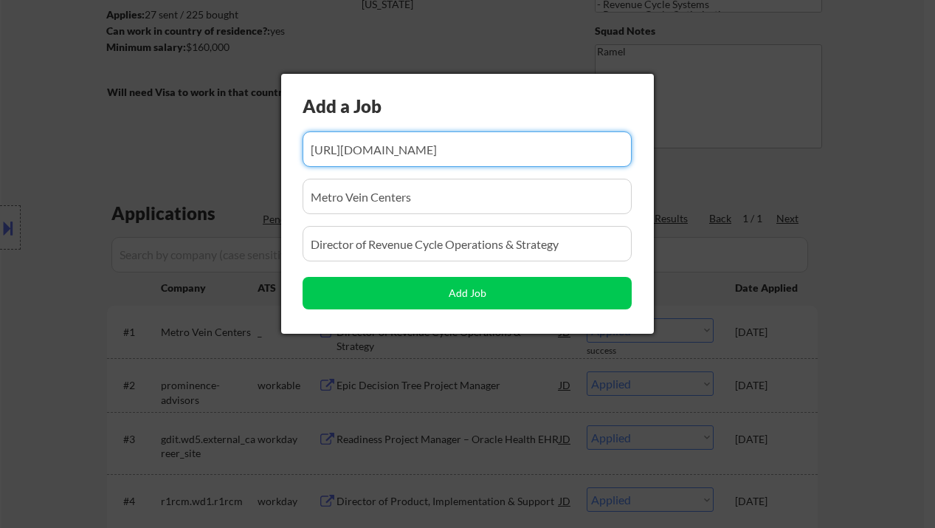
click at [426, 152] on input "input" at bounding box center [467, 148] width 329 height 35
paste input "https://www.simplyhired.com/job/VnaBc_BKE54bmOcMPYIWkGtQVkOatitx98dWxthQjnWEjbJ…"
type input "https://www.simplyhired.com/job/VnaBc_BKE54bmOcMPYIWkGtQVkOatitx98dWxthQjnWEjbJ…"
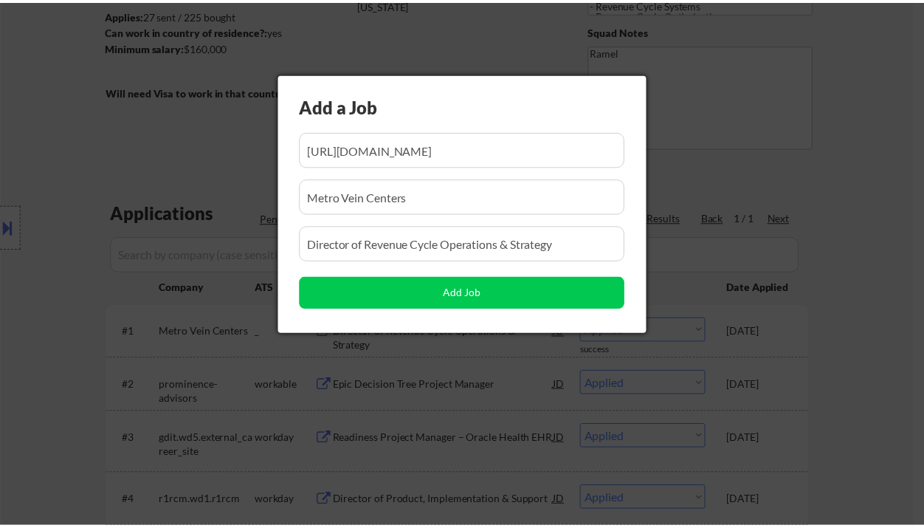
scroll to position [0, 0]
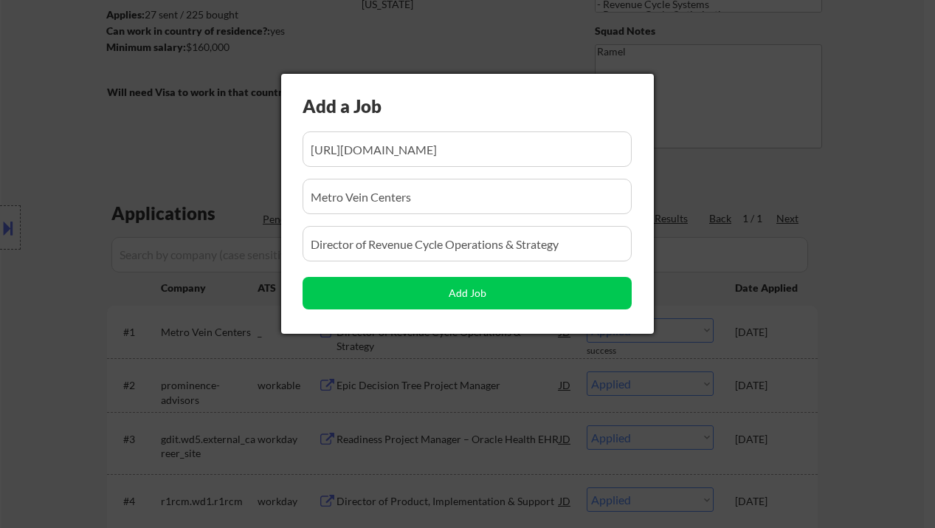
drag, startPoint x: 438, startPoint y: 199, endPoint x: 293, endPoint y: 202, distance: 145.4
click at [293, 202] on div "Add a Job Add Job" at bounding box center [467, 204] width 373 height 260
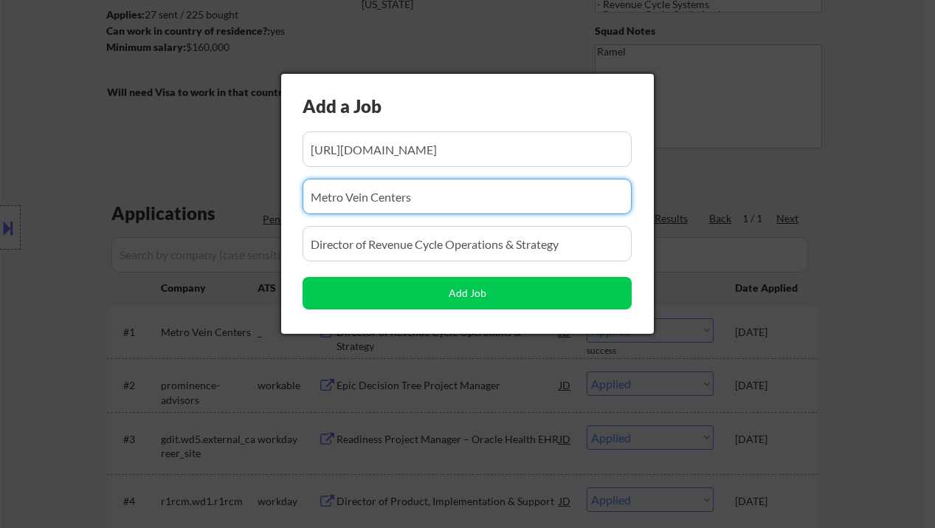
paste input "Wipfli"
type input "Wipfli"
click at [442, 250] on input "input" at bounding box center [467, 243] width 329 height 35
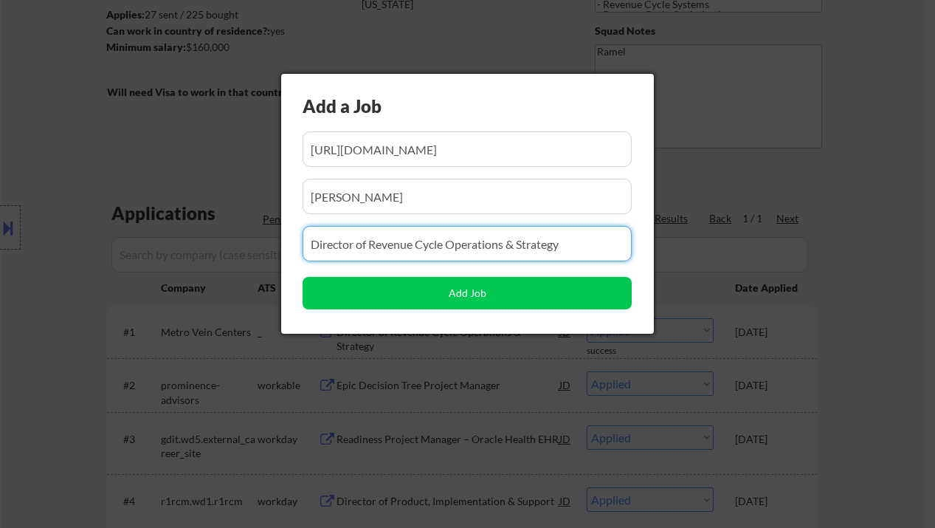
paste input "FQHC Strategy Manager"
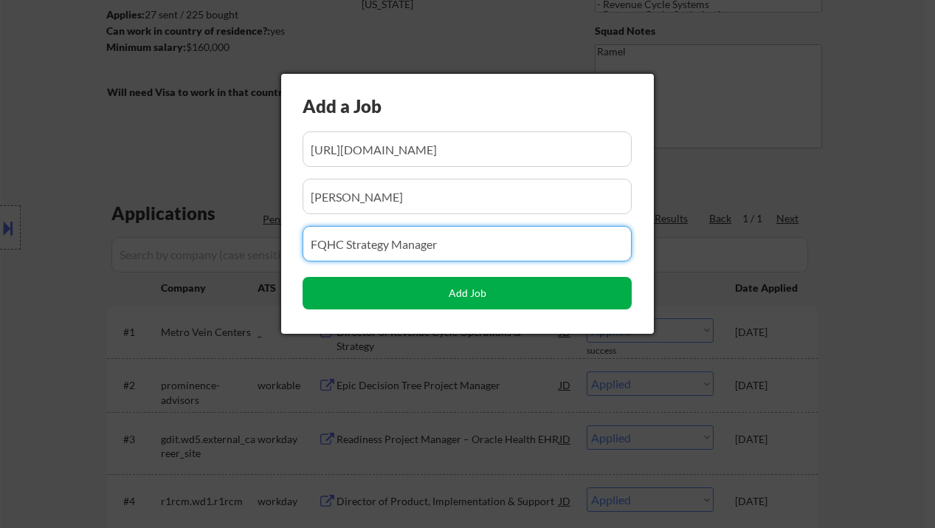
type input "FQHC Strategy Manager"
click at [423, 287] on button "Add Job" at bounding box center [467, 293] width 329 height 32
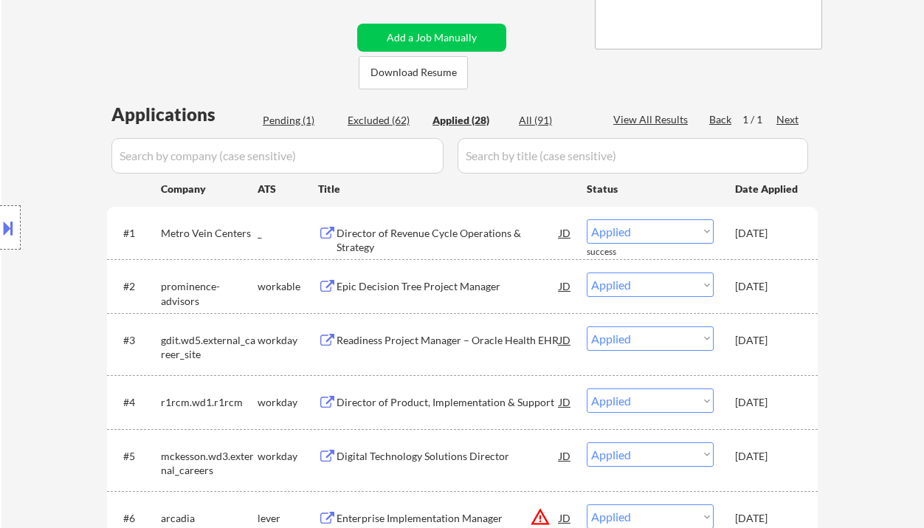
scroll to position [98, 0]
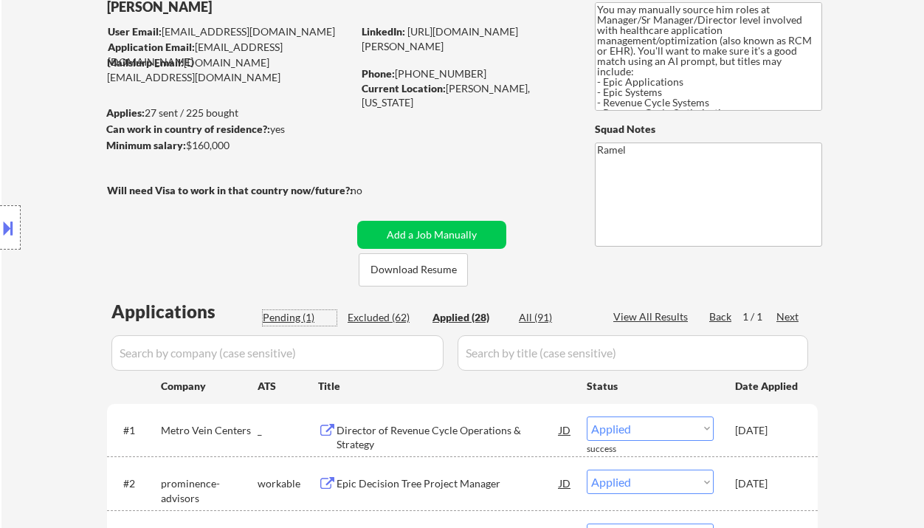
click at [286, 319] on div "Pending (1)" at bounding box center [300, 317] width 74 height 15
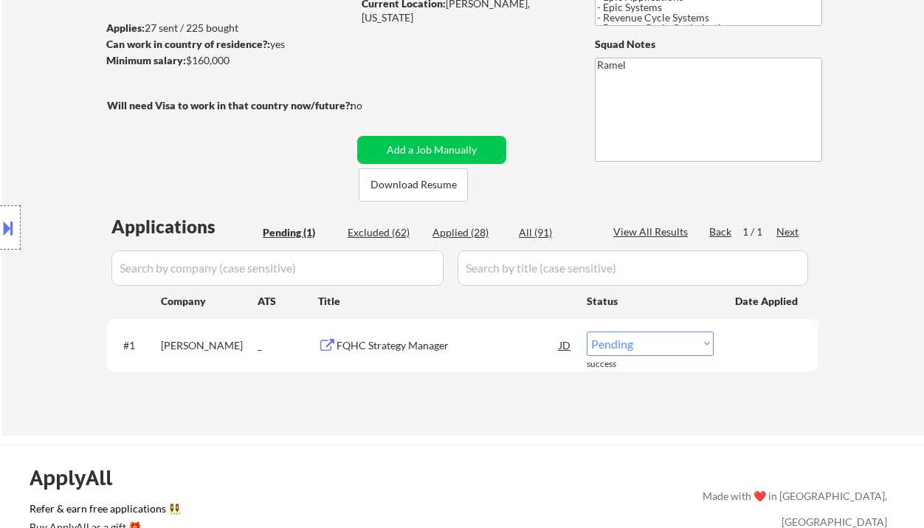
scroll to position [196, 0]
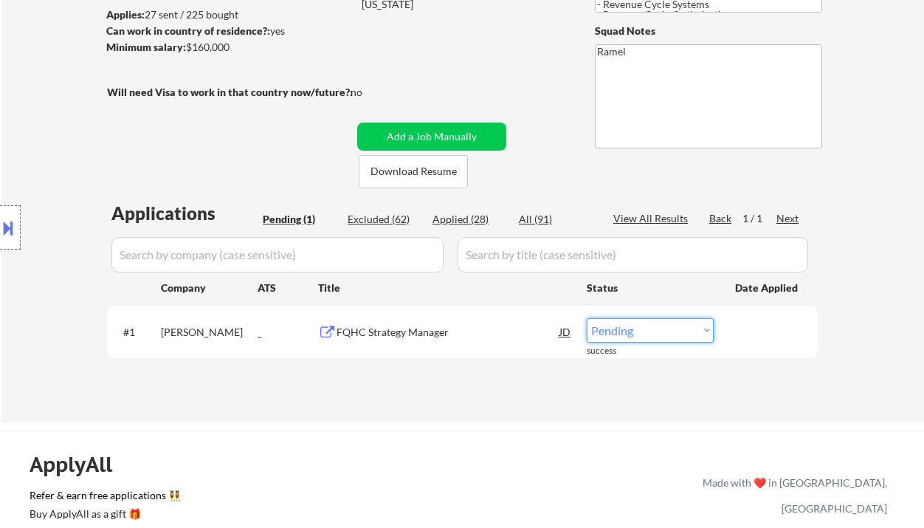
click at [660, 332] on select "Choose an option... Pending Applied Excluded (Questions) Excluded (Expired) Exc…" at bounding box center [650, 330] width 127 height 24
select select ""applied""
click at [587, 318] on select "Choose an option... Pending Applied Excluded (Questions) Excluded (Expired) Exc…" at bounding box center [650, 330] width 127 height 24
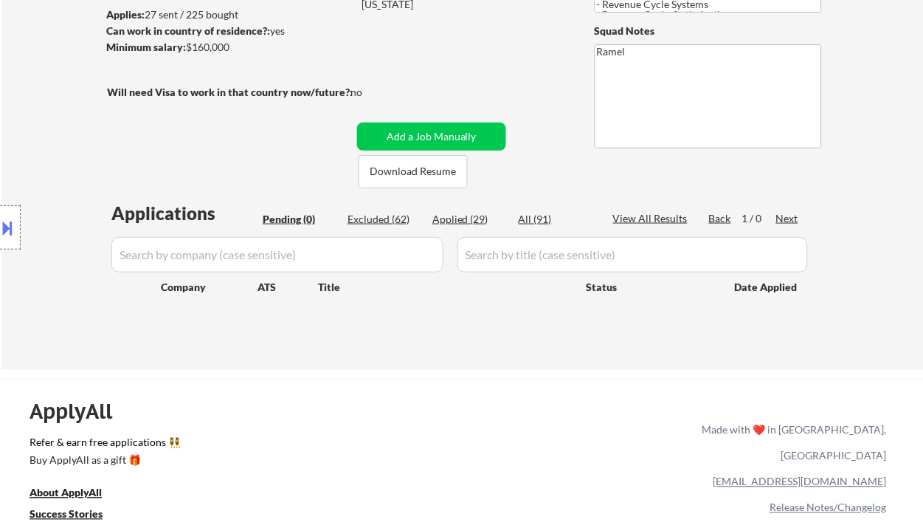
scroll to position [0, 0]
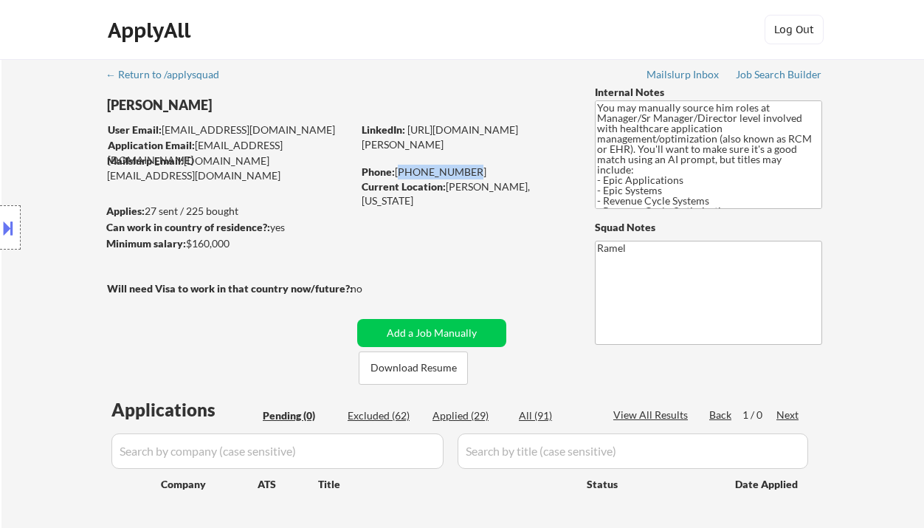
drag, startPoint x: 443, startPoint y: 165, endPoint x: 397, endPoint y: 169, distance: 46.6
click at [397, 169] on div "Phone: 864-706-0990" at bounding box center [466, 172] width 209 height 15
copy div "864-706-0990"
click at [472, 188] on div "Current Location: Woodruff, South Carolina" at bounding box center [466, 193] width 209 height 29
drag, startPoint x: 472, startPoint y: 188, endPoint x: 478, endPoint y: 192, distance: 7.6
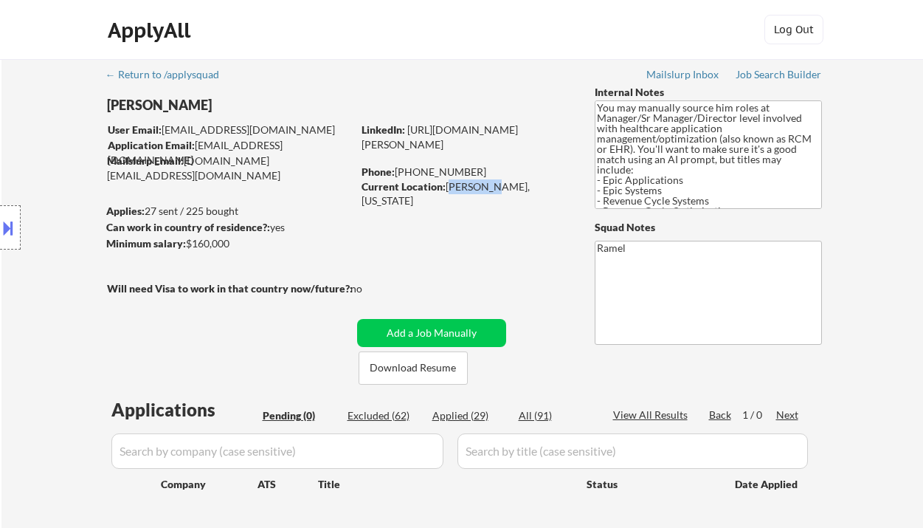
click at [478, 192] on div "Current Location: Woodruff, South Carolina" at bounding box center [466, 193] width 209 height 29
copy div "Woodruff"
click at [464, 186] on div "Current Location: Woodruff, South Carolina" at bounding box center [466, 193] width 209 height 29
drag, startPoint x: 449, startPoint y: 187, endPoint x: 560, endPoint y: 183, distance: 111.5
click at [560, 183] on div "Current Location: Woodruff, South Carolina" at bounding box center [466, 193] width 209 height 29
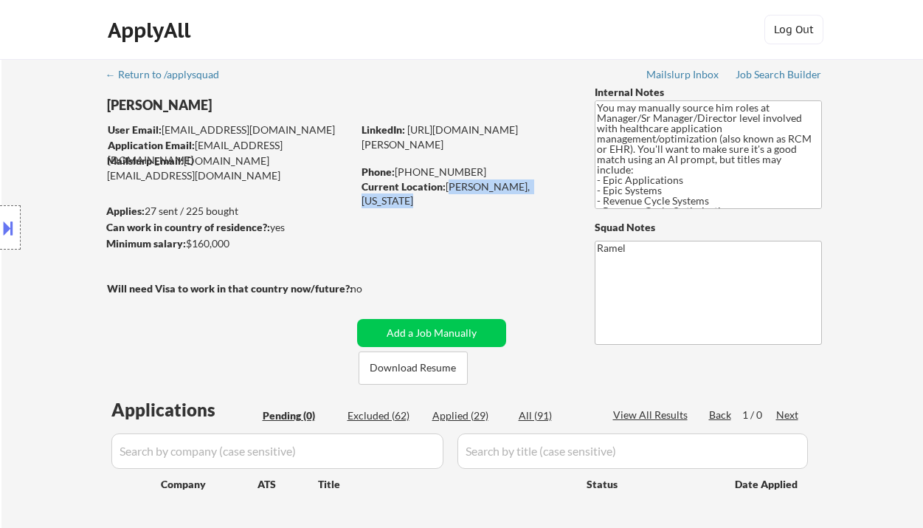
copy div "Woodruff, South Carolina"
drag, startPoint x: 418, startPoint y: 339, endPoint x: 437, endPoint y: 333, distance: 20.1
click at [418, 338] on button "Add a Job Manually" at bounding box center [431, 333] width 149 height 28
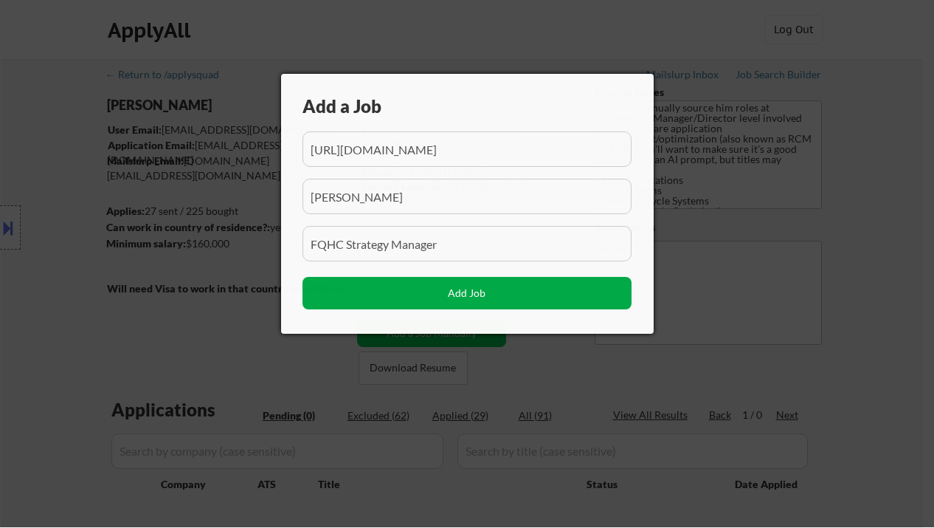
scroll to position [0, 855]
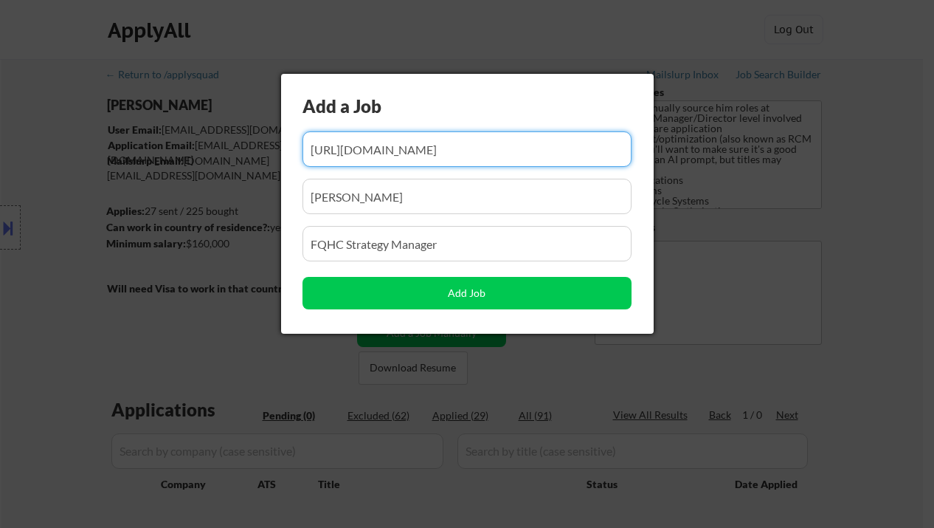
click at [449, 141] on input "input" at bounding box center [467, 148] width 329 height 35
paste input "https://www.remoterocketship.com/company/shrinerschildrens-org/jobs/executive-d…"
type input "https://www.remoterocketship.com/company/shrinerschildrens-org/jobs/executive-d…"
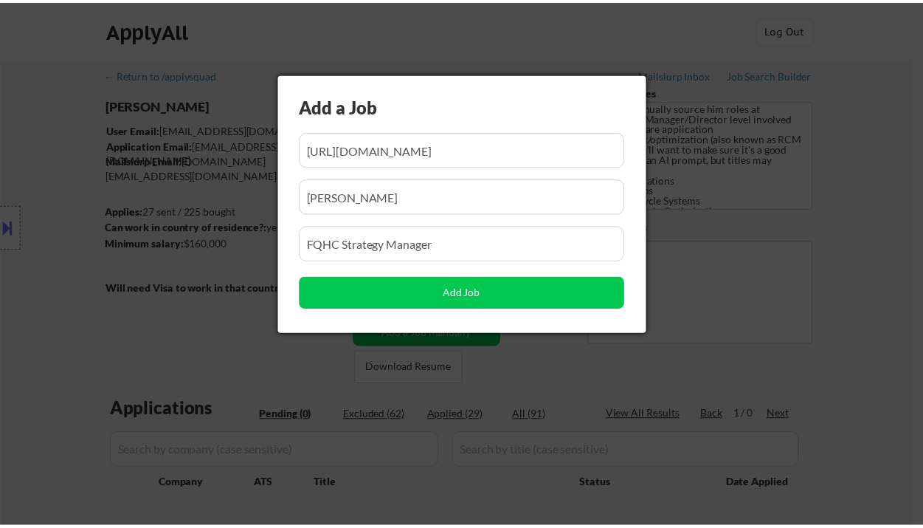
scroll to position [0, 0]
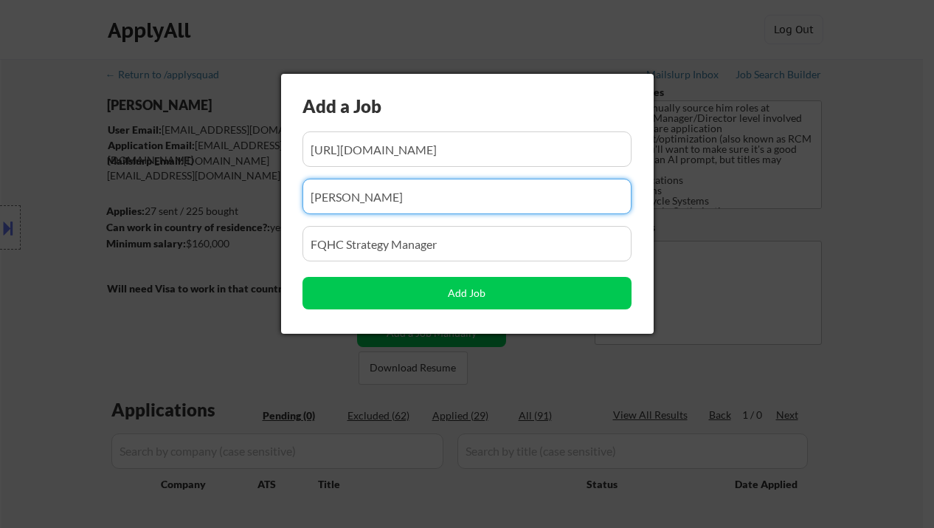
drag, startPoint x: 352, startPoint y: 200, endPoint x: 270, endPoint y: 191, distance: 82.4
click at [270, 191] on body "← Return to /applysquad Mailslurp Inbox Job Search Builder Nicholas Page User E…" at bounding box center [467, 264] width 934 height 528
paste input "Shriners Children's"
type input "Shriners Children's"
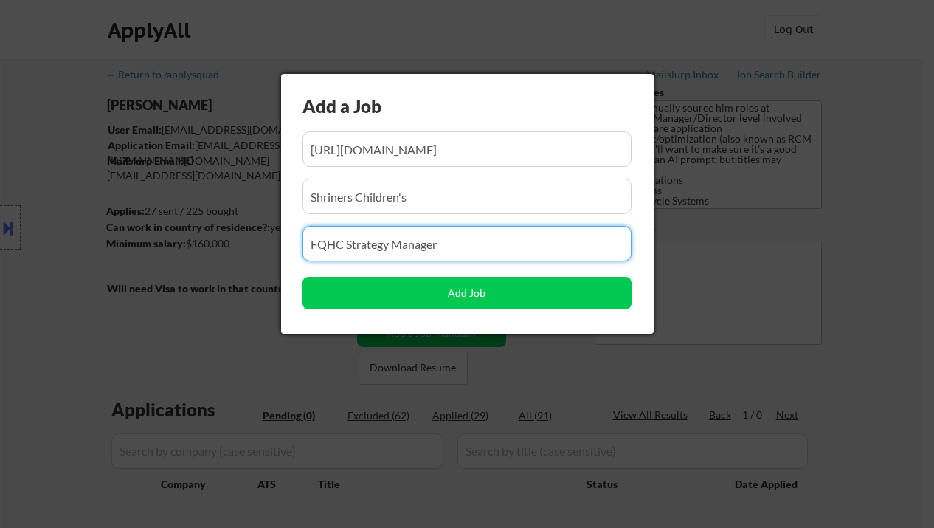
drag, startPoint x: 486, startPoint y: 244, endPoint x: 277, endPoint y: 235, distance: 209.1
click at [282, 233] on div "Add a Job Add Job" at bounding box center [467, 204] width 373 height 260
paste input "Executive Director, Revenue Cycle"
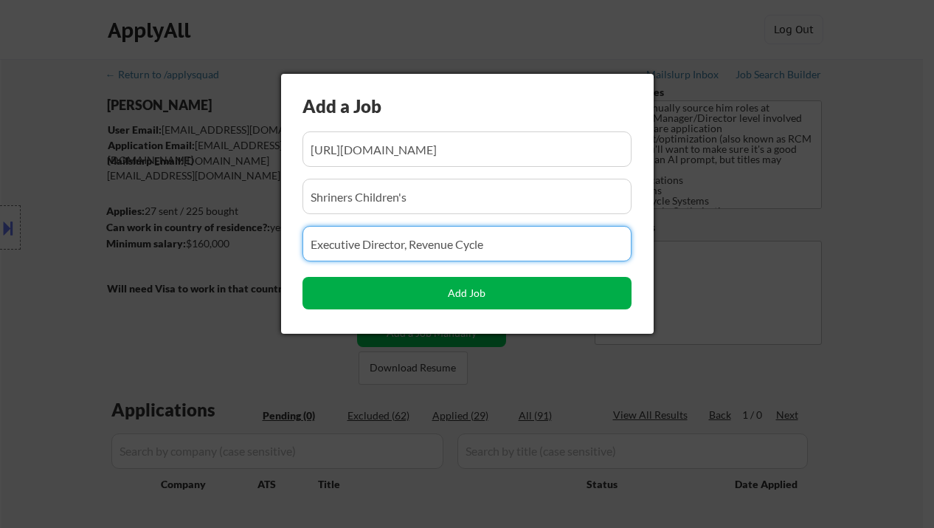
type input "Executive Director, Revenue Cycle"
click at [430, 294] on button "Add Job" at bounding box center [467, 293] width 329 height 32
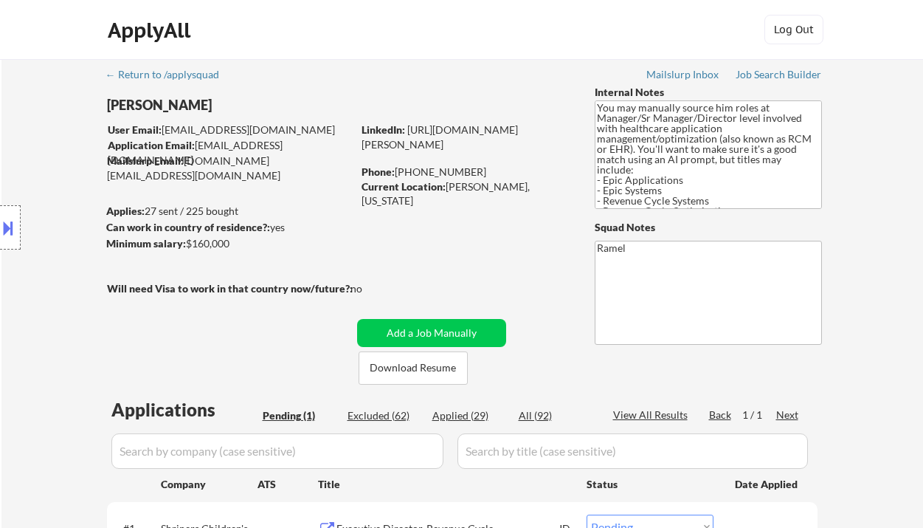
click at [848, 309] on div "← Return to /applysquad Mailslurp Inbox Job Search Builder Nicholas Page User E…" at bounding box center [462, 338] width 922 height 559
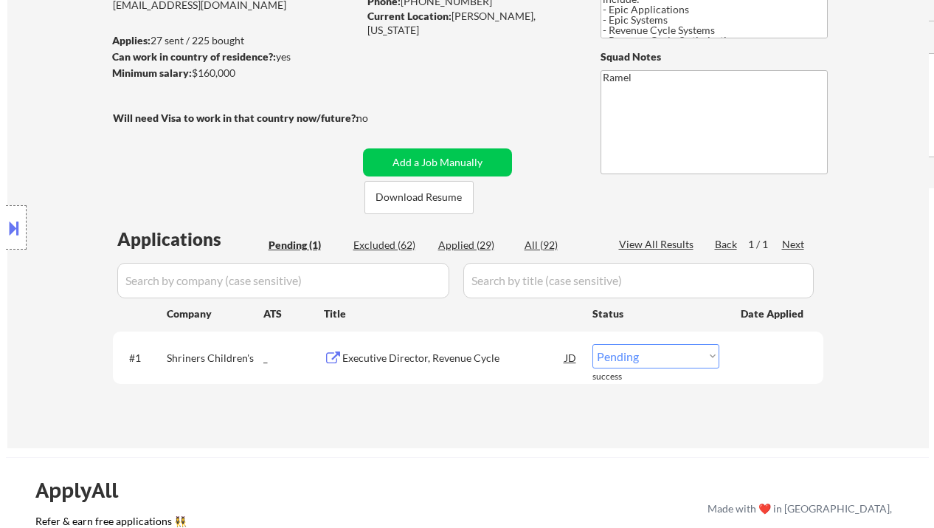
scroll to position [196, 0]
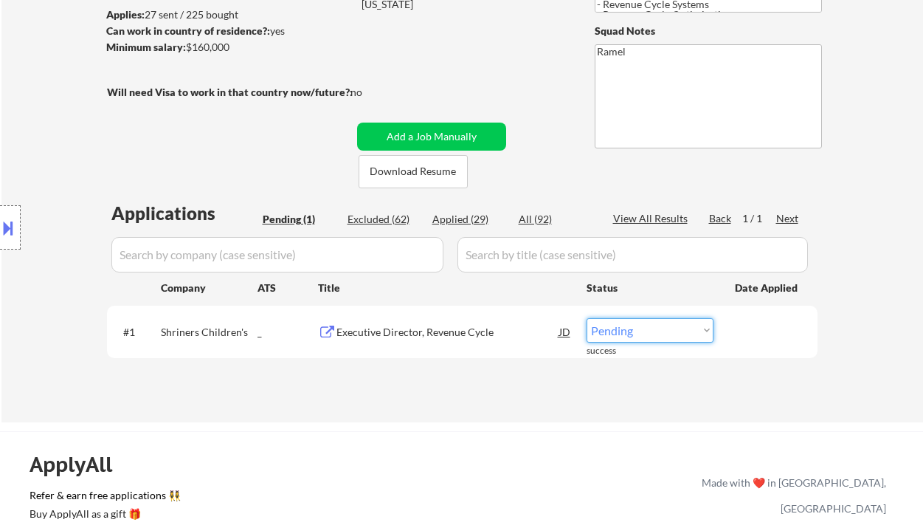
drag, startPoint x: 659, startPoint y: 325, endPoint x: 660, endPoint y: 341, distance: 16.3
click at [659, 325] on select "Choose an option... Pending Applied Excluded (Questions) Excluded (Expired) Exc…" at bounding box center [650, 330] width 127 height 24
select select ""applied""
click at [587, 318] on select "Choose an option... Pending Applied Excluded (Questions) Excluded (Expired) Exc…" at bounding box center [650, 330] width 127 height 24
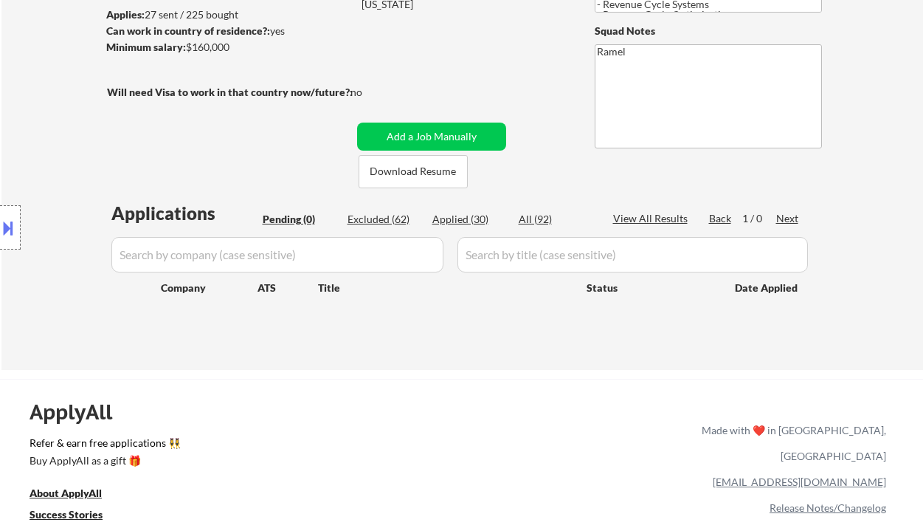
click at [474, 216] on div "Applied (30)" at bounding box center [469, 219] width 74 height 15
select select ""applied""
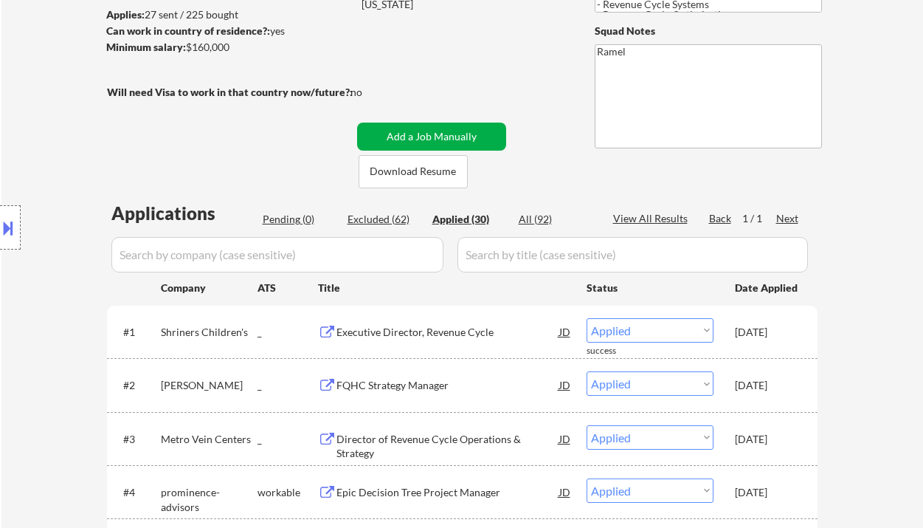
click at [438, 135] on button "Add a Job Manually" at bounding box center [431, 136] width 149 height 28
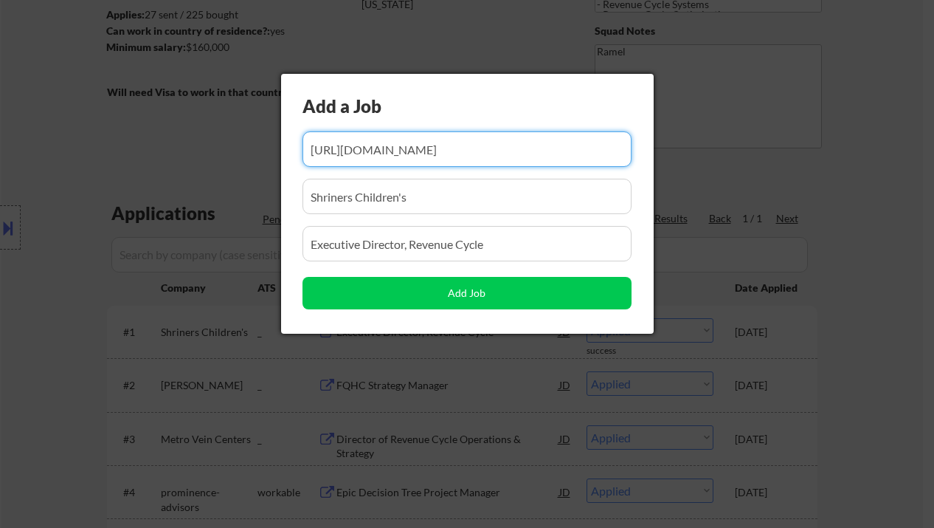
click at [449, 148] on input "input" at bounding box center [467, 148] width 329 height 35
paste input "https://www.remoterocketship.com/company/nachc-org-2/jobs/director-of-revenue-c…"
type input "https://www.remoterocketship.com/company/nachc-org-2/jobs/director-of-revenue-c…"
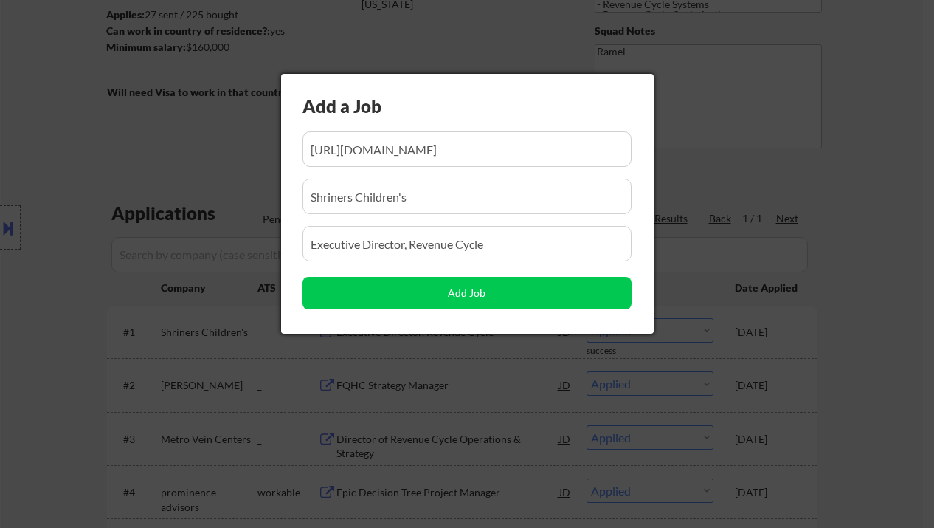
scroll to position [0, 0]
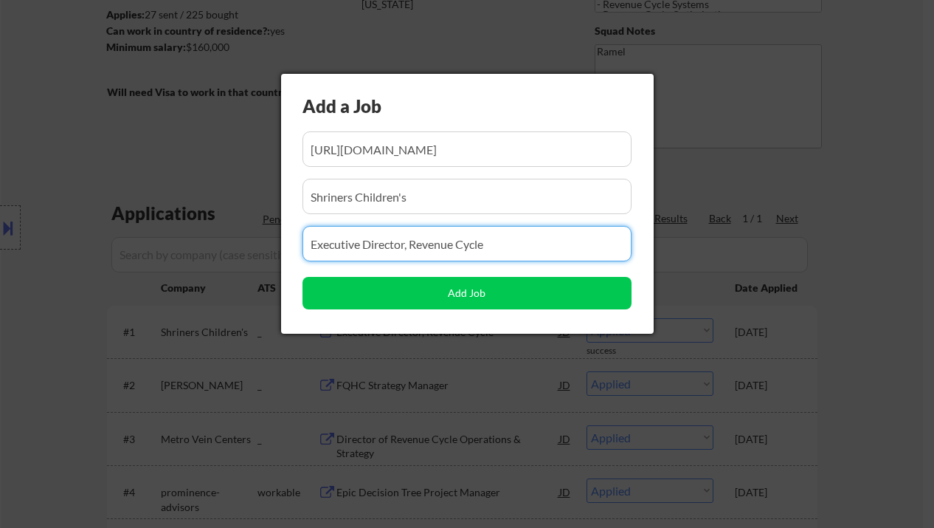
drag, startPoint x: 522, startPoint y: 252, endPoint x: 250, endPoint y: 239, distance: 271.9
click at [252, 238] on body "← Return to /applysquad Mailslurp Inbox Job Search Builder Nicholas Page User E…" at bounding box center [467, 68] width 934 height 528
paste input "Director of Revenue Cycle"
type input "Director of Revenue Cycle"
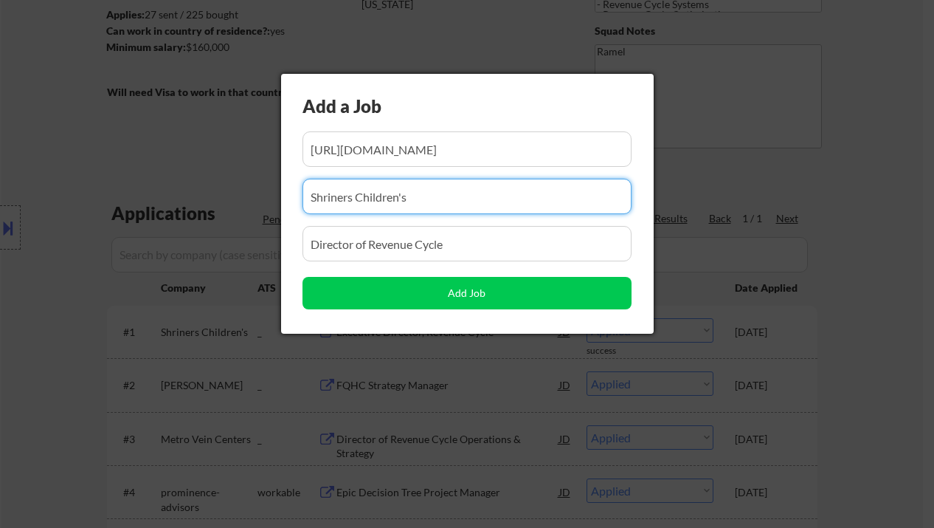
drag, startPoint x: 454, startPoint y: 196, endPoint x: 230, endPoint y: 200, distance: 223.6
click at [244, 201] on body "← Return to /applysquad Mailslurp Inbox Job Search Builder Nicholas Page User E…" at bounding box center [467, 68] width 934 height 528
paste input "dianahealth94"
drag, startPoint x: 421, startPoint y: 187, endPoint x: 287, endPoint y: 198, distance: 134.0
click at [287, 198] on div "Add a Job Add Job" at bounding box center [467, 204] width 373 height 260
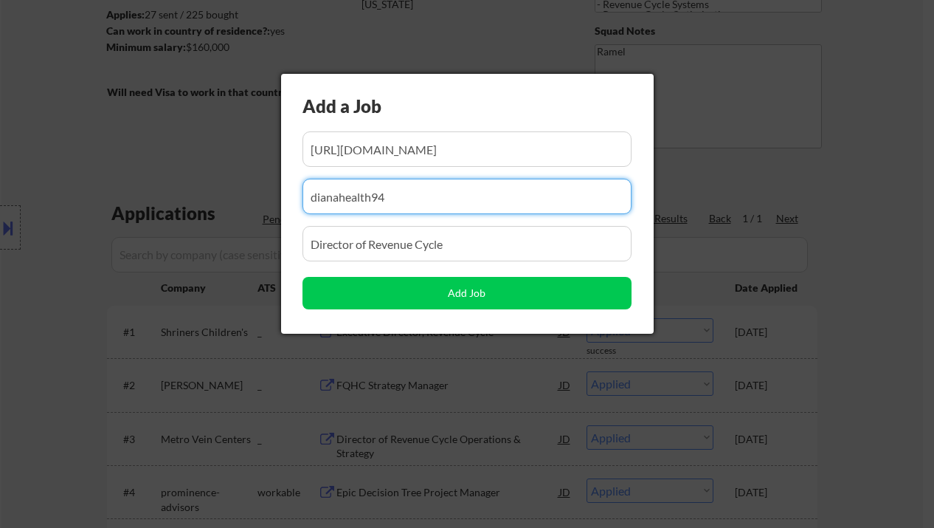
drag, startPoint x: 432, startPoint y: 210, endPoint x: 280, endPoint y: 201, distance: 152.2
click at [281, 201] on div "Add a Job Add Job" at bounding box center [467, 204] width 373 height 260
paste input "National Association of Community Health Centers (NACHC)"
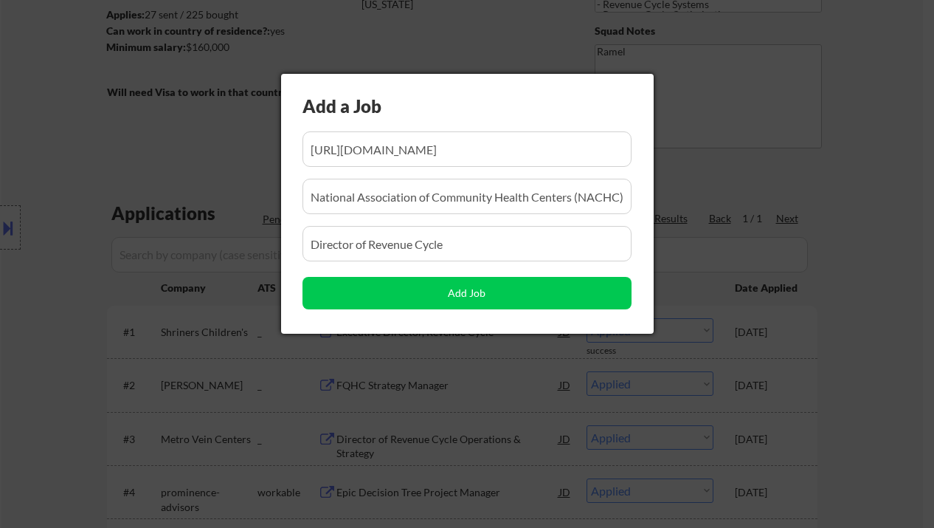
click at [519, 201] on input "input" at bounding box center [467, 196] width 329 height 35
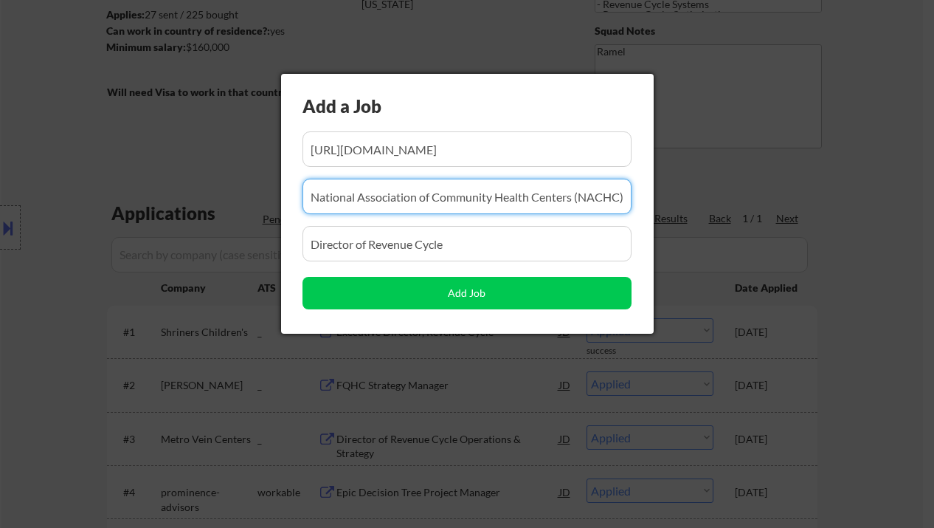
paste input "dianahealth94"
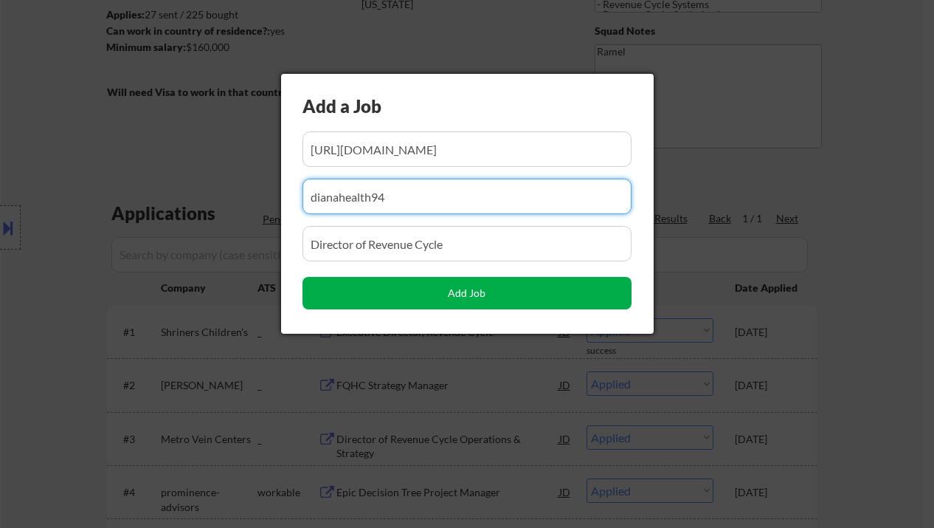
type input "dianahealth94"
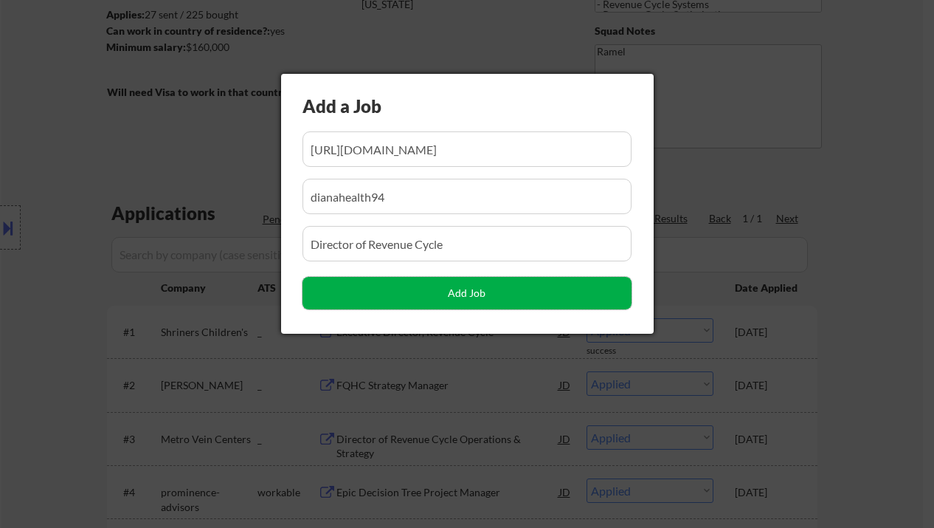
click at [553, 293] on button "Add Job" at bounding box center [467, 293] width 329 height 32
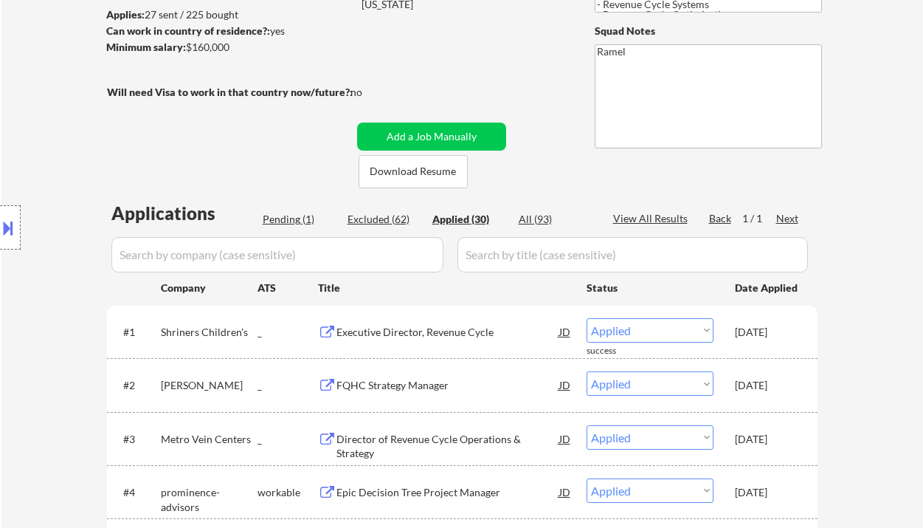
click at [307, 213] on div "Pending (1)" at bounding box center [300, 219] width 74 height 15
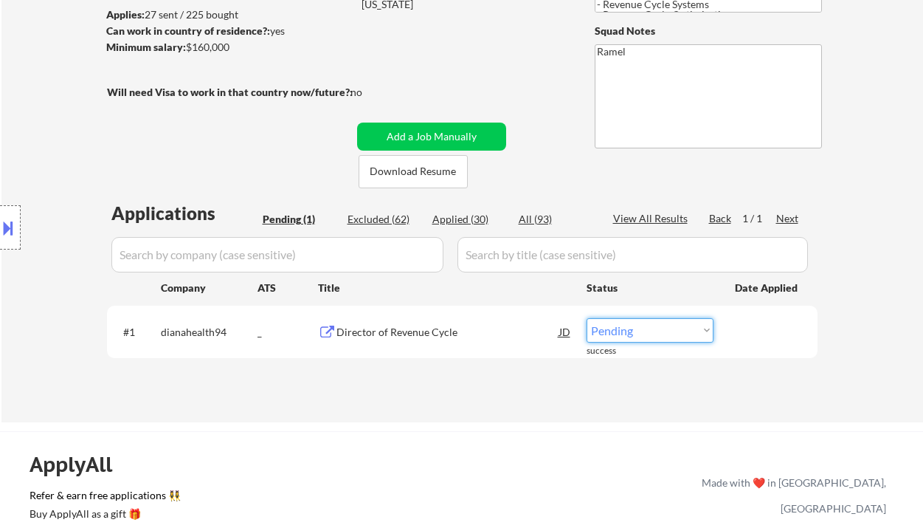
drag, startPoint x: 664, startPoint y: 328, endPoint x: 660, endPoint y: 341, distance: 13.1
click at [664, 328] on select "Choose an option... Pending Applied Excluded (Questions) Excluded (Expired) Exc…" at bounding box center [650, 330] width 127 height 24
select select ""applied""
click at [587, 318] on select "Choose an option... Pending Applied Excluded (Questions) Excluded (Expired) Exc…" at bounding box center [650, 330] width 127 height 24
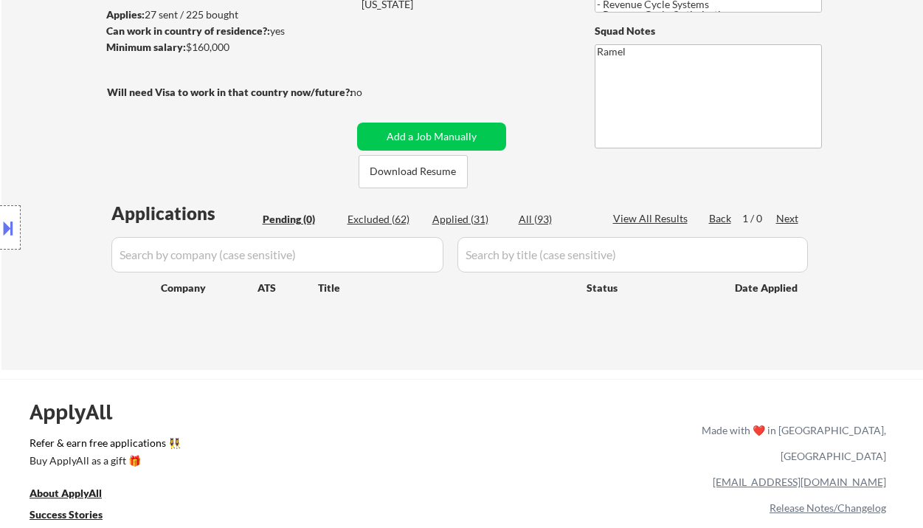
click at [473, 217] on div "Applied (31)" at bounding box center [469, 219] width 74 height 15
select select ""applied""
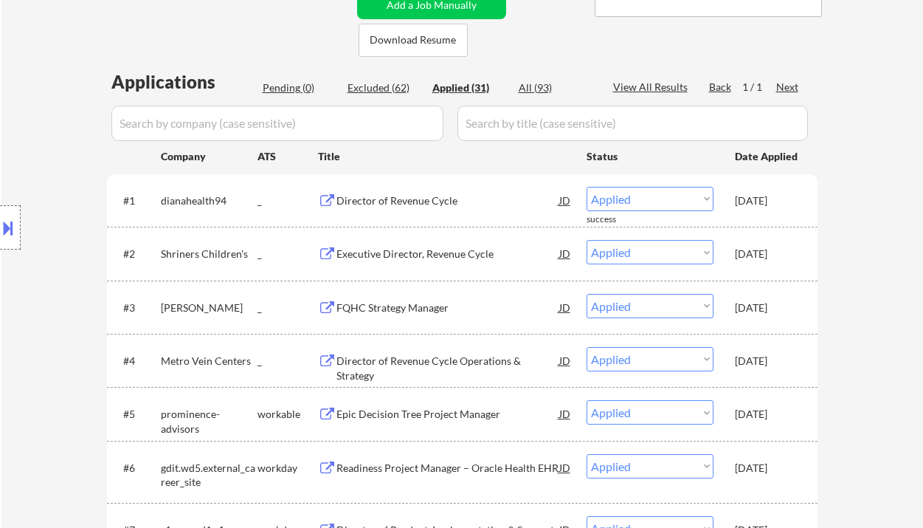
scroll to position [393, 0]
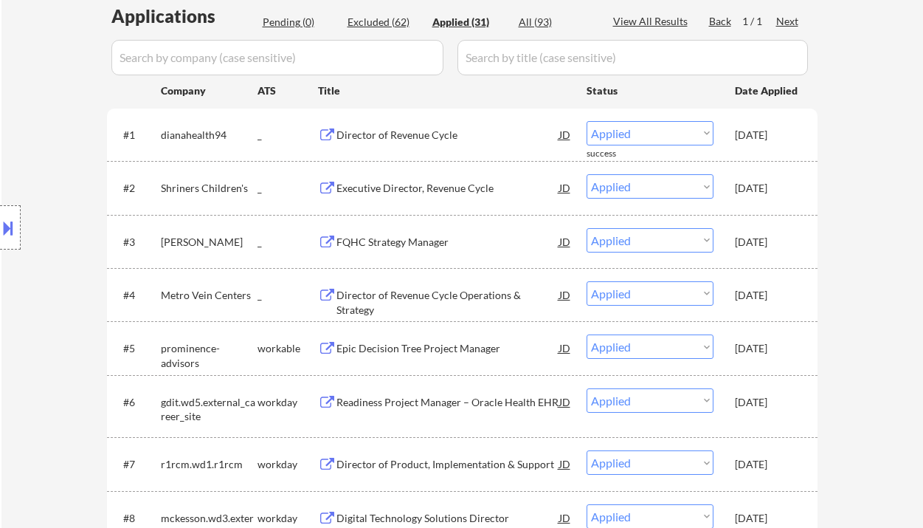
click at [30, 300] on div "Location Inclusions: Greenville, SC Mauldin, SC Greer, SC Taylors, SC Simpsonvi…" at bounding box center [132, 228] width 264 height 274
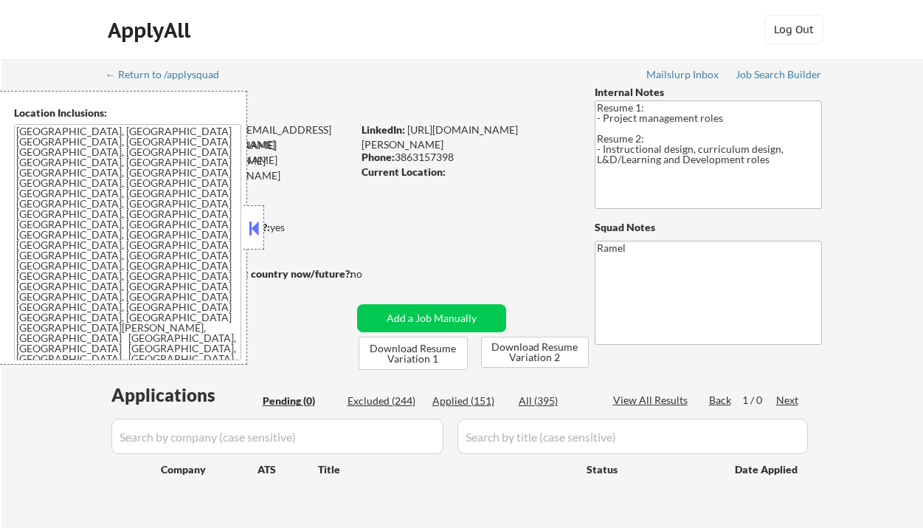
click at [252, 225] on button at bounding box center [254, 228] width 16 height 22
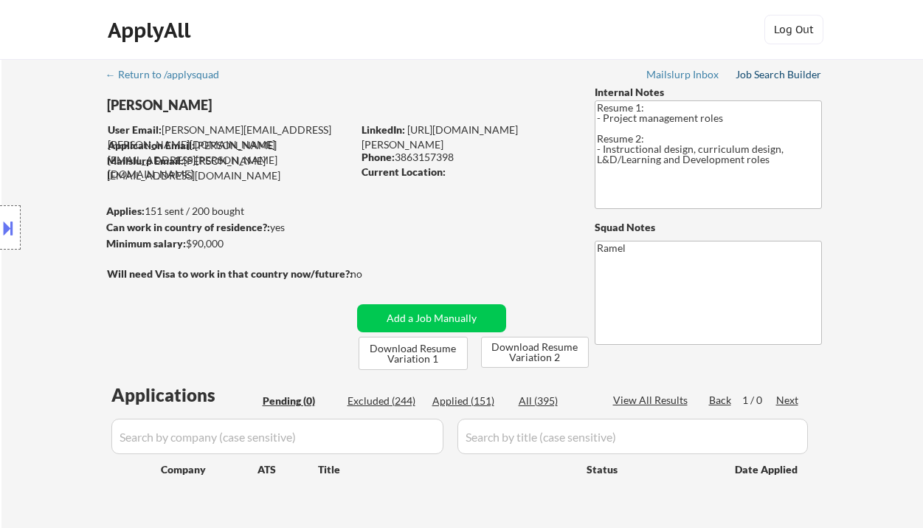
click at [764, 77] on div "Job Search Builder" at bounding box center [779, 74] width 86 height 10
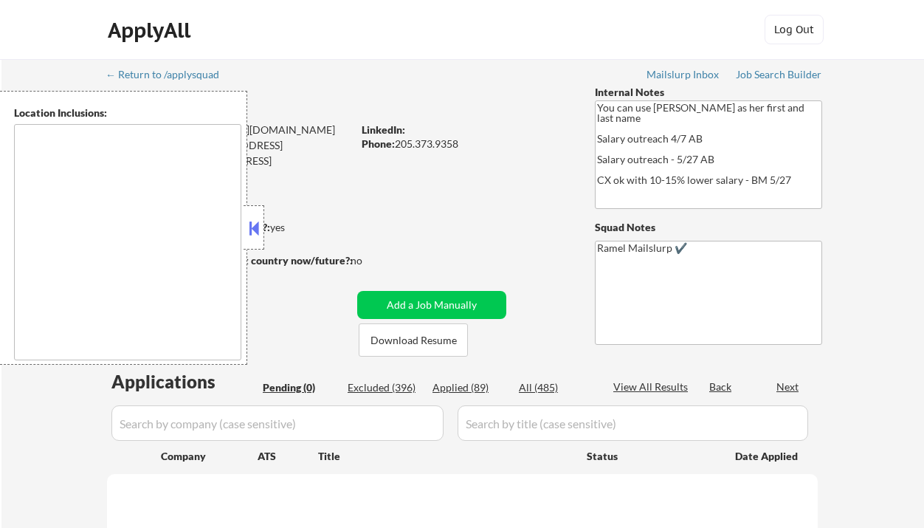
type textarea "[GEOGRAPHIC_DATA], [GEOGRAPHIC_DATA], AL [GEOGRAPHIC_DATA], AL [GEOGRAPHIC_DATA…"
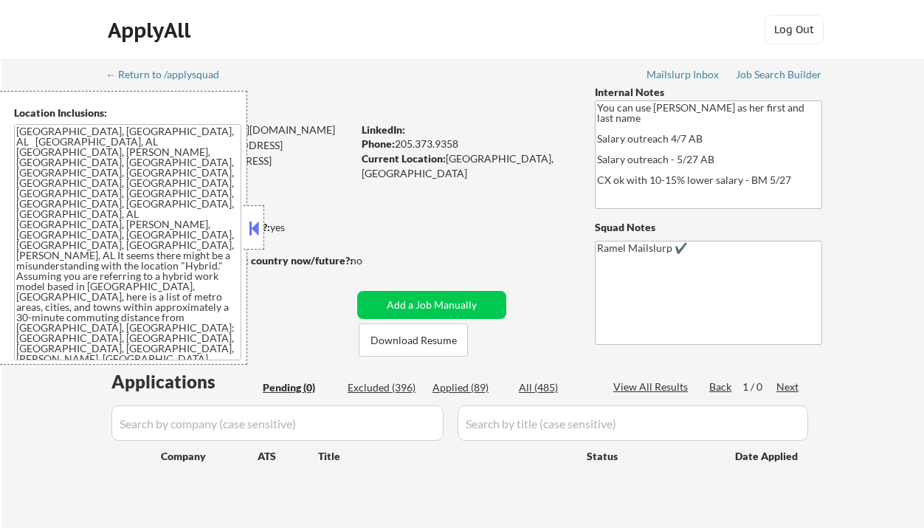
click at [259, 220] on button at bounding box center [254, 228] width 16 height 22
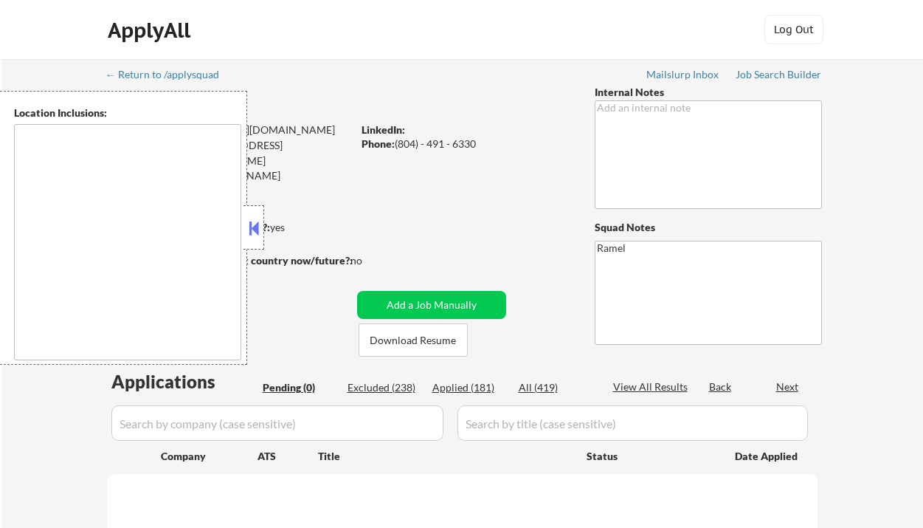
type textarea "[PERSON_NAME], [GEOGRAPHIC_DATA], [GEOGRAPHIC_DATA], [GEOGRAPHIC_DATA] [GEOGRAP…"
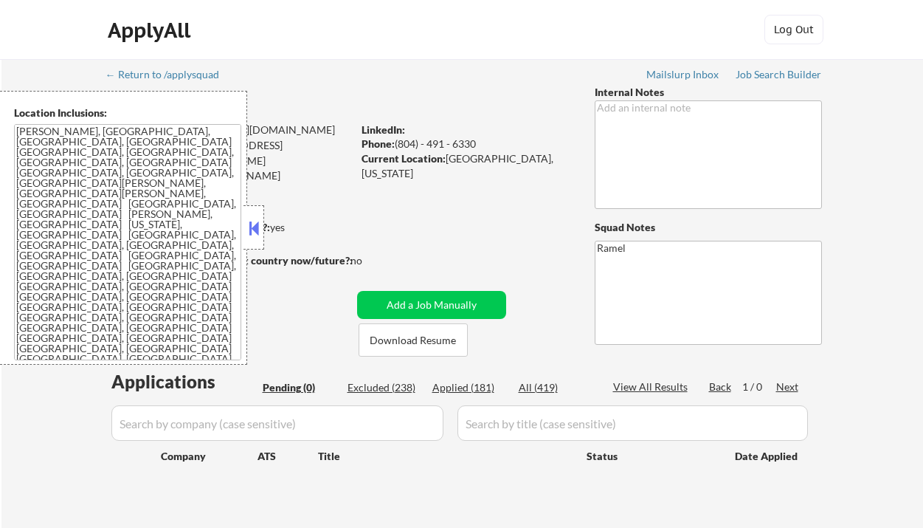
click at [255, 232] on button at bounding box center [254, 228] width 16 height 22
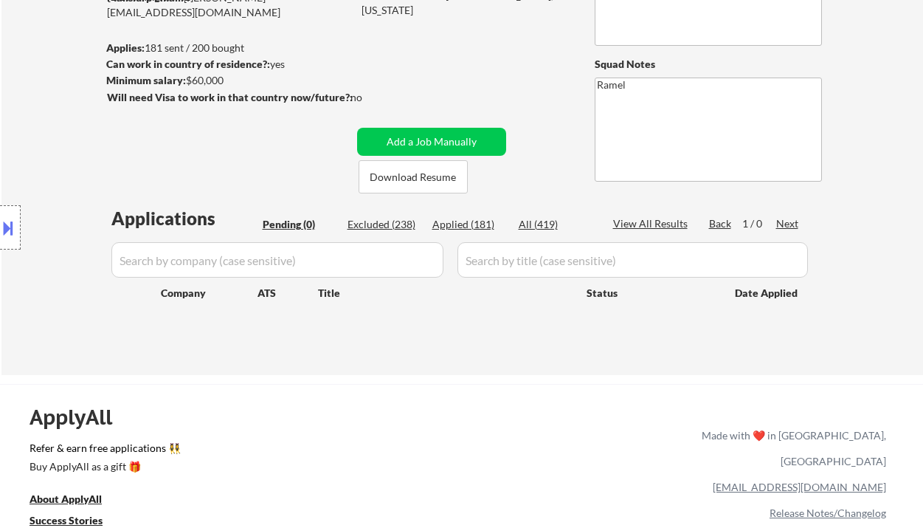
scroll to position [196, 0]
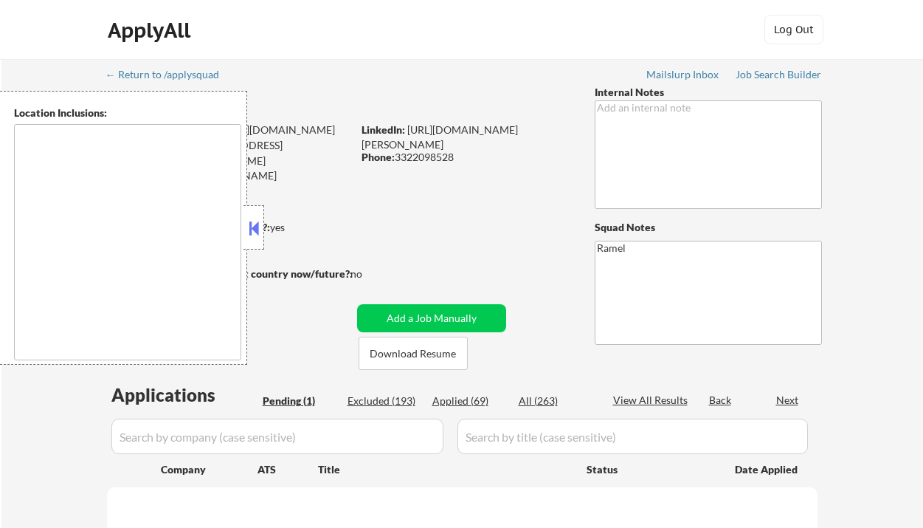
type textarea "[GEOGRAPHIC_DATA], [GEOGRAPHIC_DATA], [GEOGRAPHIC_DATA] [GEOGRAPHIC_DATA], [GEO…"
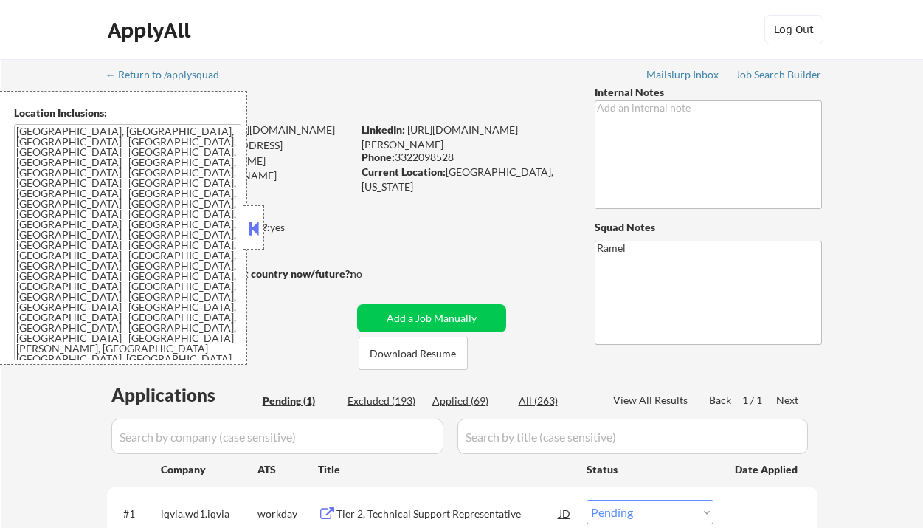
click at [255, 225] on button at bounding box center [254, 228] width 16 height 22
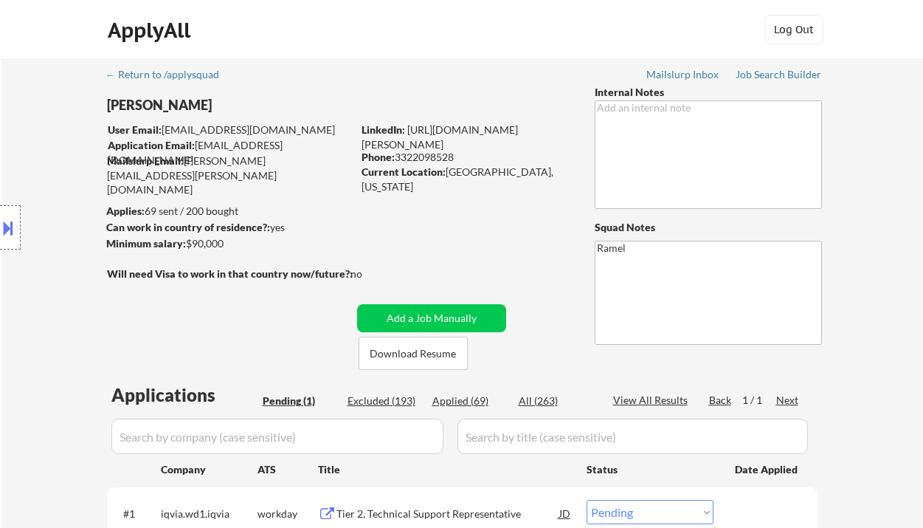
scroll to position [196, 0]
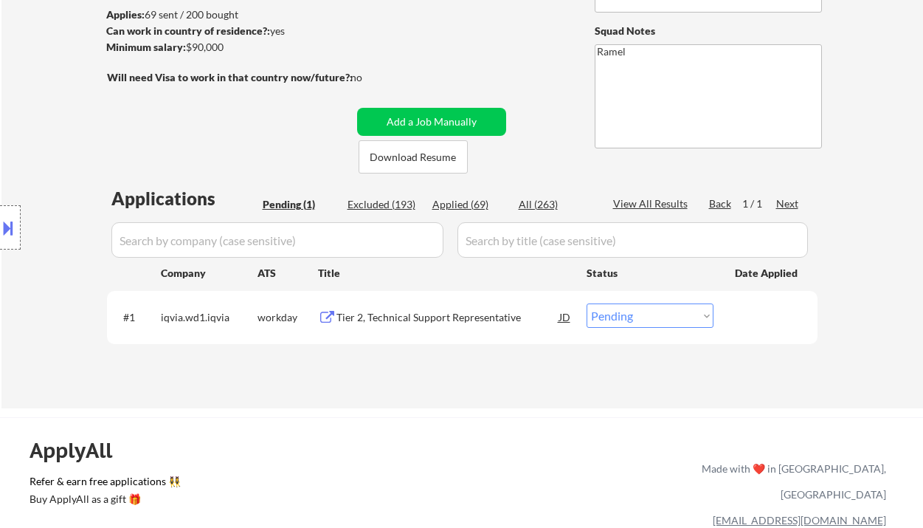
click at [497, 315] on div "Tier 2, Technical Support Representative" at bounding box center [447, 317] width 223 height 15
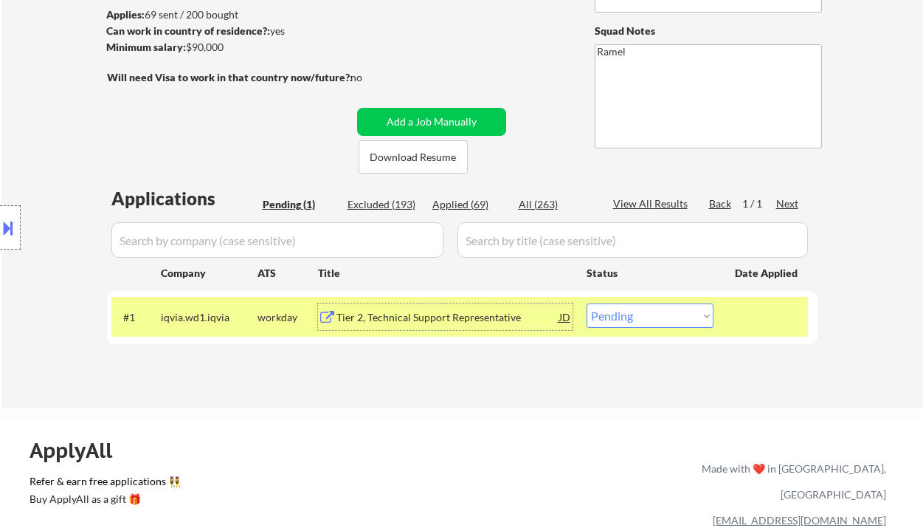
click at [653, 320] on select "Choose an option... Pending Applied Excluded (Questions) Excluded (Expired) Exc…" at bounding box center [650, 315] width 127 height 24
select select ""excluded__salary_""
click at [587, 303] on select "Choose an option... Pending Applied Excluded (Questions) Excluded (Expired) Exc…" at bounding box center [650, 315] width 127 height 24
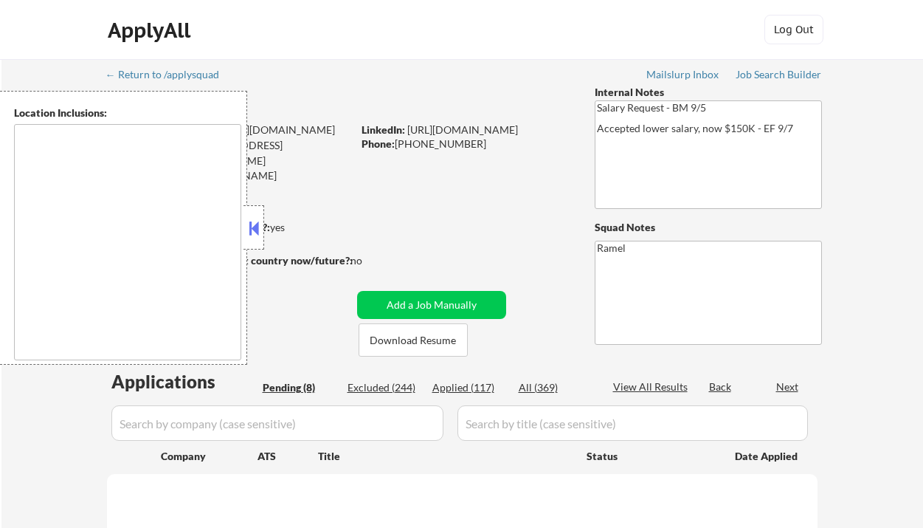
select select ""pending""
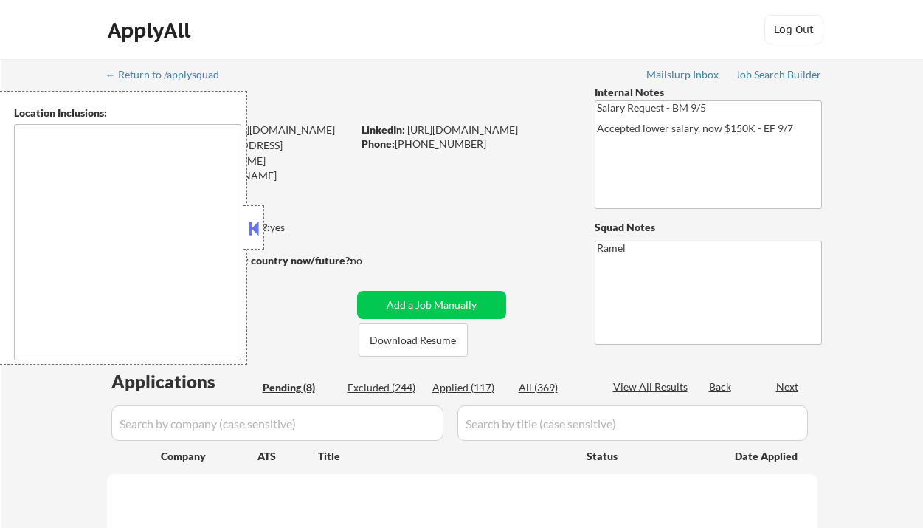
select select ""pending""
type textarea "remote"
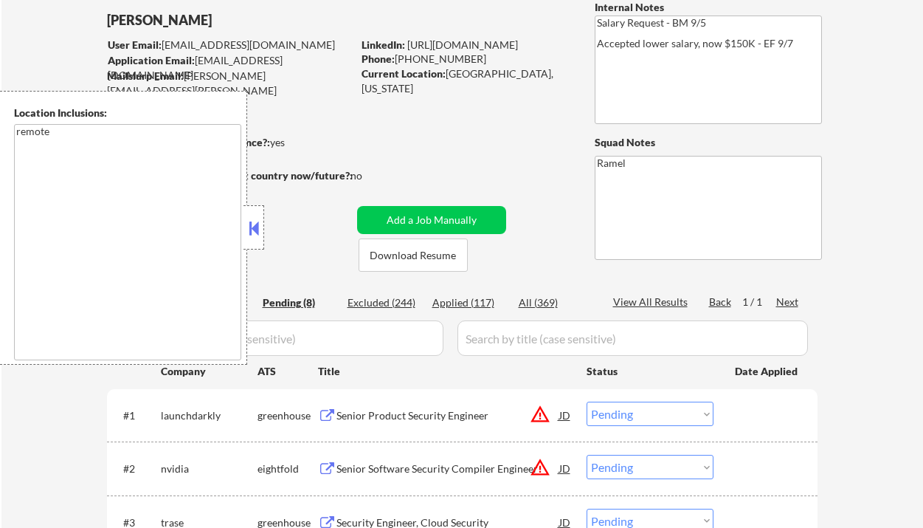
scroll to position [98, 0]
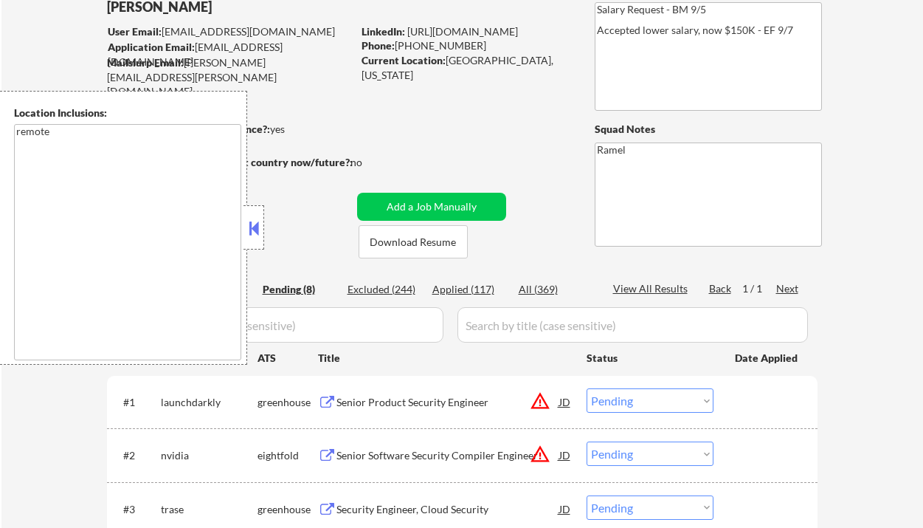
click at [252, 231] on button at bounding box center [254, 228] width 16 height 22
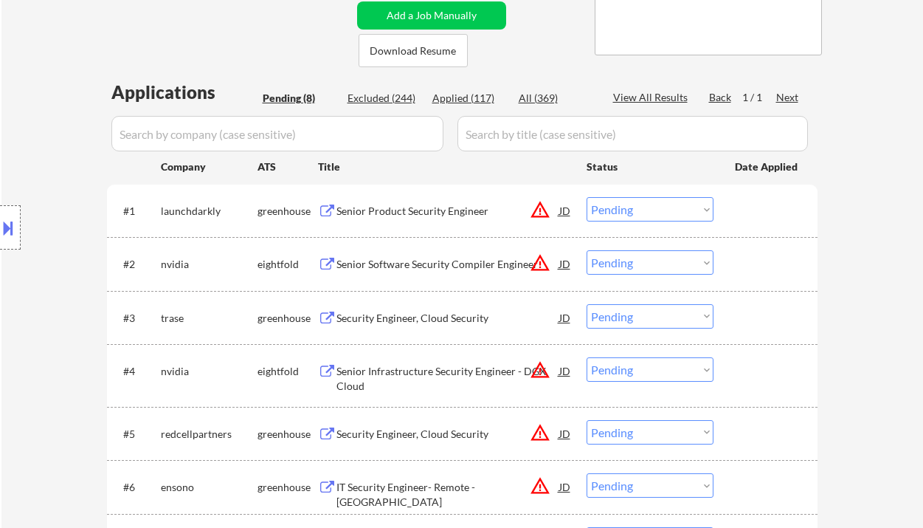
scroll to position [295, 0]
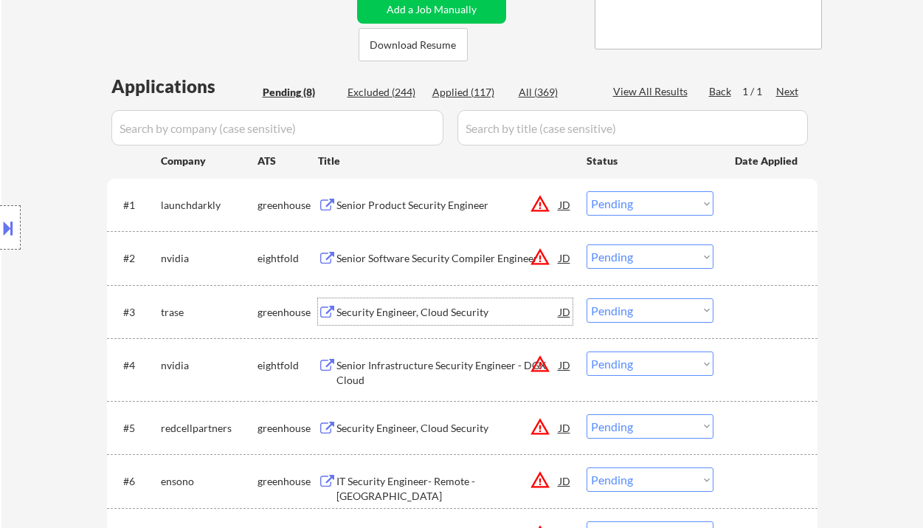
click at [404, 311] on div "Security Engineer, Cloud Security" at bounding box center [447, 312] width 223 height 15
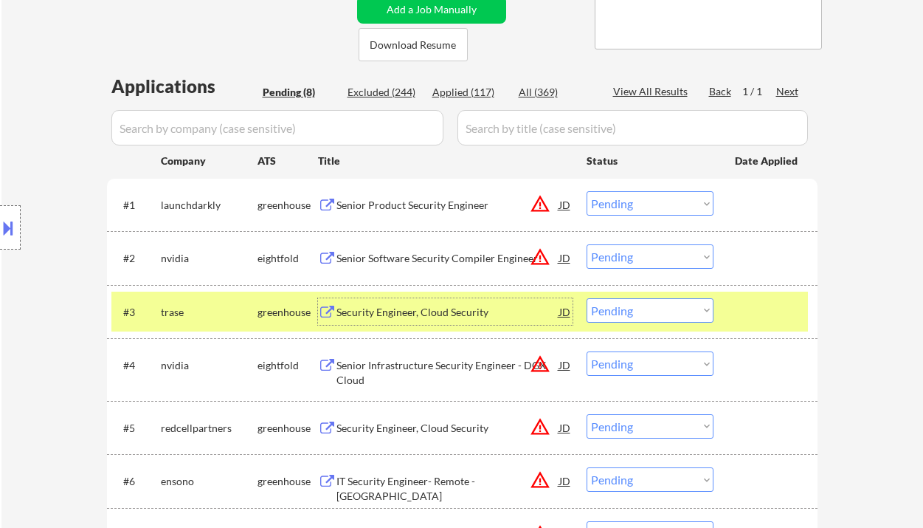
drag, startPoint x: 686, startPoint y: 319, endPoint x: 688, endPoint y: 311, distance: 8.4
click at [686, 314] on select "Choose an option... Pending Applied Excluded (Questions) Excluded (Expired) Exc…" at bounding box center [650, 310] width 127 height 24
click at [587, 298] on select "Choose an option... Pending Applied Excluded (Questions) Excluded (Expired) Exc…" at bounding box center [650, 310] width 127 height 24
click at [400, 204] on div "Senior Product Security Engineer" at bounding box center [447, 205] width 223 height 15
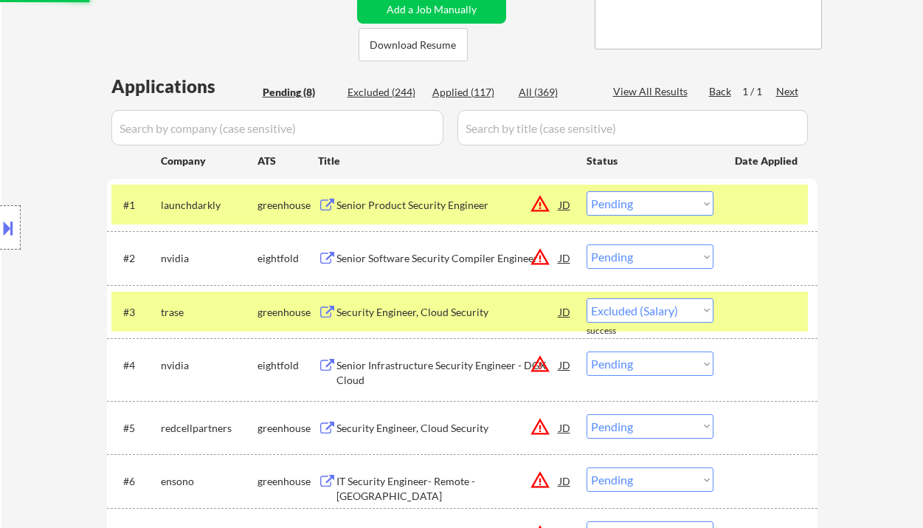
select select ""pending""
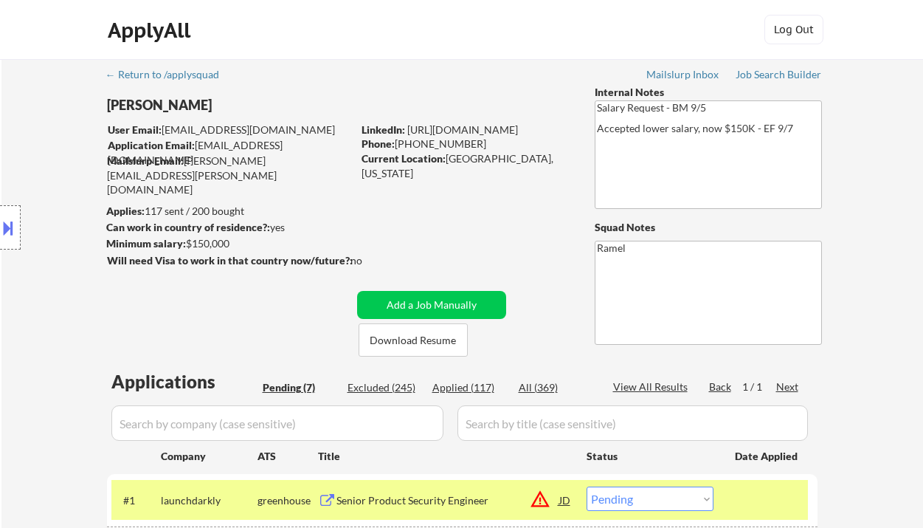
scroll to position [196, 0]
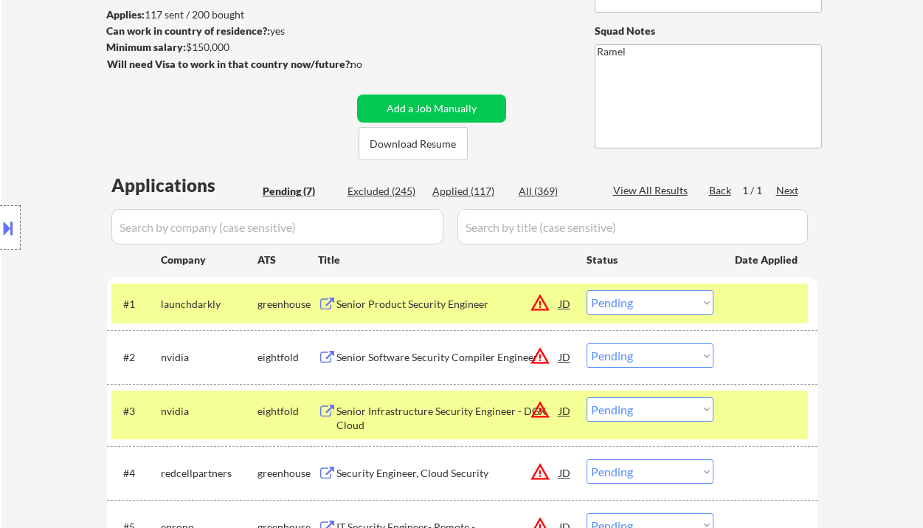
click at [640, 305] on select "Choose an option... Pending Applied Excluded (Questions) Excluded (Expired) Exc…" at bounding box center [650, 302] width 127 height 24
click at [587, 290] on select "Choose an option... Pending Applied Excluded (Questions) Excluded (Expired) Exc…" at bounding box center [650, 302] width 127 height 24
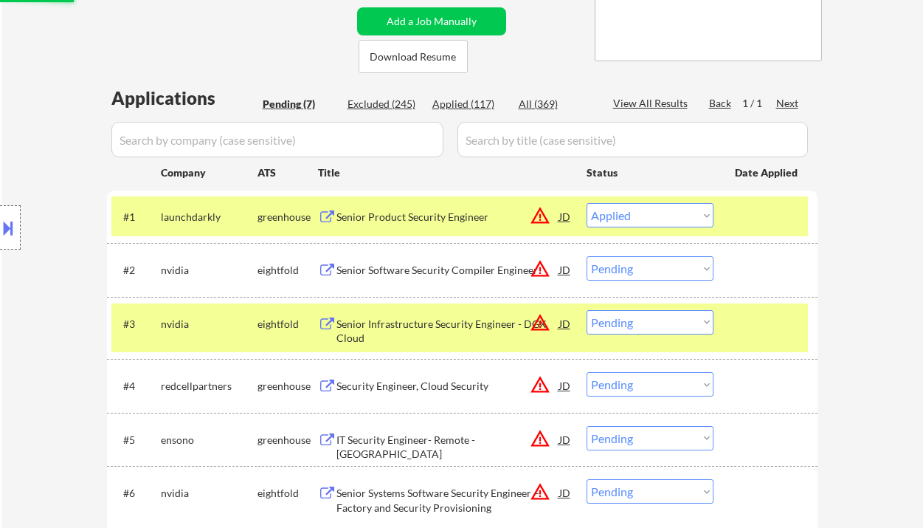
scroll to position [295, 0]
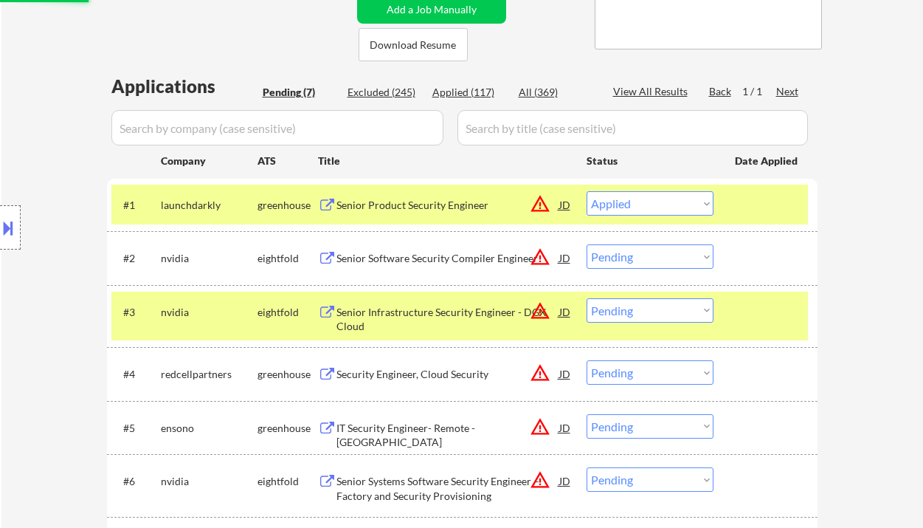
click at [423, 381] on div "Security Engineer, Cloud Security" at bounding box center [447, 374] width 223 height 15
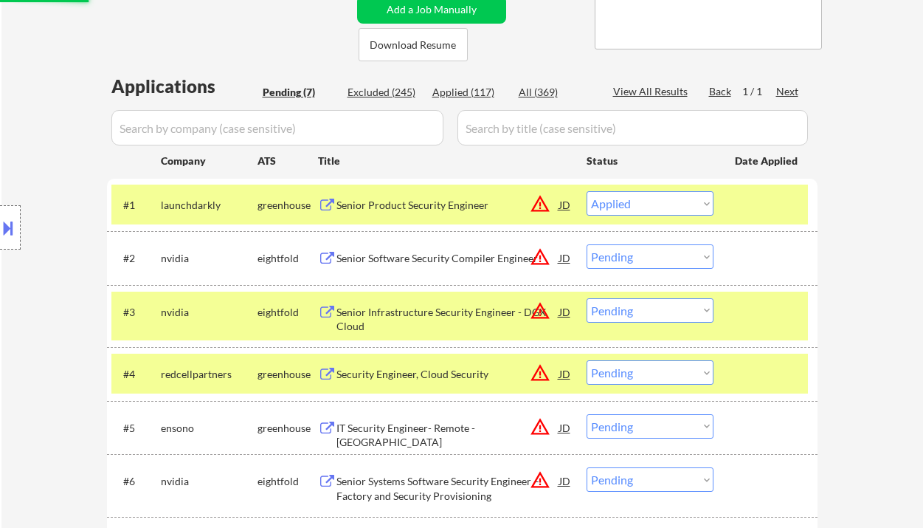
select select ""pending""
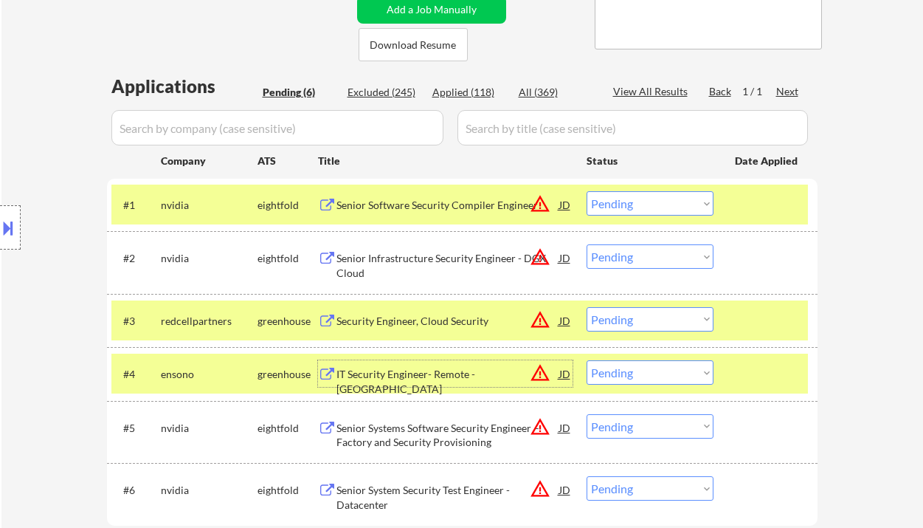
click at [632, 321] on select "Choose an option... Pending Applied Excluded (Questions) Excluded (Expired) Exc…" at bounding box center [650, 319] width 127 height 24
click at [587, 307] on select "Choose an option... Pending Applied Excluded (Questions) Excluded (Expired) Exc…" at bounding box center [650, 319] width 127 height 24
click at [413, 382] on div "IT Security Engineer- Remote - United States" at bounding box center [447, 373] width 223 height 27
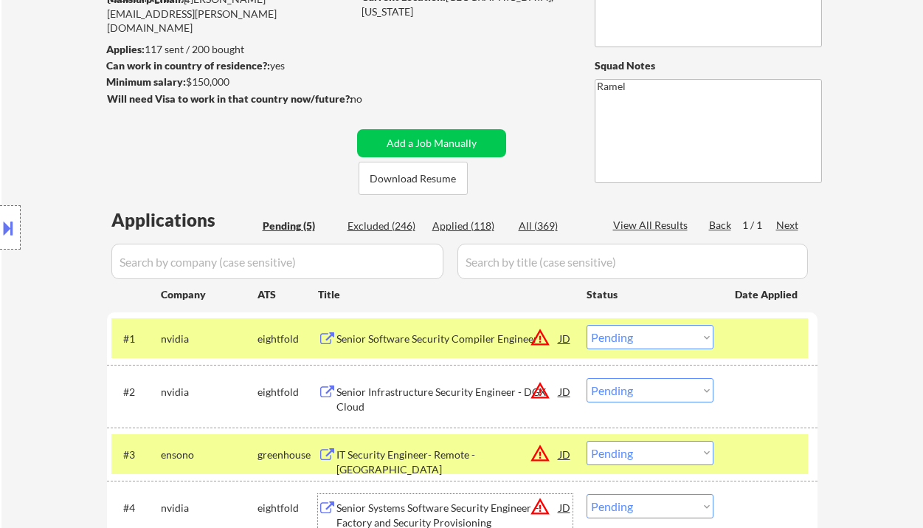
scroll to position [98, 0]
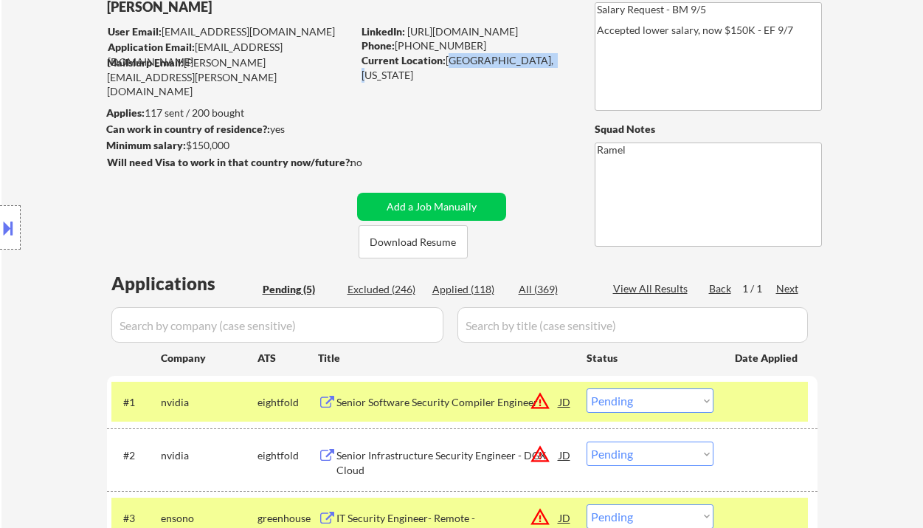
drag, startPoint x: 449, startPoint y: 62, endPoint x: 549, endPoint y: 64, distance: 100.4
click at [549, 64] on div "Current Location: Maplewood, Missouri" at bounding box center [466, 67] width 209 height 29
copy div "[GEOGRAPHIC_DATA], [US_STATE]"
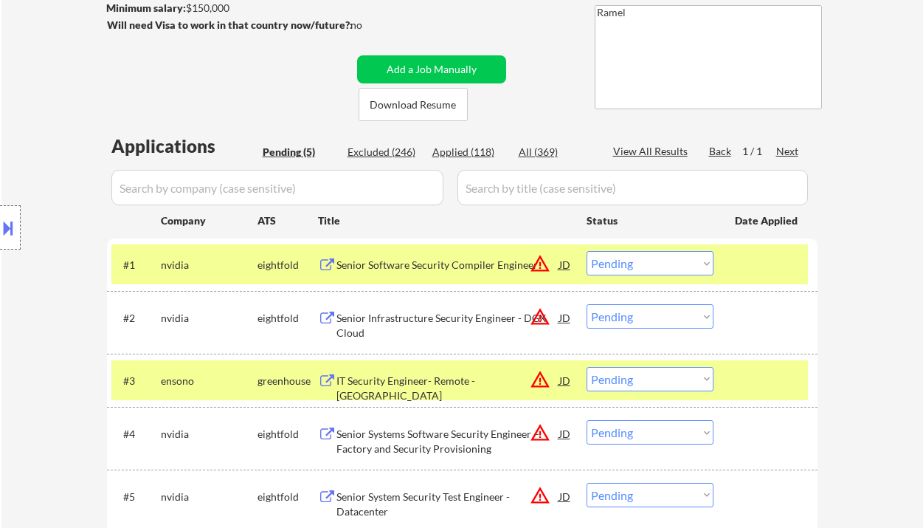
scroll to position [295, 0]
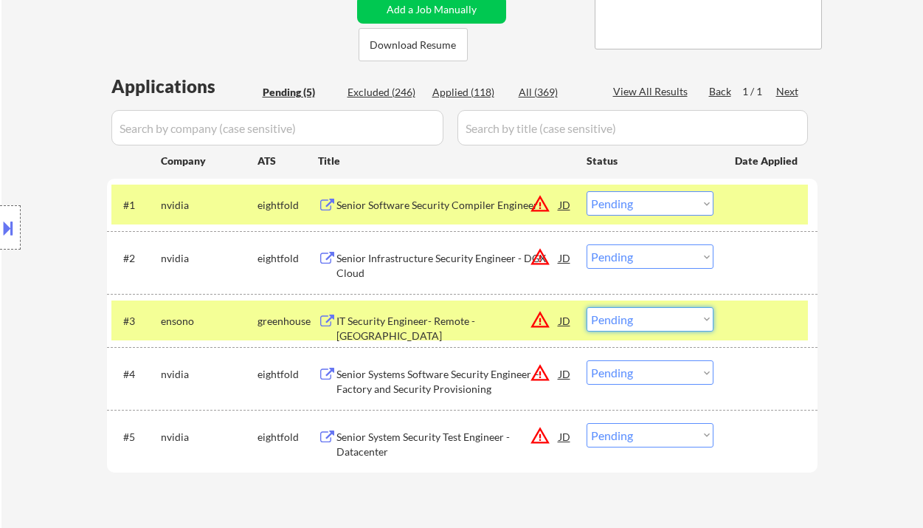
drag, startPoint x: 641, startPoint y: 312, endPoint x: 646, endPoint y: 331, distance: 19.4
click at [641, 312] on select "Choose an option... Pending Applied Excluded (Questions) Excluded (Expired) Exc…" at bounding box center [650, 319] width 127 height 24
click at [587, 307] on select "Choose an option... Pending Applied Excluded (Questions) Excluded (Expired) Exc…" at bounding box center [650, 319] width 127 height 24
click at [382, 209] on div "Senior Software Security Compiler Engineer" at bounding box center [447, 205] width 223 height 15
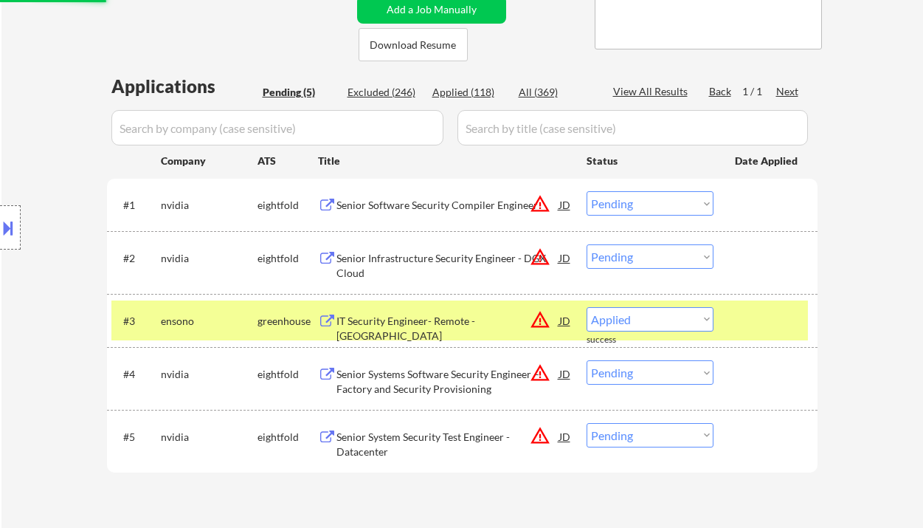
select select ""pending""
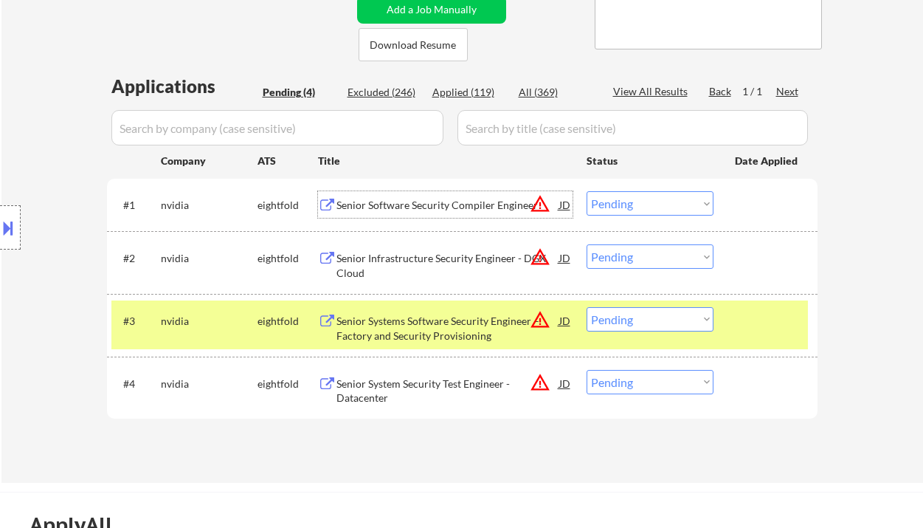
drag, startPoint x: 638, startPoint y: 196, endPoint x: 648, endPoint y: 210, distance: 17.0
click at [638, 196] on select "Choose an option... Pending Applied Excluded (Questions) Excluded (Expired) Exc…" at bounding box center [650, 203] width 127 height 24
click at [587, 191] on select "Choose an option... Pending Applied Excluded (Questions) Excluded (Expired) Exc…" at bounding box center [650, 203] width 127 height 24
click at [434, 275] on div "Senior Infrastructure Security Engineer - DGX Cloud" at bounding box center [447, 265] width 223 height 29
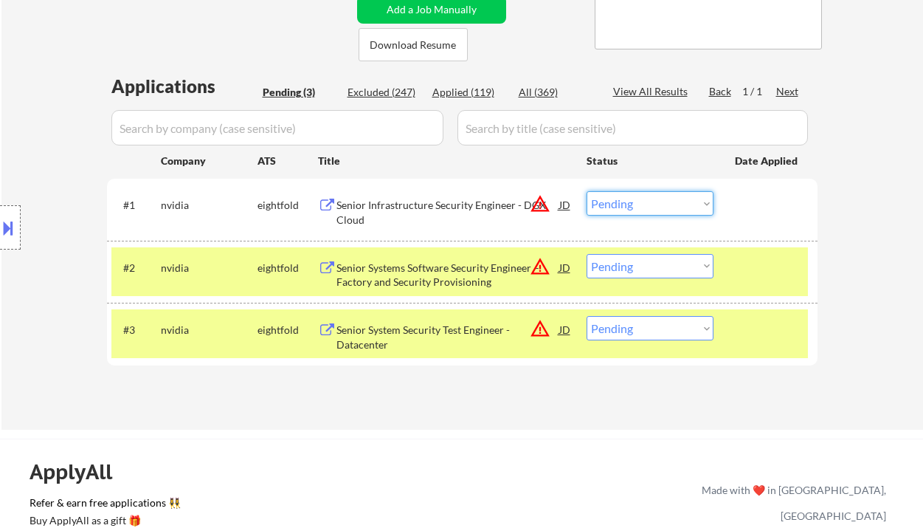
drag, startPoint x: 633, startPoint y: 205, endPoint x: 636, endPoint y: 215, distance: 10.0
click at [633, 205] on select "Choose an option... Pending Applied Excluded (Questions) Excluded (Expired) Exc…" at bounding box center [650, 203] width 127 height 24
click at [587, 191] on select "Choose an option... Pending Applied Excluded (Questions) Excluded (Expired) Exc…" at bounding box center [650, 203] width 127 height 24
drag, startPoint x: 652, startPoint y: 269, endPoint x: 659, endPoint y: 276, distance: 9.9
click at [652, 269] on select "Choose an option... Pending Applied Excluded (Questions) Excluded (Expired) Exc…" at bounding box center [650, 266] width 127 height 24
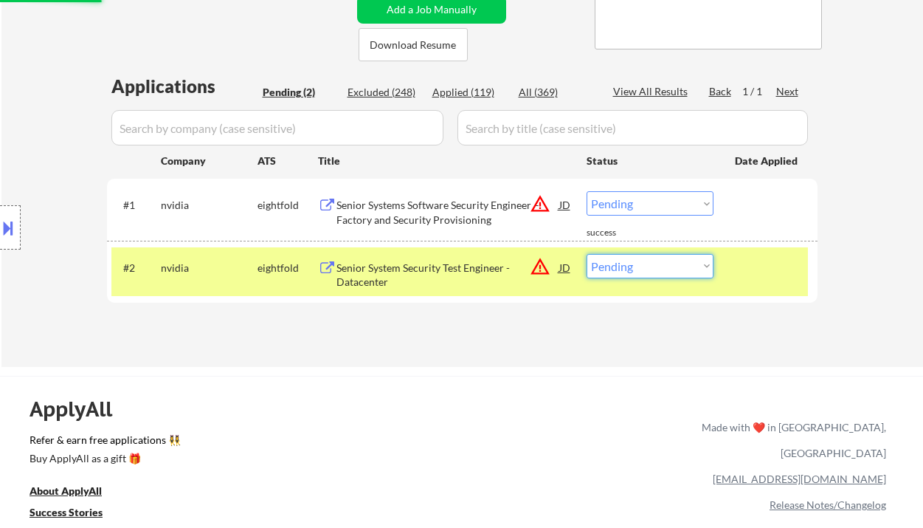
click at [637, 196] on select "Choose an option... Pending Applied Excluded (Questions) Excluded (Expired) Exc…" at bounding box center [650, 203] width 127 height 24
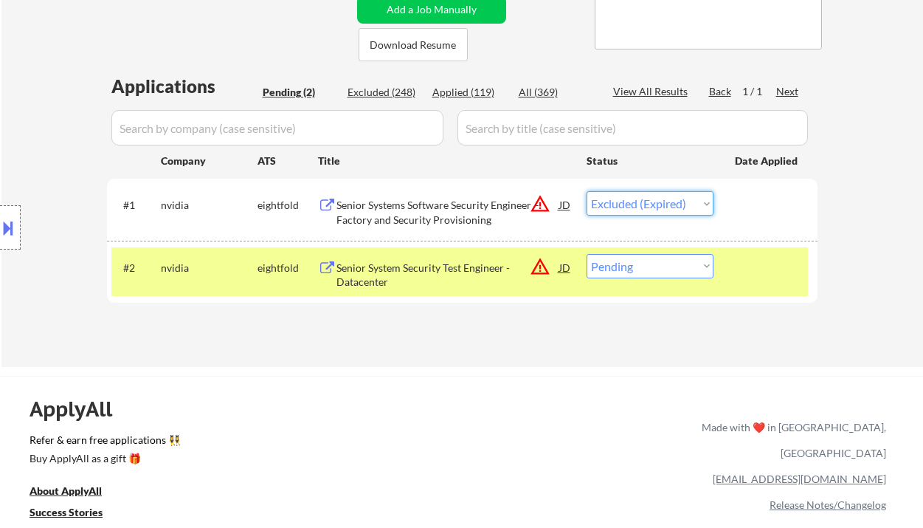
click at [587, 191] on select "Choose an option... Pending Applied Excluded (Questions) Excluded (Expired) Exc…" at bounding box center [650, 203] width 127 height 24
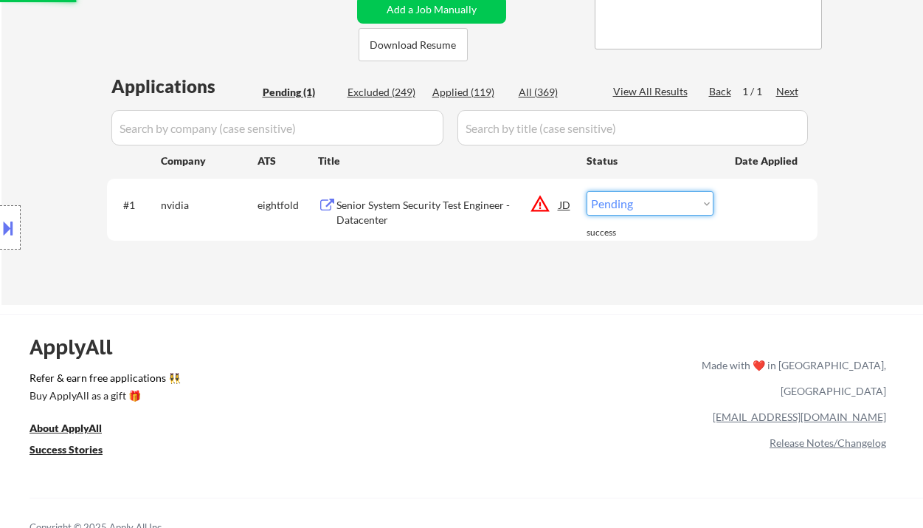
click at [646, 212] on select "Choose an option... Pending Applied Excluded (Questions) Excluded (Expired) Exc…" at bounding box center [650, 203] width 127 height 24
select select ""excluded__expired_""
click at [587, 191] on select "Choose an option... Pending Applied Excluded (Questions) Excluded (Expired) Exc…" at bounding box center [650, 203] width 127 height 24
click at [469, 297] on div "← Return to /applysquad Mailslurp Inbox Job Search Builder Shane Zabel User Ema…" at bounding box center [462, 34] width 922 height 541
click at [30, 114] on div "Location Inclusions: remote" at bounding box center [132, 228] width 264 height 274
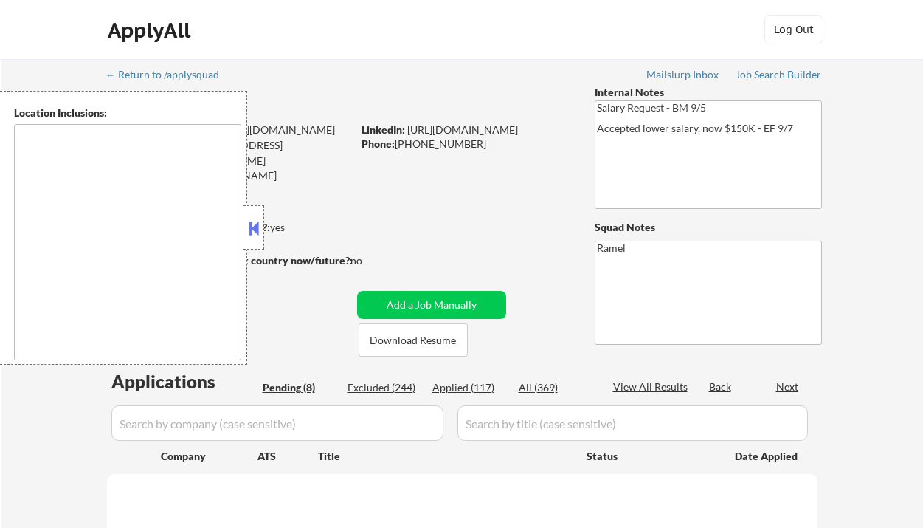
click at [258, 227] on button at bounding box center [254, 228] width 16 height 22
select select ""pending""
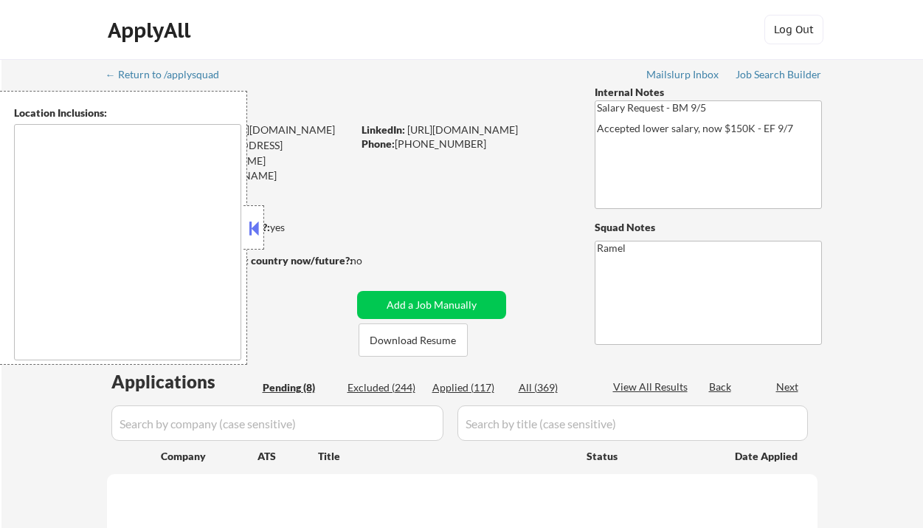
select select ""pending""
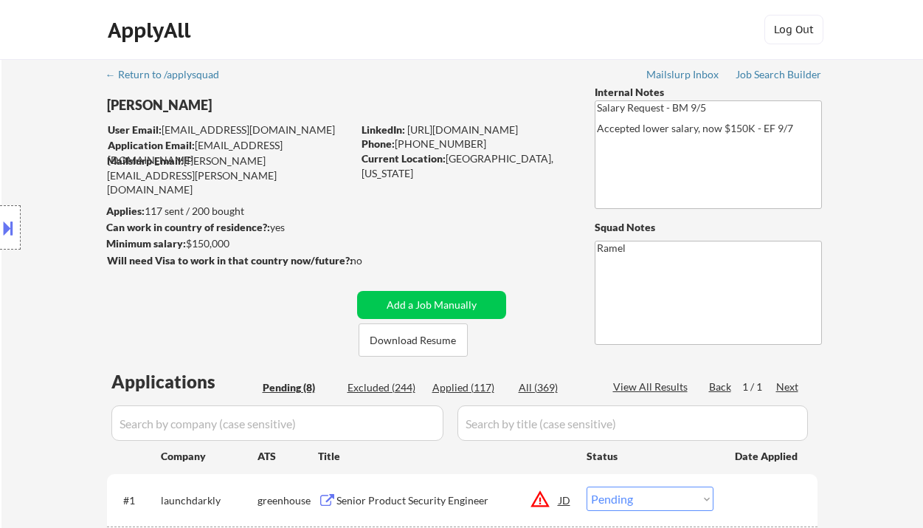
select select ""pending""
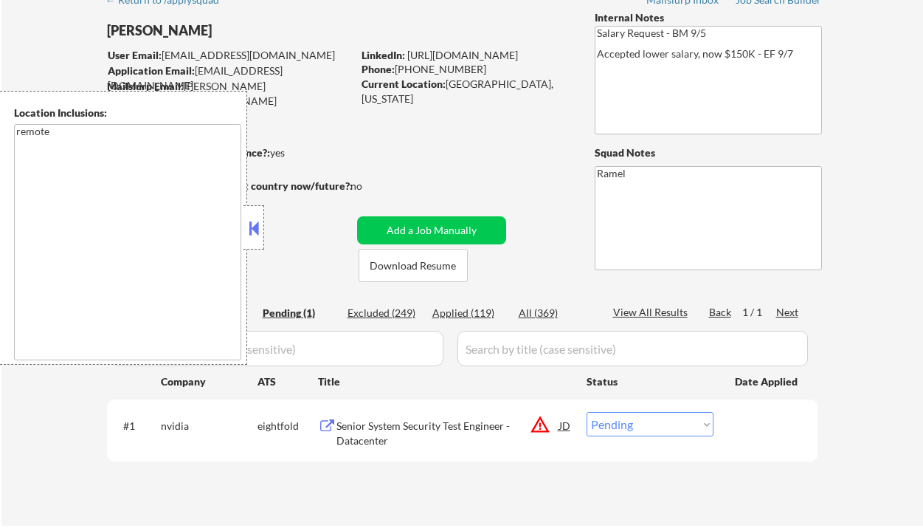
scroll to position [98, 0]
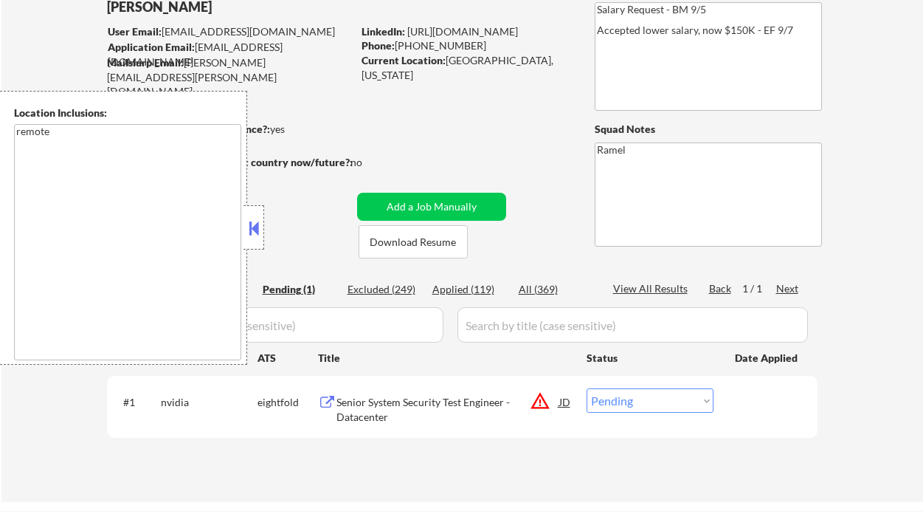
click at [250, 241] on div at bounding box center [254, 227] width 21 height 44
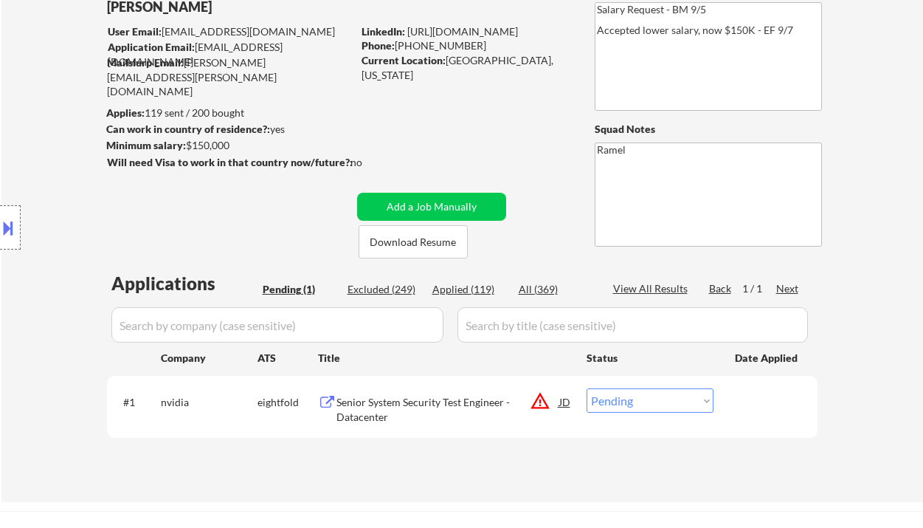
scroll to position [196, 0]
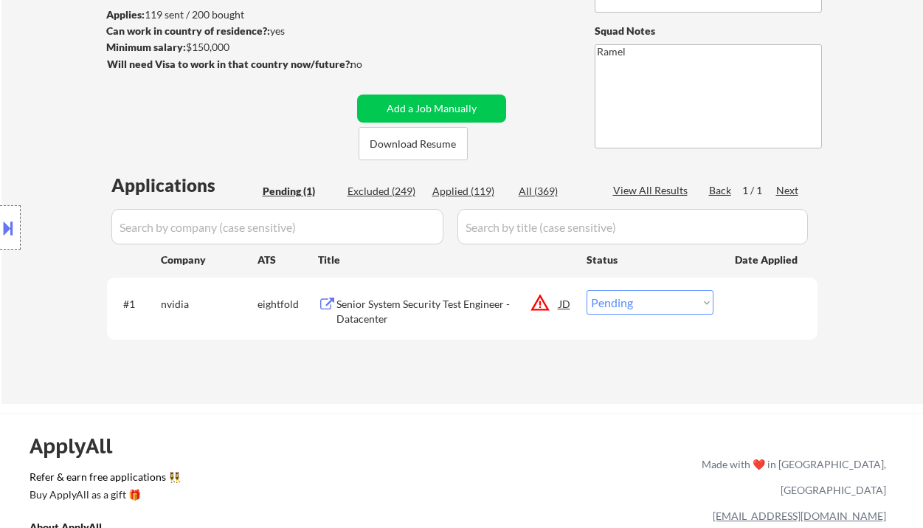
click at [655, 300] on select "Choose an option... Pending Applied Excluded (Questions) Excluded (Expired) Exc…" at bounding box center [650, 302] width 127 height 24
select select ""excluded__expired_""
click at [587, 290] on select "Choose an option... Pending Applied Excluded (Questions) Excluded (Expired) Exc…" at bounding box center [650, 302] width 127 height 24
click at [474, 195] on div "Applied (119)" at bounding box center [469, 191] width 74 height 15
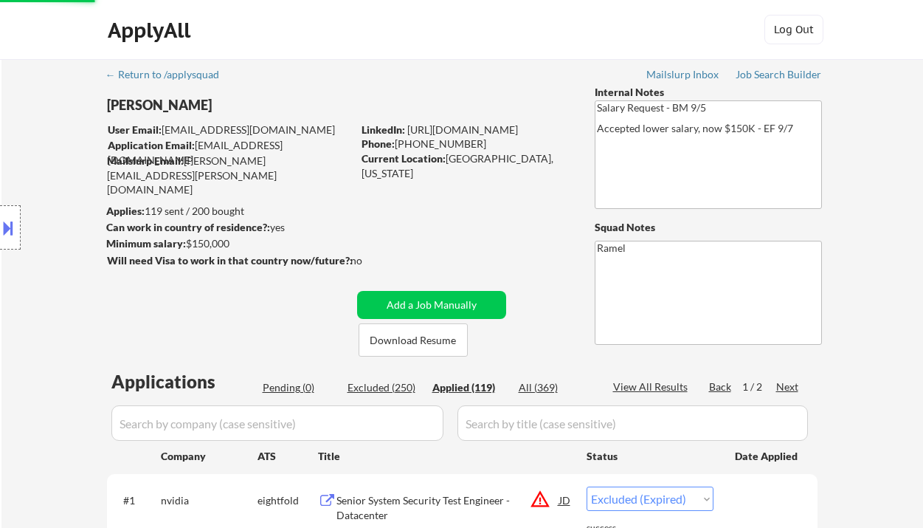
select select ""applied""
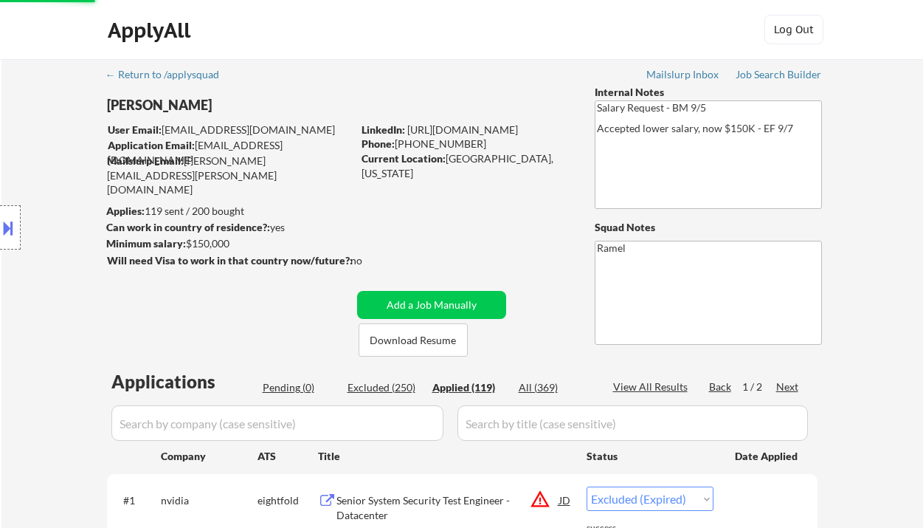
select select ""applied""
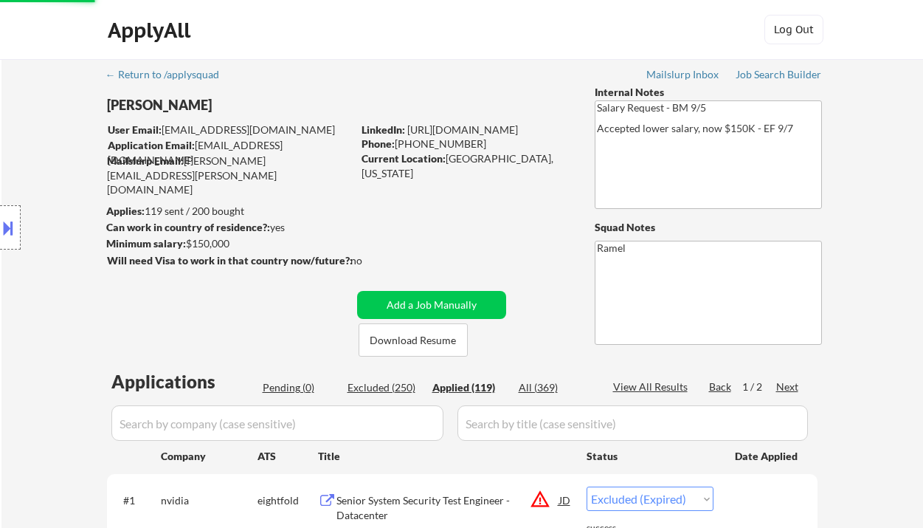
select select ""applied""
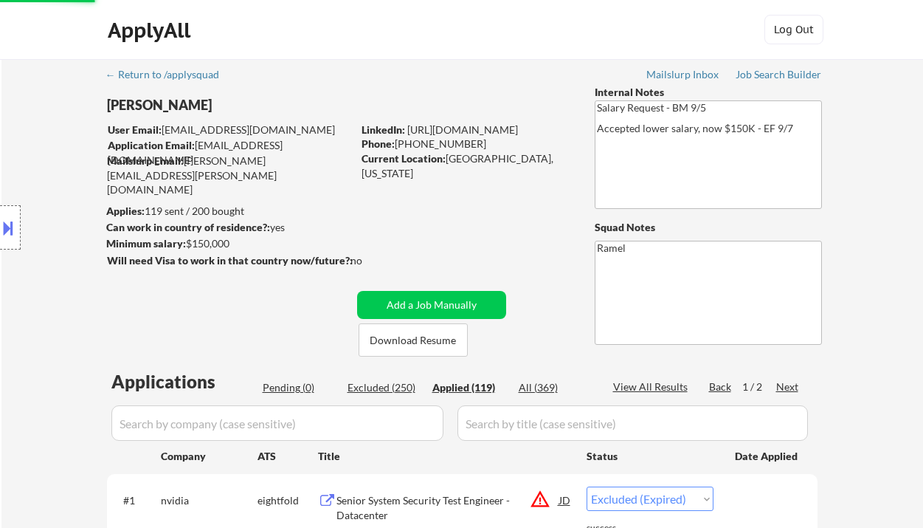
select select ""applied""
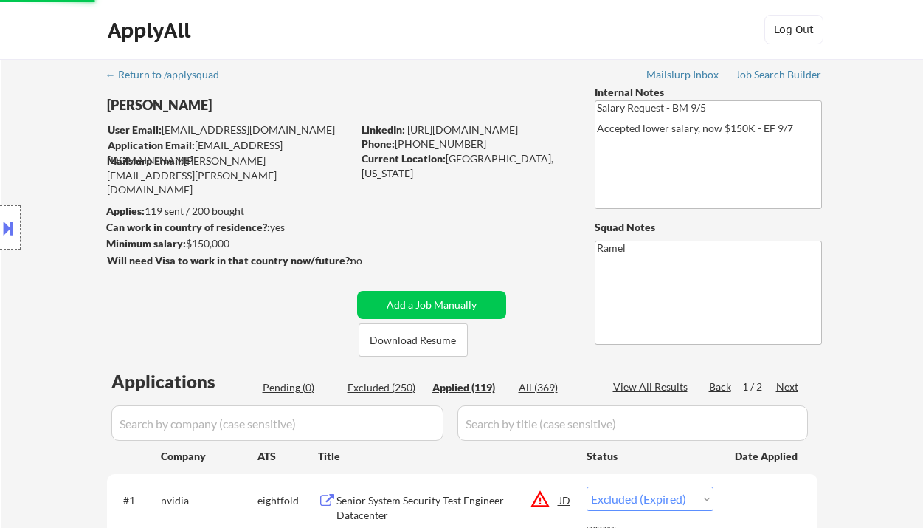
select select ""applied""
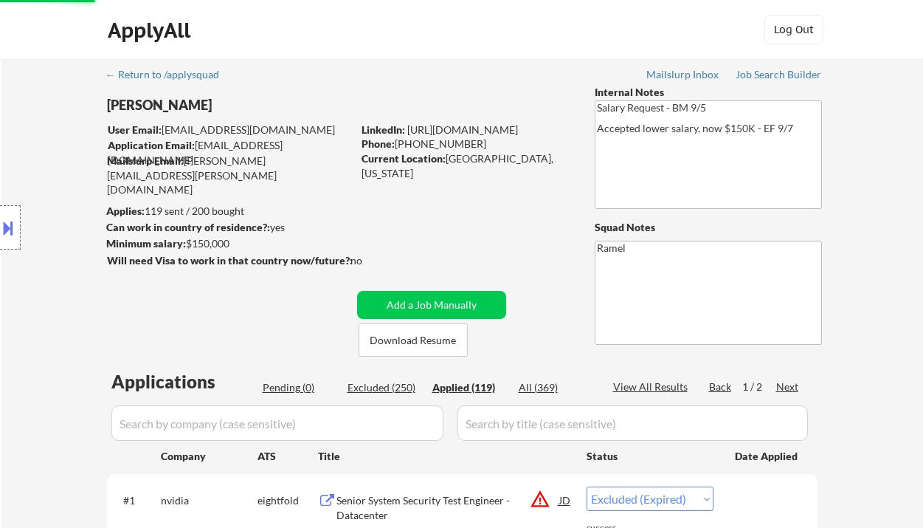
select select ""applied""
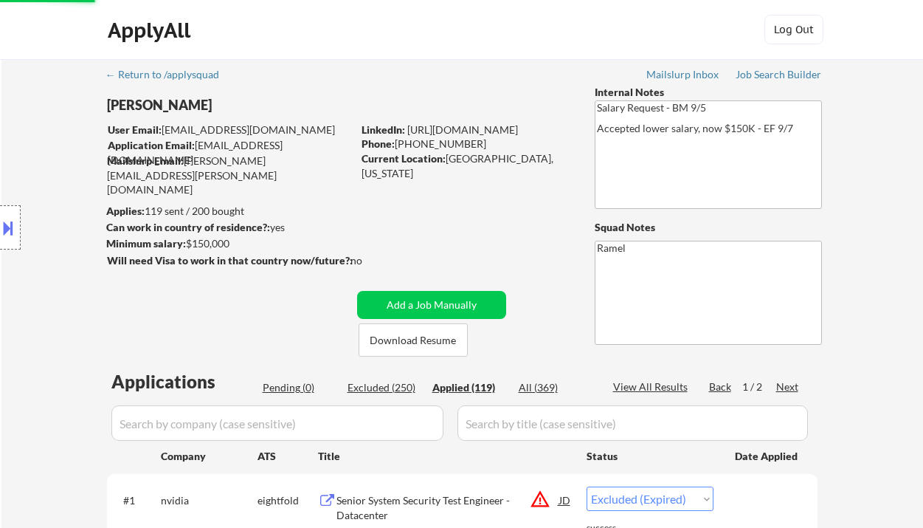
select select ""applied""
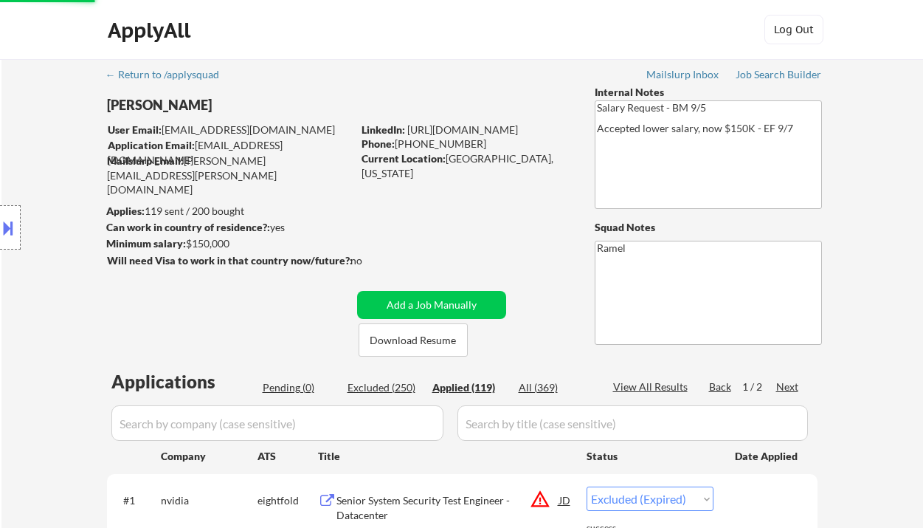
select select ""applied""
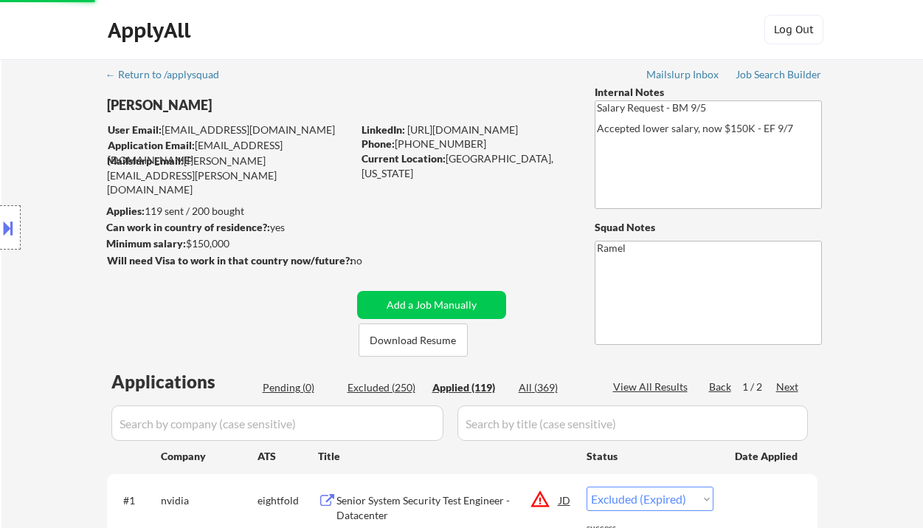
select select ""applied""
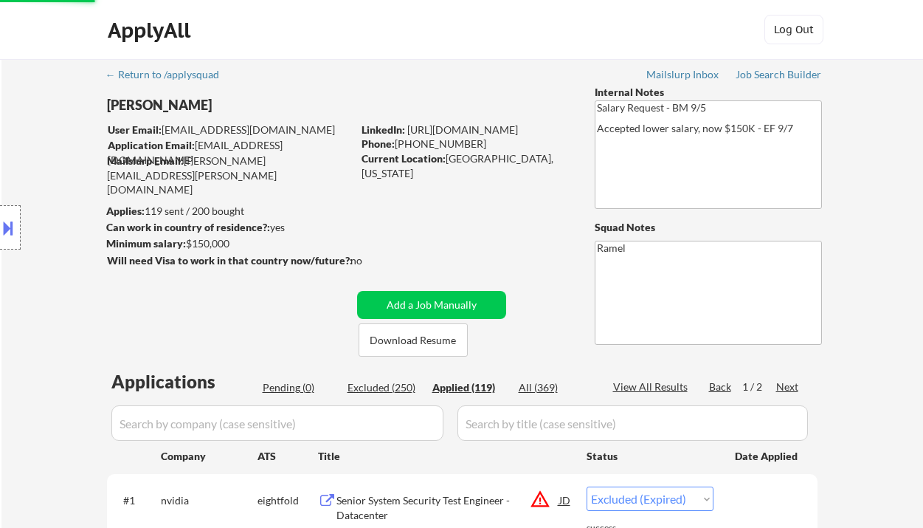
select select ""applied""
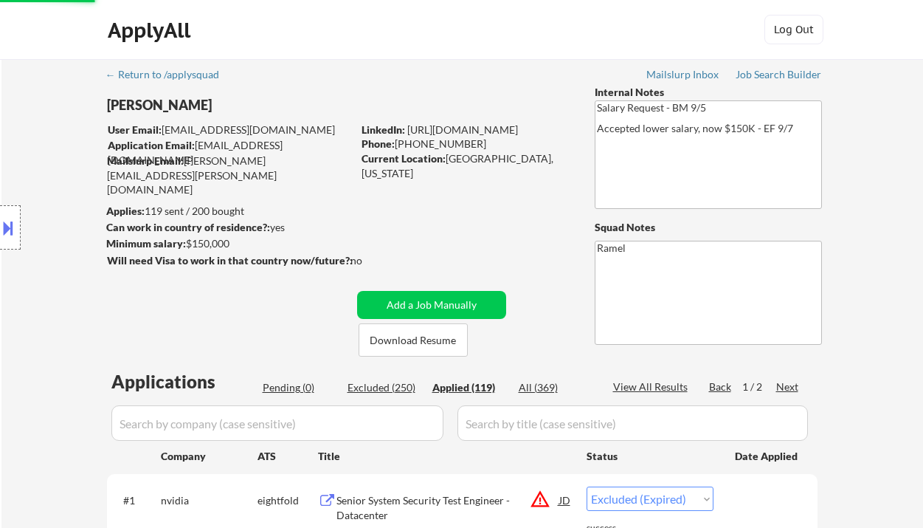
select select ""applied""
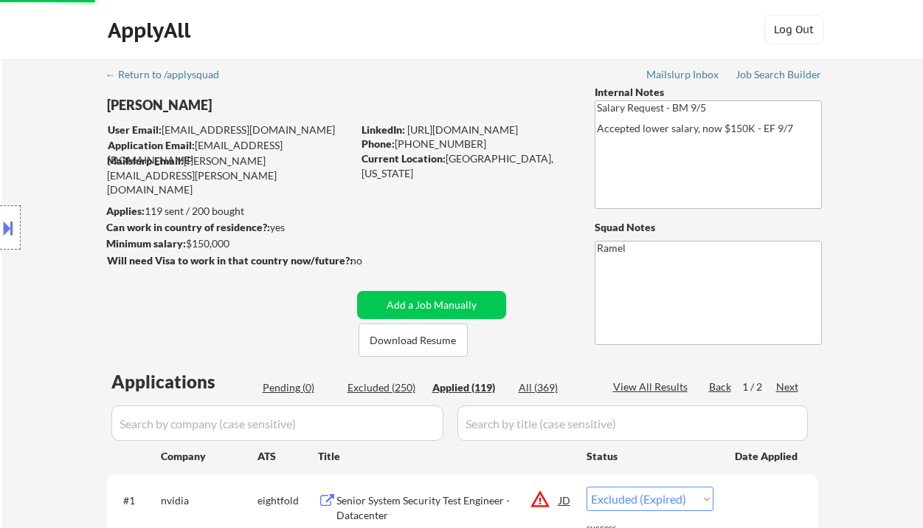
select select ""applied""
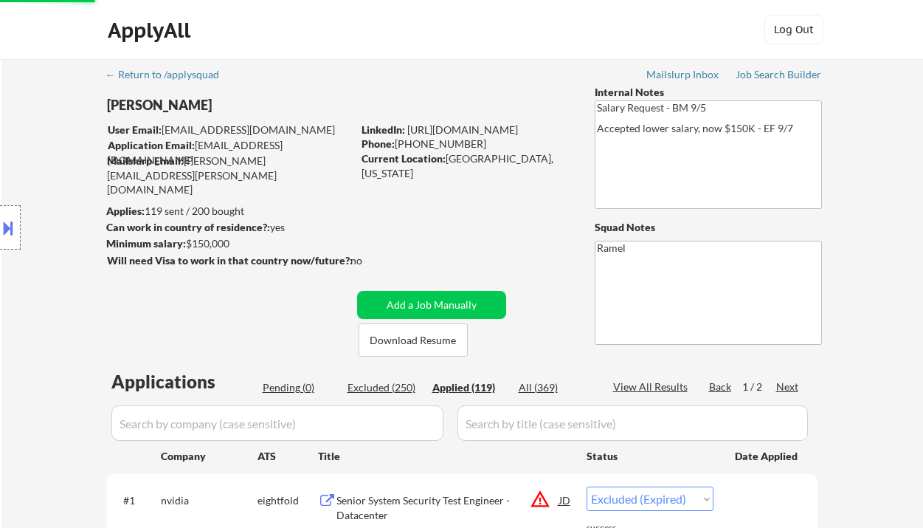
select select ""applied""
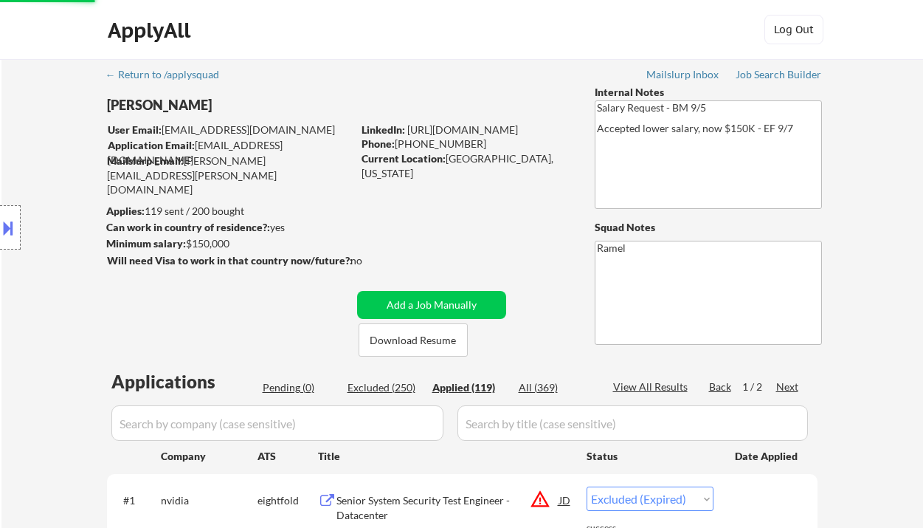
select select ""applied""
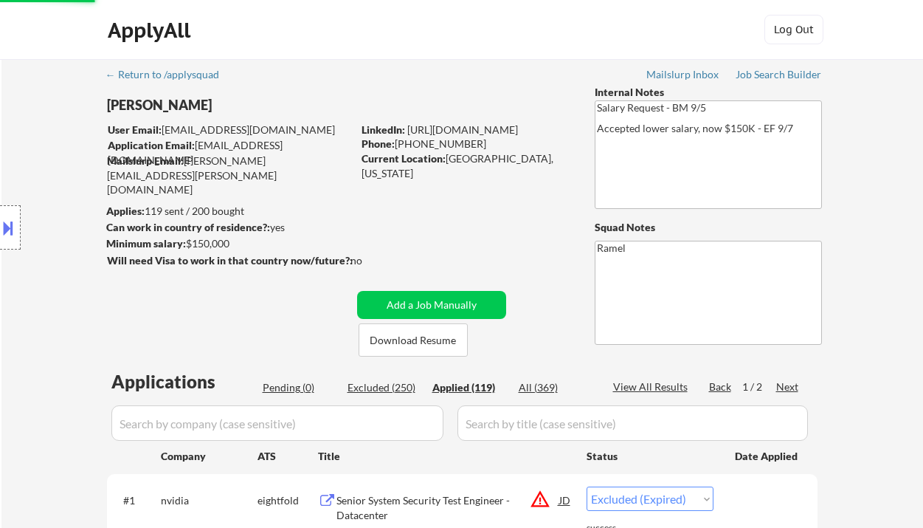
select select ""applied""
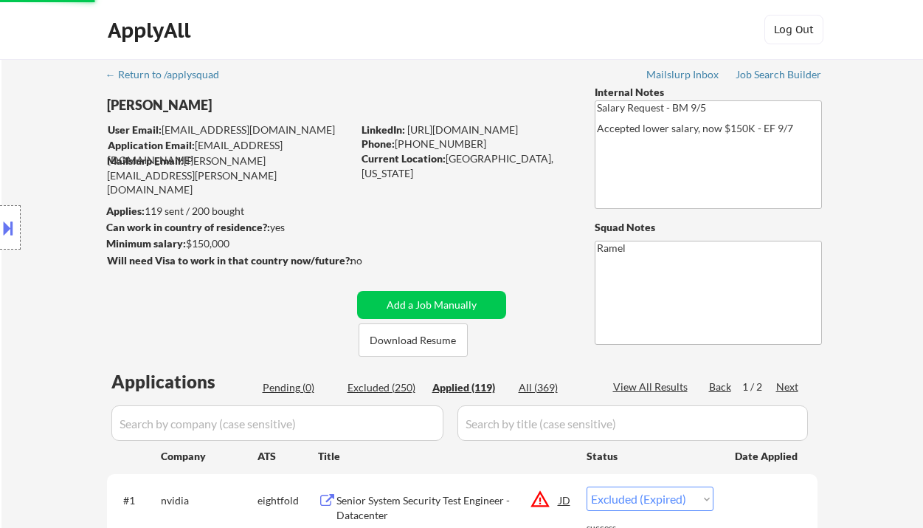
select select ""applied""
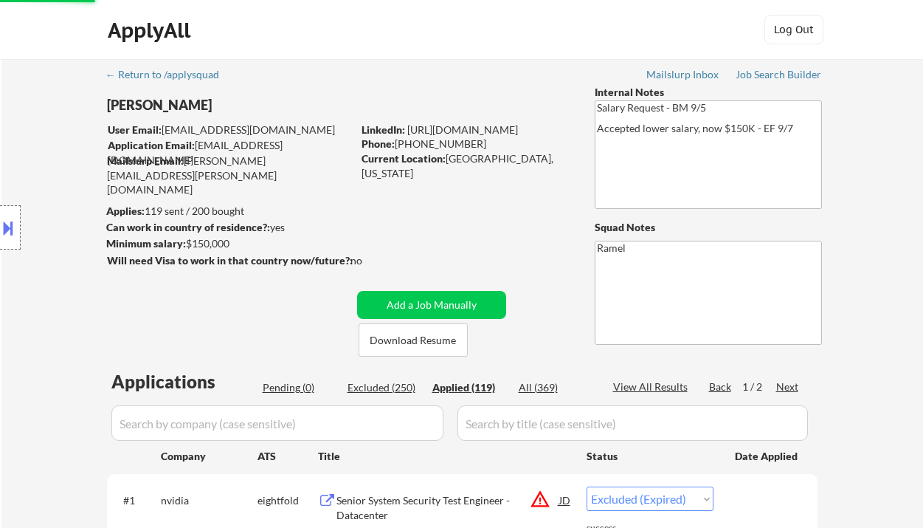
select select ""applied""
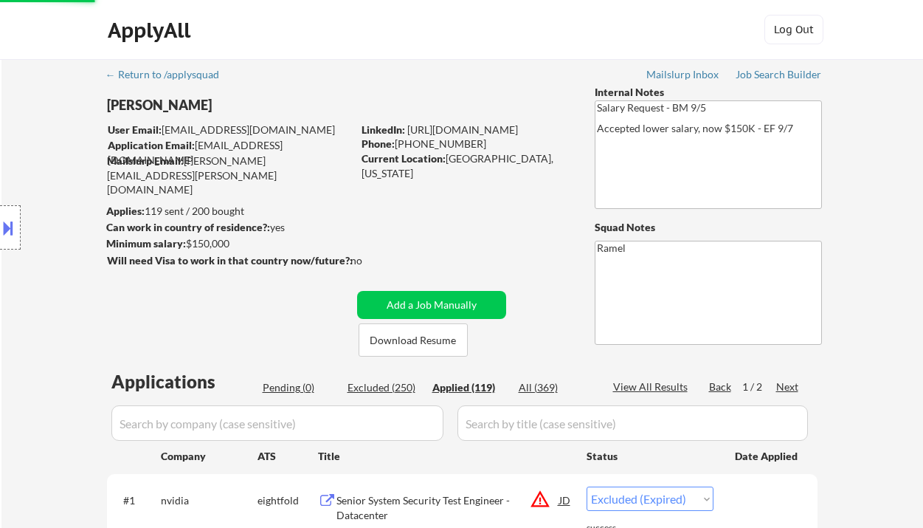
select select ""applied""
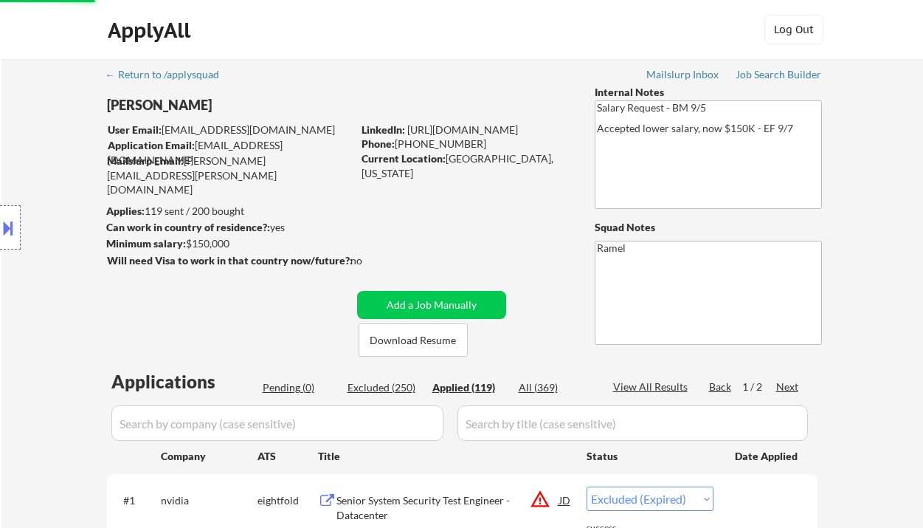
select select ""applied""
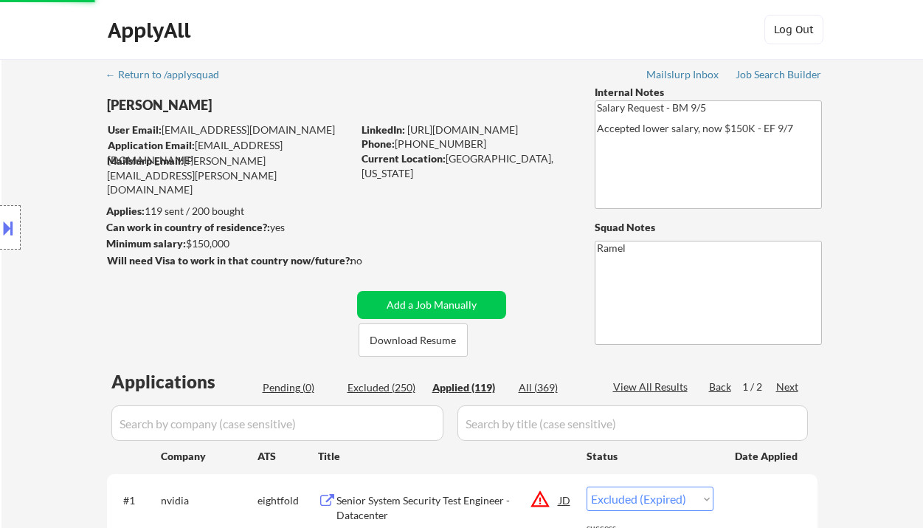
select select ""applied""
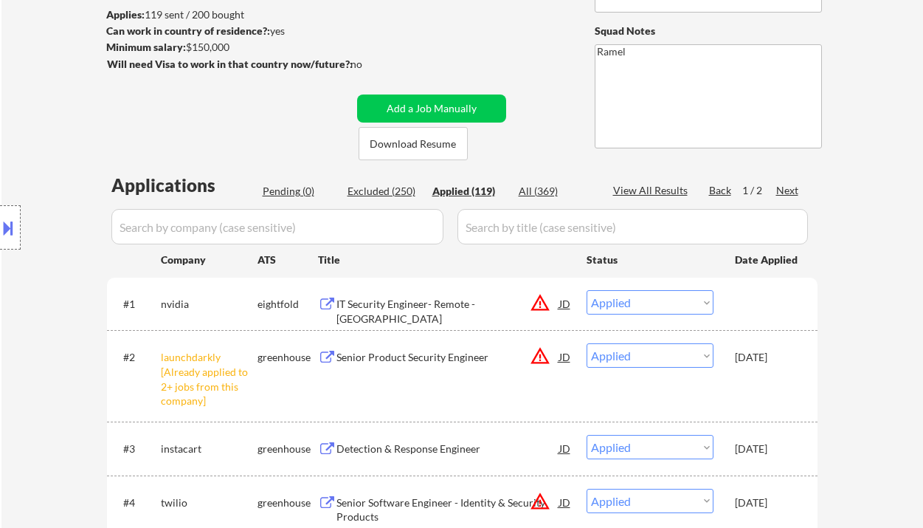
scroll to position [295, 0]
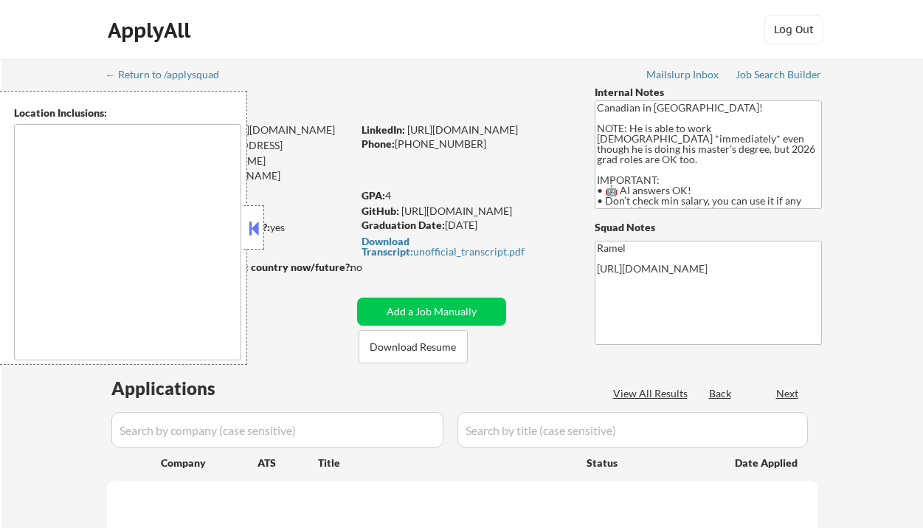
type textarea "country:[GEOGRAPHIC_DATA]"
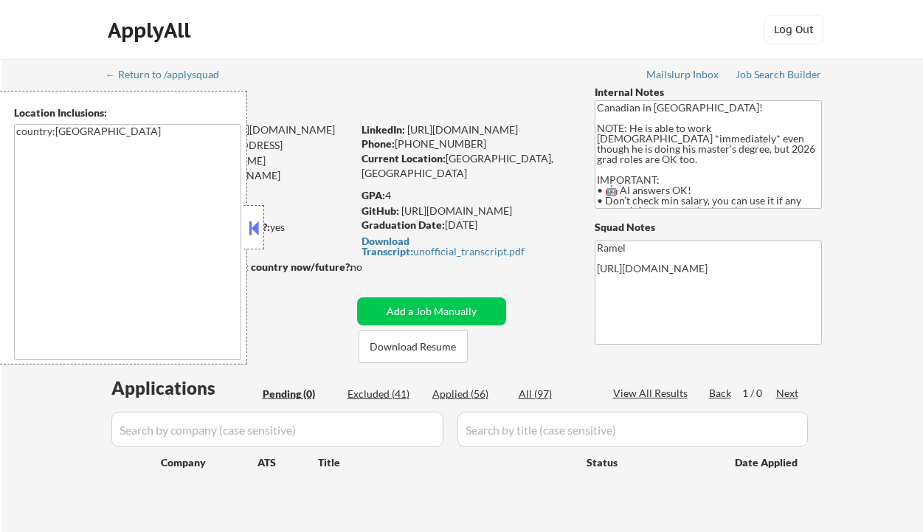
click at [258, 229] on button at bounding box center [254, 228] width 16 height 22
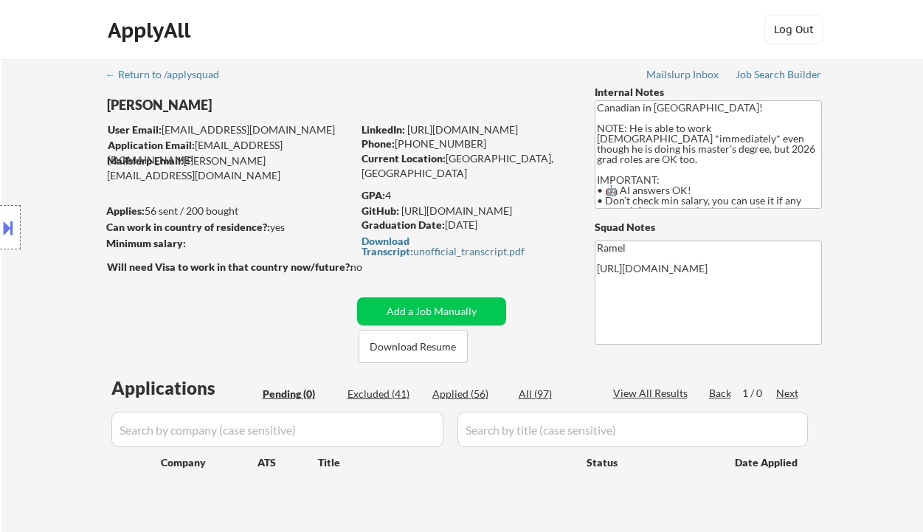
drag, startPoint x: 51, startPoint y: 236, endPoint x: 94, endPoint y: 214, distance: 48.8
click at [51, 236] on div "Location Inclusions: country:[GEOGRAPHIC_DATA]" at bounding box center [132, 228] width 264 height 274
click at [63, 74] on div "← Return to /applysquad Mailslurp Inbox Job Search Builder Abdelrhman Elrawy Us…" at bounding box center [462, 302] width 922 height 486
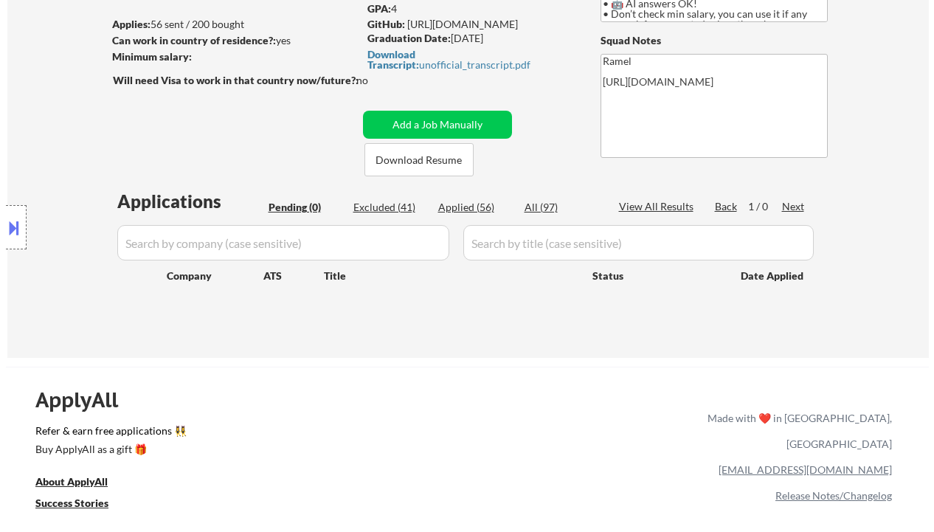
scroll to position [98, 0]
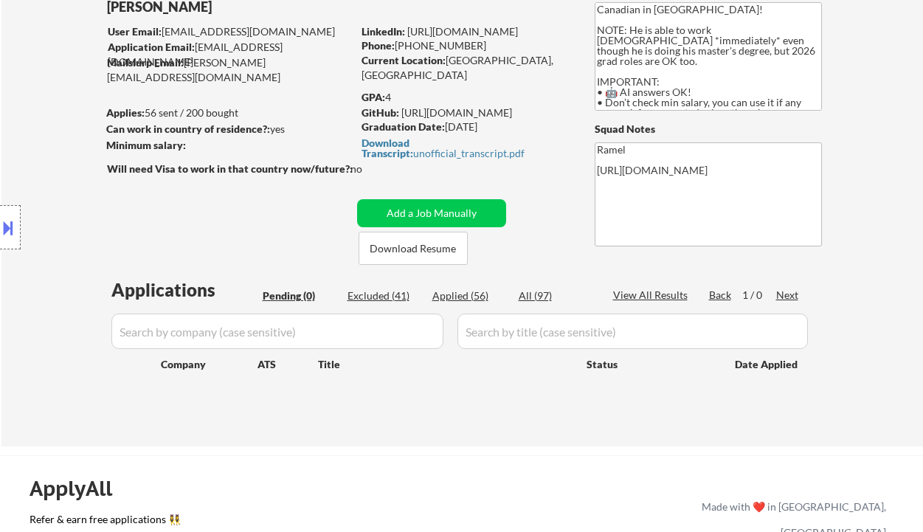
click at [41, 185] on div "Location Inclusions: country:[GEOGRAPHIC_DATA]" at bounding box center [132, 228] width 264 height 274
click at [429, 208] on button "Add a Job Manually" at bounding box center [431, 213] width 149 height 28
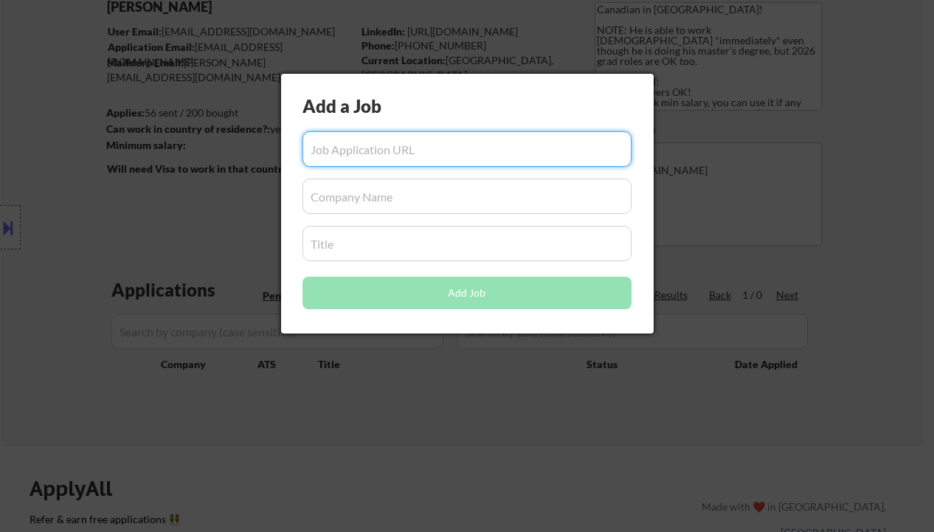
paste input "https://www.remoterocketship.com/company/jerry-ai/jobs/software-engineer-i-cana…"
type input "https://www.remoterocketship.com/company/jerry-ai/jobs/software-engineer-i-cana…"
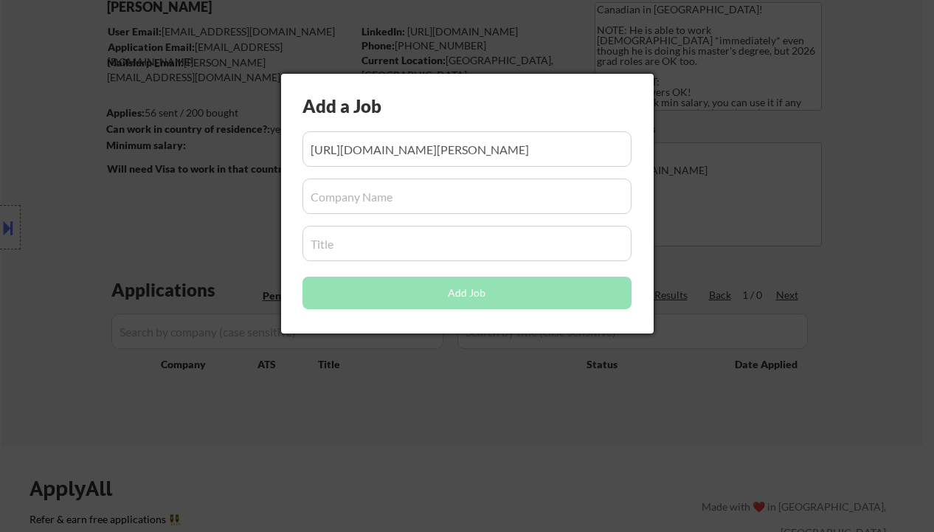
scroll to position [0, 0]
click at [375, 202] on input "input" at bounding box center [467, 196] width 329 height 35
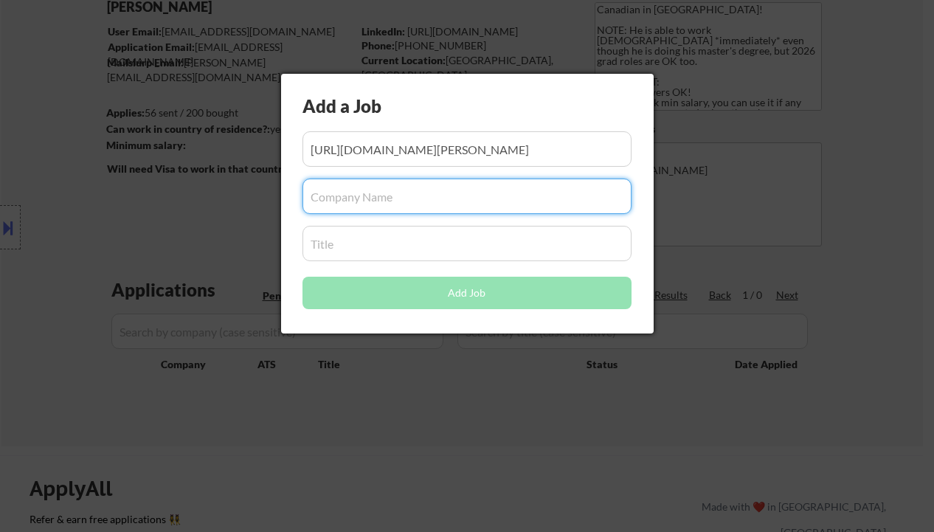
paste input "Jerry"
type input "Jerry"
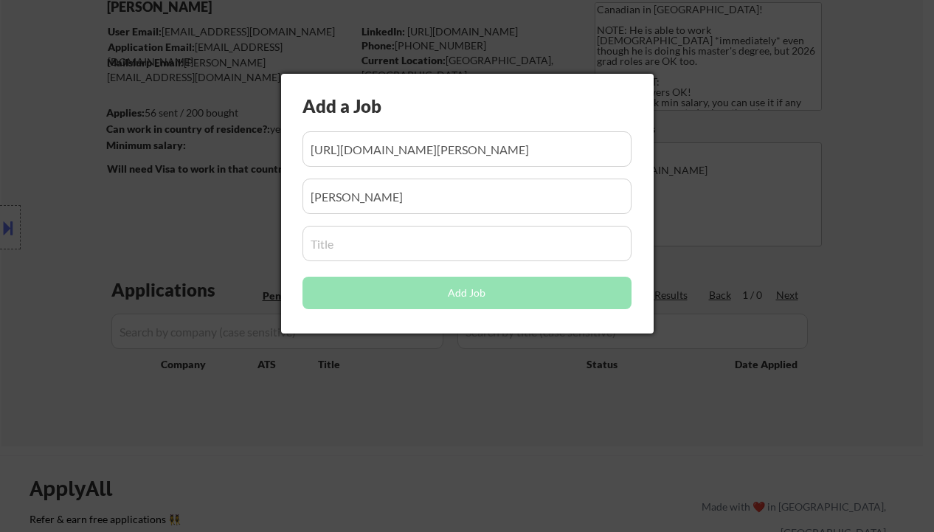
click at [331, 242] on input "input" at bounding box center [467, 243] width 329 height 35
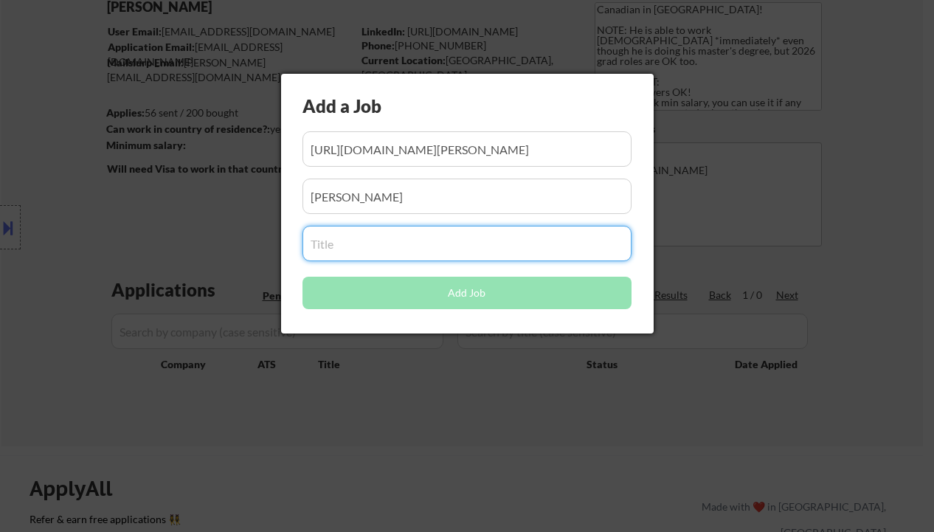
paste input "Software Engineer I"
type input "Software Engineer I"
click at [344, 297] on button "Add Job" at bounding box center [467, 293] width 329 height 32
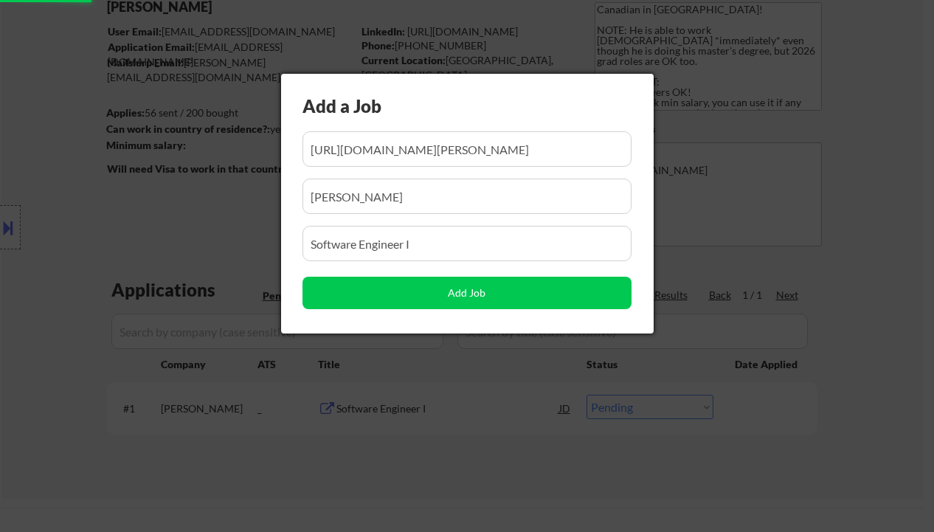
click at [332, 460] on div at bounding box center [467, 266] width 934 height 532
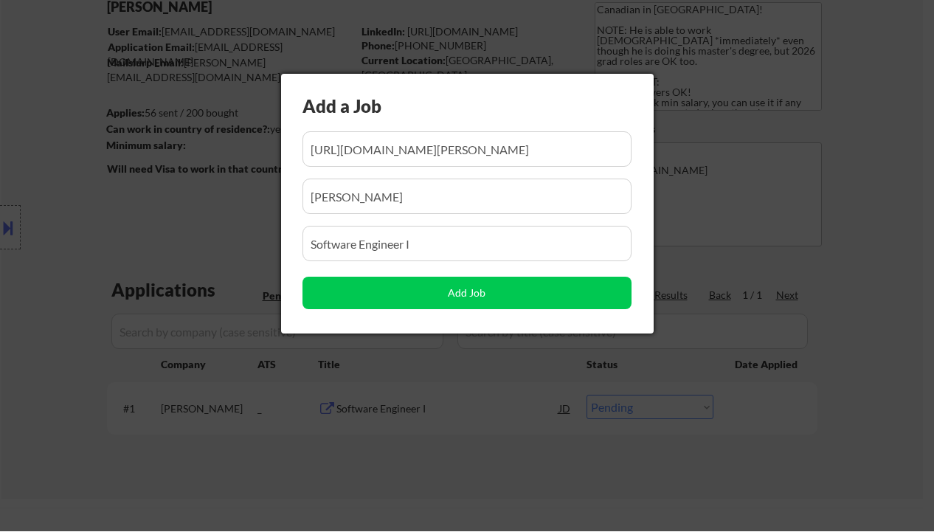
scroll to position [0, 178]
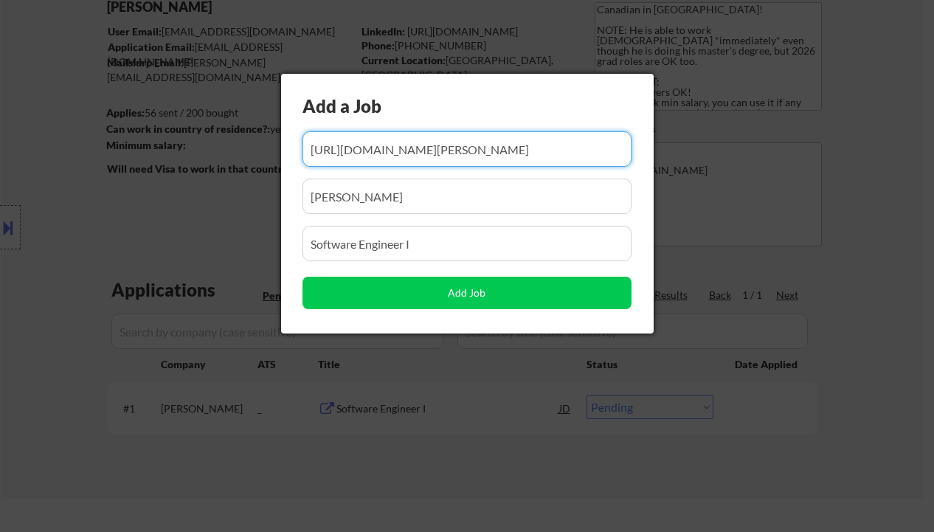
click at [831, 405] on div at bounding box center [467, 266] width 934 height 532
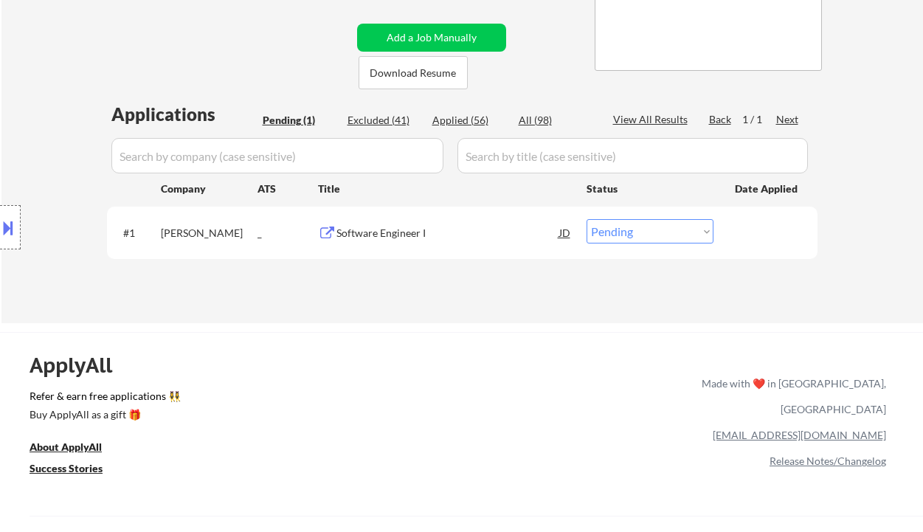
scroll to position [295, 0]
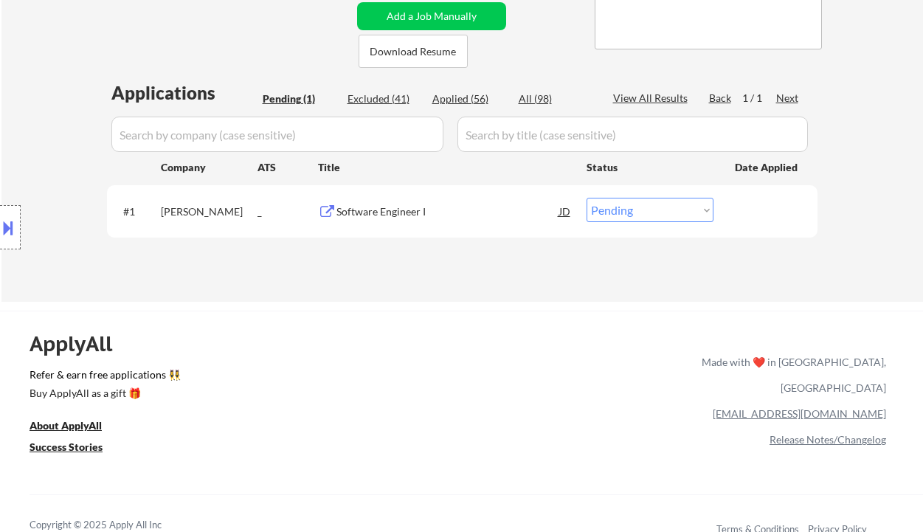
click at [641, 216] on select "Choose an option... Pending Applied Excluded (Questions) Excluded (Expired) Exc…" at bounding box center [650, 210] width 127 height 24
select select ""applied""
click at [587, 198] on select "Choose an option... Pending Applied Excluded (Questions) Excluded (Expired) Exc…" at bounding box center [650, 210] width 127 height 24
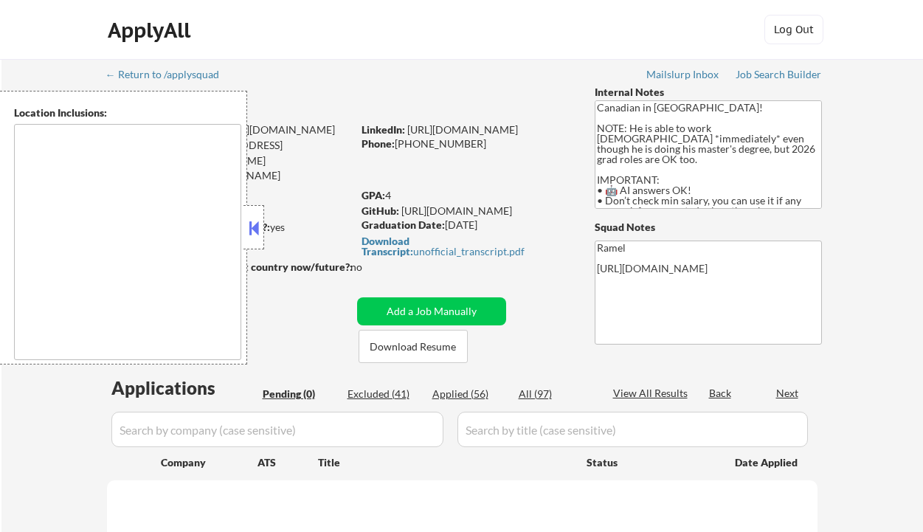
type textarea "country:[GEOGRAPHIC_DATA]"
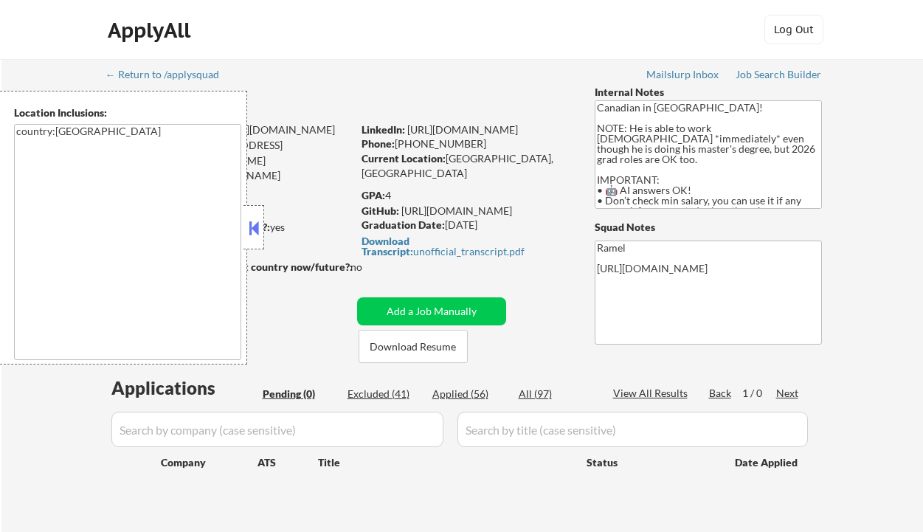
drag, startPoint x: 457, startPoint y: 396, endPoint x: 260, endPoint y: 235, distance: 254.4
click at [457, 396] on div "Applied (56)" at bounding box center [469, 394] width 74 height 15
click at [260, 235] on button at bounding box center [254, 228] width 16 height 22
select select ""applied""
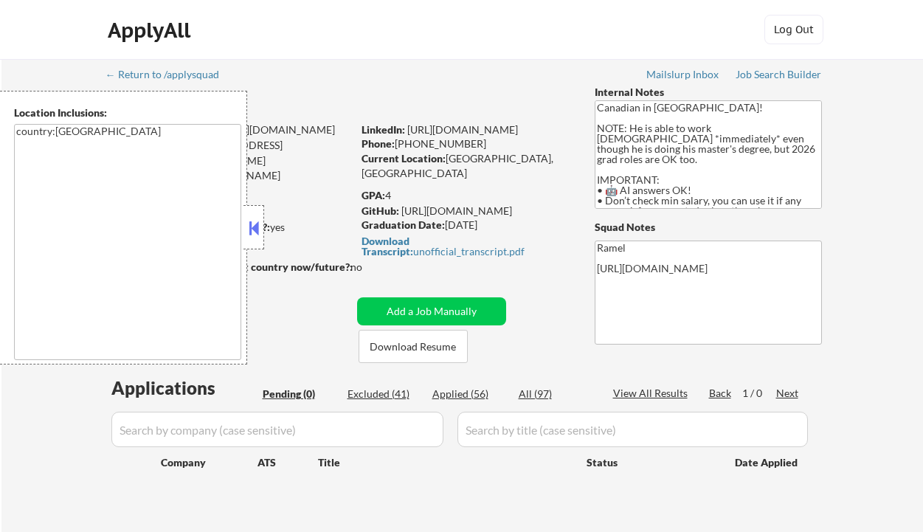
select select ""applied""
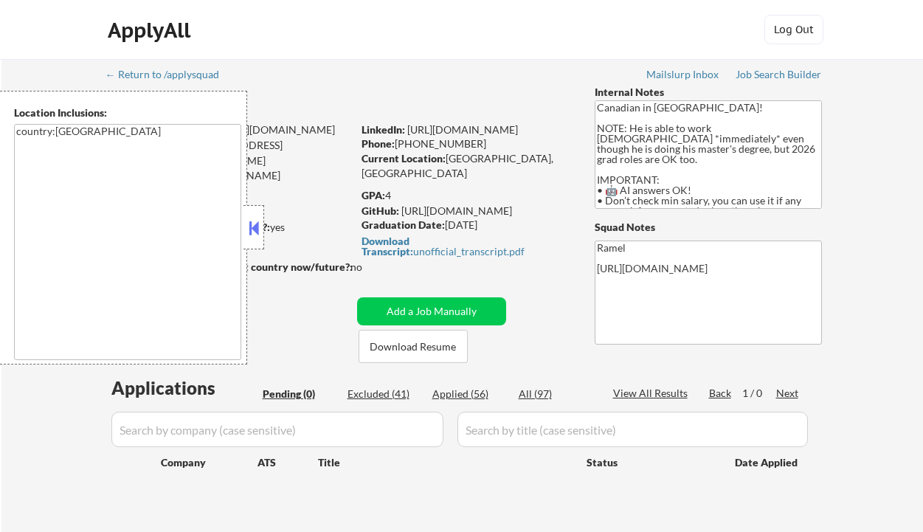
select select ""applied""
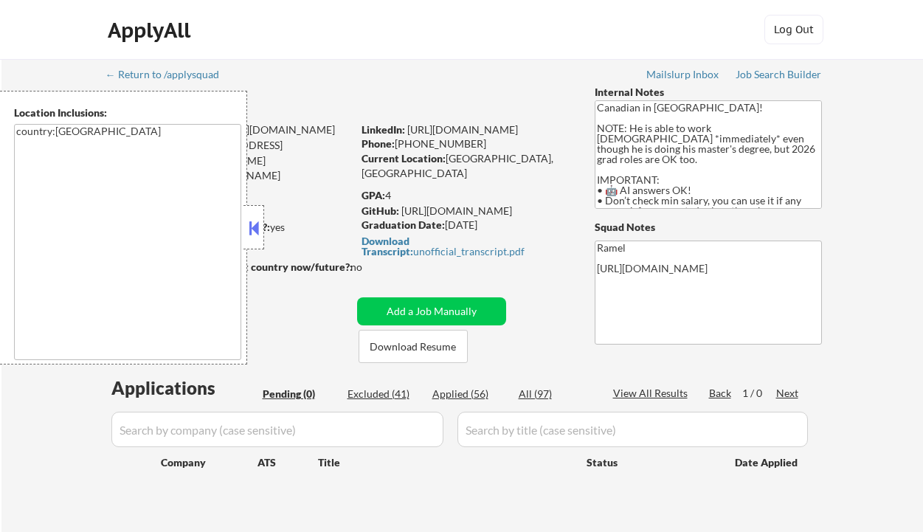
select select ""applied""
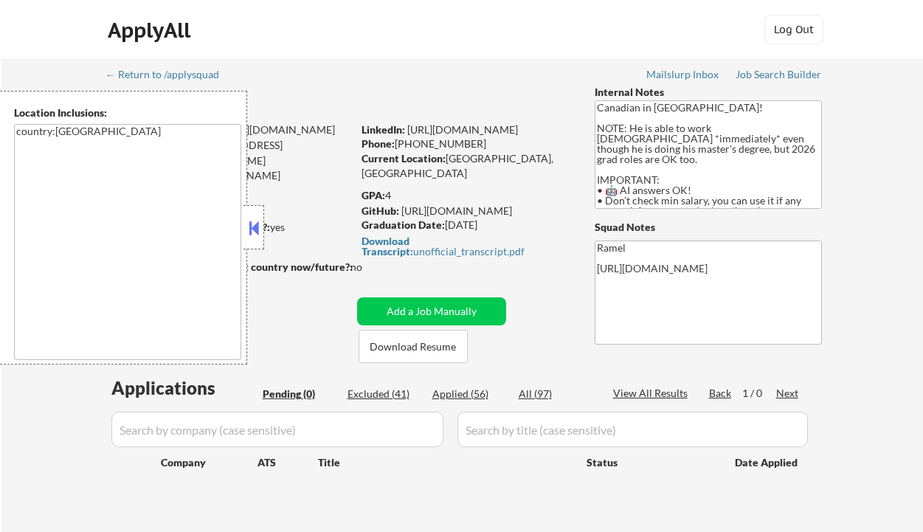
select select ""applied""
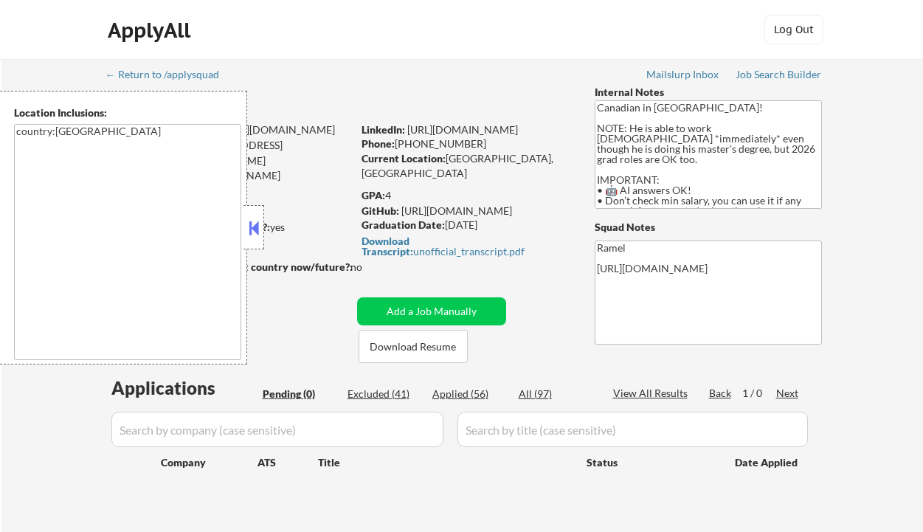
select select ""applied""
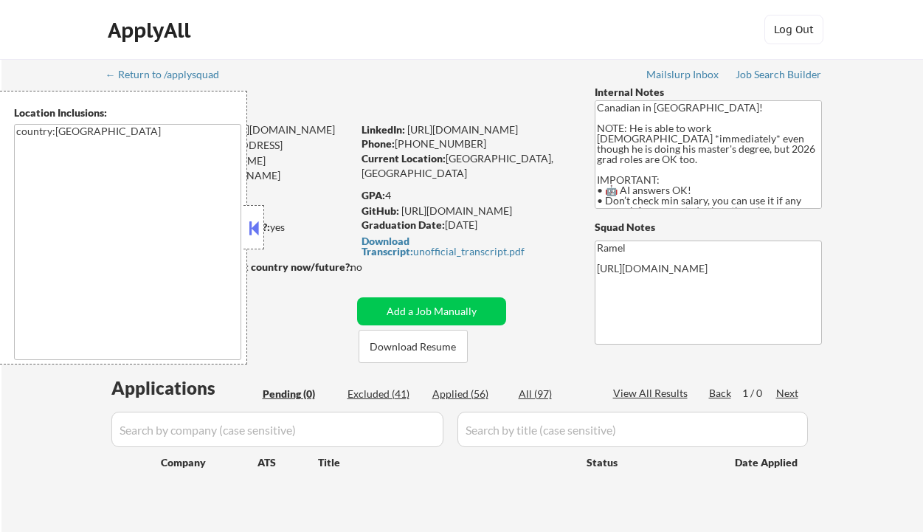
select select ""applied""
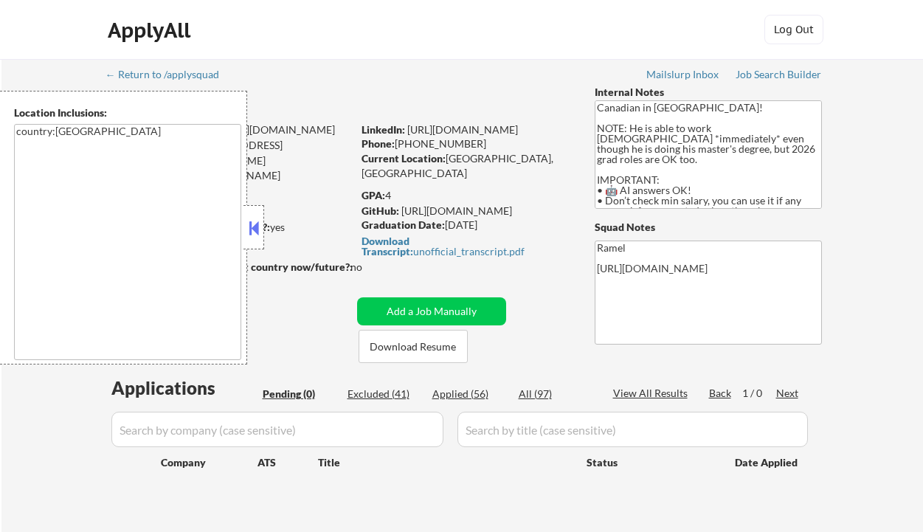
select select ""applied""
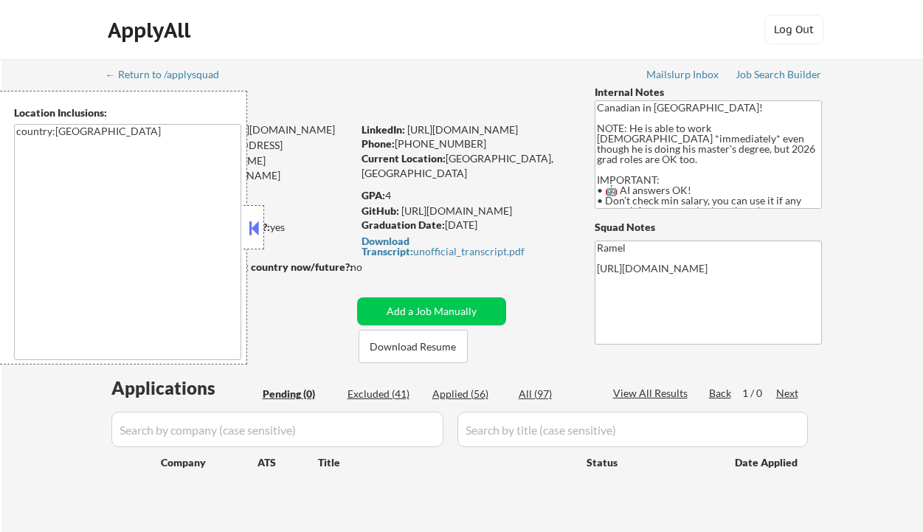
select select ""applied""
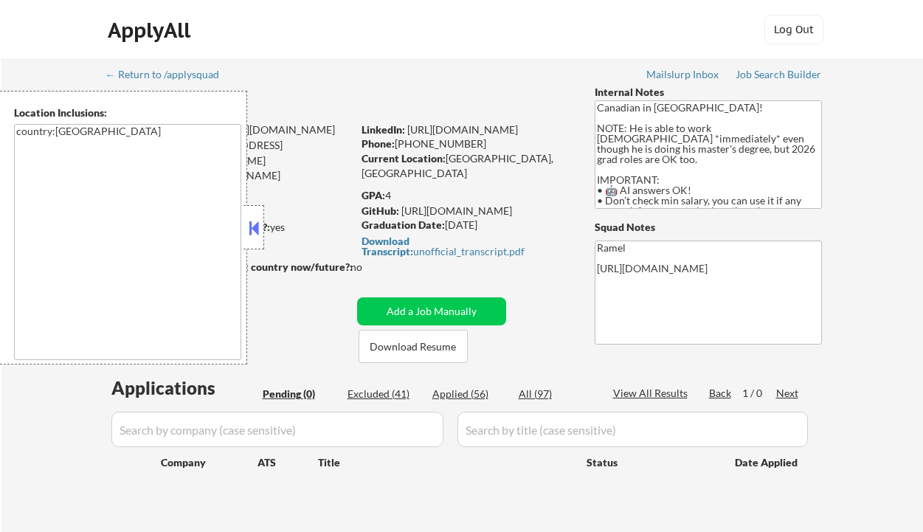
select select ""applied""
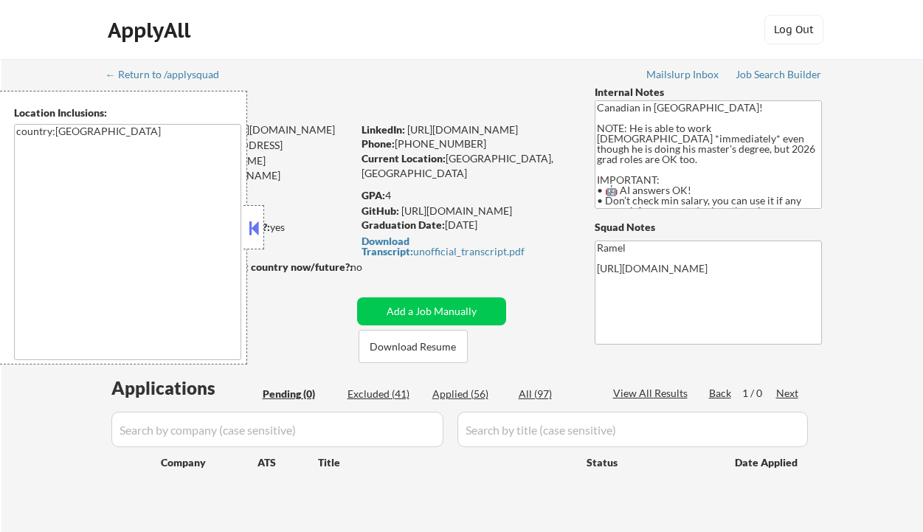
select select ""applied""
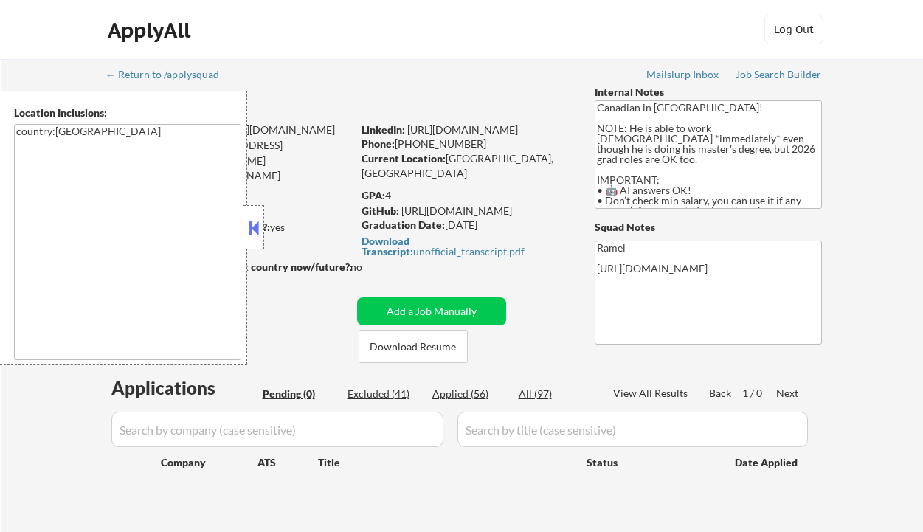
select select ""applied""
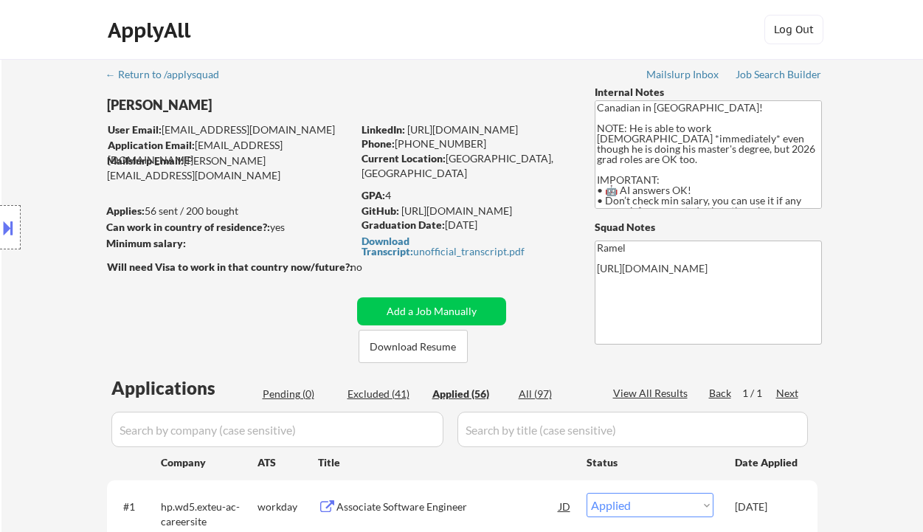
click at [50, 128] on div "Location Inclusions: country:[GEOGRAPHIC_DATA]" at bounding box center [132, 228] width 264 height 274
select select ""applied""
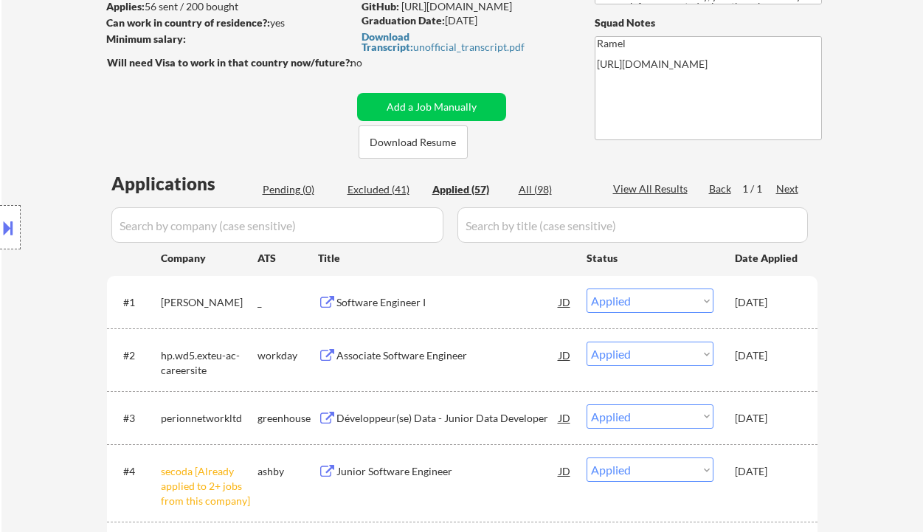
scroll to position [295, 0]
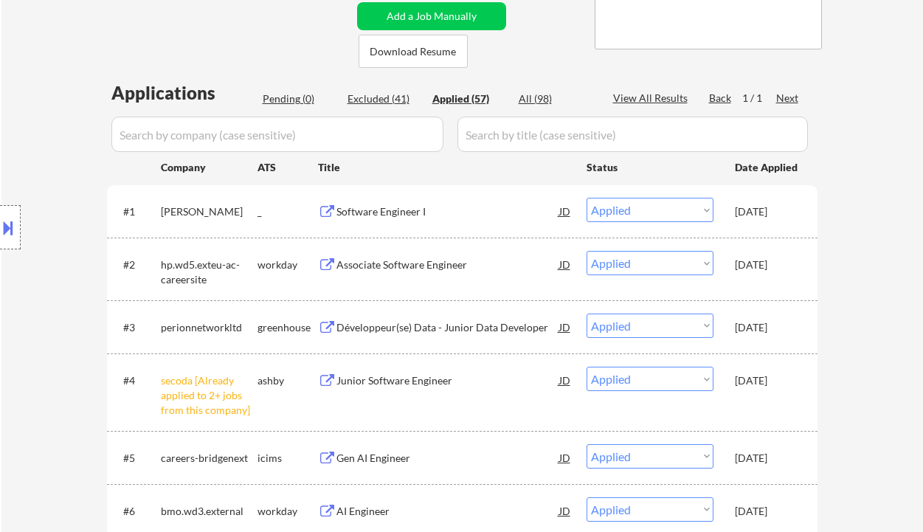
click at [66, 309] on div "Location Inclusions: country:[GEOGRAPHIC_DATA]" at bounding box center [132, 228] width 264 height 274
